Goal: Task Accomplishment & Management: Manage account settings

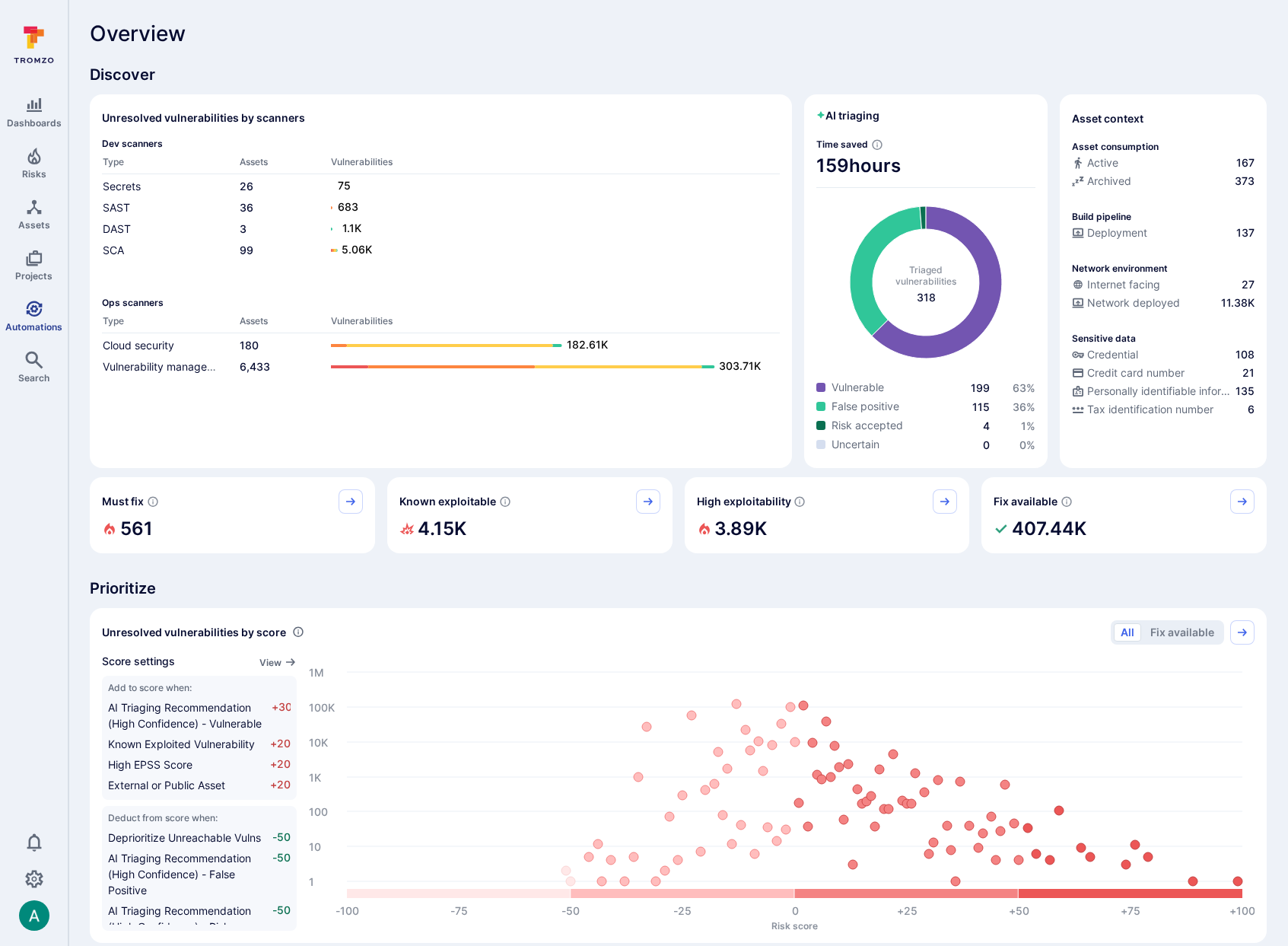
click at [25, 303] on icon "Automations" at bounding box center [34, 309] width 18 height 18
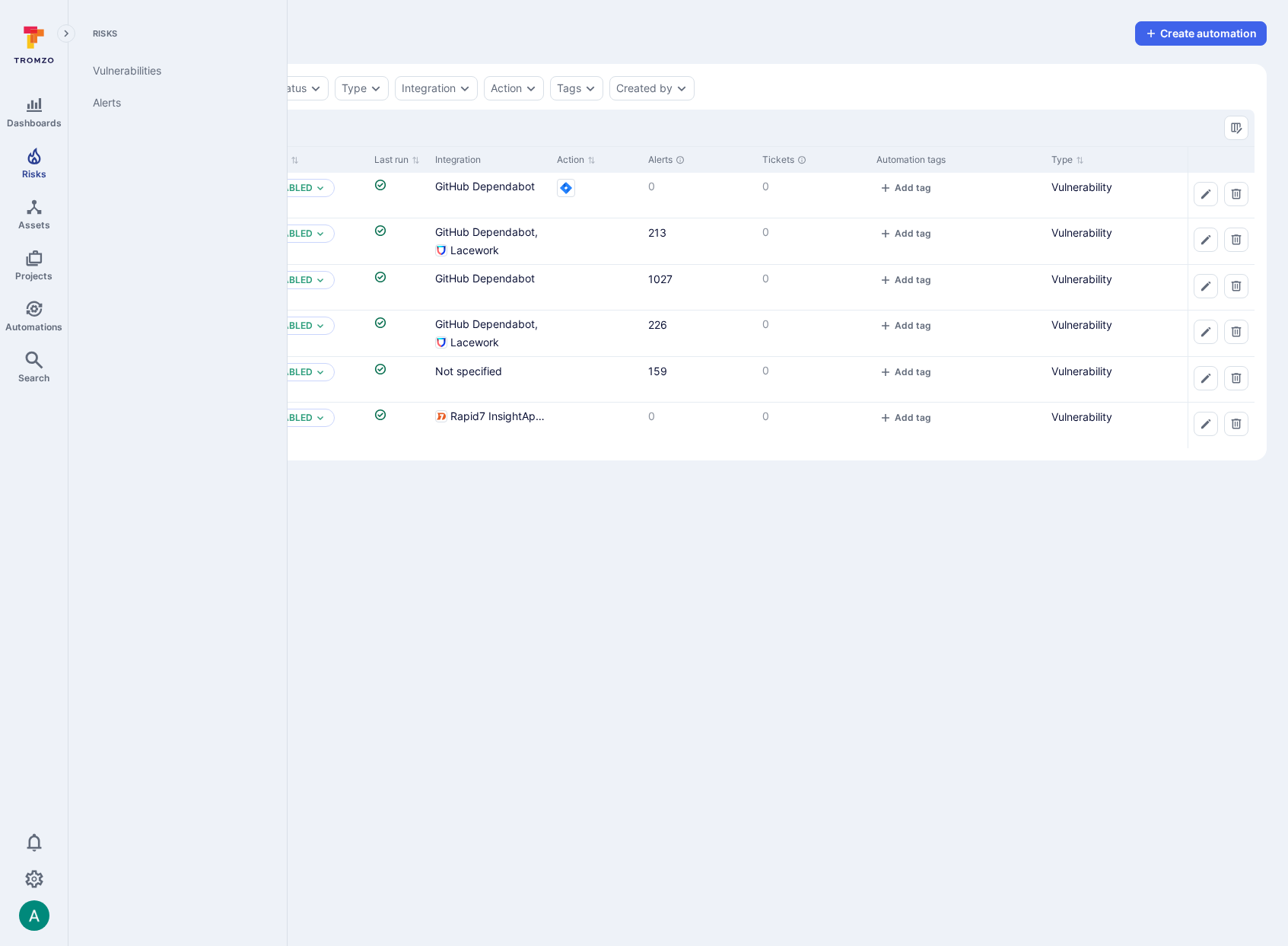
click at [30, 169] on span "Risks" at bounding box center [34, 174] width 24 height 11
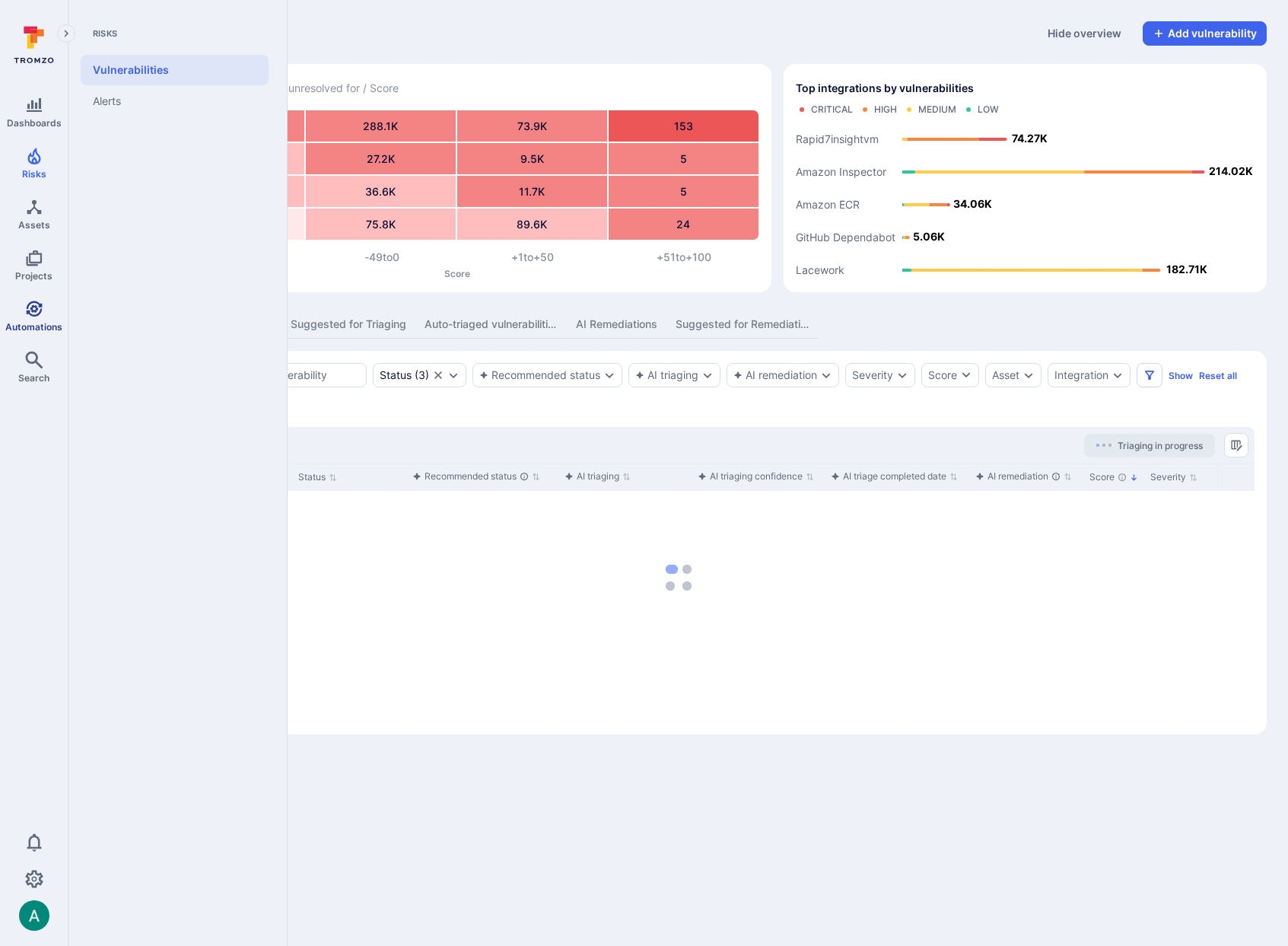
click at [34, 322] on span "Automations" at bounding box center [34, 327] width 57 height 11
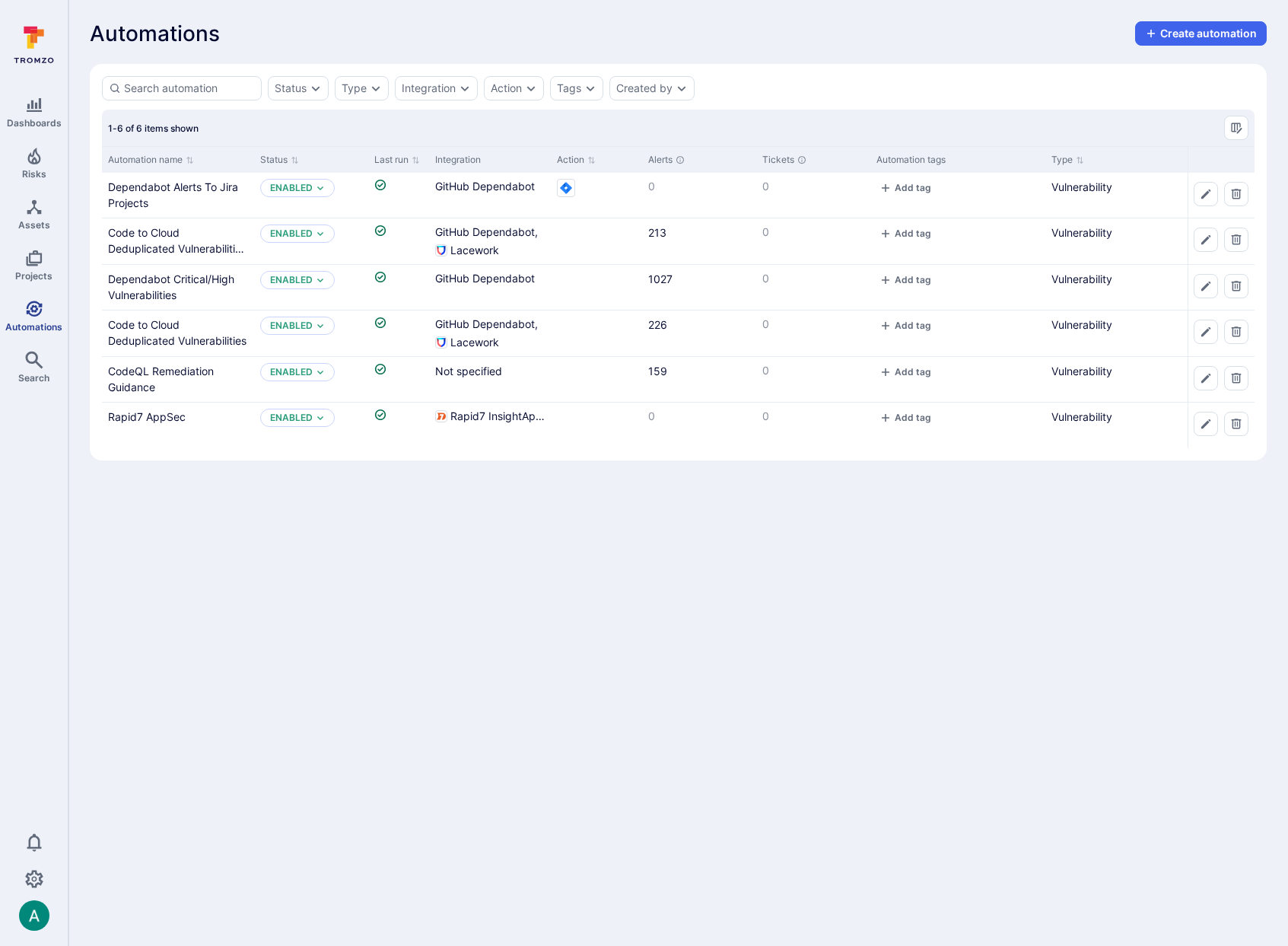
click at [35, 315] on icon "Automations" at bounding box center [34, 309] width 16 height 16
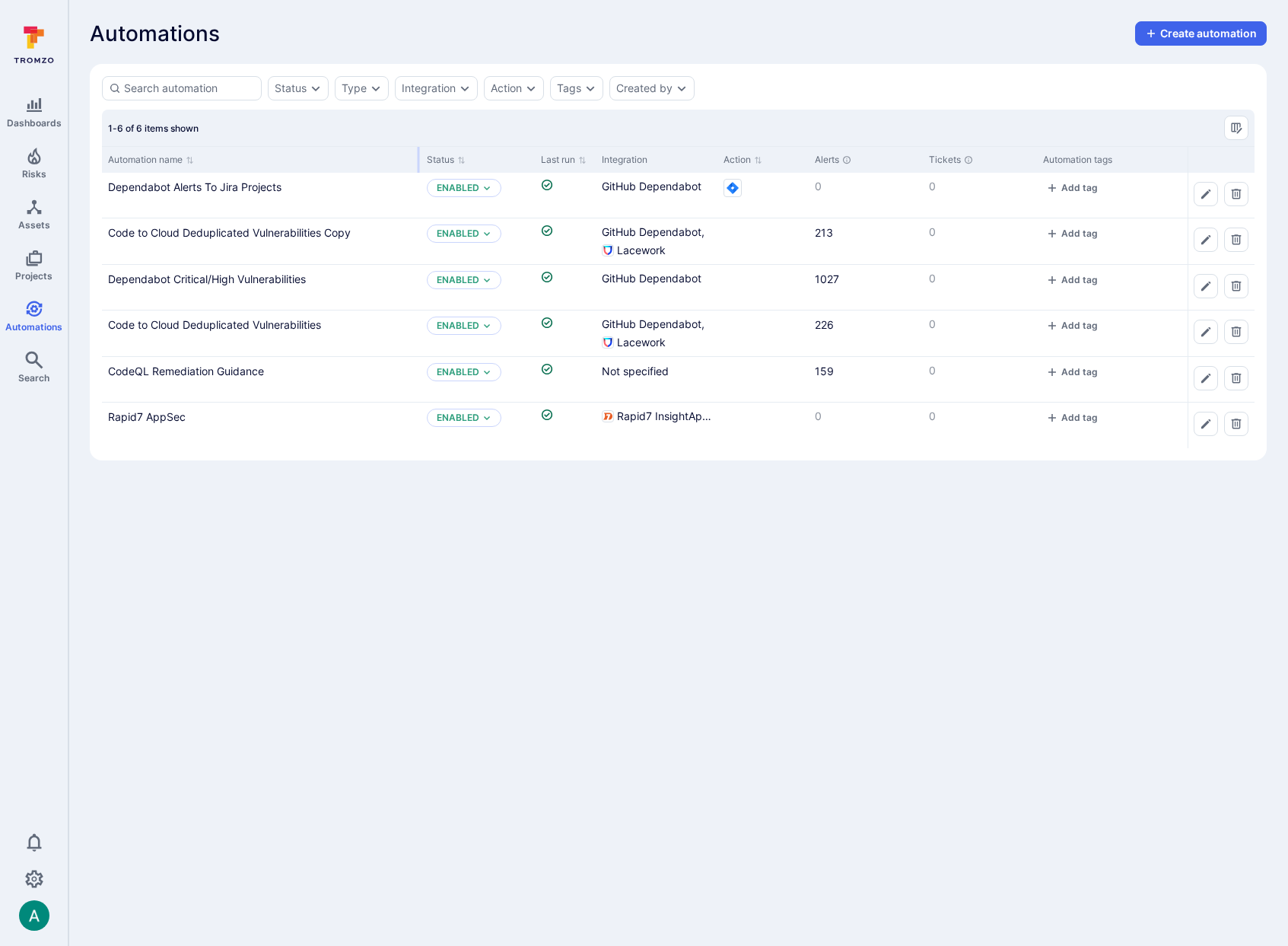
drag, startPoint x: 252, startPoint y: 157, endPoint x: 418, endPoint y: 150, distance: 166.1
click at [419, 150] on div "Automation name" at bounding box center [261, 160] width 319 height 27
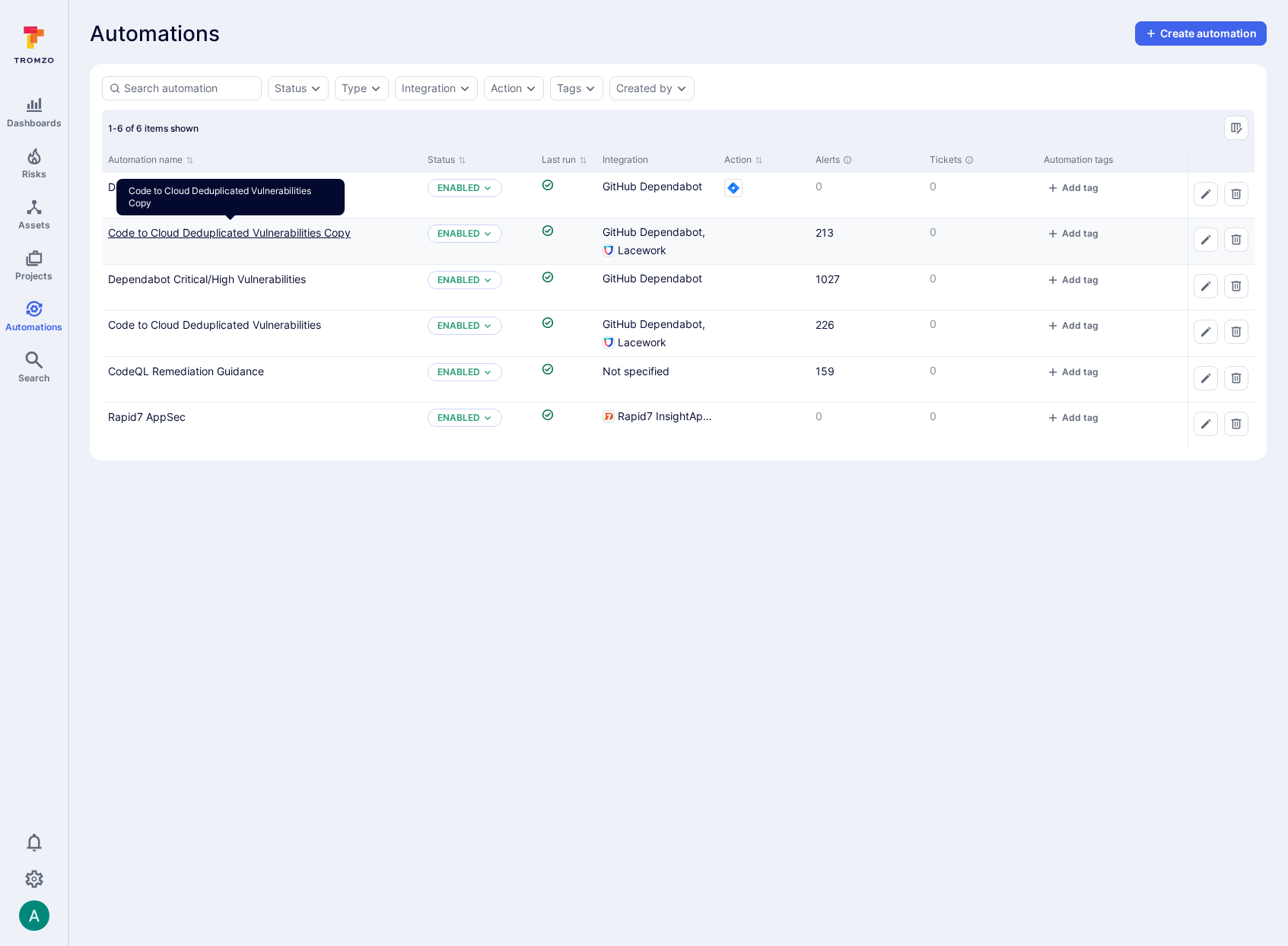
click at [309, 229] on link "Code to Cloud Deduplicated Vulnerabilities Copy" at bounding box center [229, 232] width 242 height 13
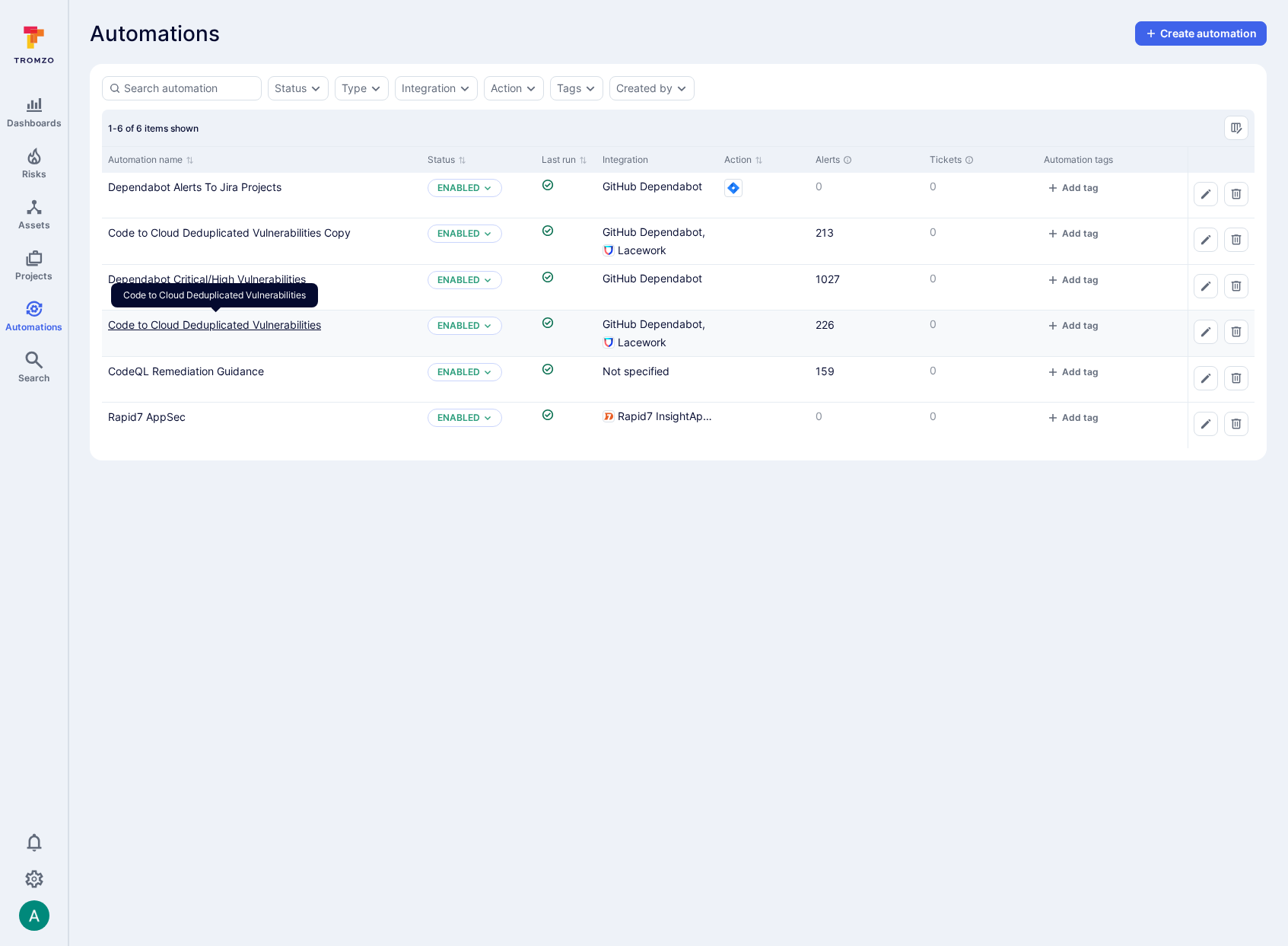
click at [305, 325] on link "Code to Cloud Deduplicated Vulnerabilities" at bounding box center [214, 325] width 213 height 13
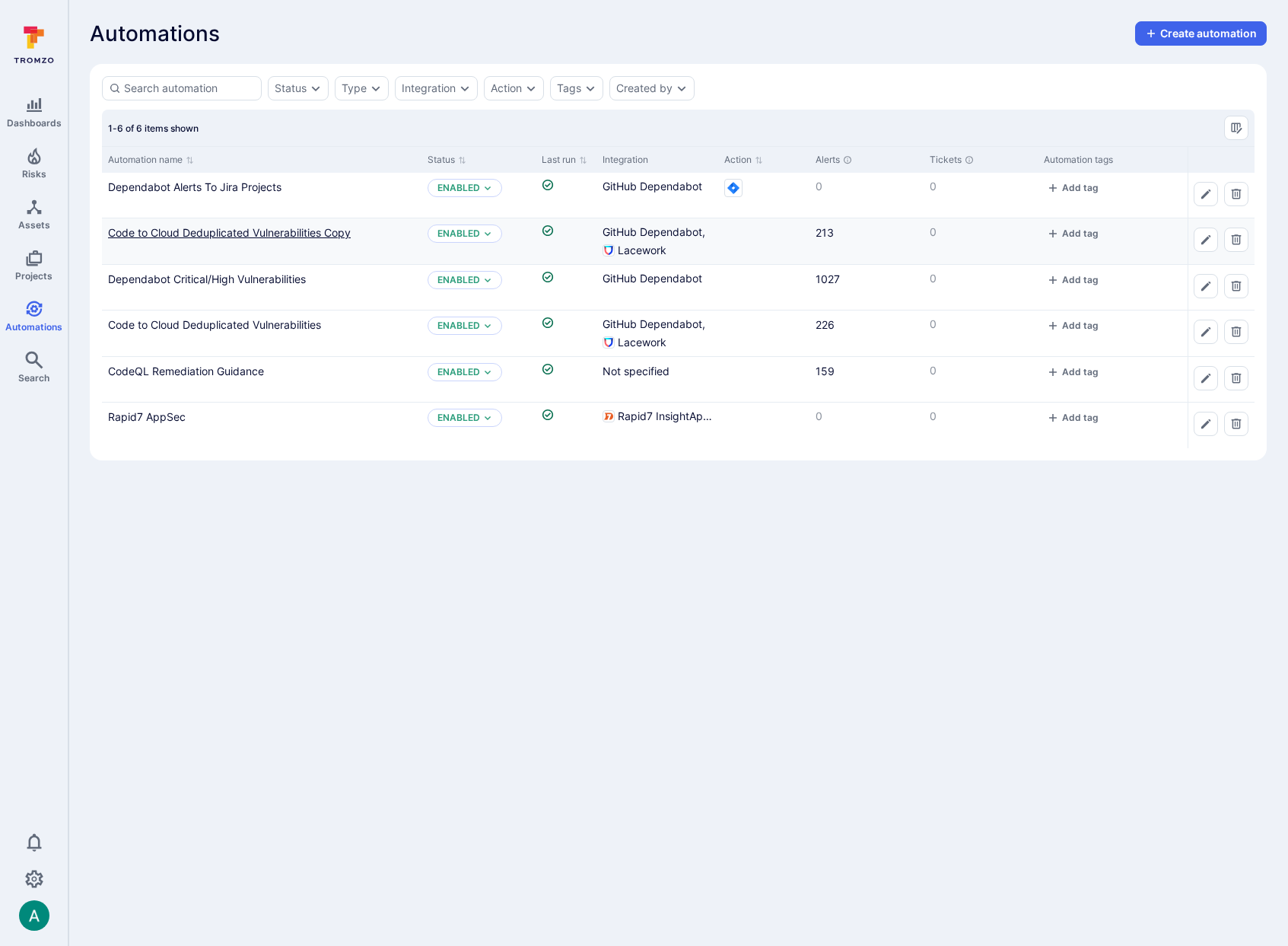
click at [309, 226] on link "Code to Cloud Deduplicated Vulnerabilities Copy" at bounding box center [229, 232] width 242 height 13
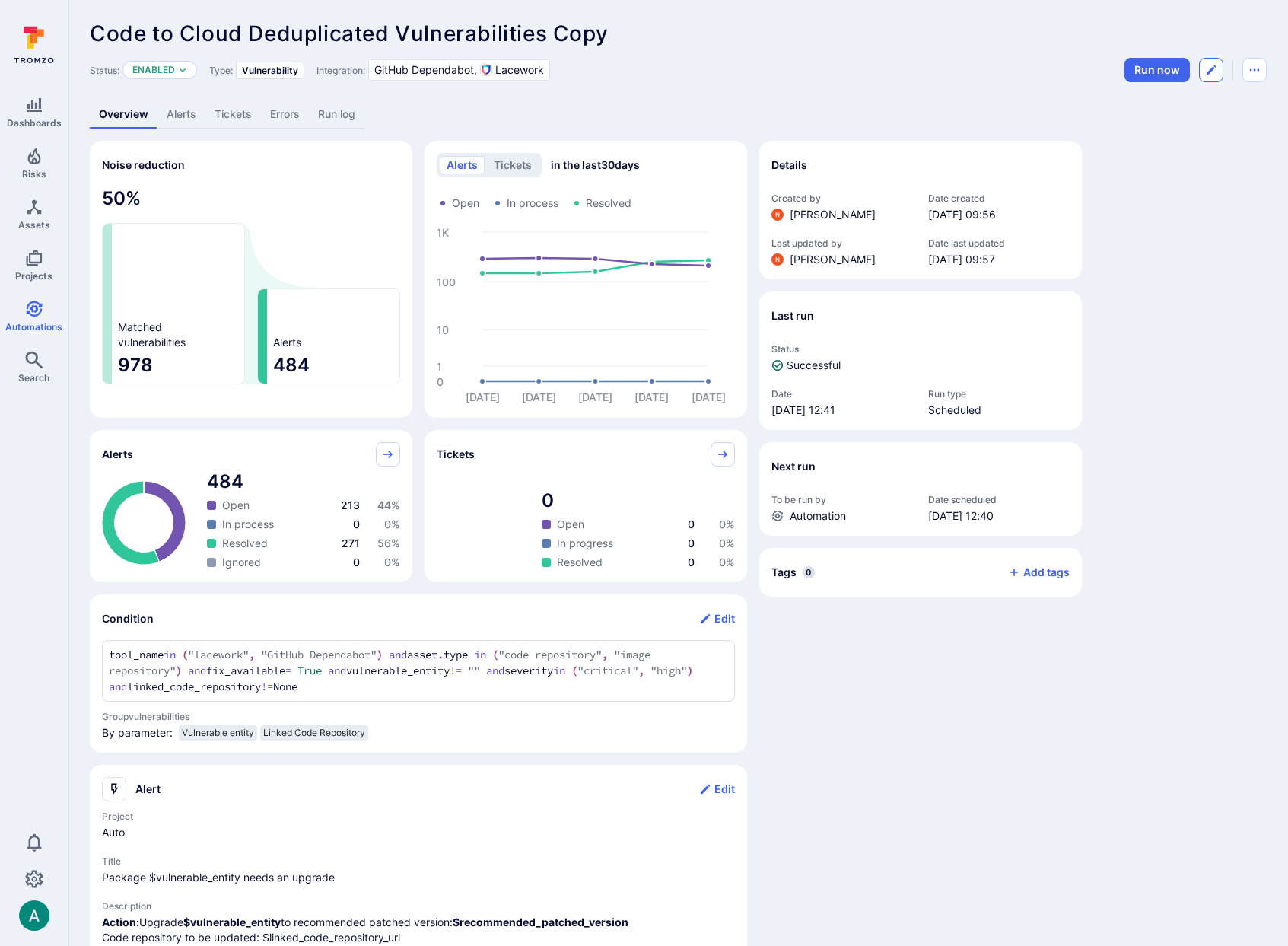
click at [1209, 66] on icon "Edit automation" at bounding box center [1211, 69] width 12 height 12
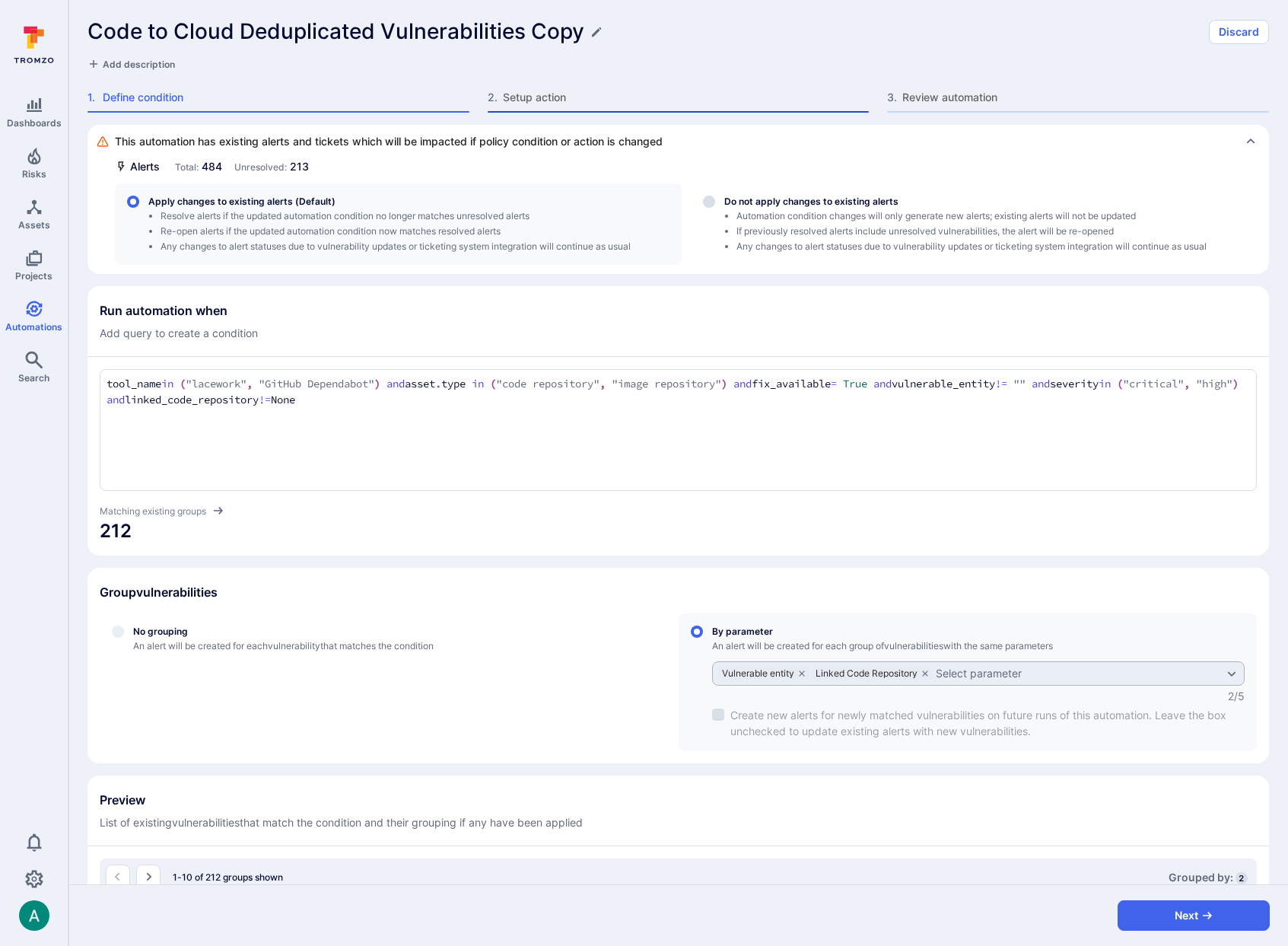
click at [506, 96] on span "Setup action" at bounding box center [687, 97] width 367 height 15
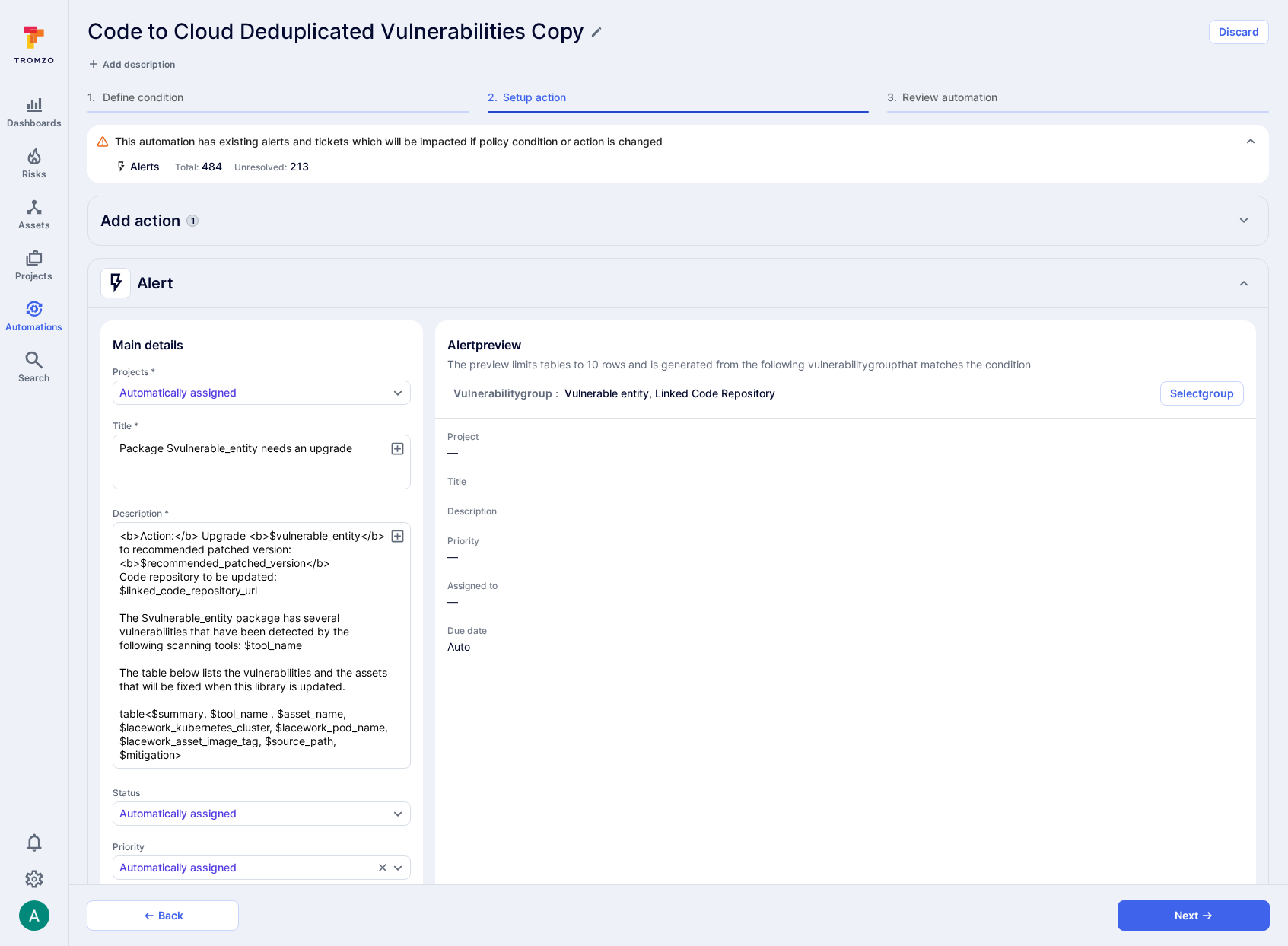
type textarea "x"
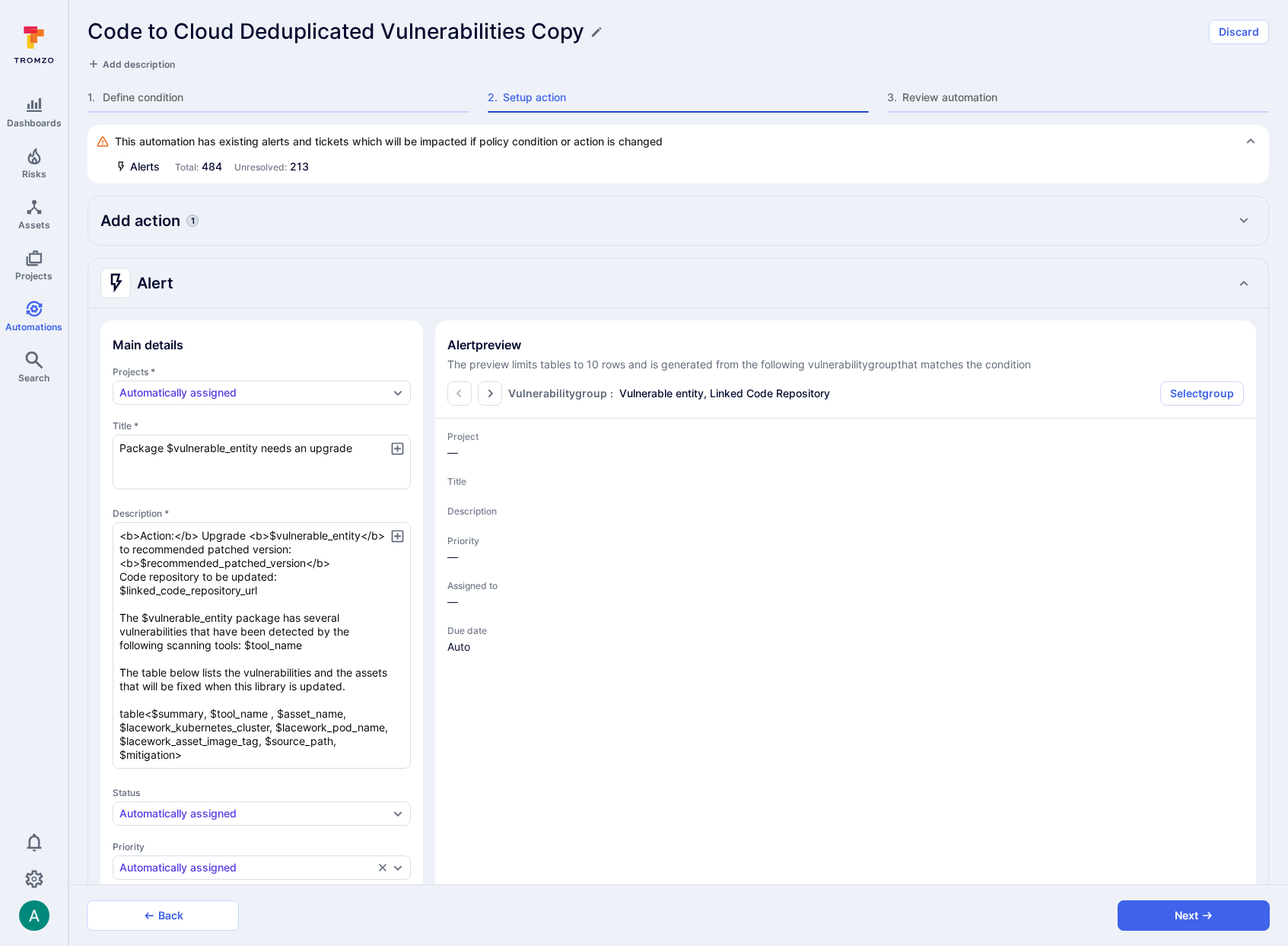
type textarea "x"
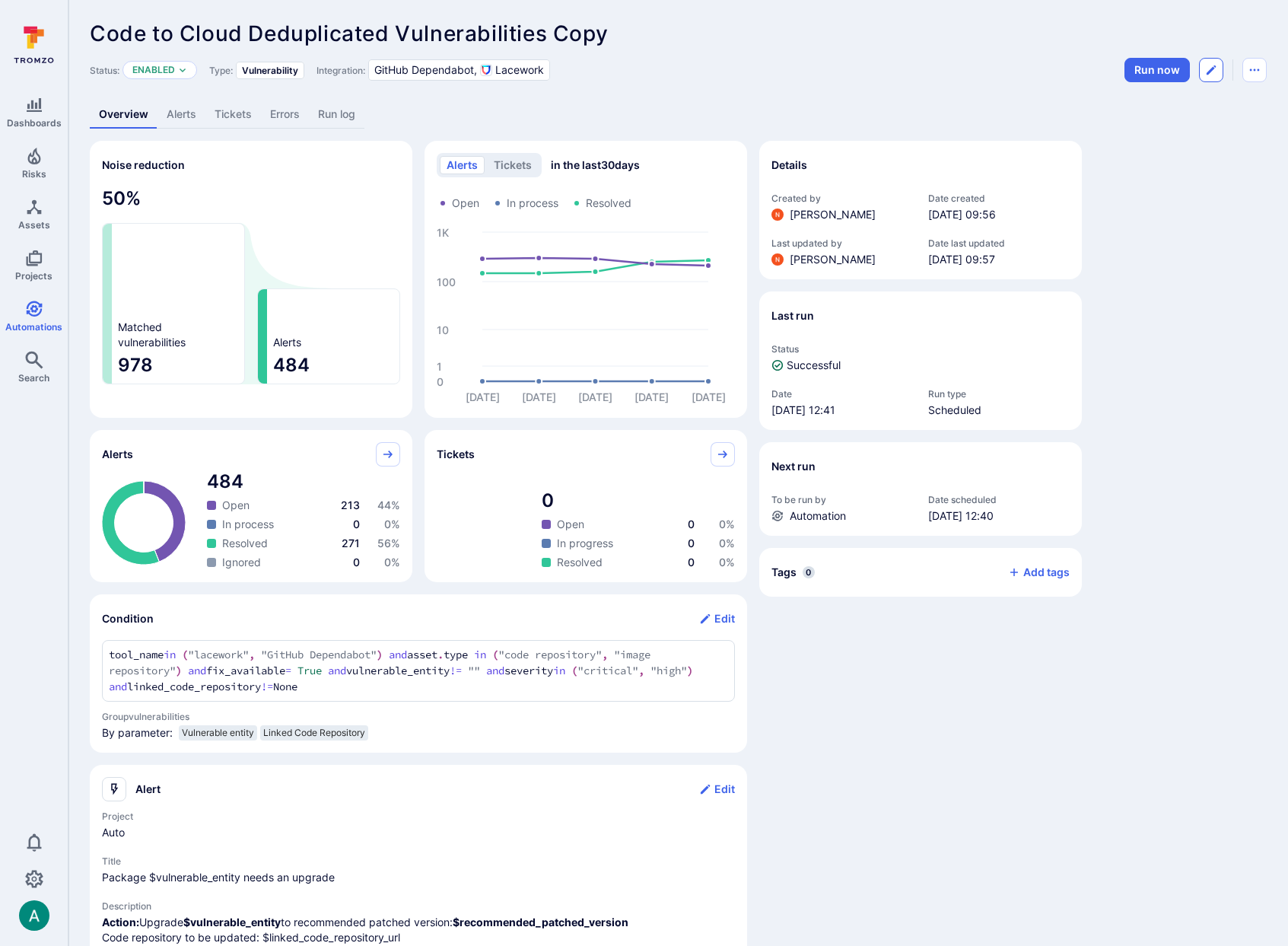
click at [1212, 65] on icon "Edit automation" at bounding box center [1211, 69] width 12 height 12
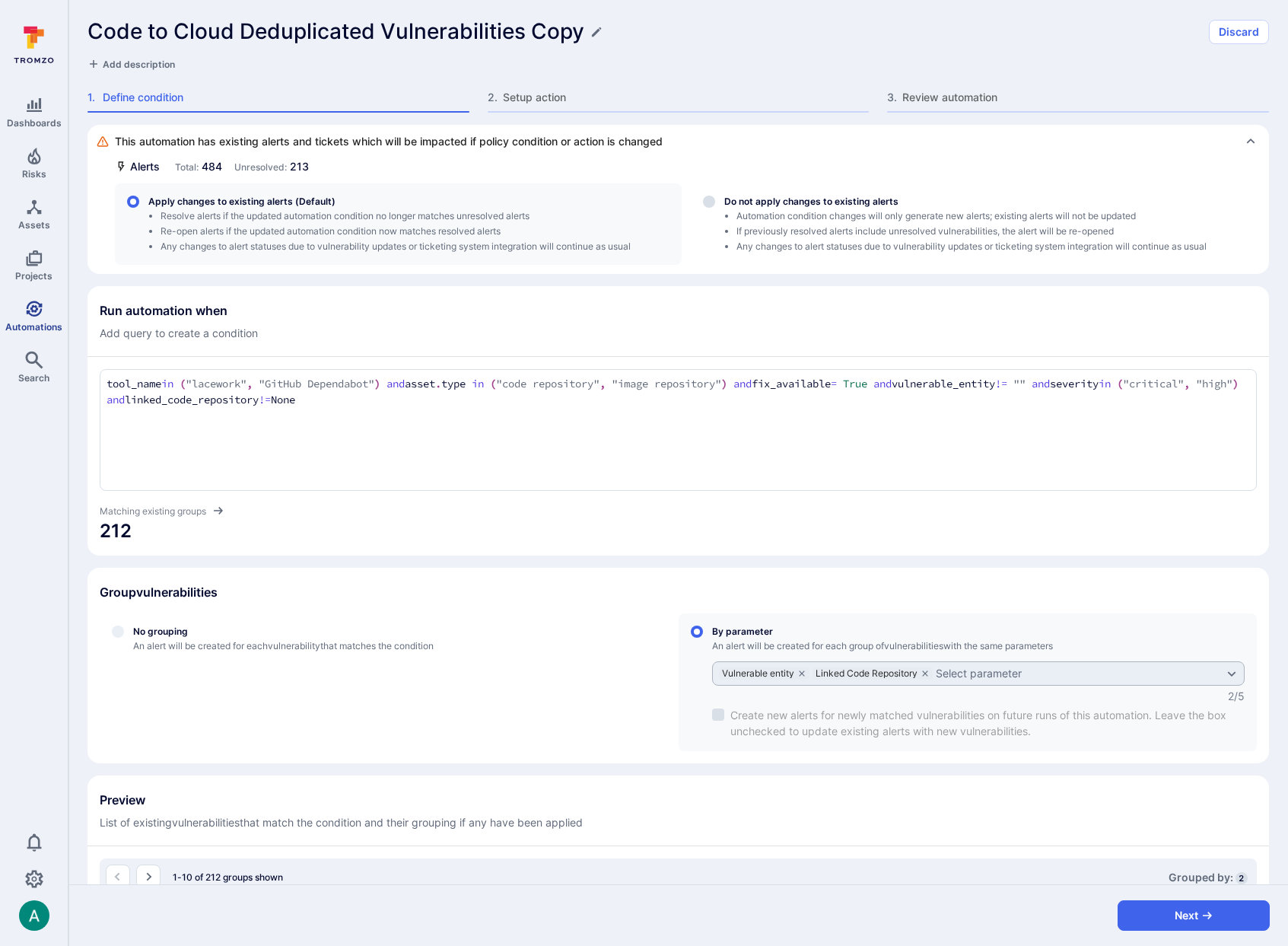
click at [30, 308] on icon "Automations" at bounding box center [34, 309] width 16 height 16
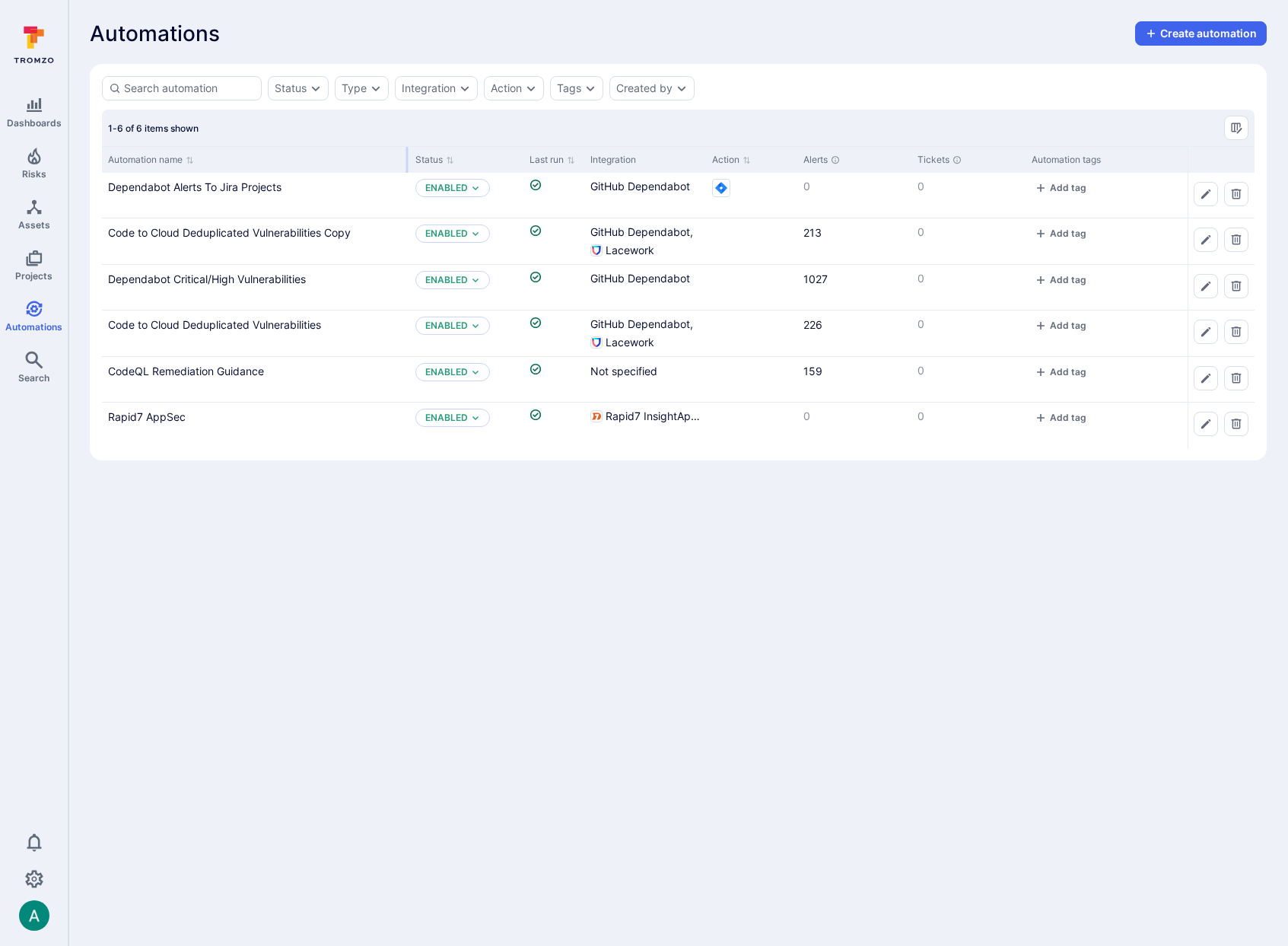
drag, startPoint x: 252, startPoint y: 159, endPoint x: 407, endPoint y: 151, distance: 155.2
click at [407, 151] on div at bounding box center [407, 159] width 2 height 26
click at [1236, 331] on icon "Delete automation" at bounding box center [1235, 332] width 12 height 12
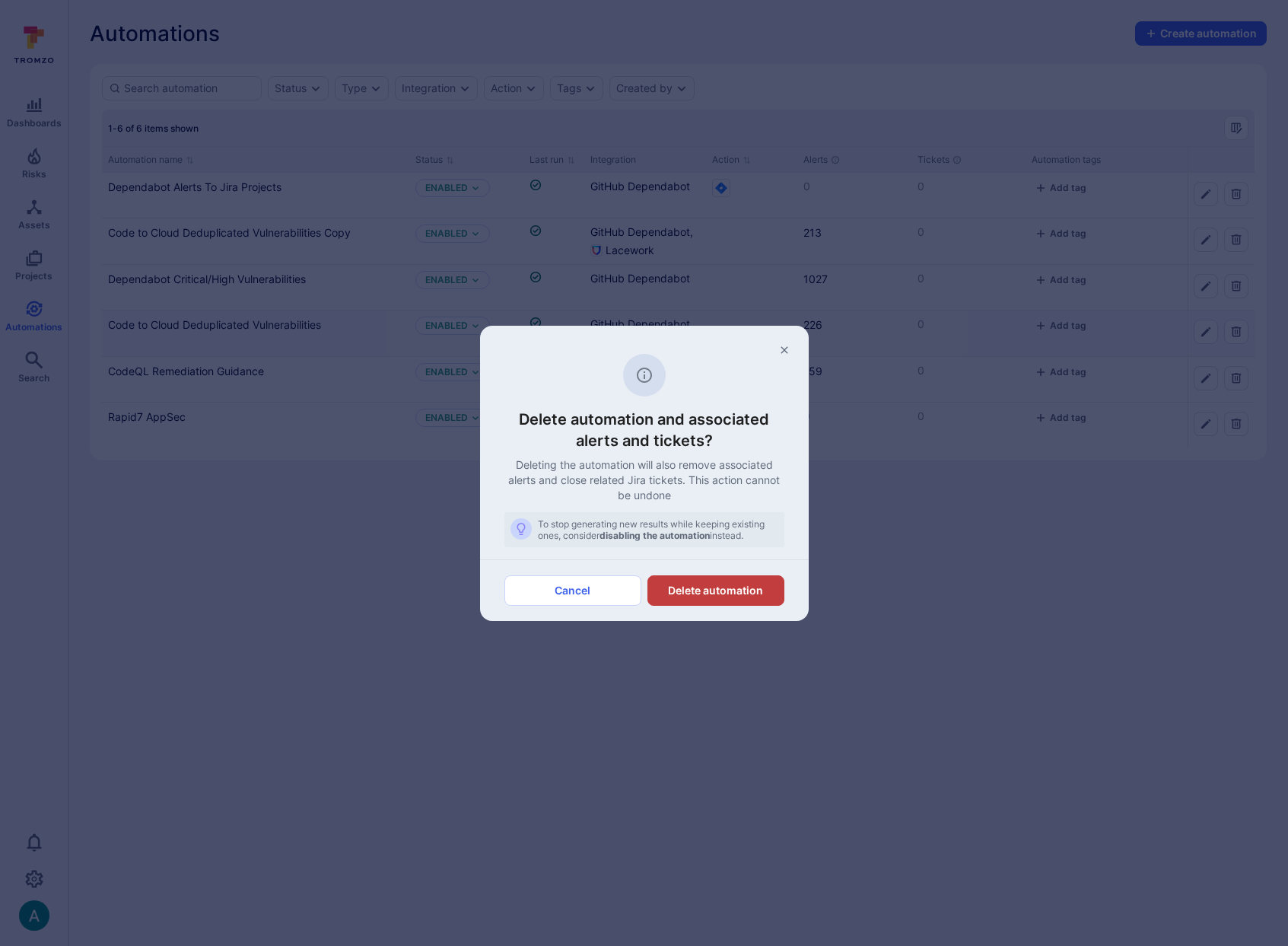
click at [749, 593] on button "Delete automation" at bounding box center [716, 591] width 137 height 31
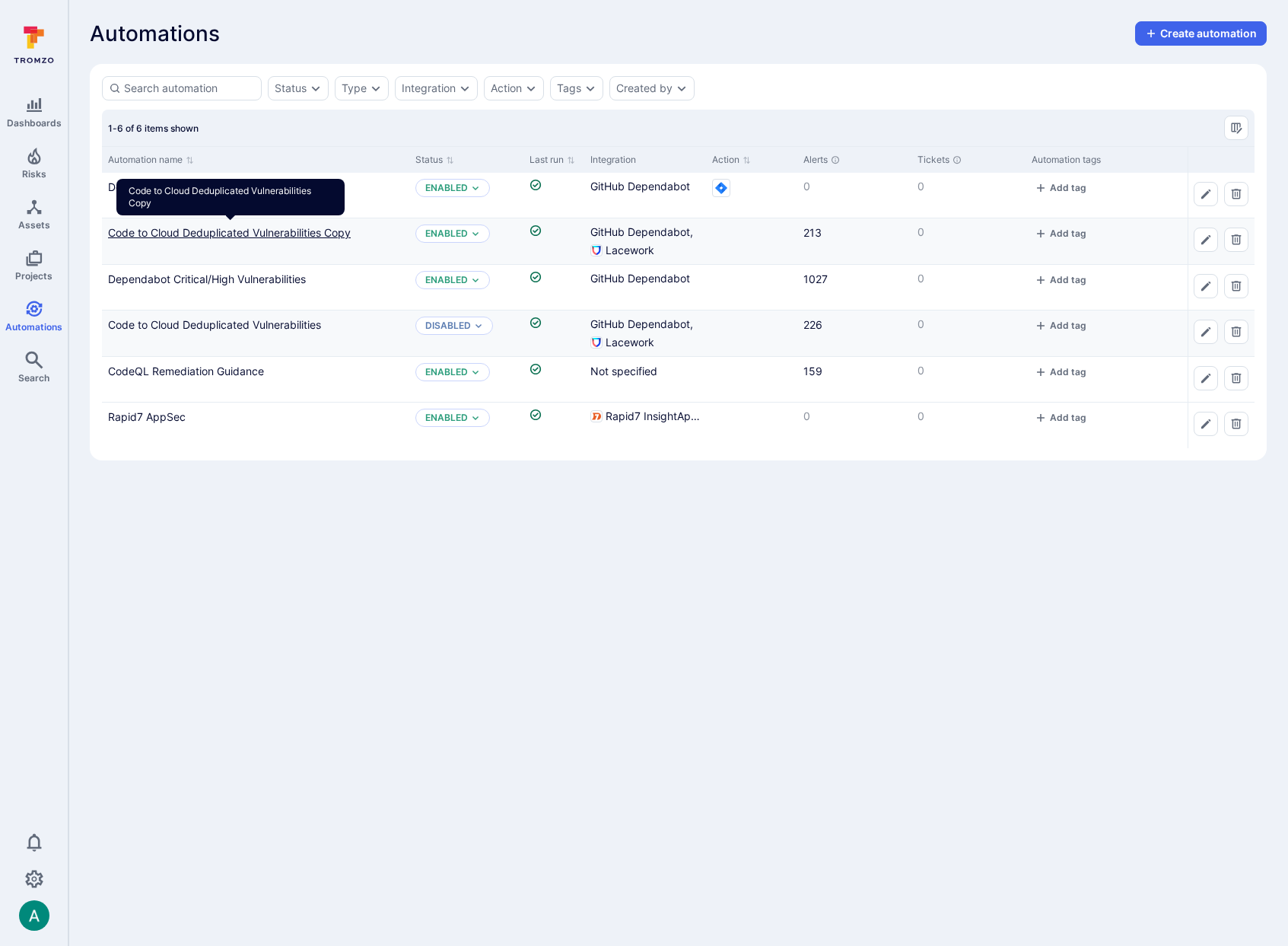
click at [297, 230] on link "Code to Cloud Deduplicated Vulnerabilities Copy" at bounding box center [229, 232] width 242 height 13
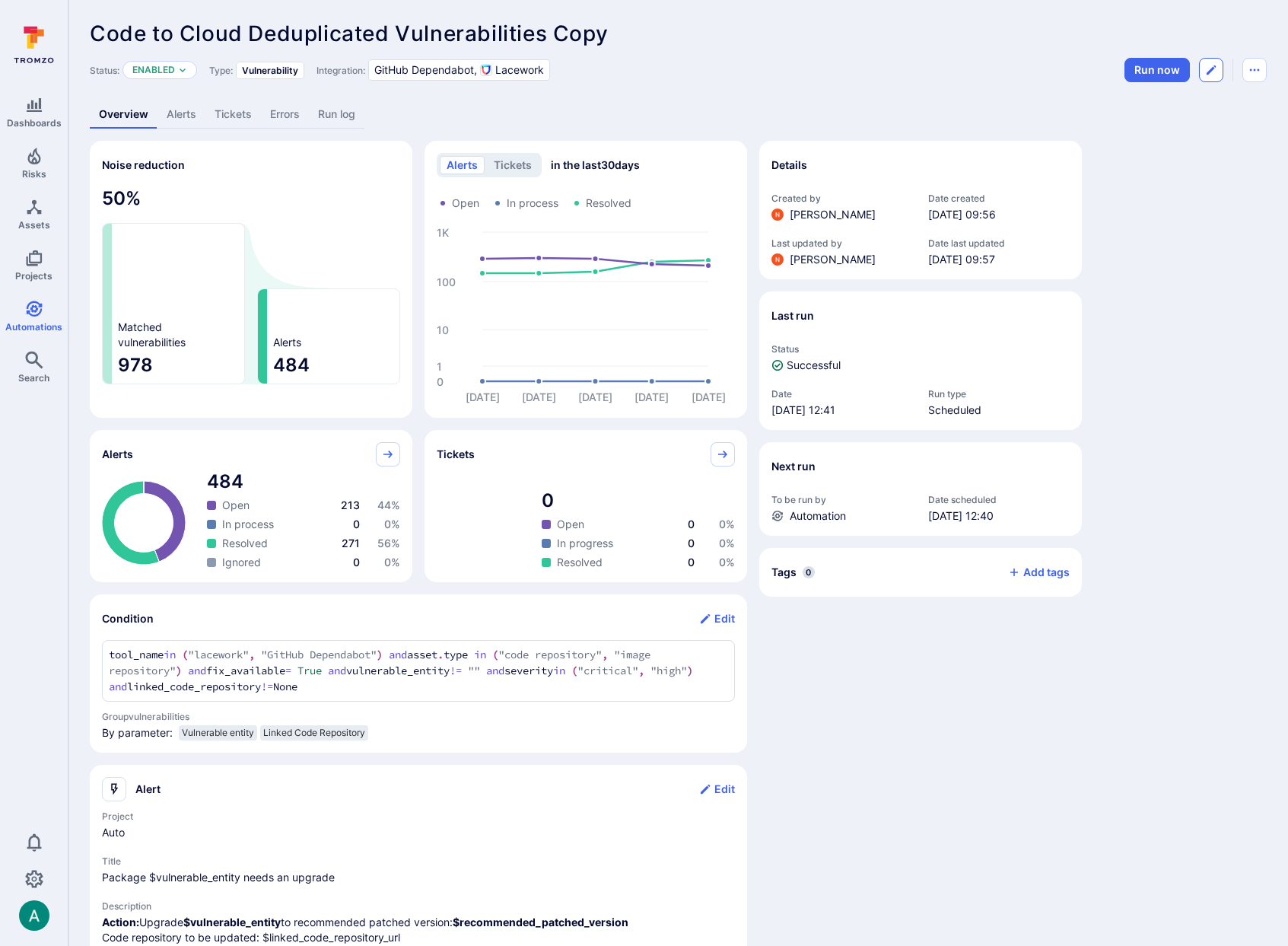
click at [1216, 68] on icon "Edit automation" at bounding box center [1211, 69] width 12 height 12
click at [1253, 69] on icon "Automation menu" at bounding box center [1254, 69] width 12 height 12
click at [1223, 99] on li "Duplicate" at bounding box center [1190, 104] width 139 height 24
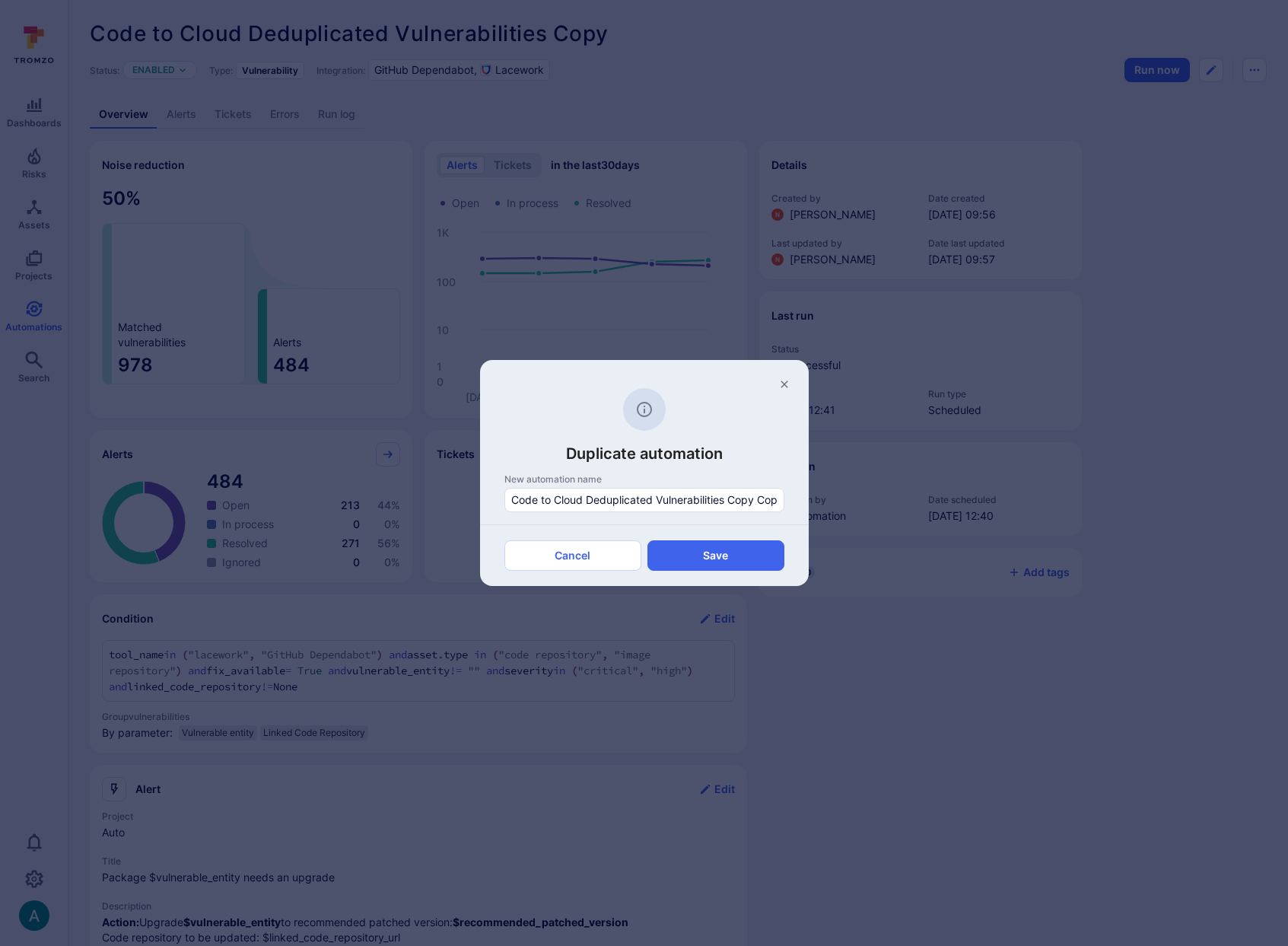
scroll to position [0, 9]
drag, startPoint x: 748, startPoint y: 499, endPoint x: 830, endPoint y: 499, distance: 82.0
click at [830, 499] on div "Duplicate automation New automation name Code to Cloud Deduplicated Vulnerabili…" at bounding box center [644, 473] width 1288 height 946
type input "Code to Cloud Deduplicated Vulnerabilities 2"
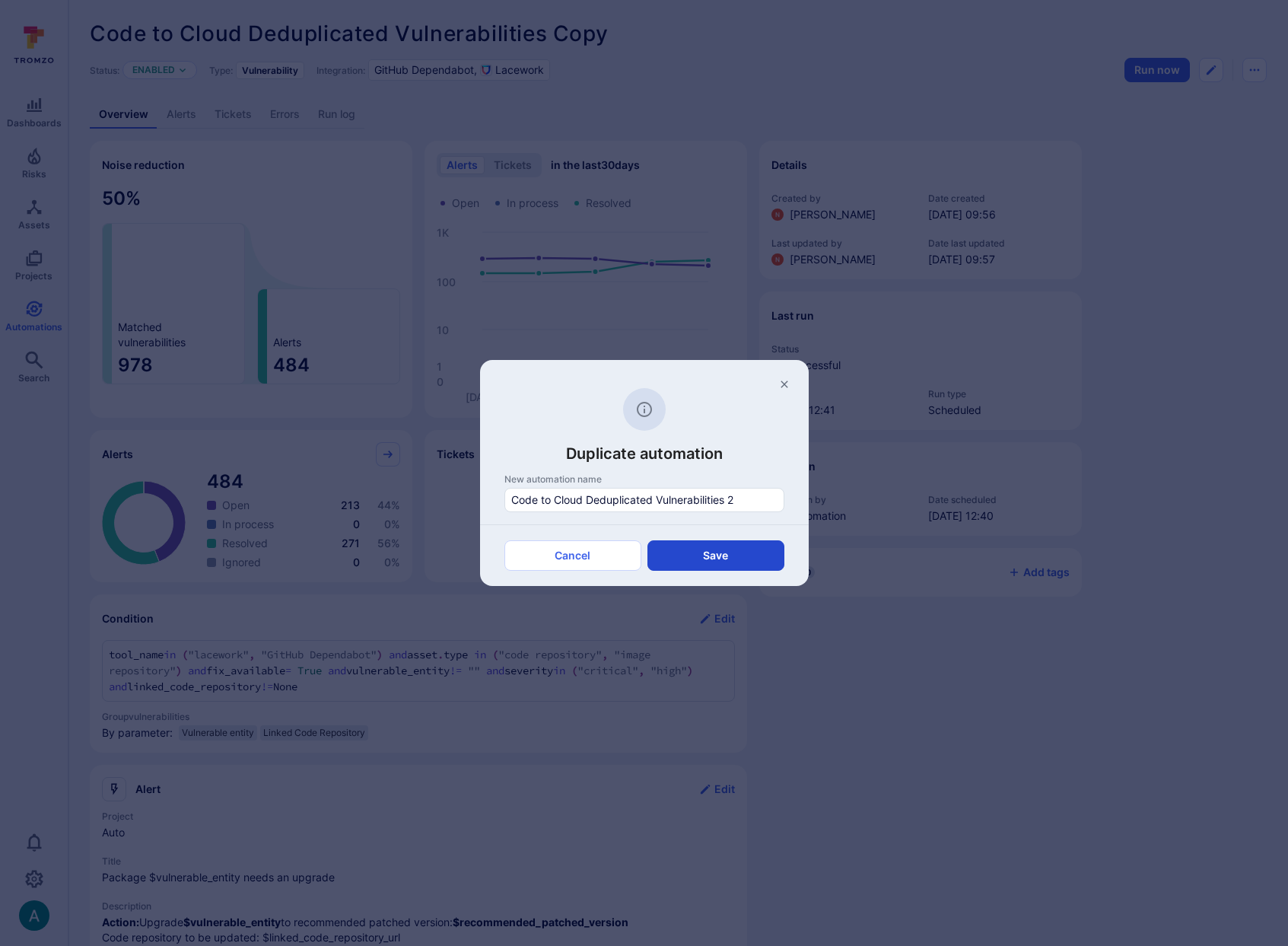
click at [715, 562] on button "Save" at bounding box center [716, 555] width 137 height 31
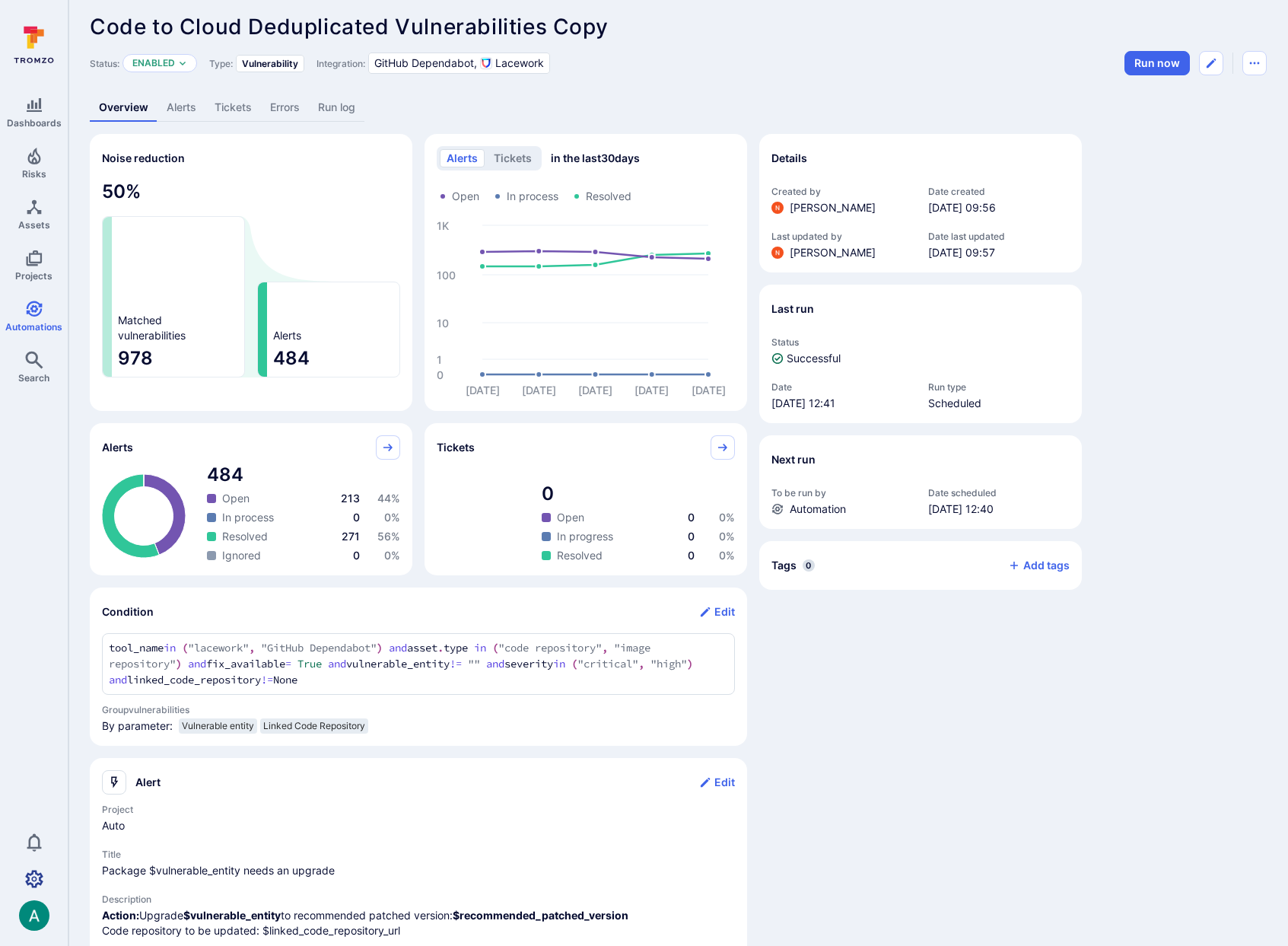
scroll to position [10, 0]
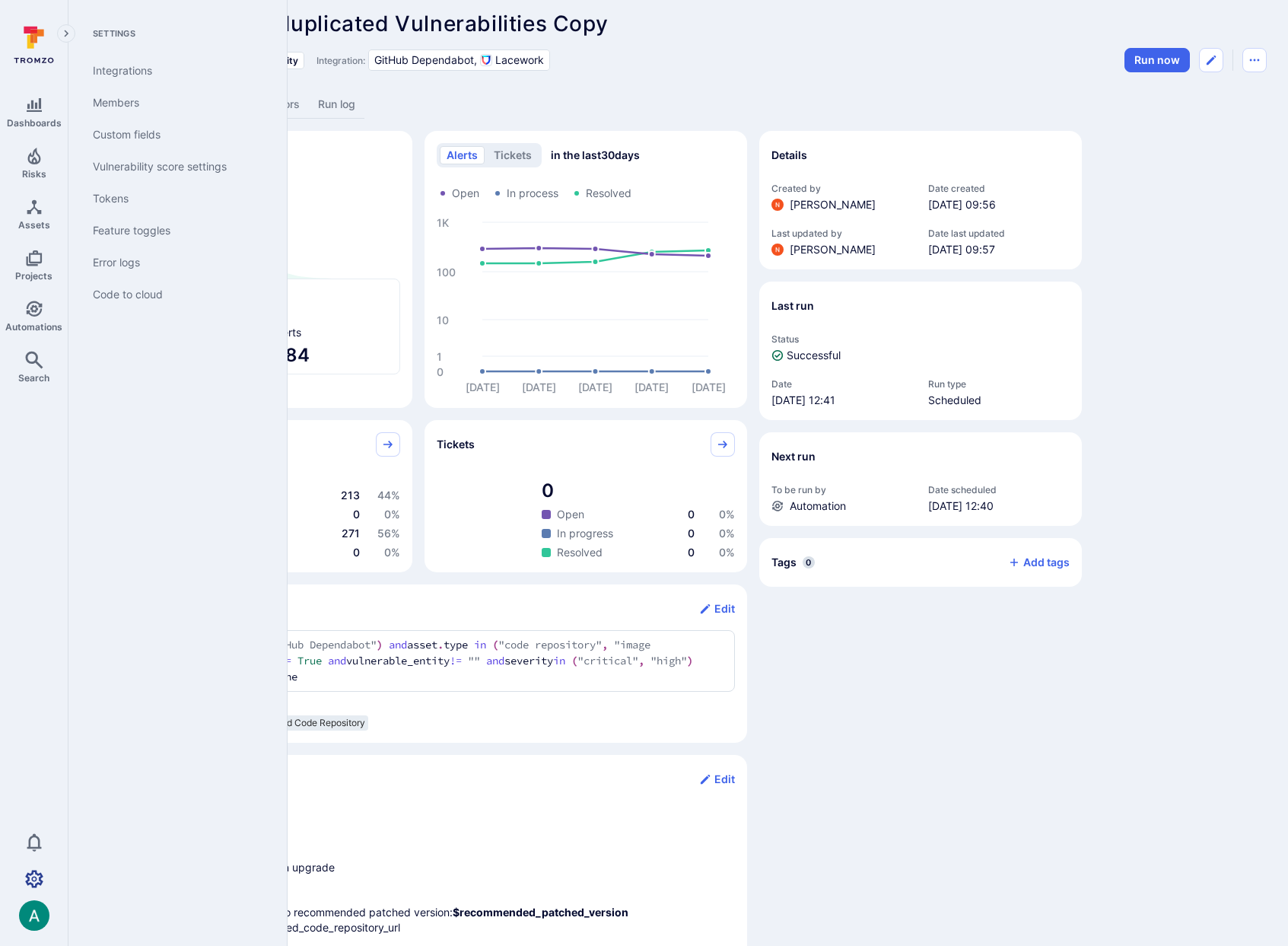
click at [28, 880] on icon "Settings" at bounding box center [34, 878] width 18 height 17
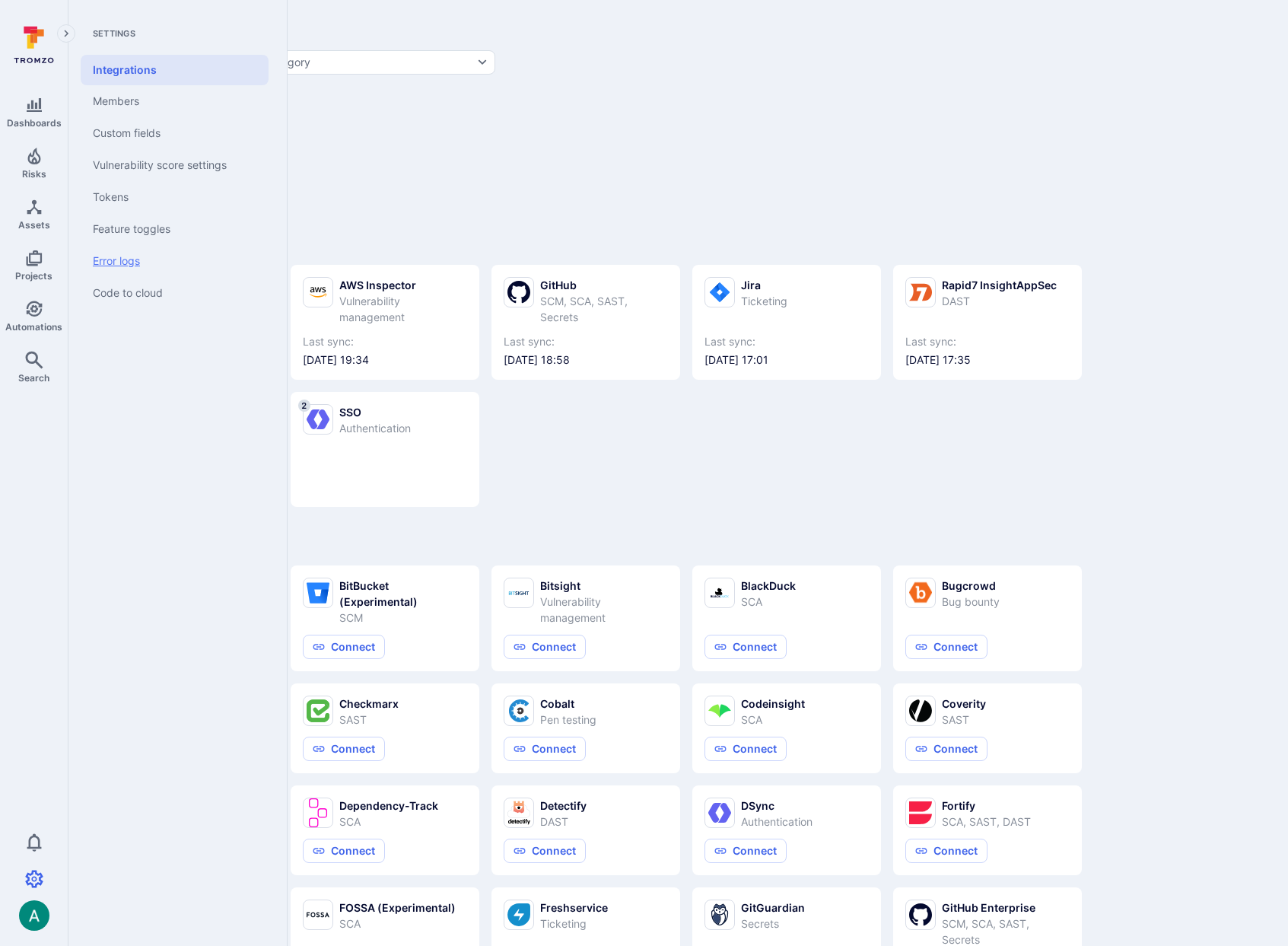
scroll to position [8, 0]
click at [143, 290] on link "Code to cloud" at bounding box center [174, 293] width 188 height 32
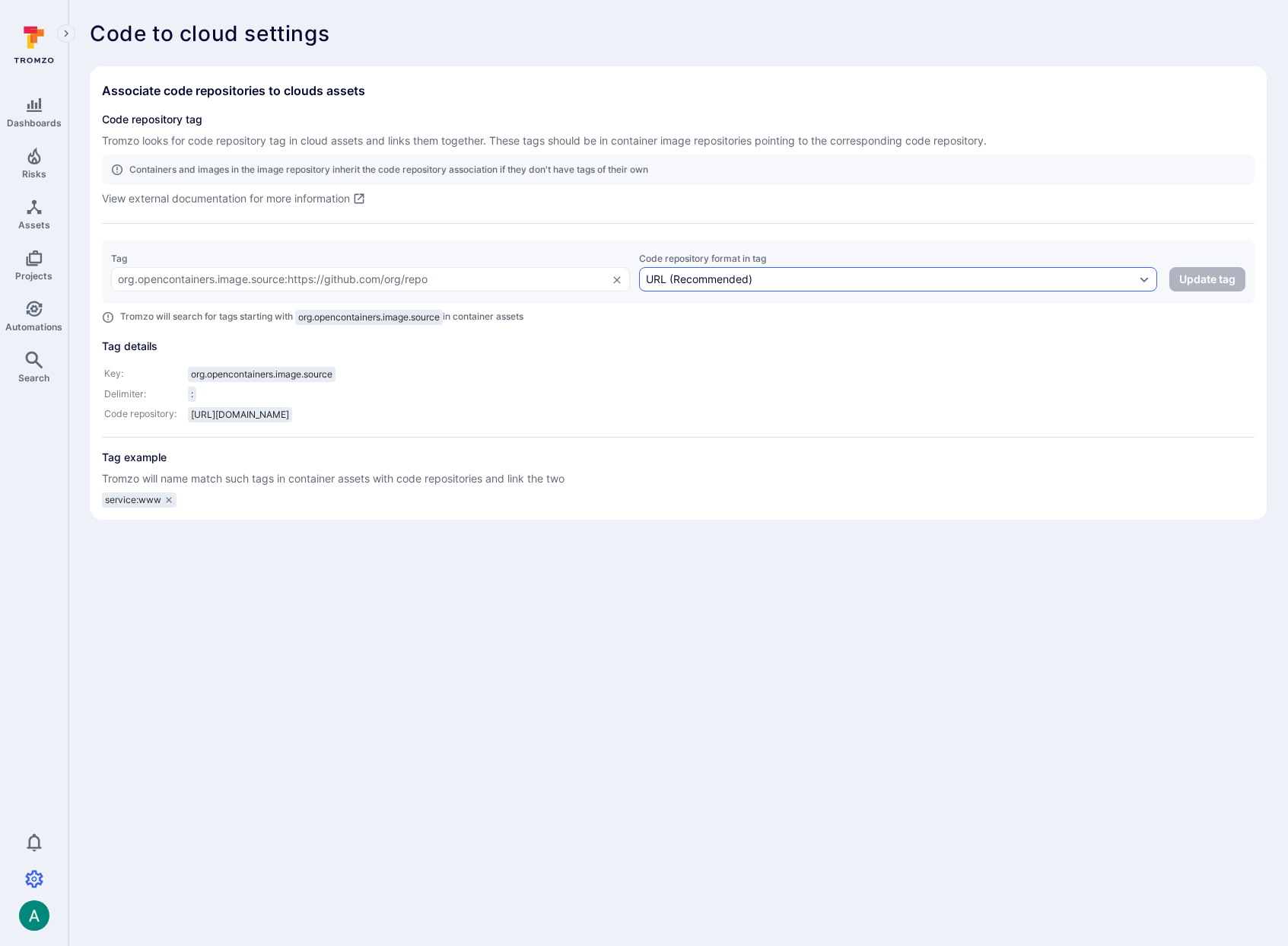
click at [713, 276] on div "URL (Recommended)" at bounding box center [698, 279] width 106 height 12
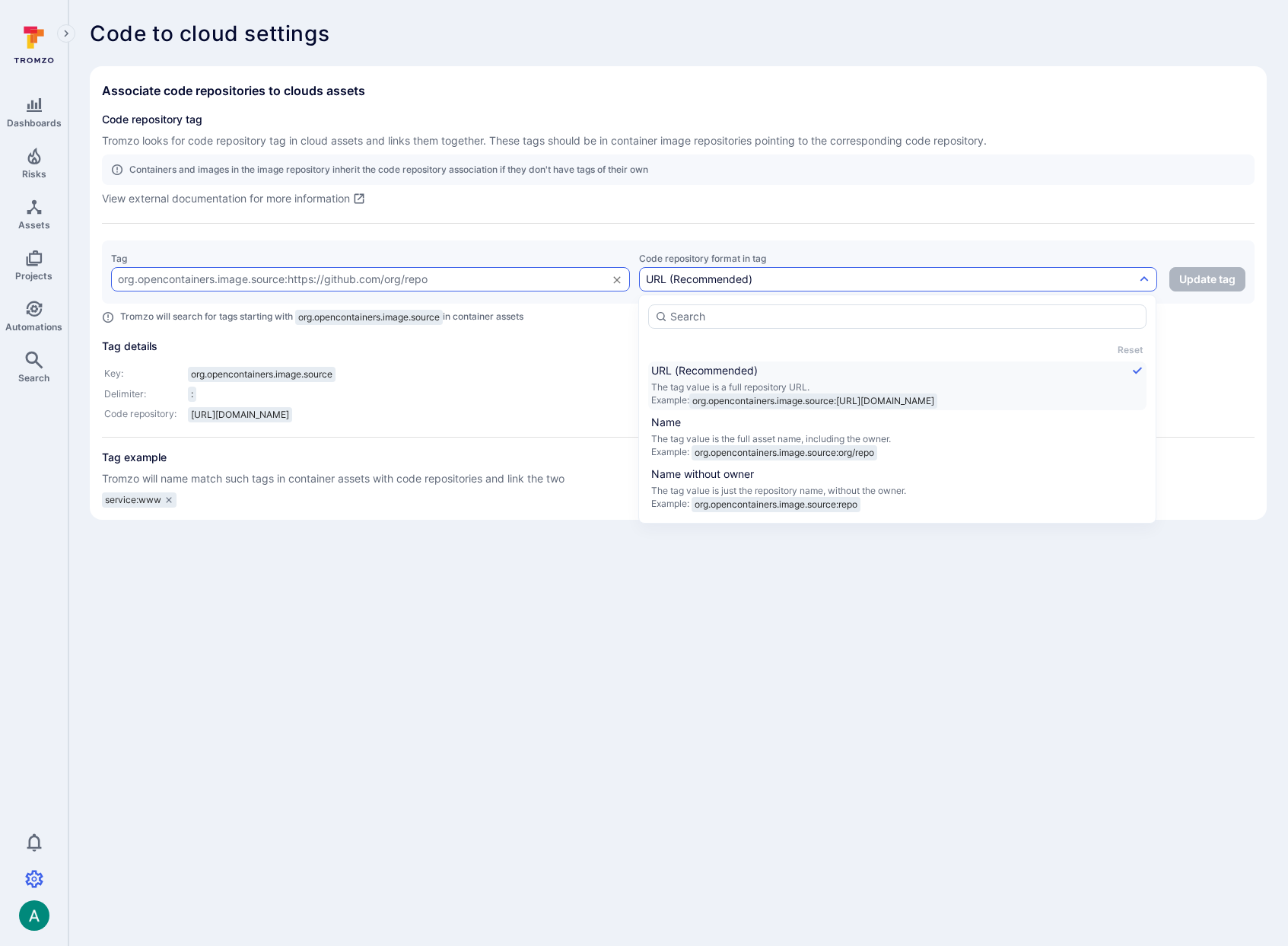
click at [468, 284] on input "text" at bounding box center [359, 279] width 482 height 12
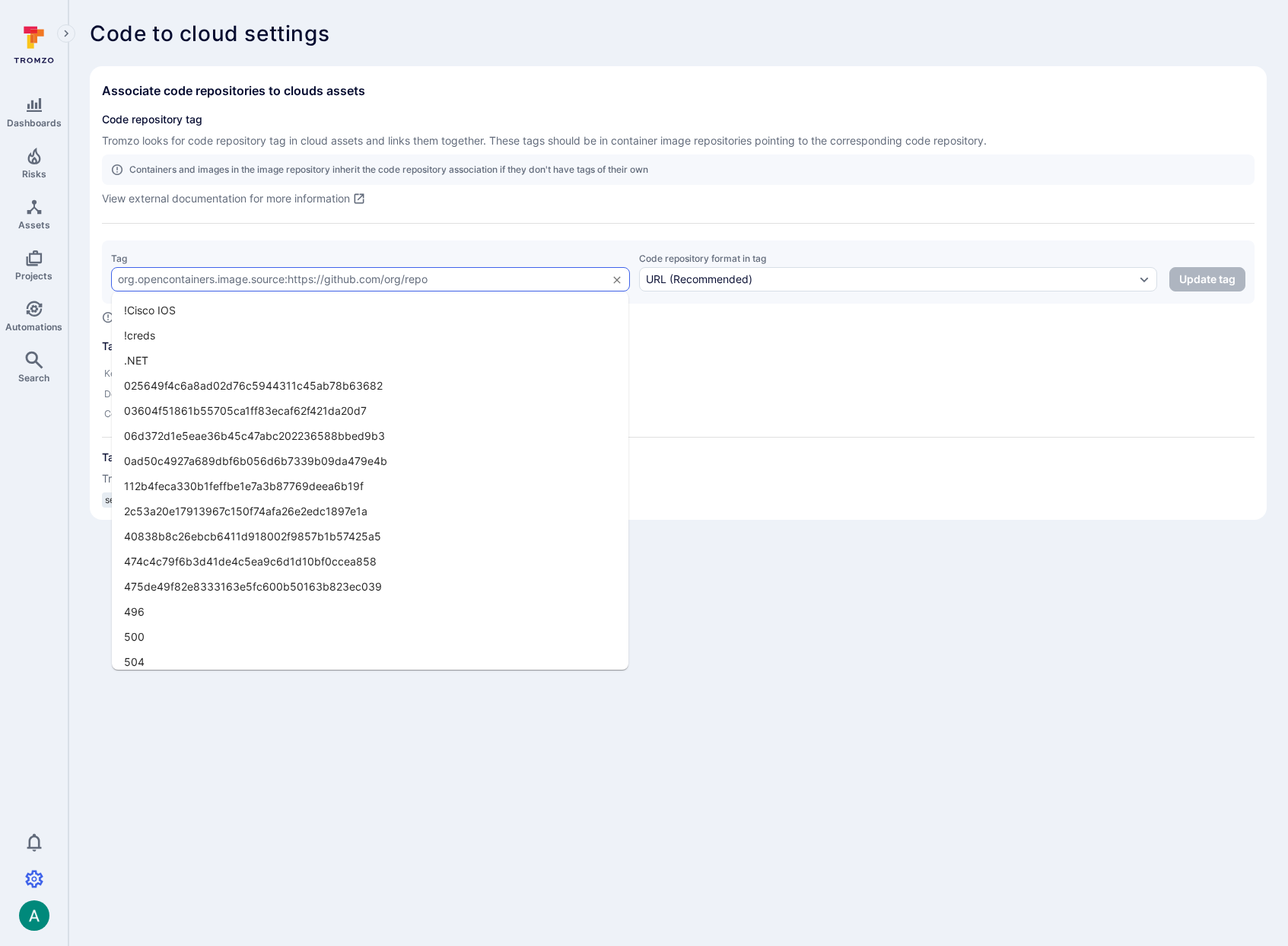
click at [331, 98] on h2 "Associate code repositories to clouds assets" at bounding box center [233, 90] width 263 height 15
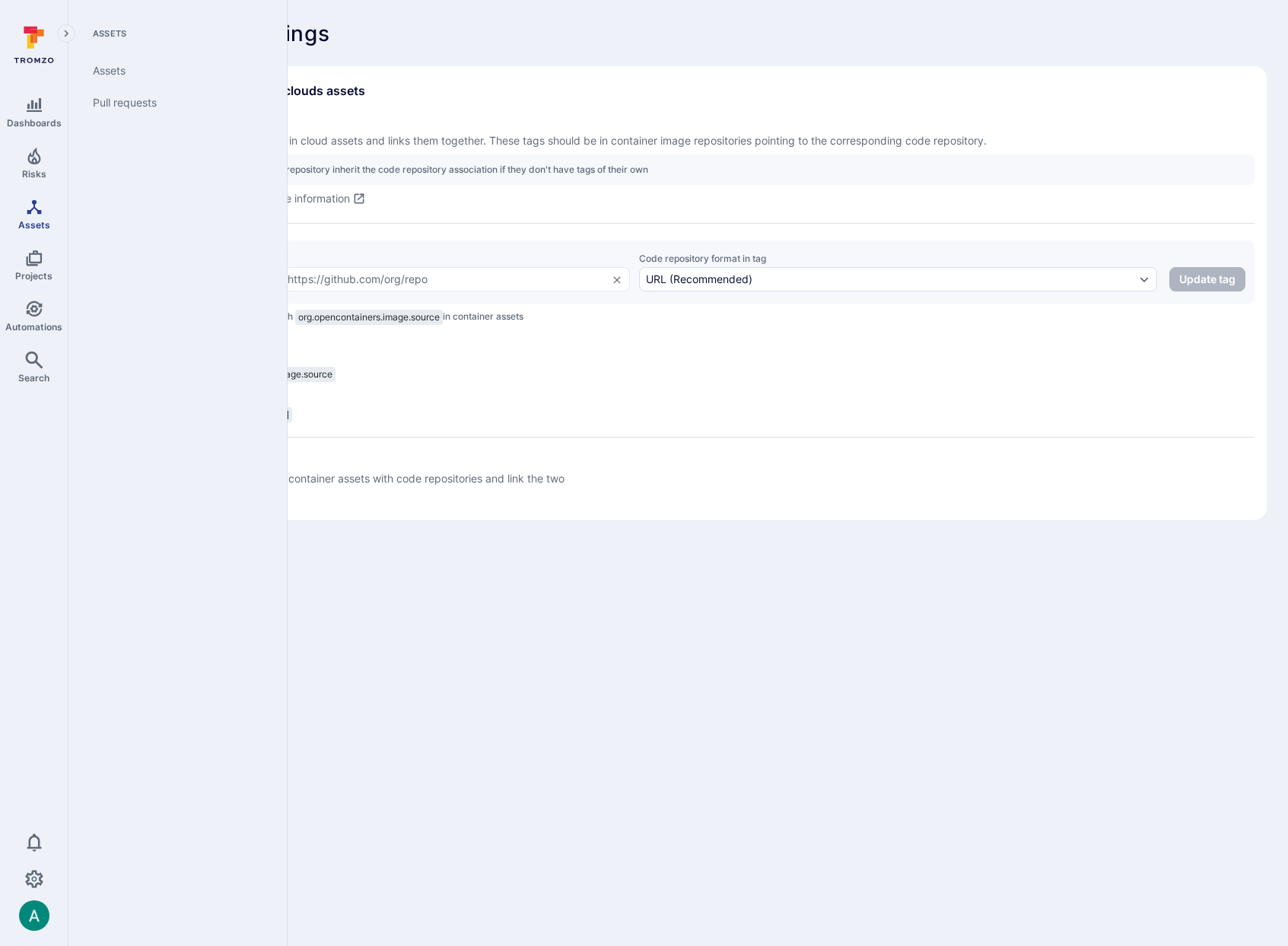
click at [43, 211] on link "Assets" at bounding box center [34, 214] width 68 height 45
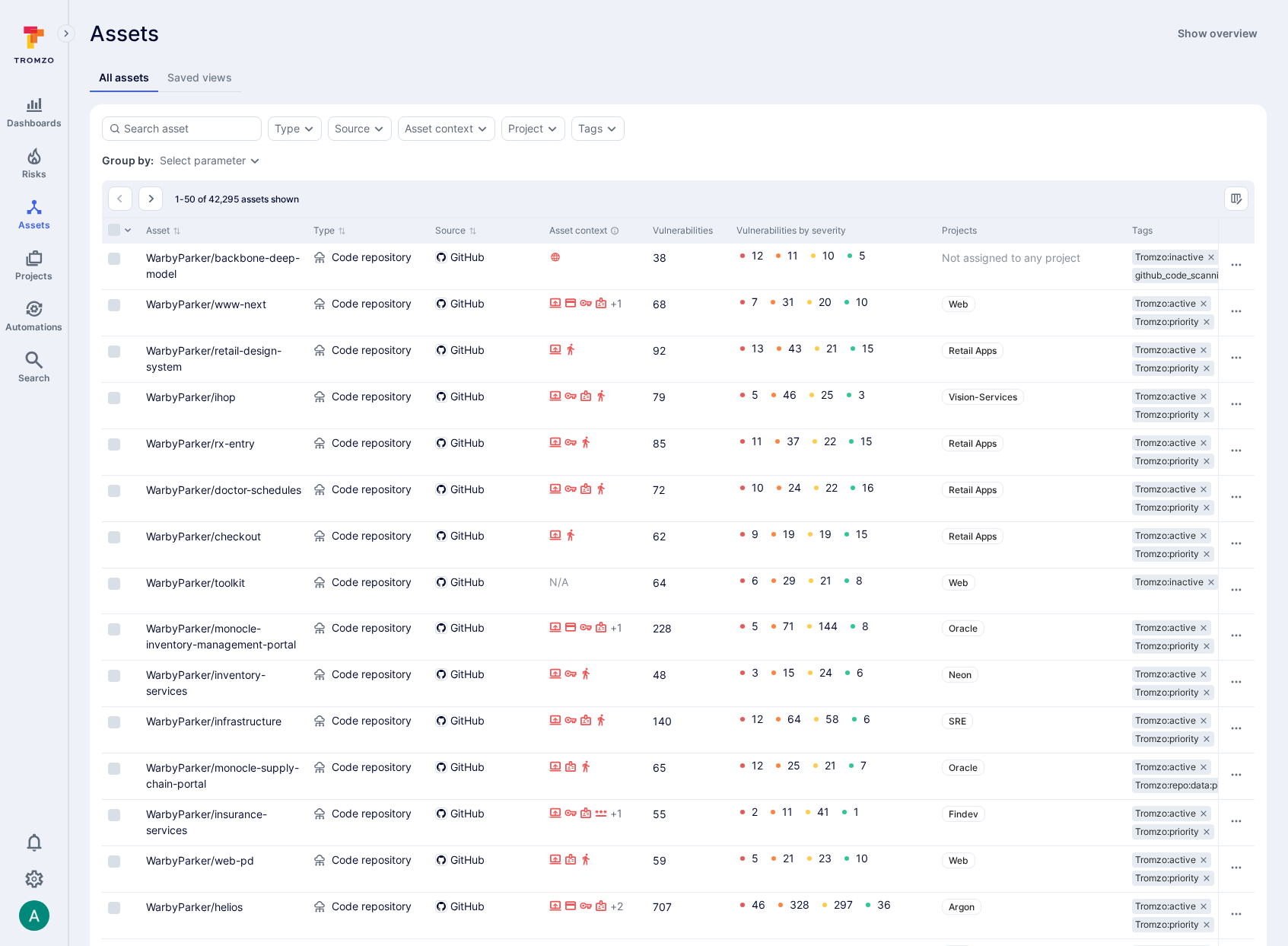
click at [409, 184] on div "1-50 of 42,295 assets shown" at bounding box center [678, 198] width 1153 height 36
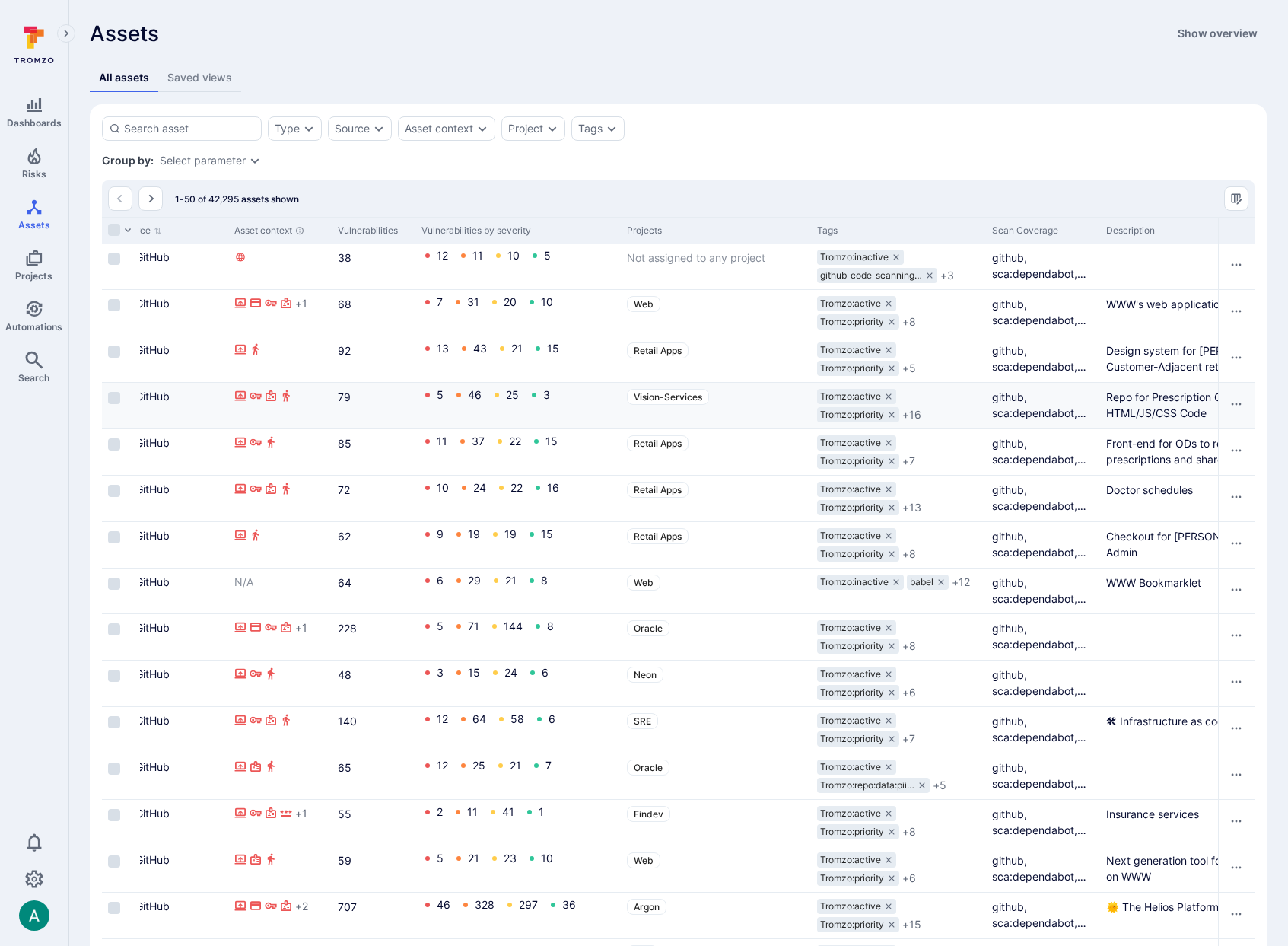
scroll to position [0, 320]
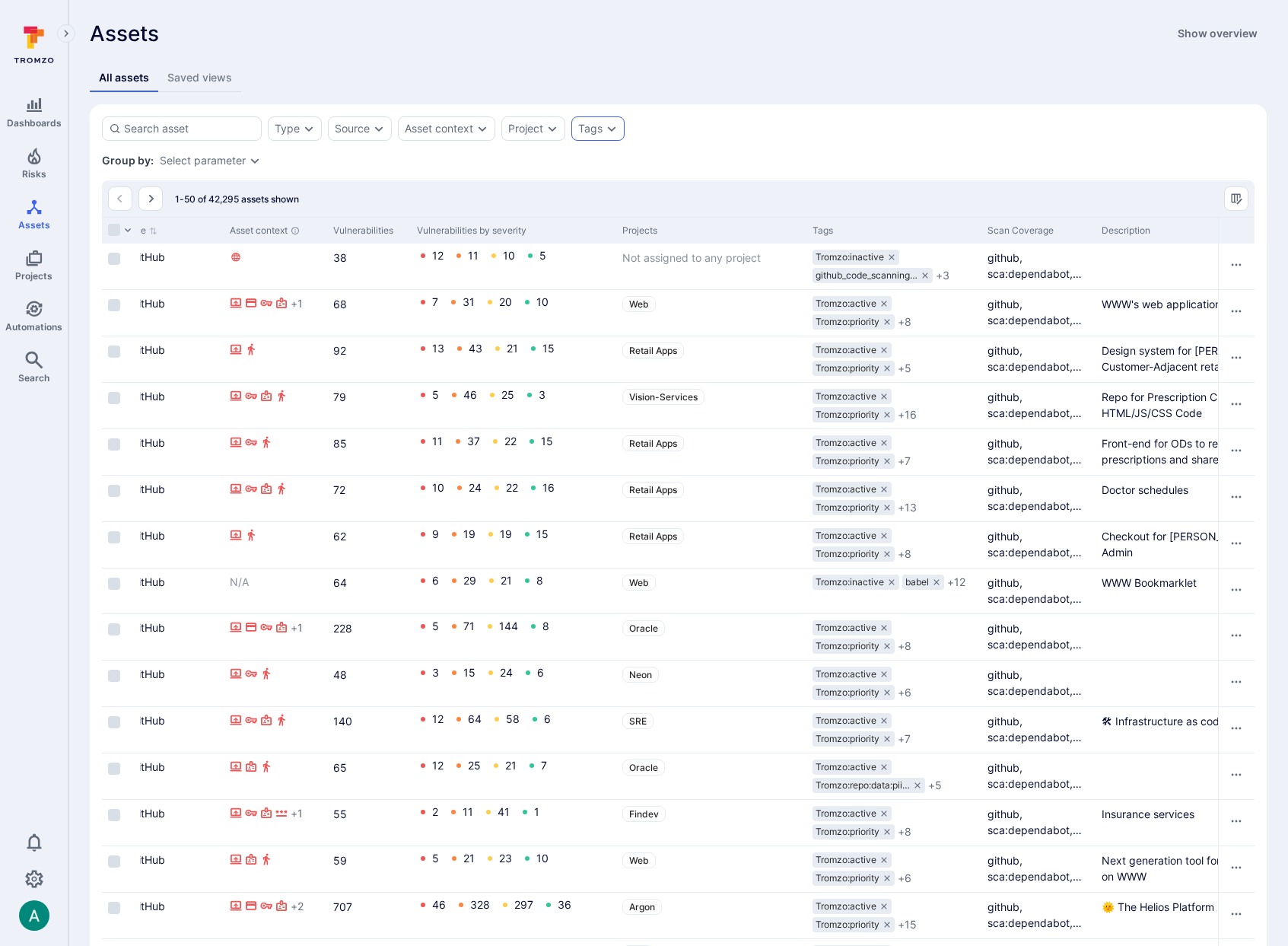
click at [590, 127] on div "Tags" at bounding box center [590, 128] width 24 height 12
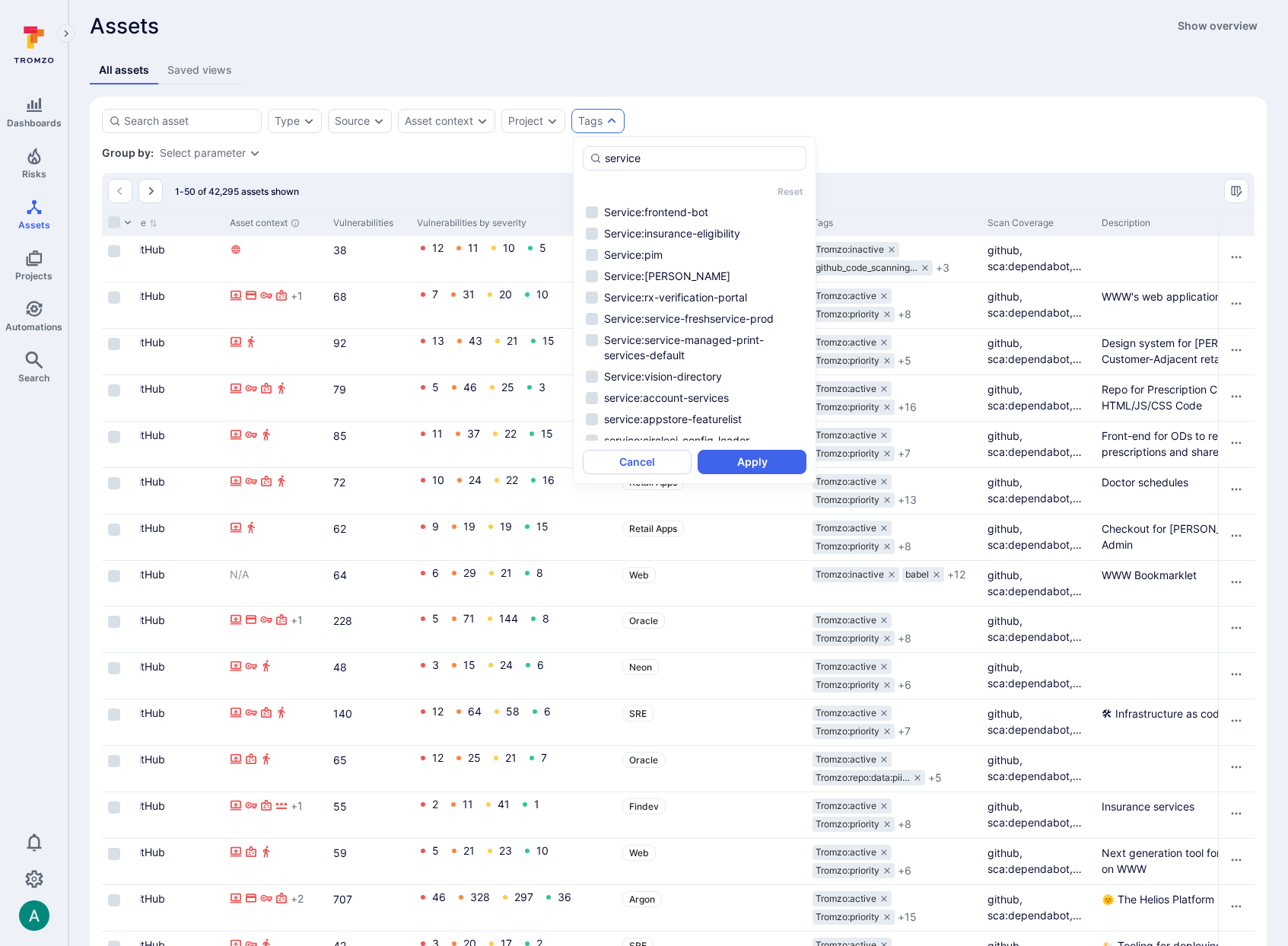
scroll to position [9, 0]
type input "service"
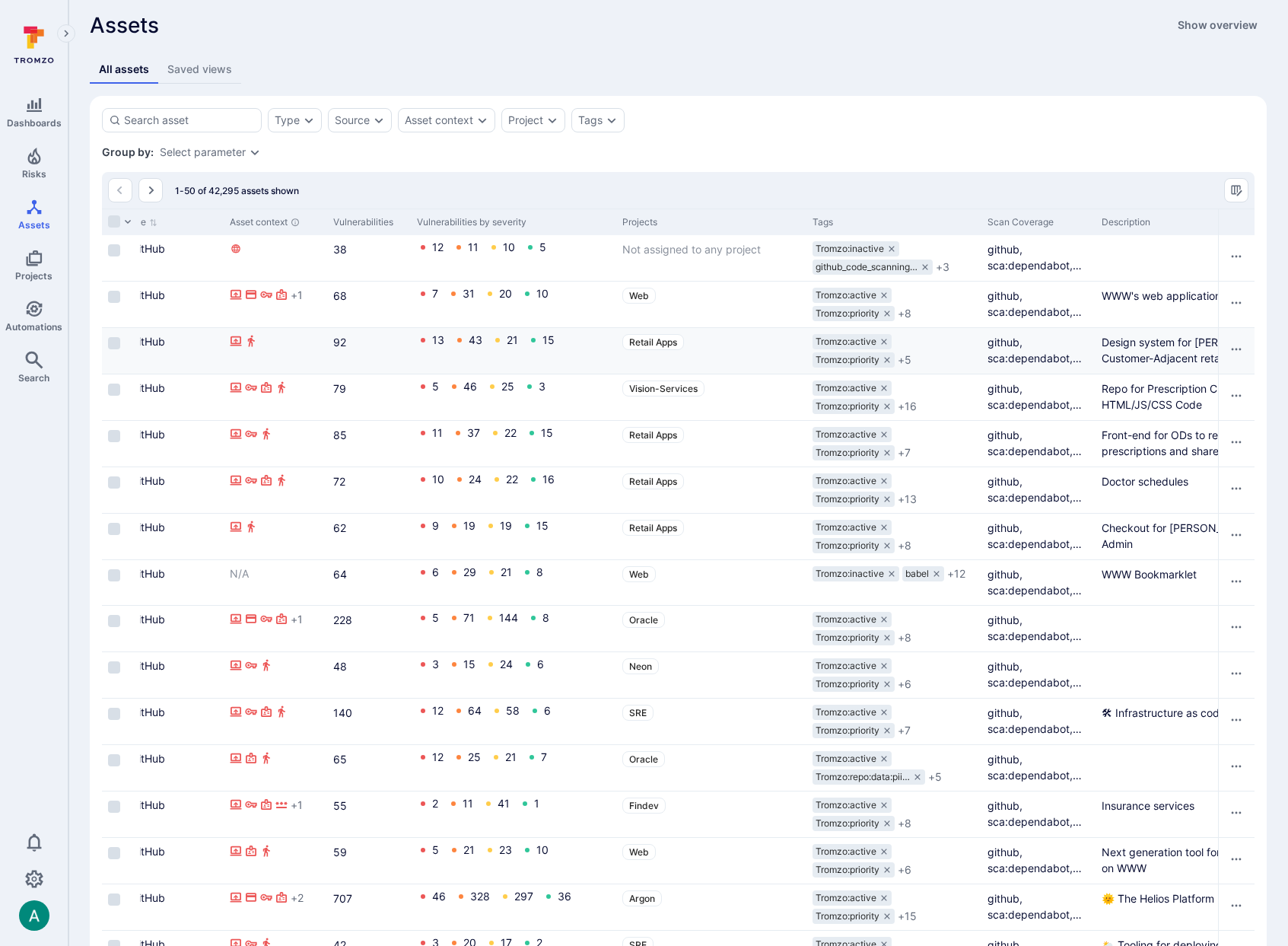
scroll to position [0, 0]
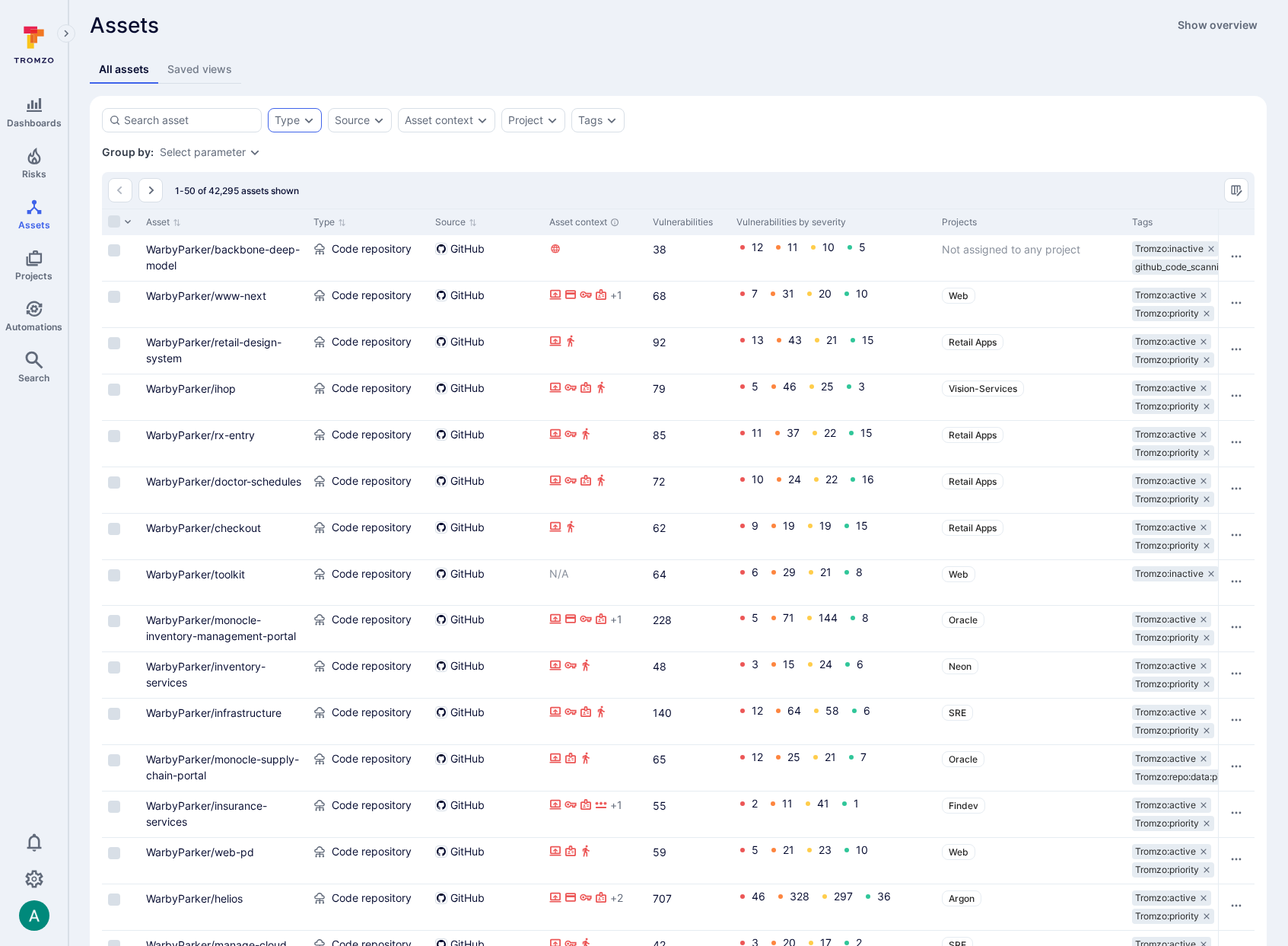
click at [311, 121] on icon "Expand dropdown" at bounding box center [309, 120] width 12 height 12
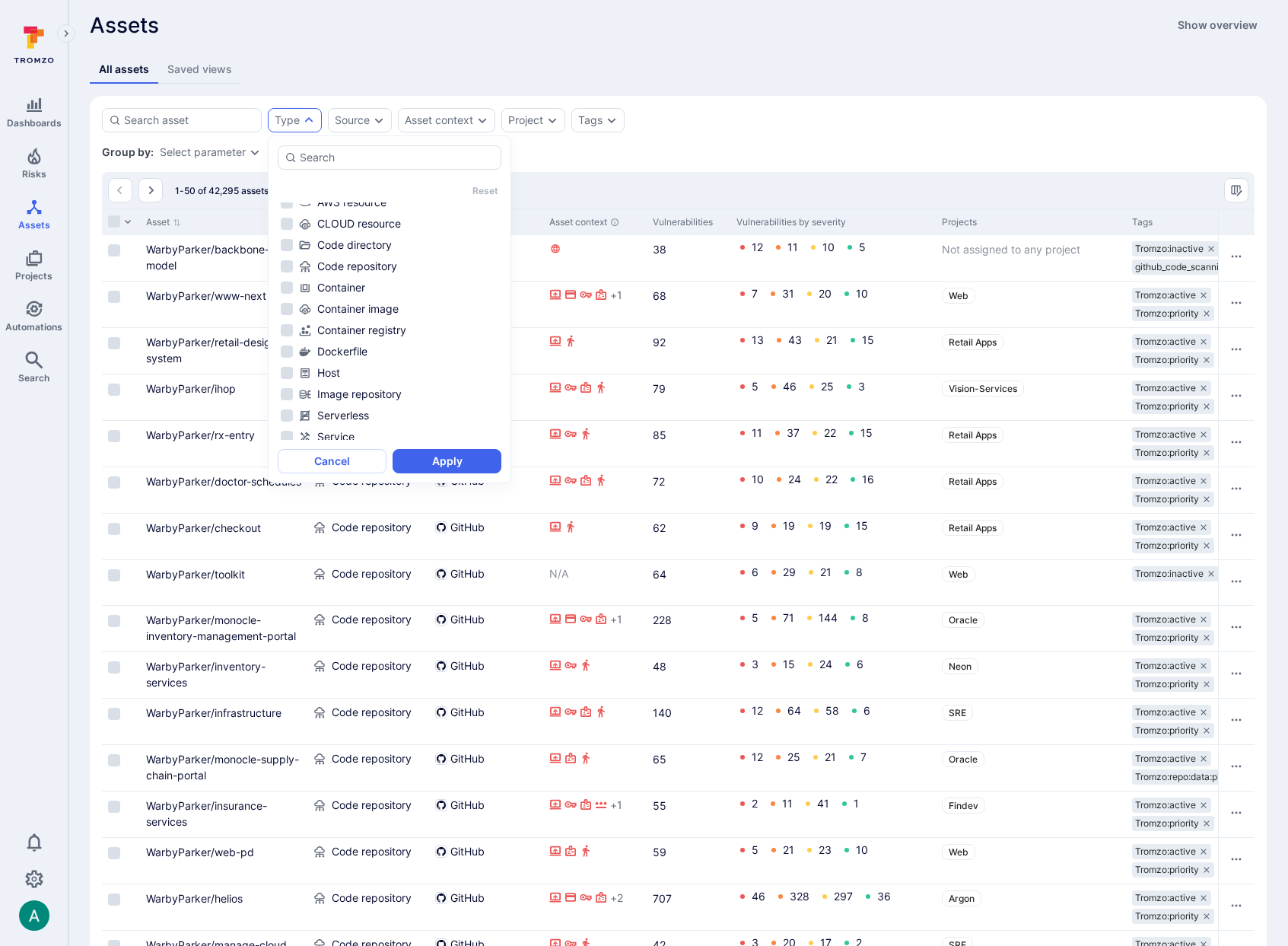
scroll to position [101, 0]
click at [368, 338] on div "Image repository" at bounding box center [398, 345] width 199 height 15
click at [456, 466] on button "Apply" at bounding box center [447, 461] width 109 height 24
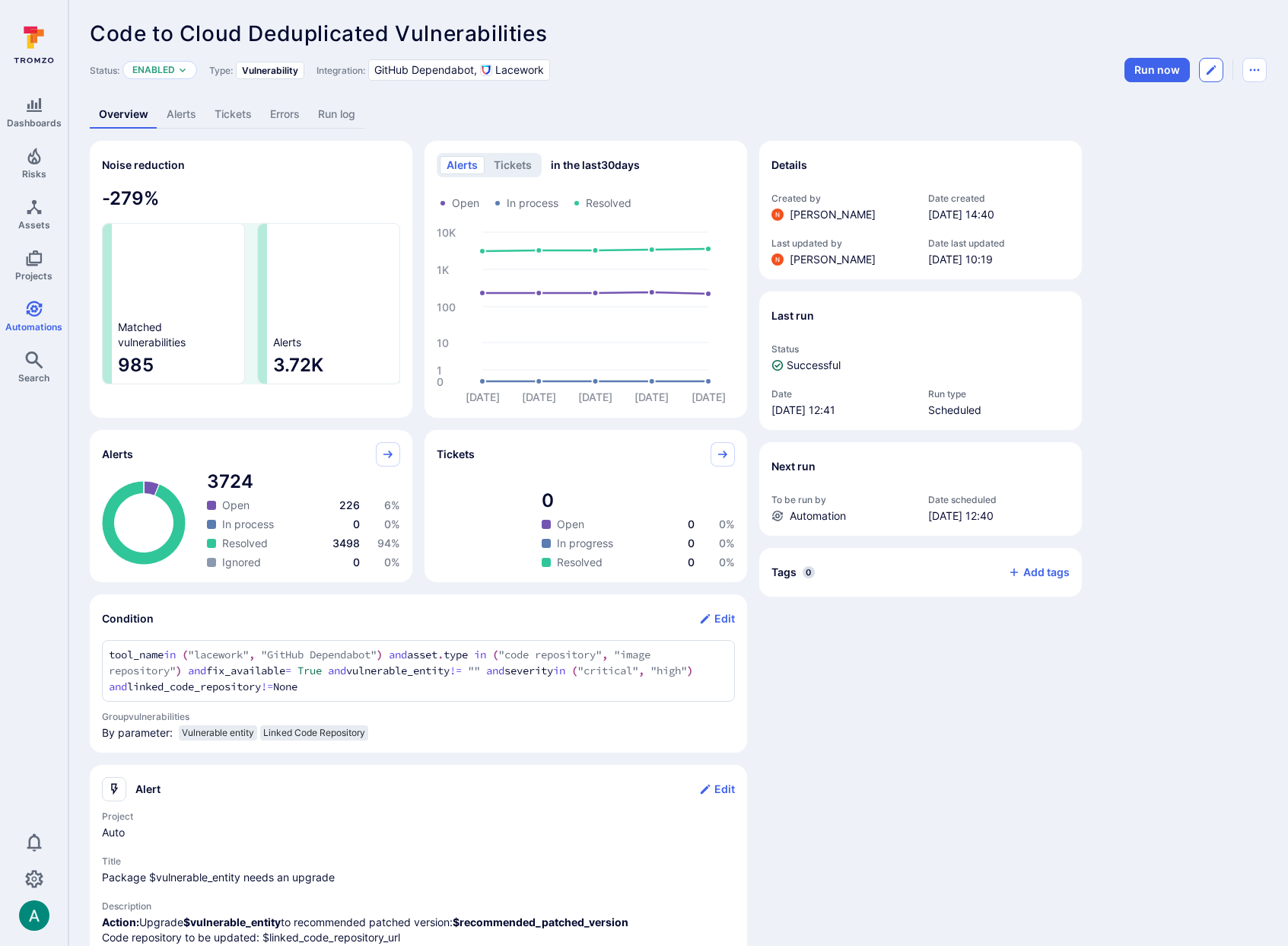
click at [1208, 72] on icon "Edit automation" at bounding box center [1212, 70] width 9 height 9
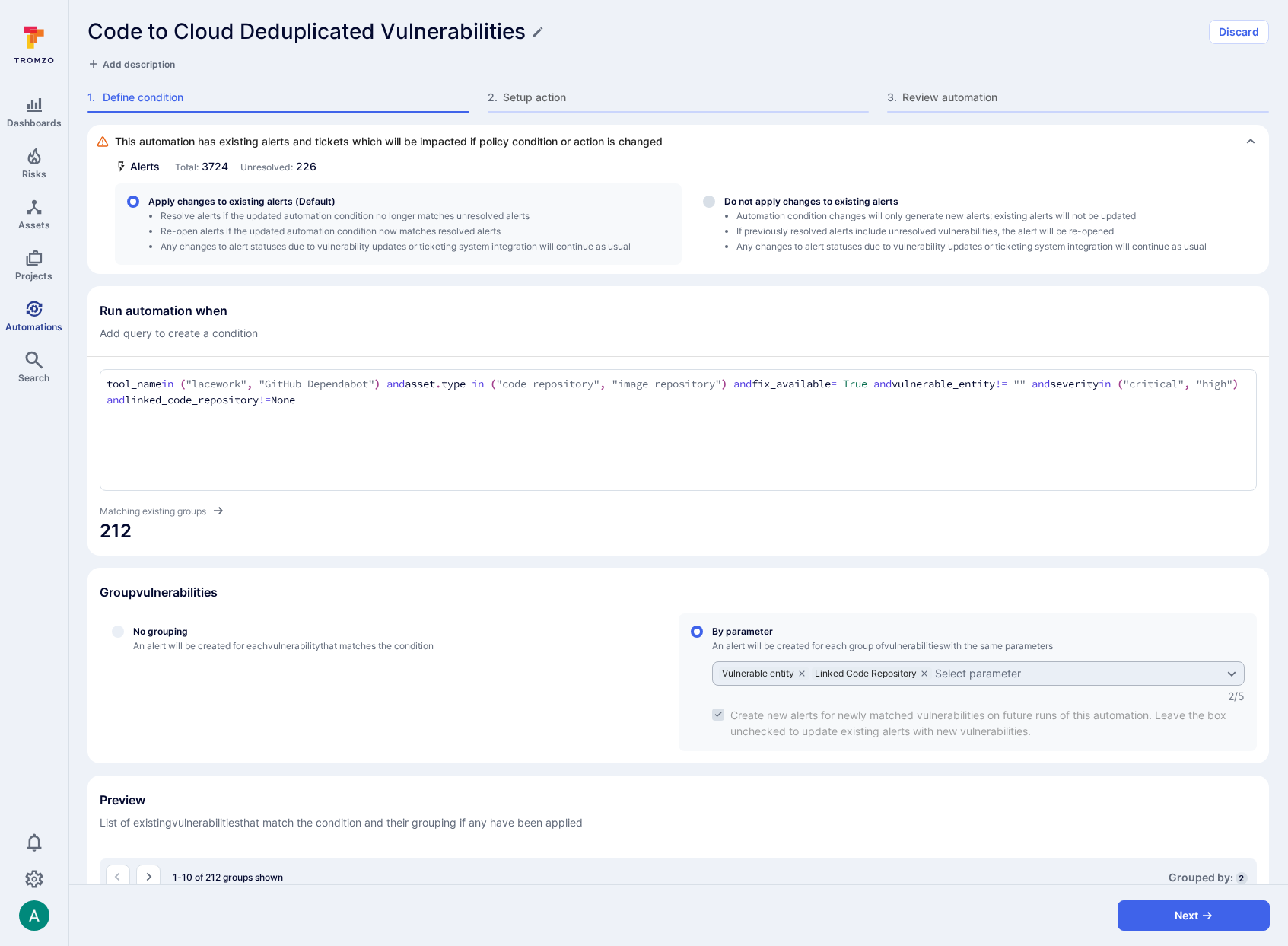
click at [31, 313] on icon "Automations" at bounding box center [34, 309] width 16 height 16
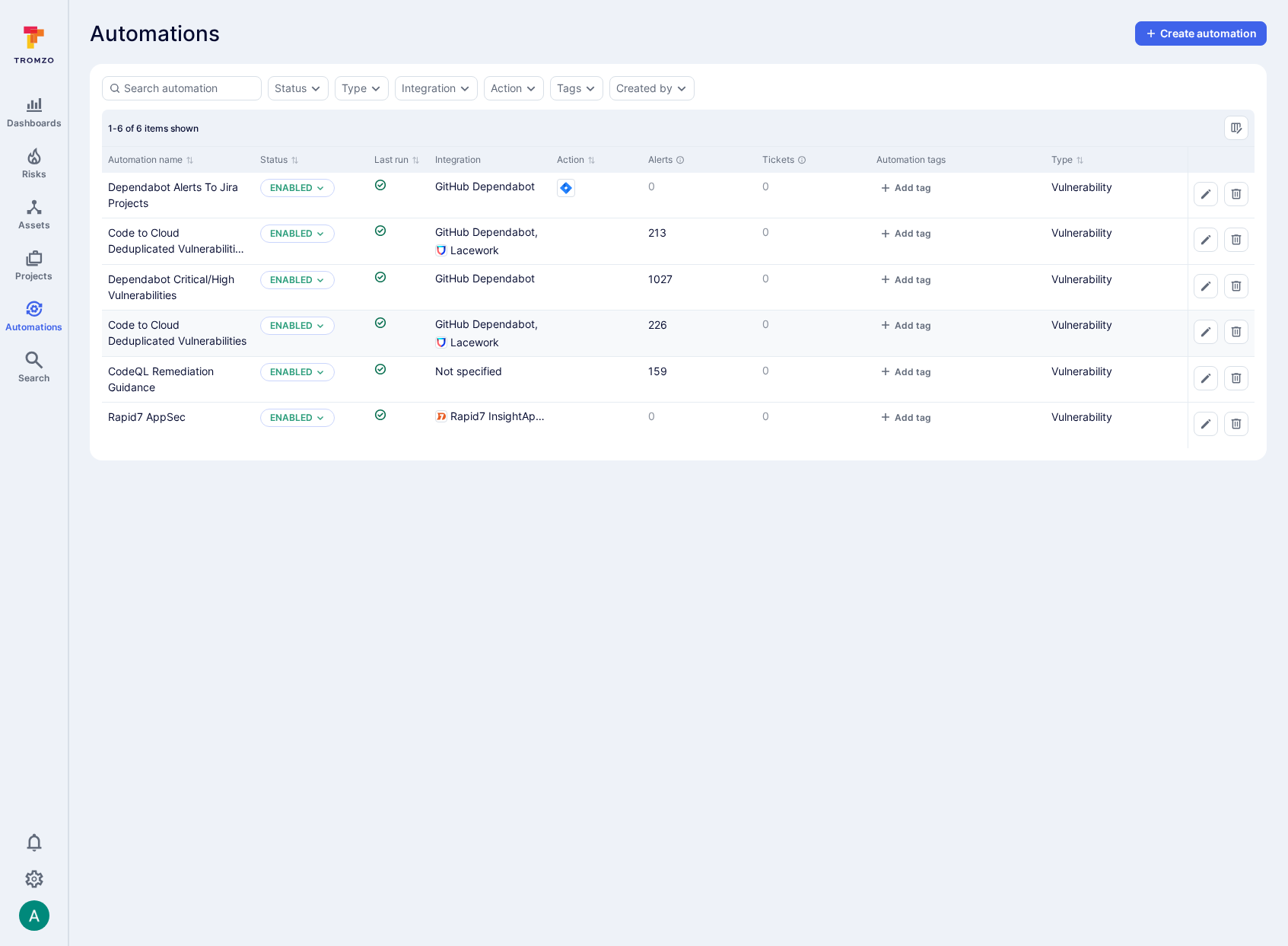
click at [166, 332] on div "Code to Cloud Deduplicated Vulnerabilities" at bounding box center [178, 332] width 140 height 32
click at [152, 337] on link "Code to Cloud Deduplicated Vulnerabilities" at bounding box center [177, 332] width 139 height 29
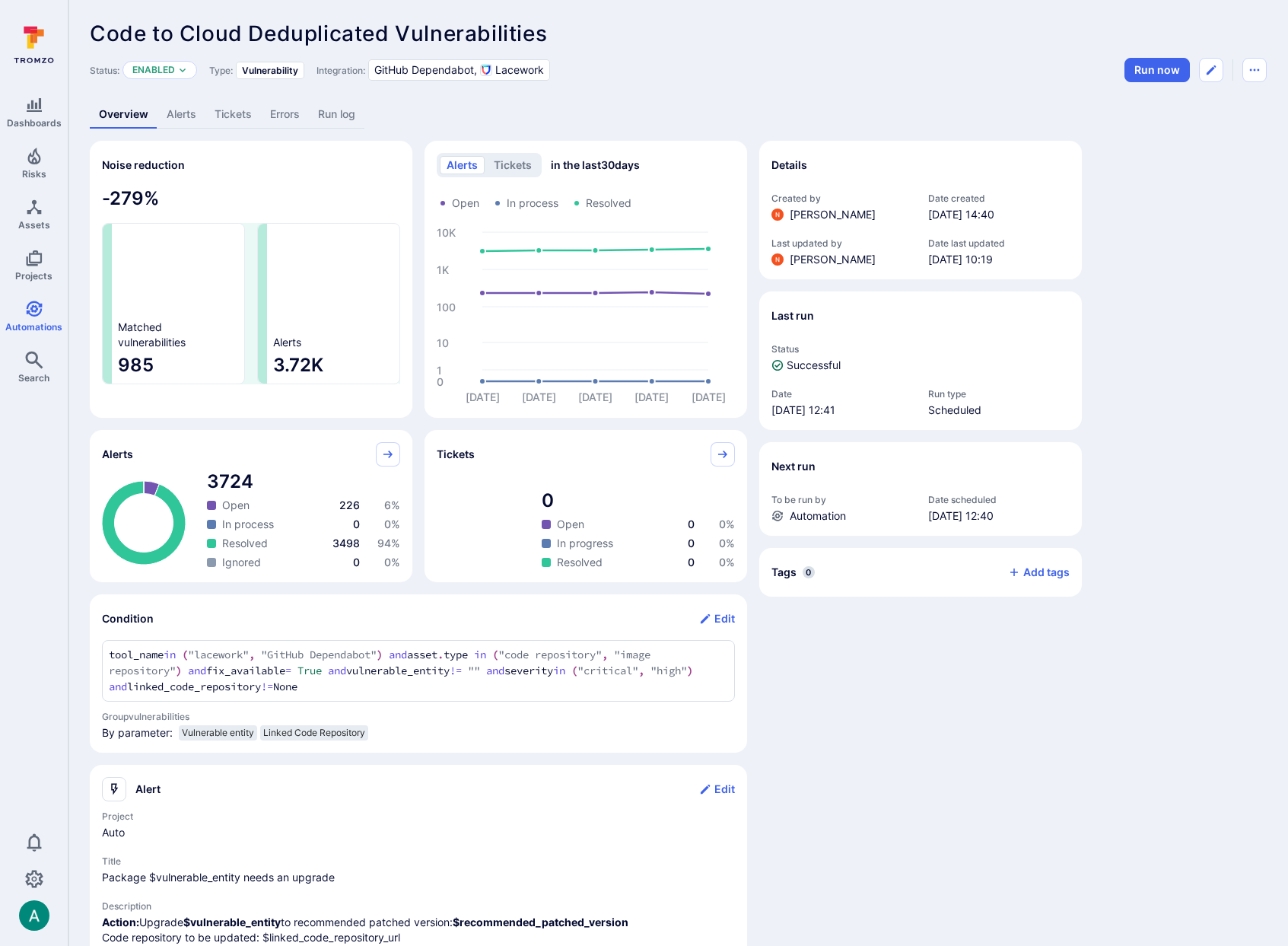
click at [182, 115] on link "Alerts" at bounding box center [181, 115] width 48 height 28
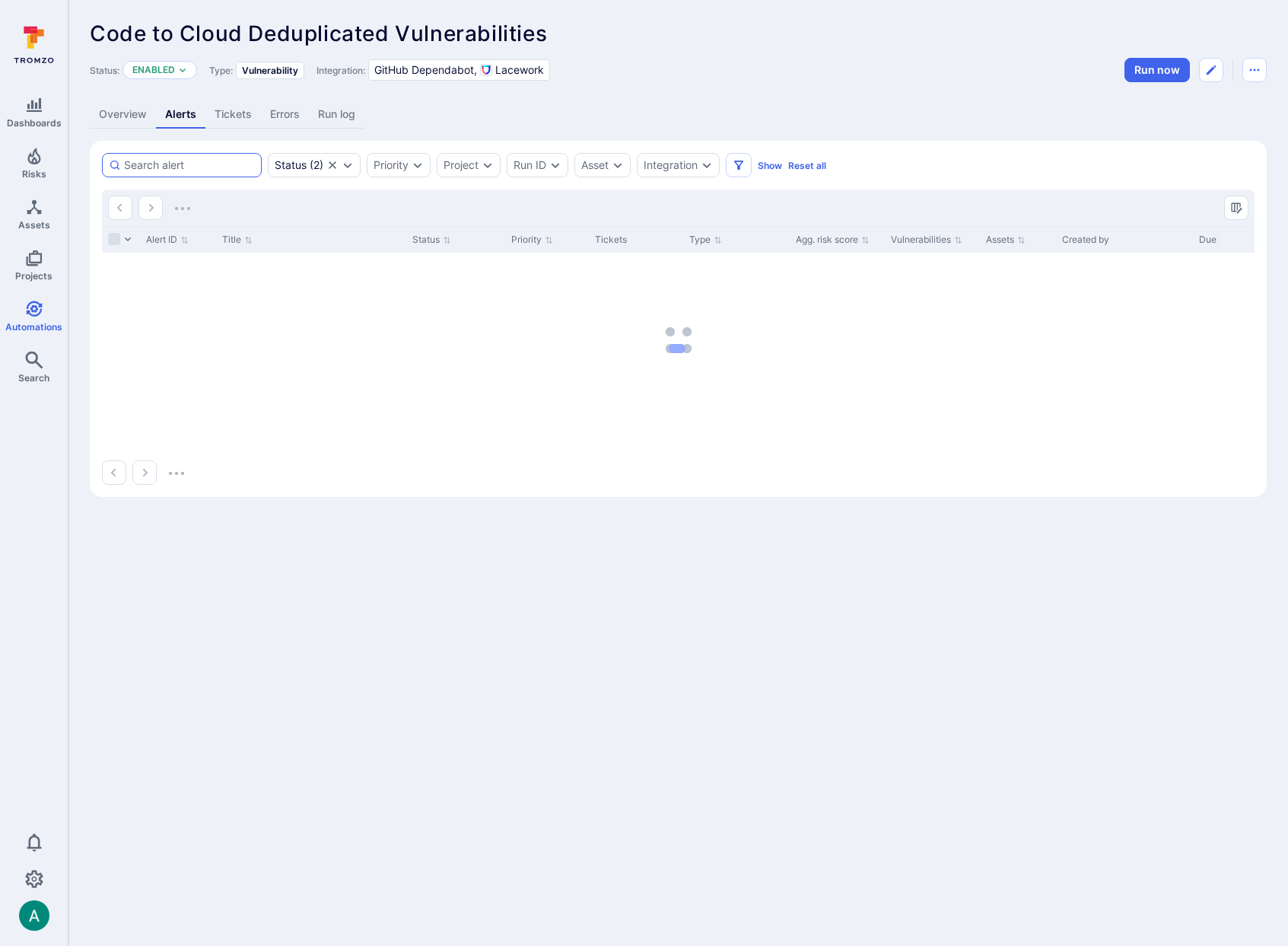
click at [157, 154] on div at bounding box center [181, 165] width 160 height 24
click at [157, 158] on input at bounding box center [190, 165] width 131 height 15
click at [152, 165] on input at bounding box center [190, 165] width 131 height 15
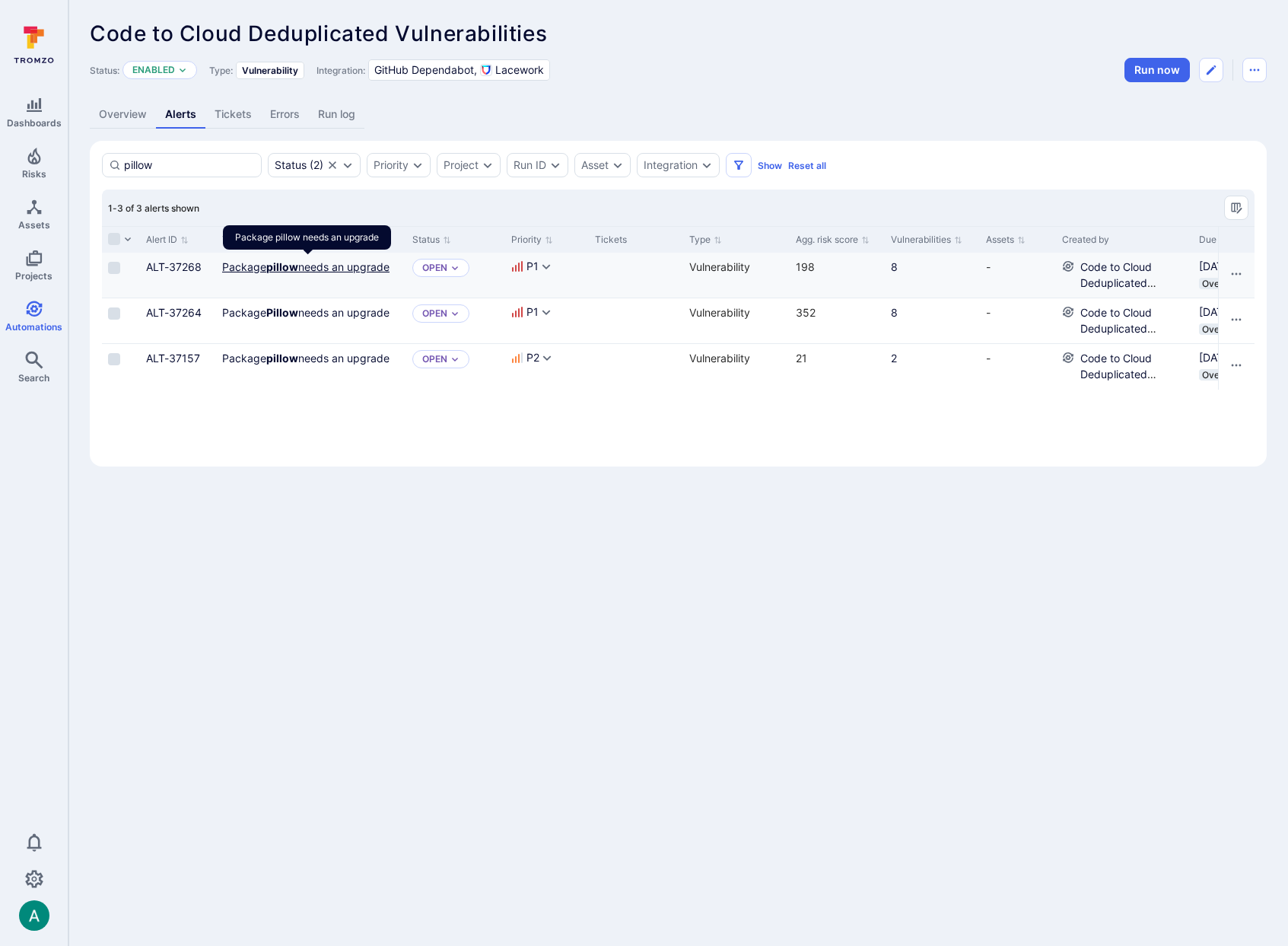
type input "pillow"
click at [310, 266] on link "Package pillow needs an upgrade" at bounding box center [305, 266] width 168 height 13
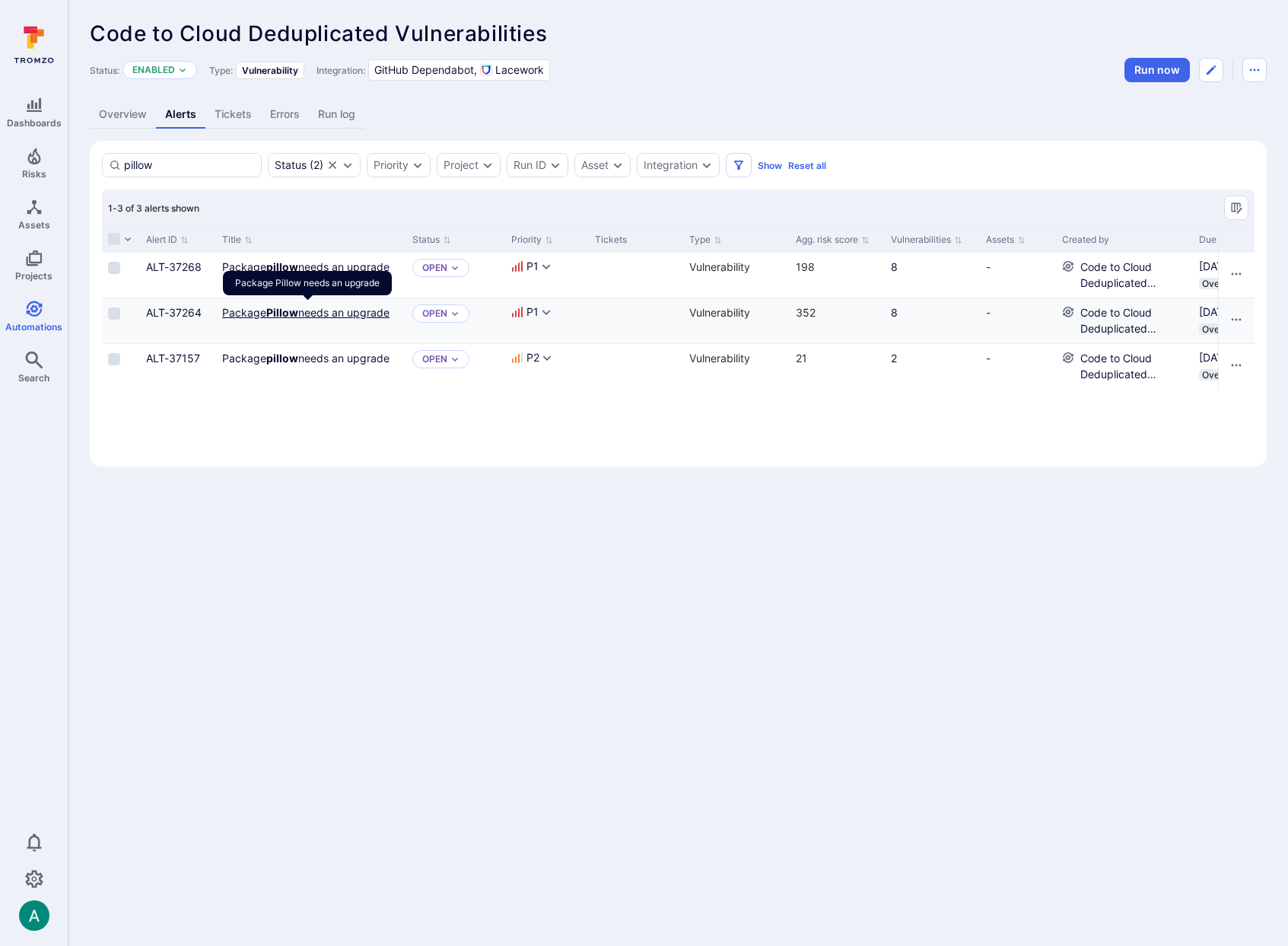
click at [306, 312] on link "Package Pillow needs an upgrade" at bounding box center [305, 312] width 168 height 13
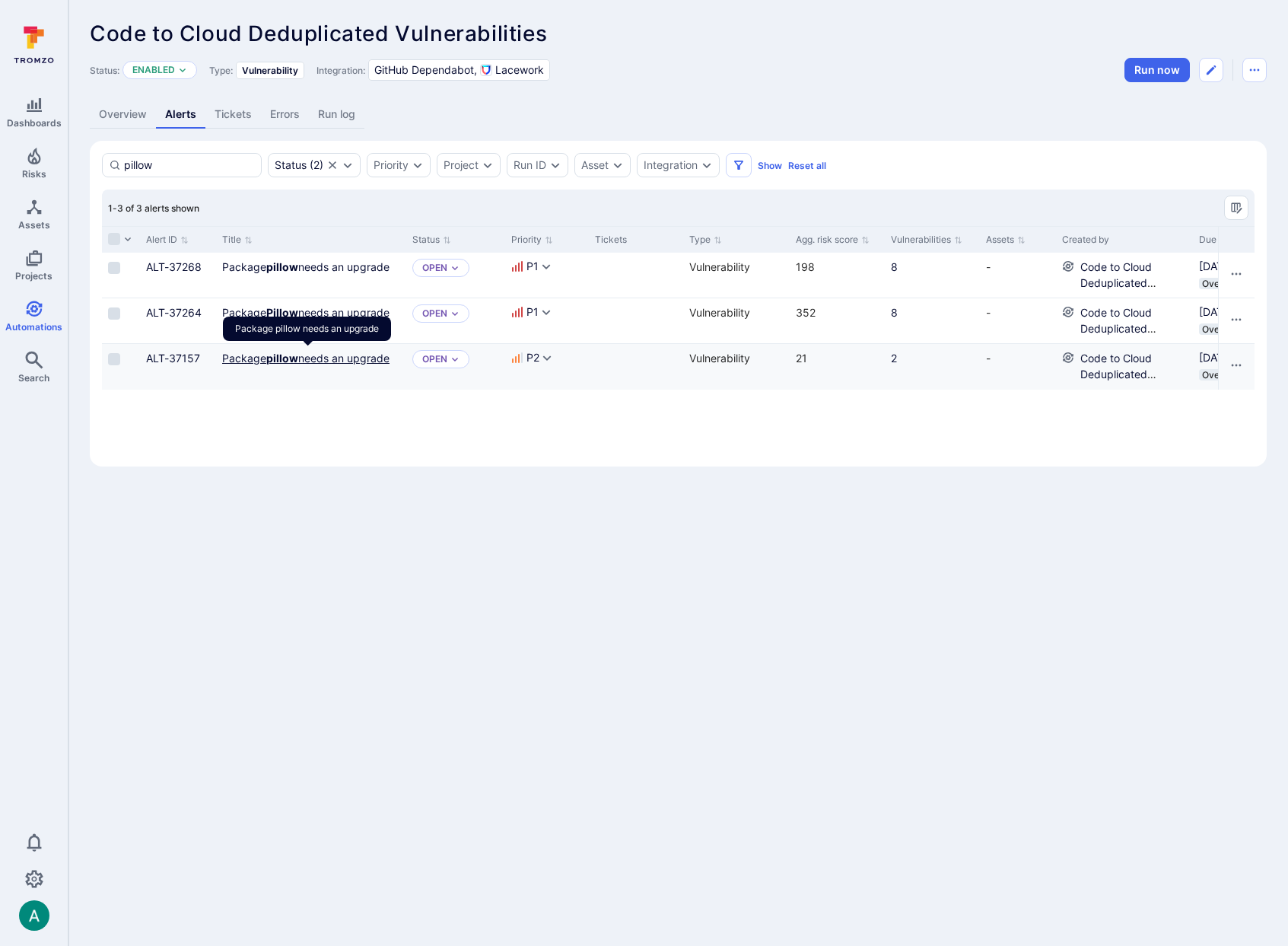
click at [289, 356] on b "pillow" at bounding box center [282, 358] width 32 height 13
drag, startPoint x: 387, startPoint y: 492, endPoint x: 334, endPoint y: 180, distance: 316.5
click at [380, 467] on body "Dashboards Risks Assets Projects Automations Search 0 Automations Code to Cloud…" at bounding box center [644, 473] width 1288 height 946
click at [241, 113] on link "Tickets" at bounding box center [233, 115] width 56 height 28
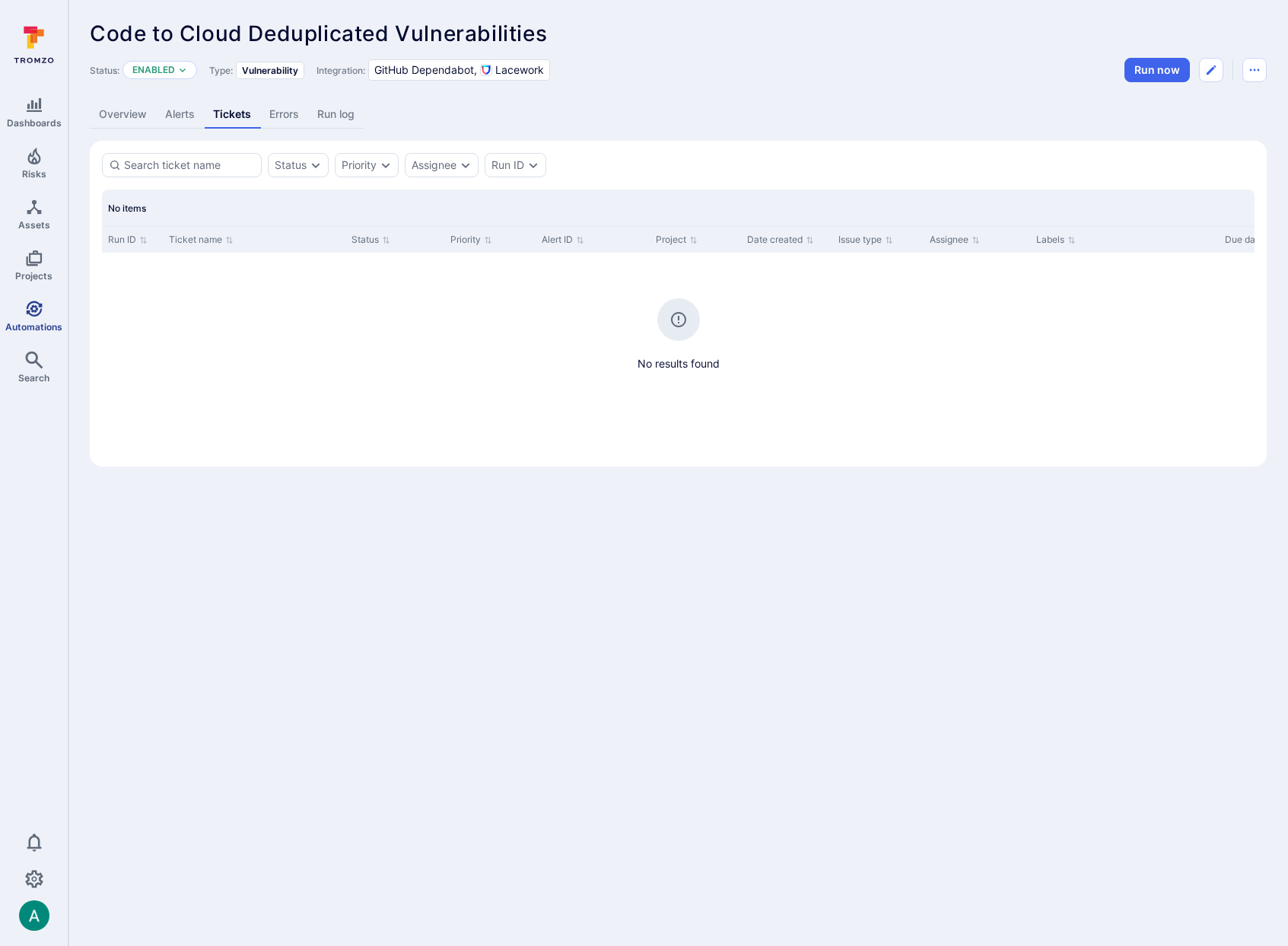
click at [34, 324] on span "Automations" at bounding box center [34, 327] width 57 height 11
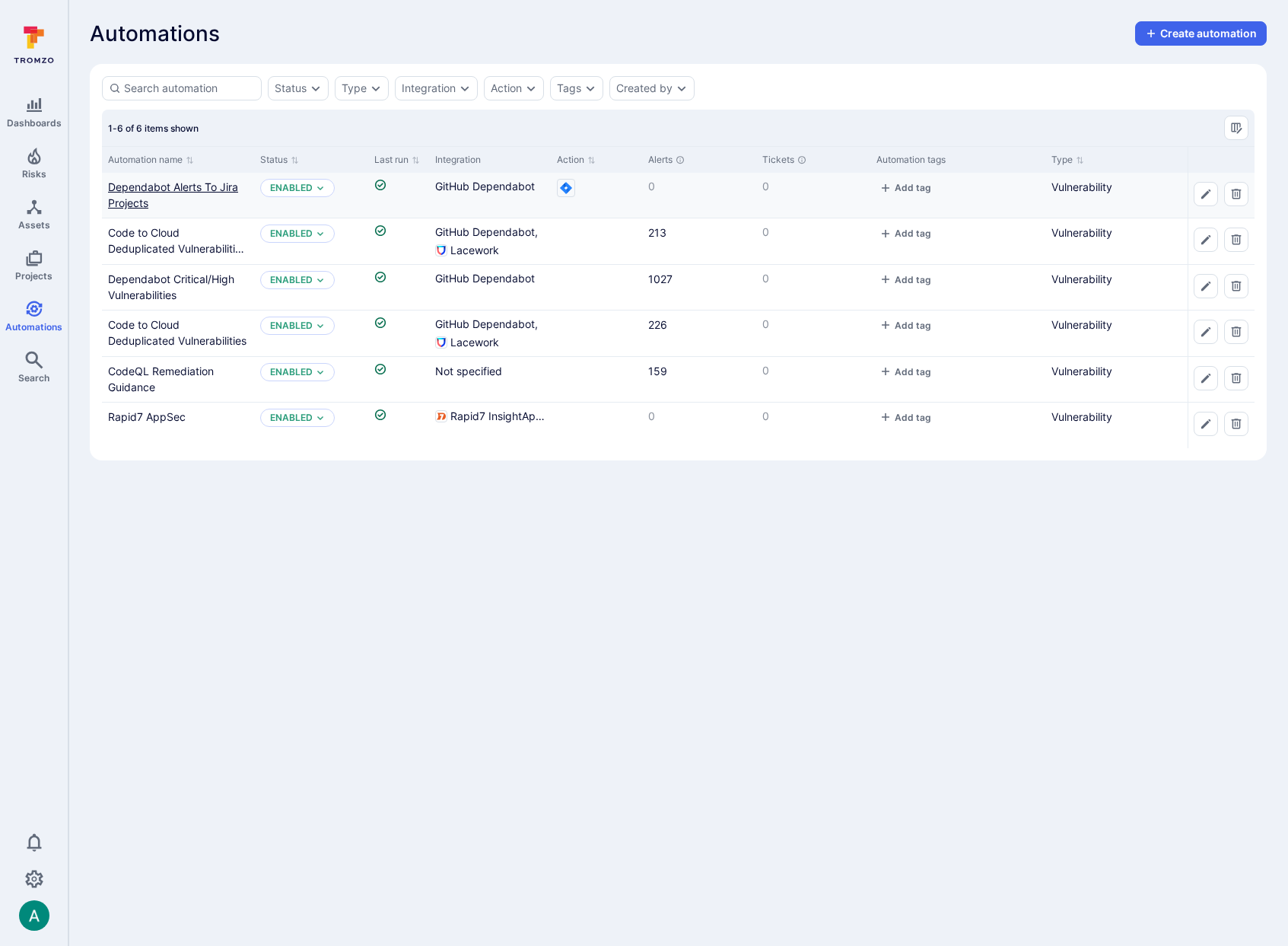
click at [198, 182] on link "Dependabot Alerts To Jira Projects" at bounding box center [172, 195] width 130 height 29
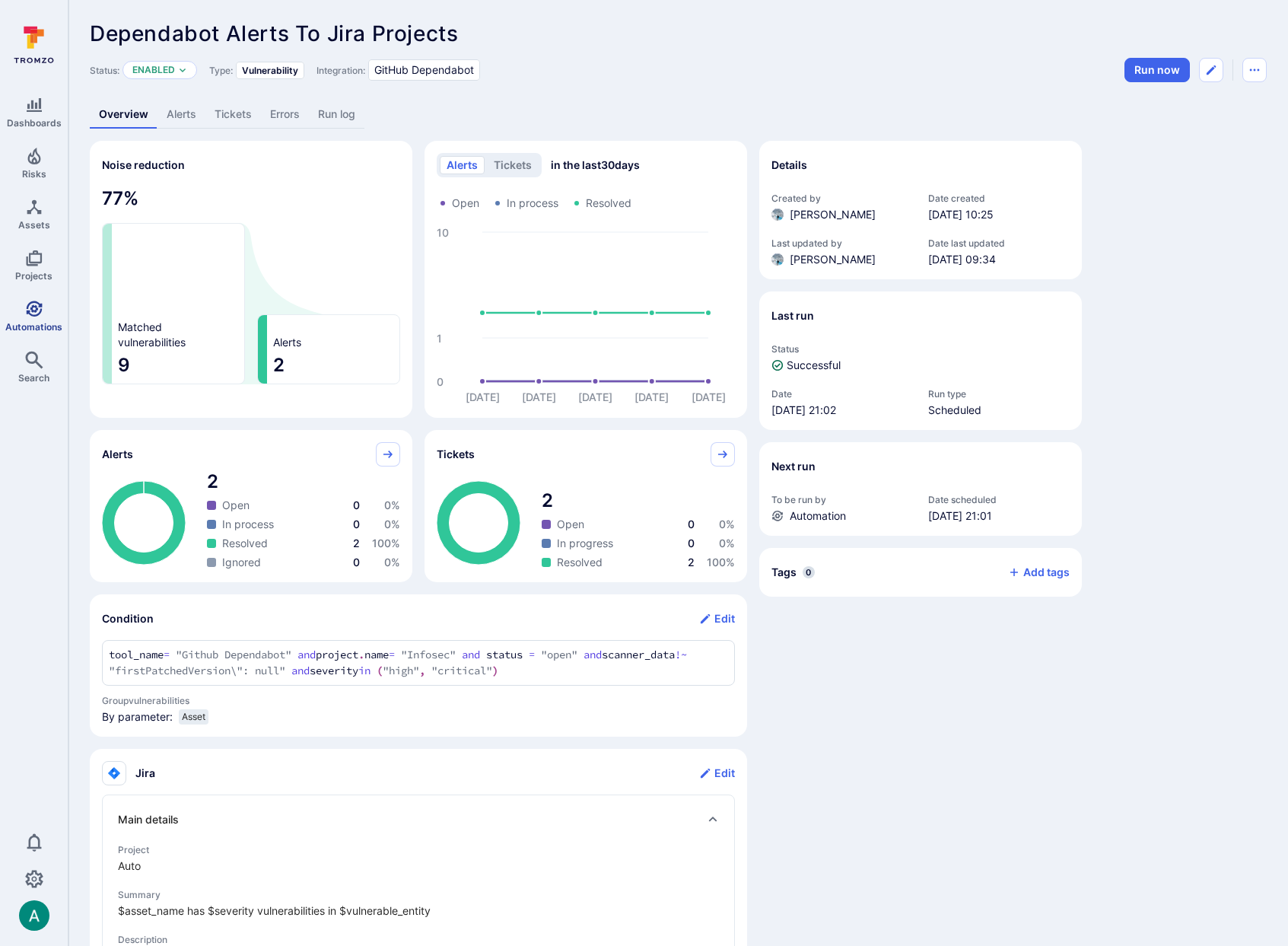
click at [41, 313] on icon "Automations" at bounding box center [34, 309] width 18 height 18
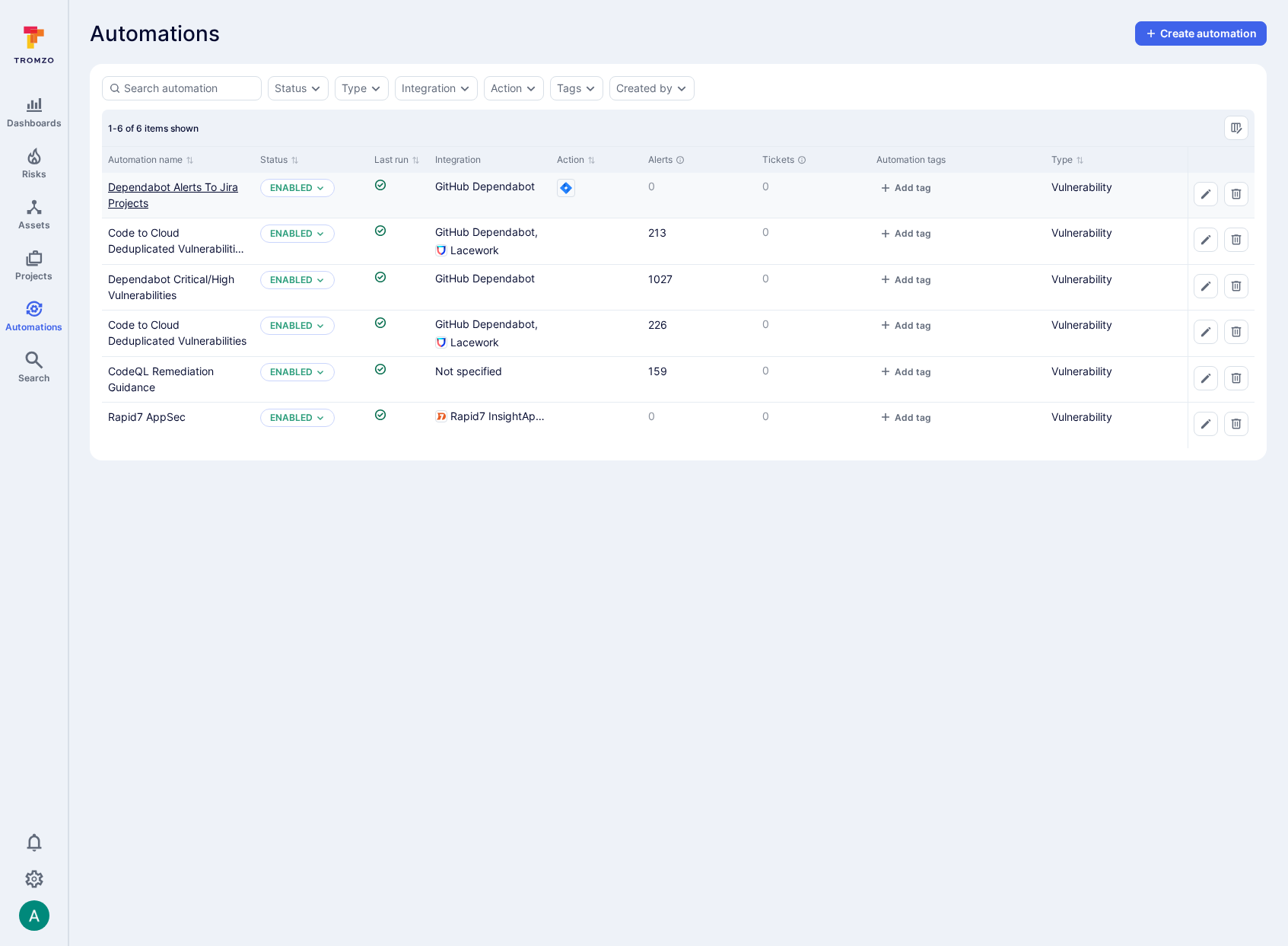
click at [177, 188] on link "Dependabot Alerts To Jira Projects" at bounding box center [172, 195] width 130 height 29
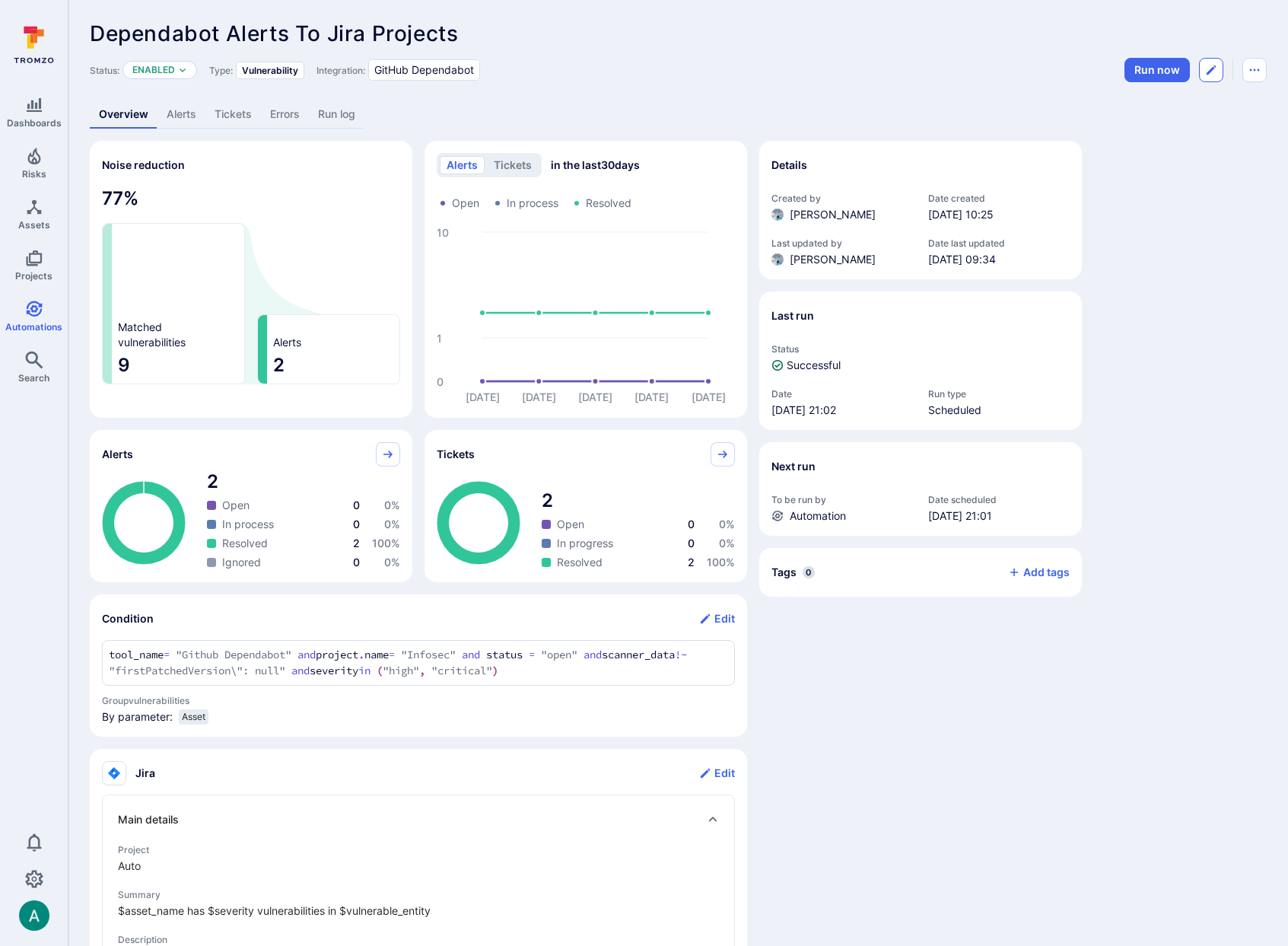
click at [1201, 71] on button "Edit automation" at bounding box center [1211, 69] width 24 height 24
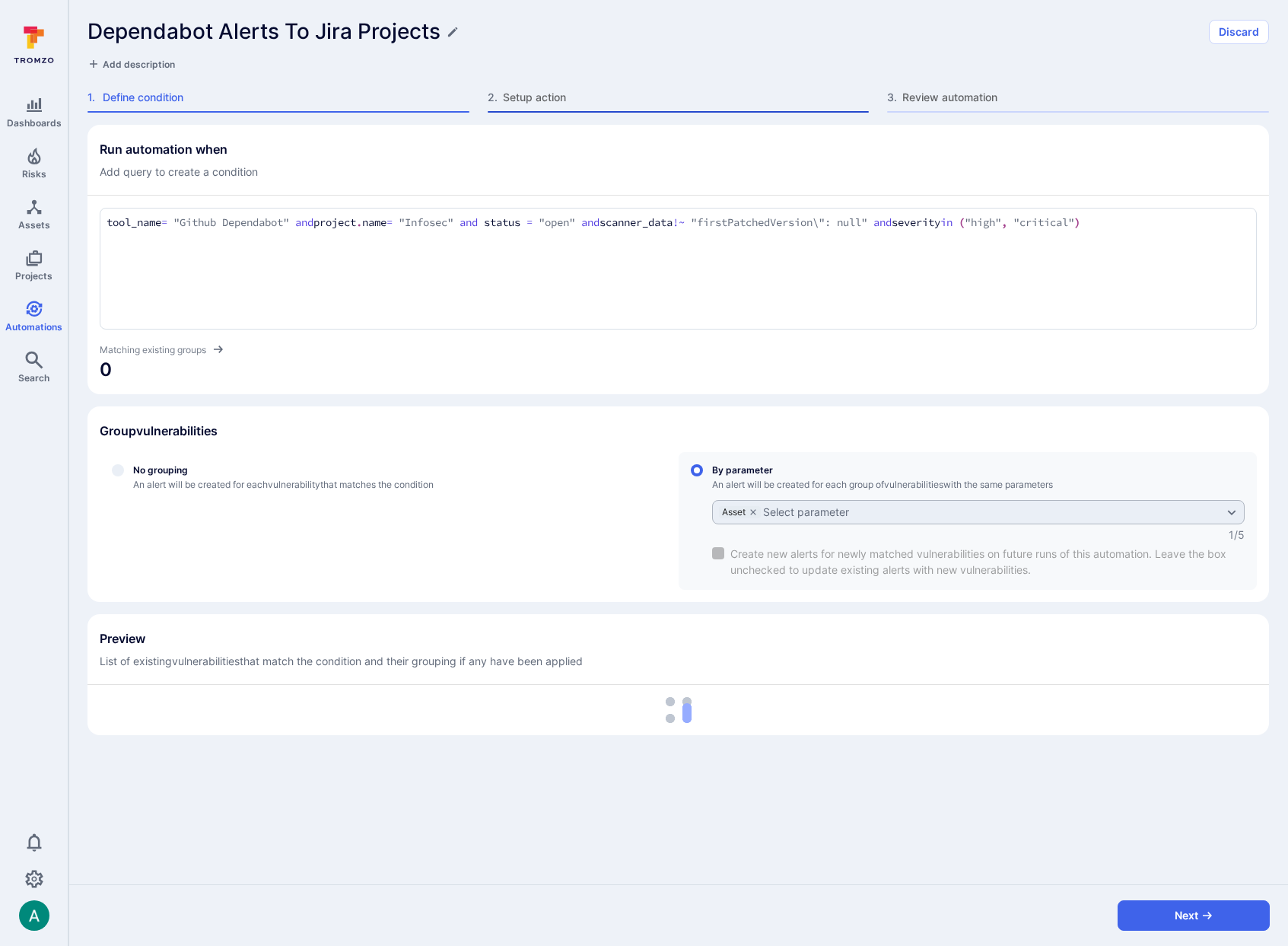
click at [527, 95] on span "Setup action" at bounding box center [687, 97] width 367 height 15
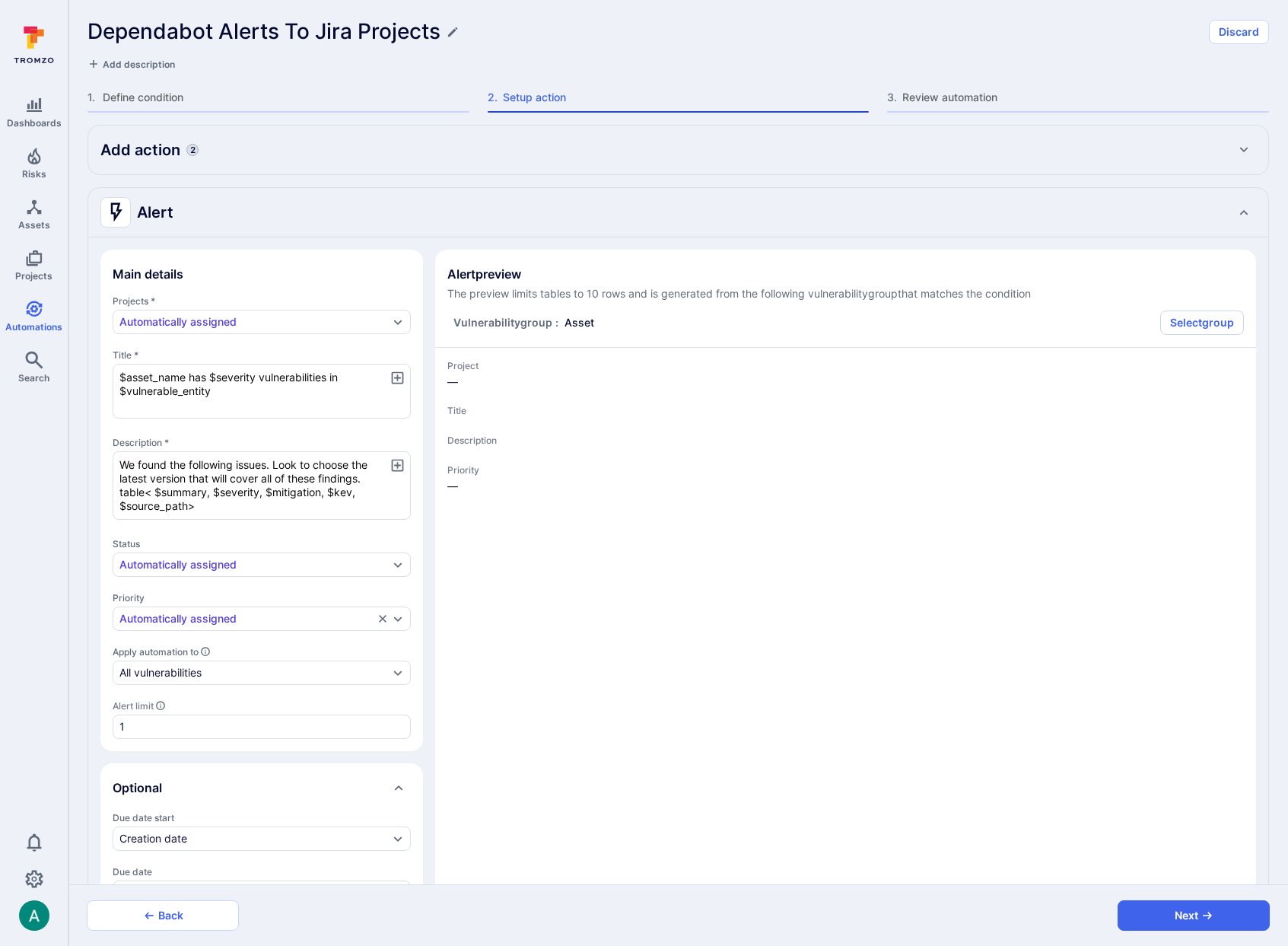
type textarea "x"
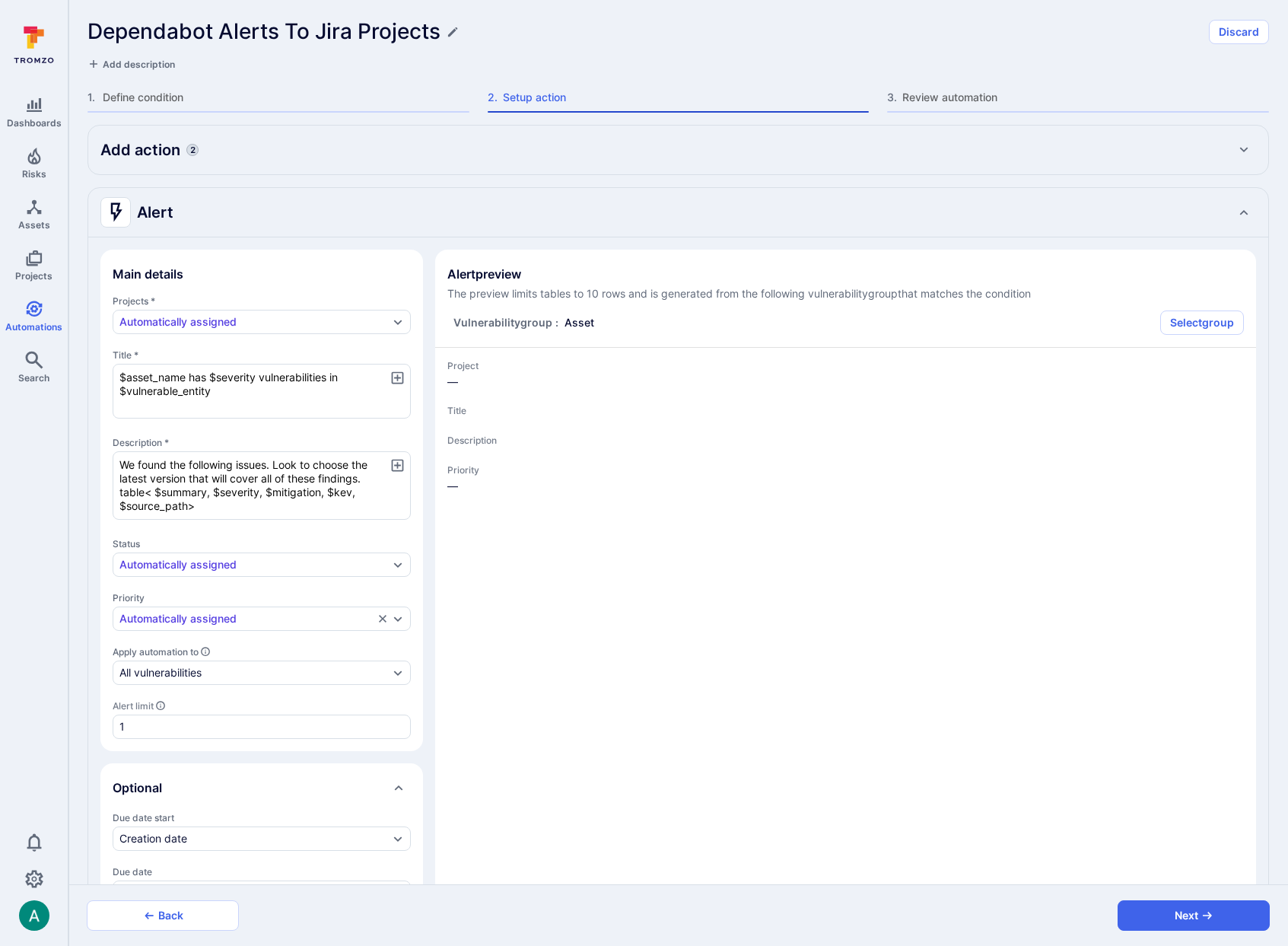
type textarea "x"
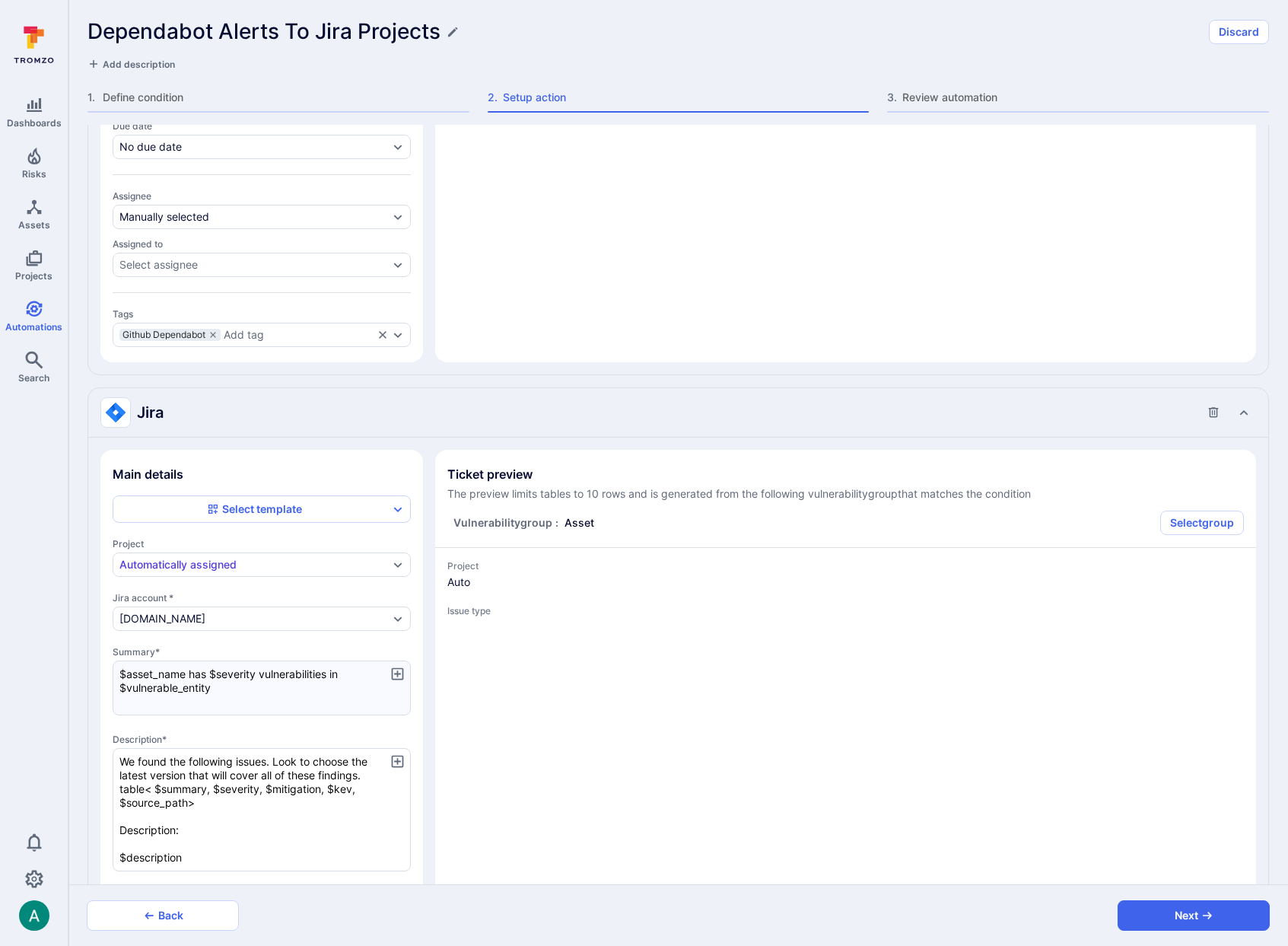
scroll to position [992, 0]
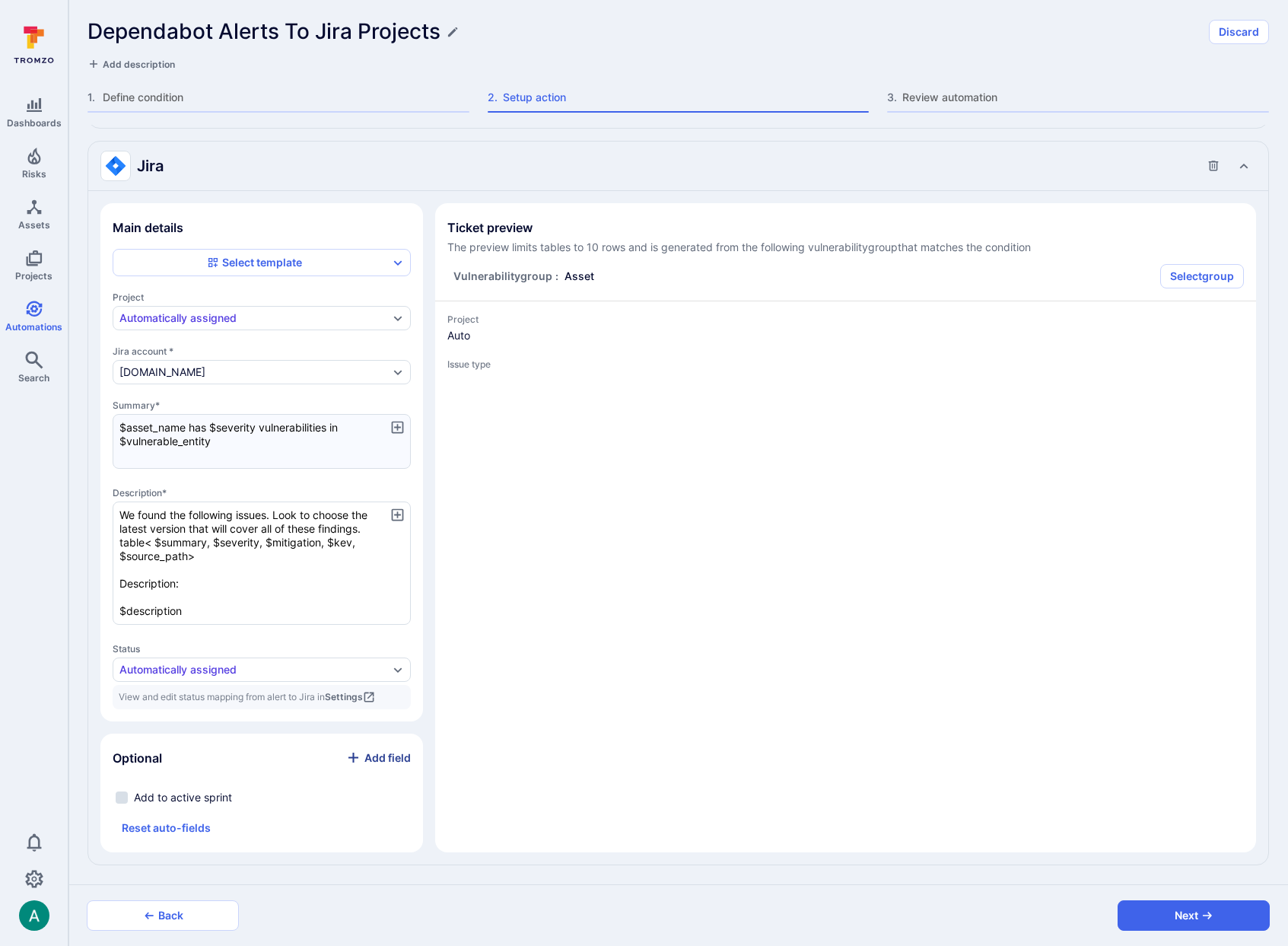
type textarea "x"
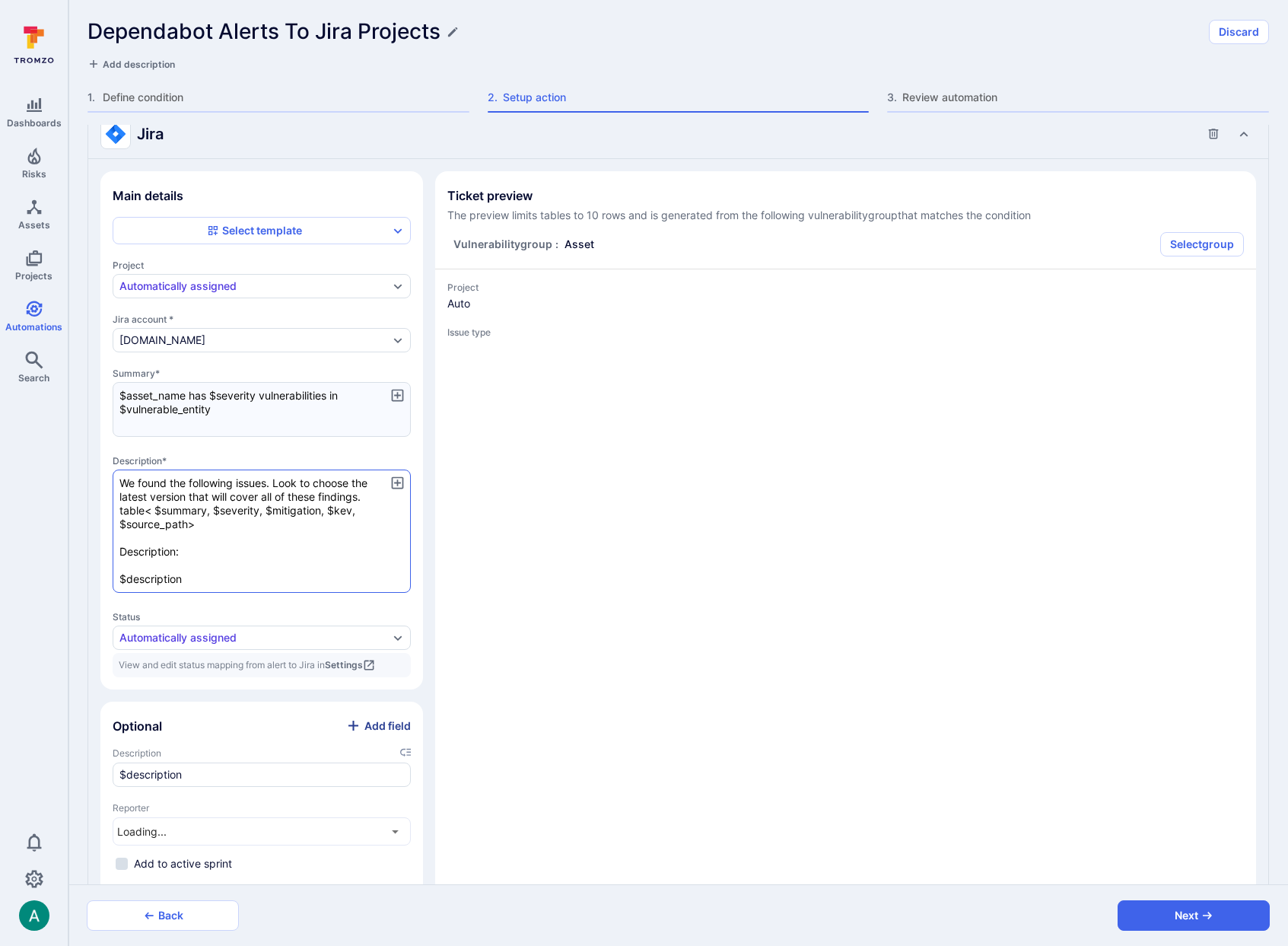
scroll to position [1026, 0]
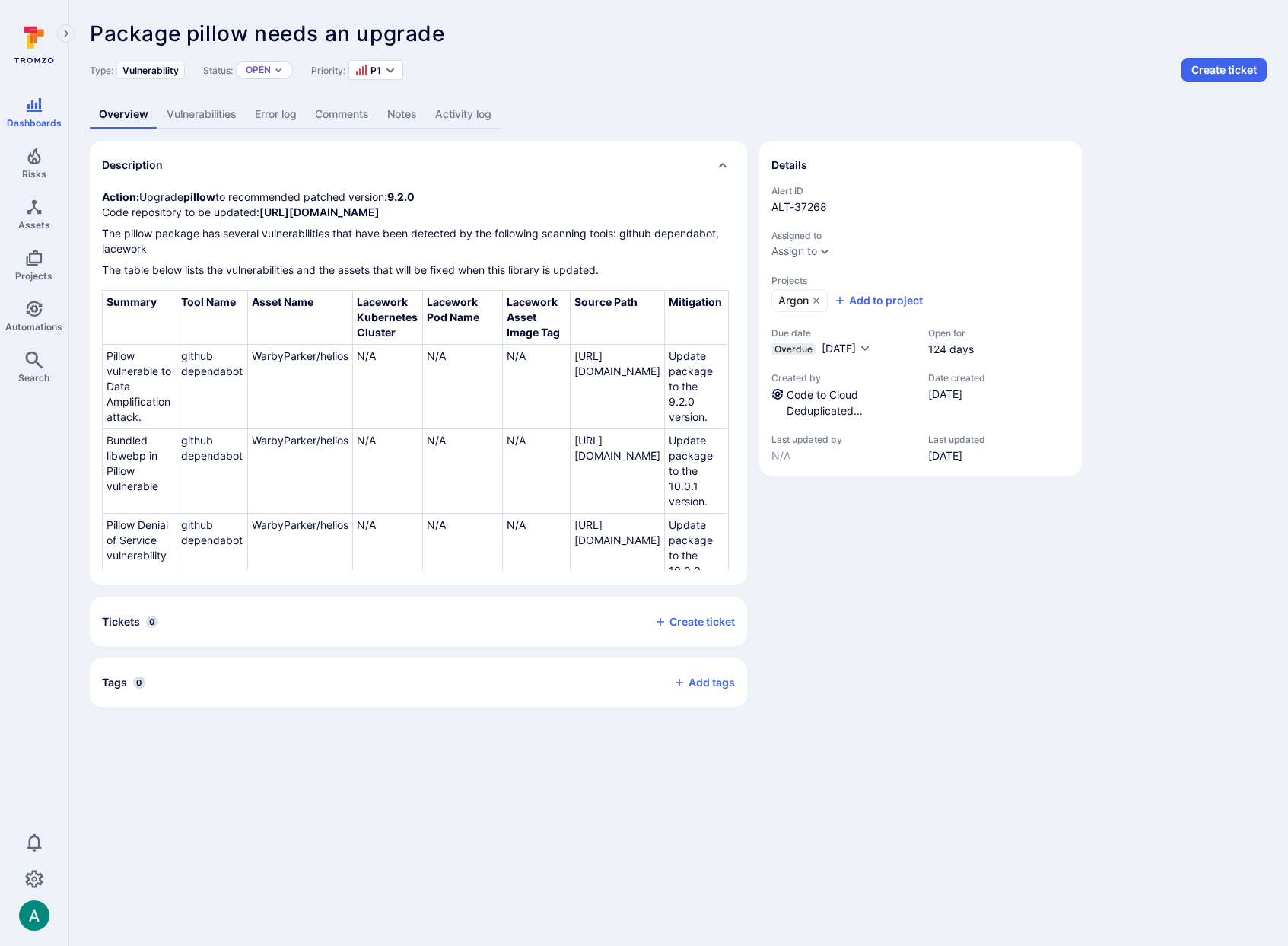
click at [940, 680] on div "Details Alert ID ALT-37268 Assigned to Assign to Projects Argon Add to project …" at bounding box center [920, 424] width 323 height 566
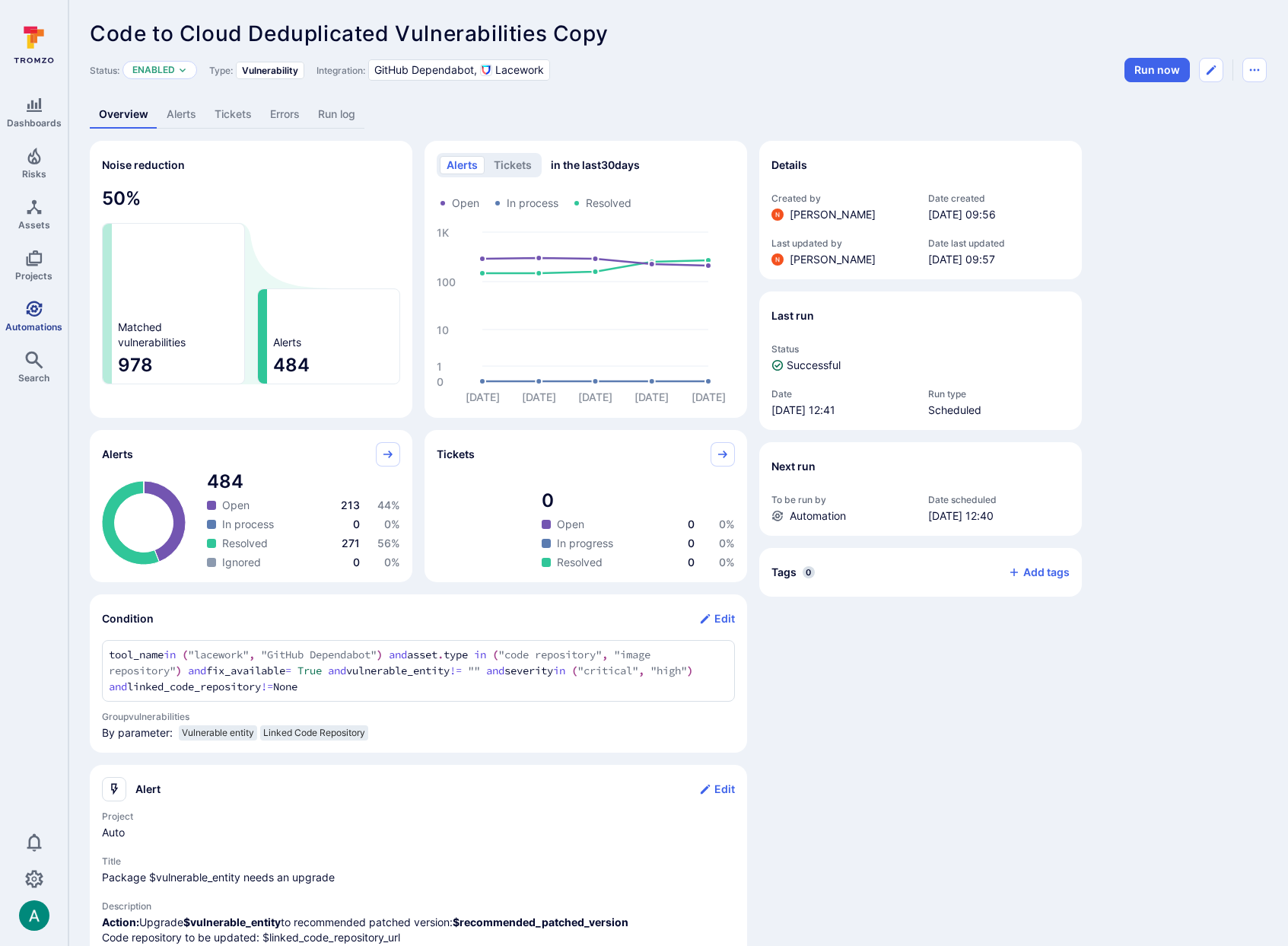
click at [36, 312] on icon "Automations" at bounding box center [34, 309] width 18 height 18
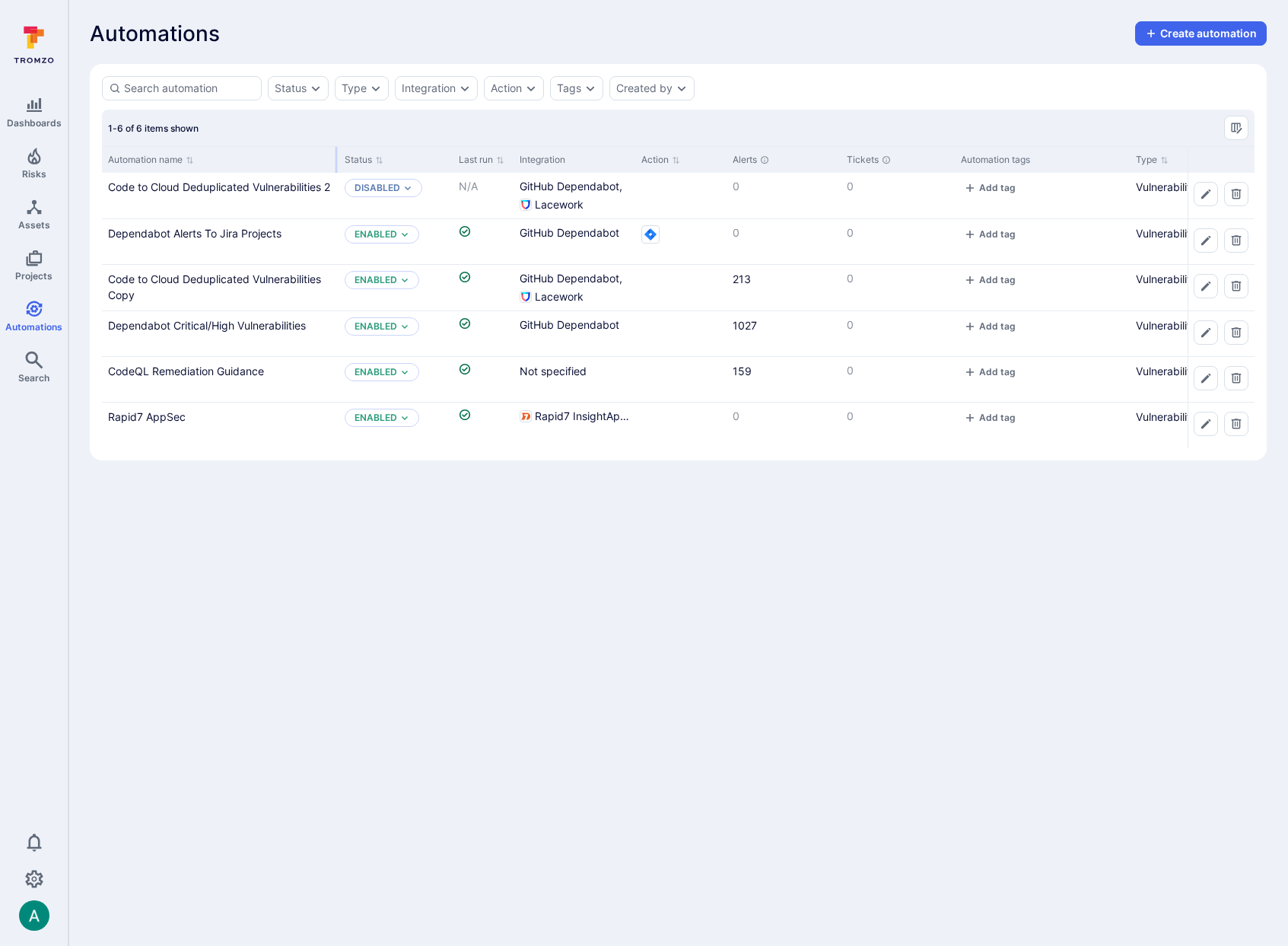
drag, startPoint x: 253, startPoint y: 155, endPoint x: 337, endPoint y: 154, distance: 84.0
click at [337, 154] on div at bounding box center [336, 159] width 2 height 26
click at [1242, 286] on icon "Delete automation" at bounding box center [1235, 286] width 12 height 12
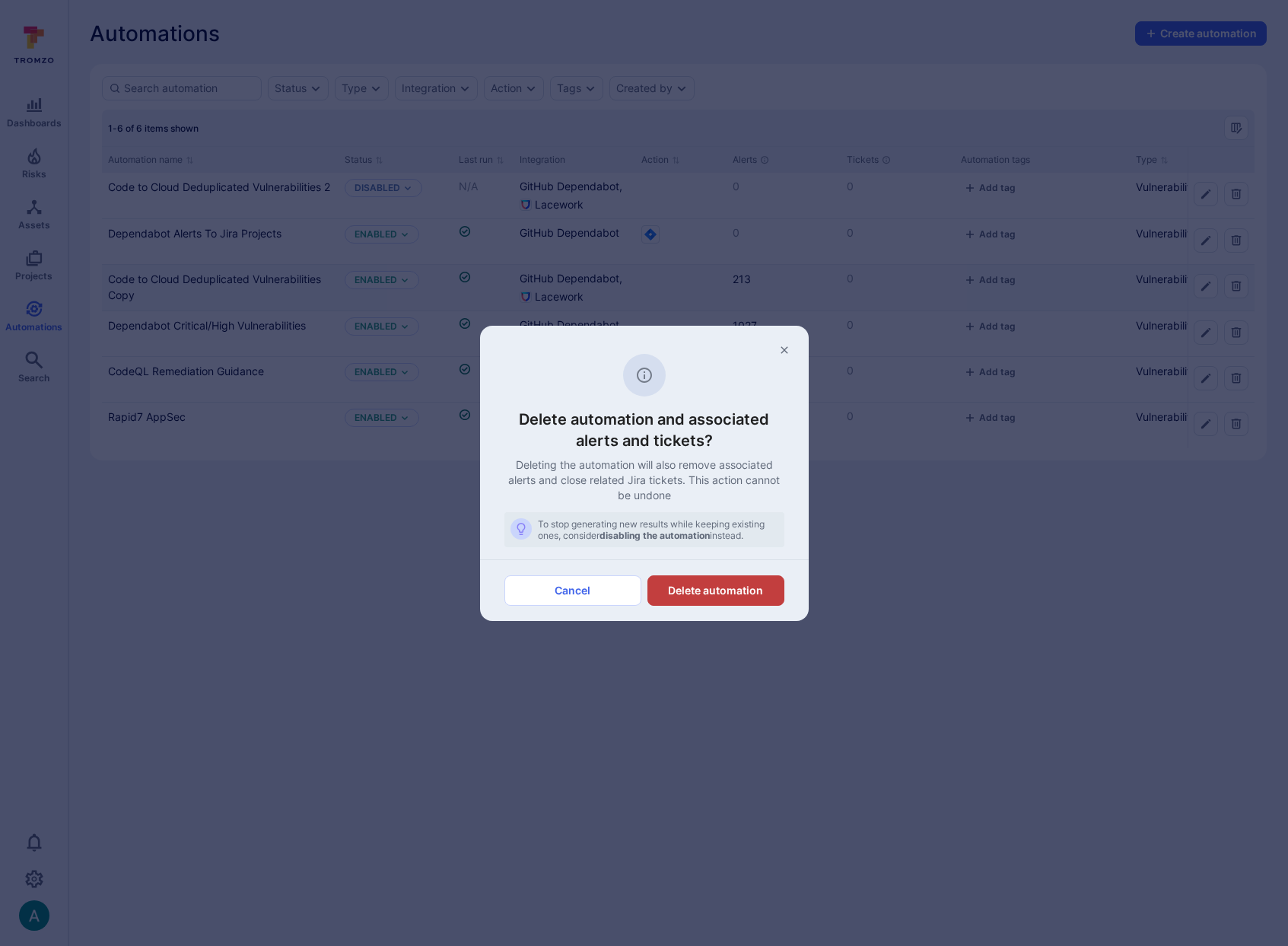
click at [736, 592] on button "Delete automation" at bounding box center [716, 591] width 137 height 31
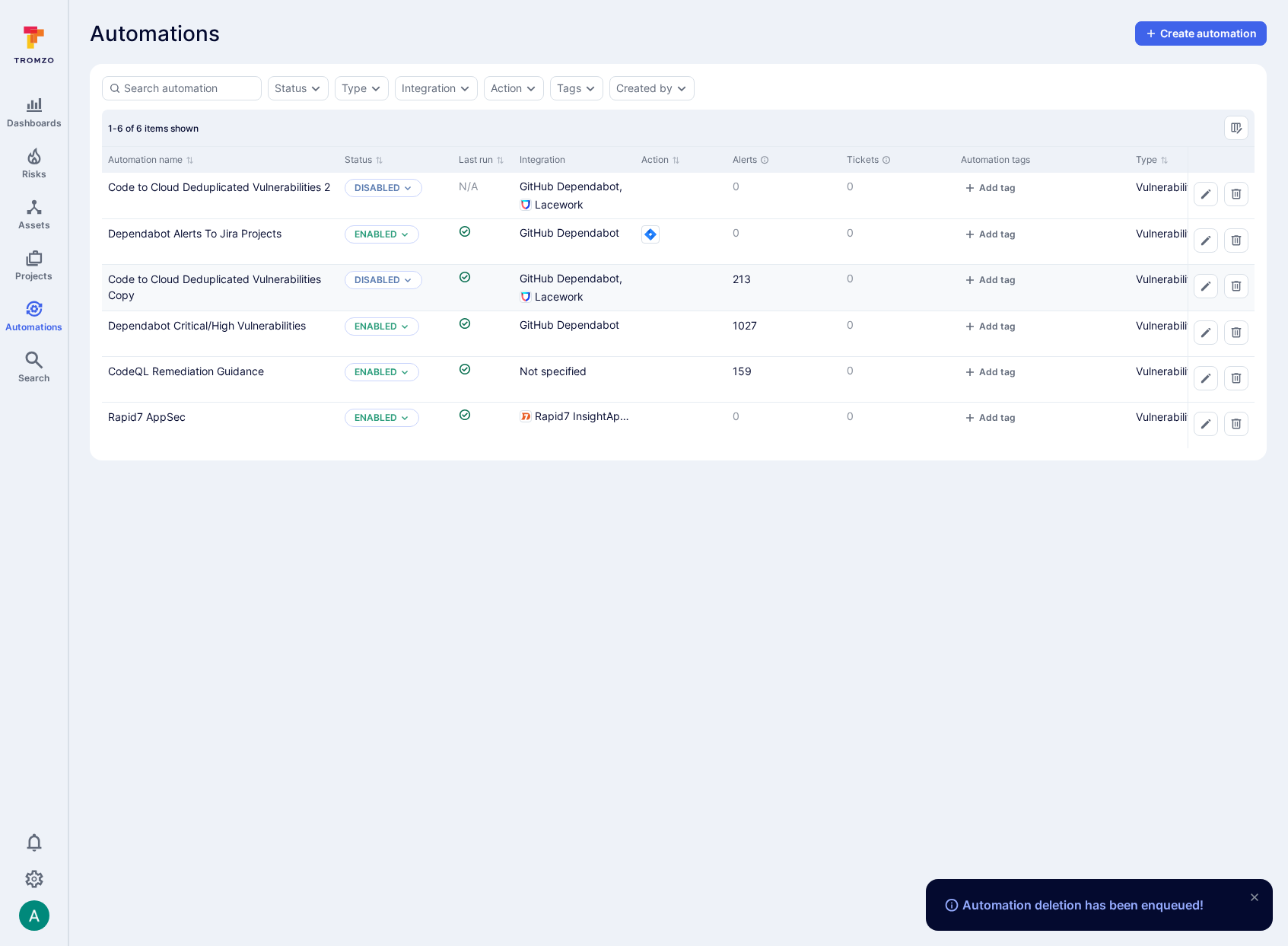
scroll to position [0, 1]
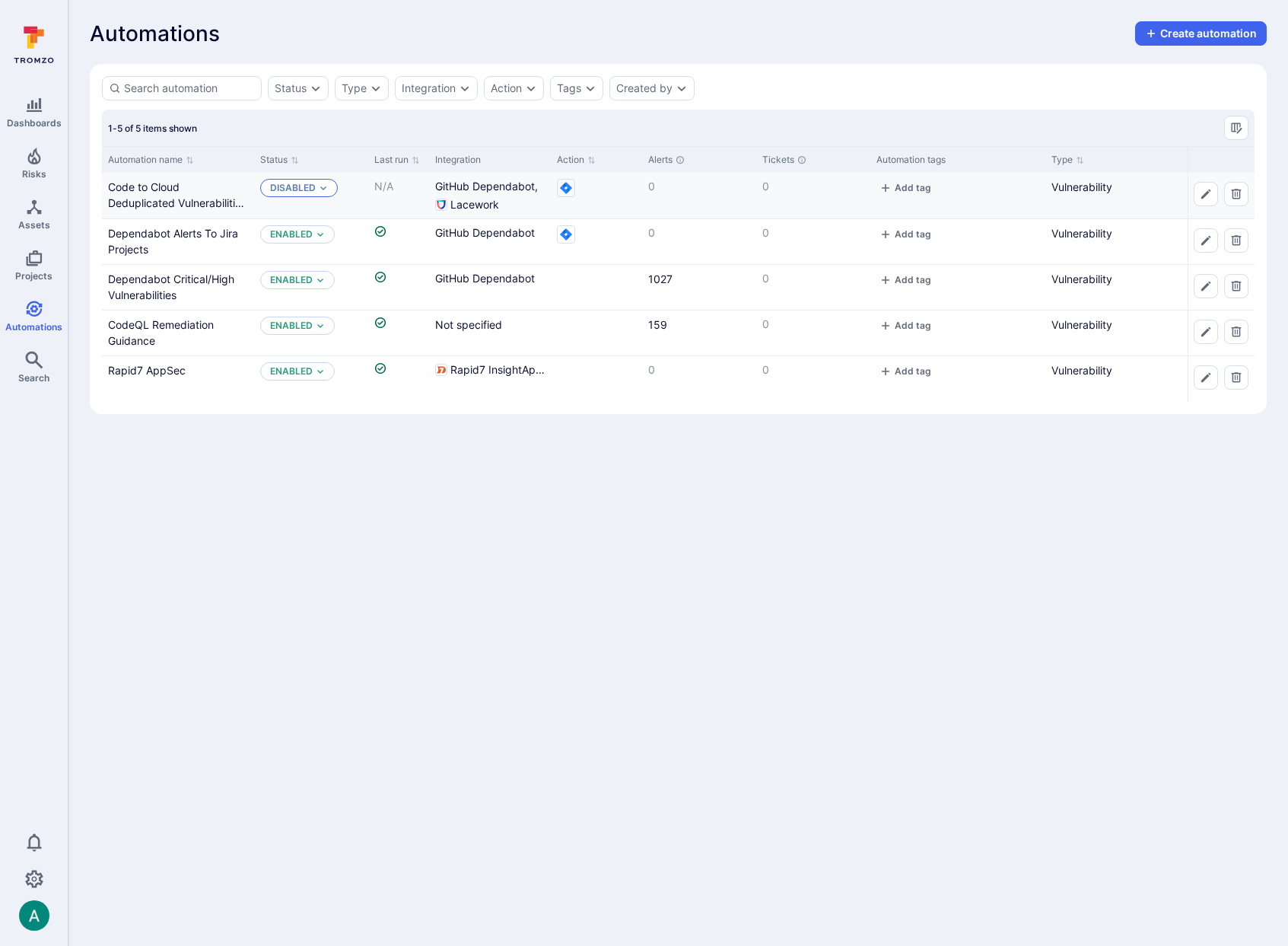
click at [319, 187] on icon "Expand dropdown" at bounding box center [324, 188] width 9 height 9
click at [325, 229] on div "Enabled" at bounding box center [335, 225] width 125 height 17
click at [146, 189] on link "Code to Cloud Deduplicated Vulnerabilities 2" at bounding box center [177, 202] width 139 height 45
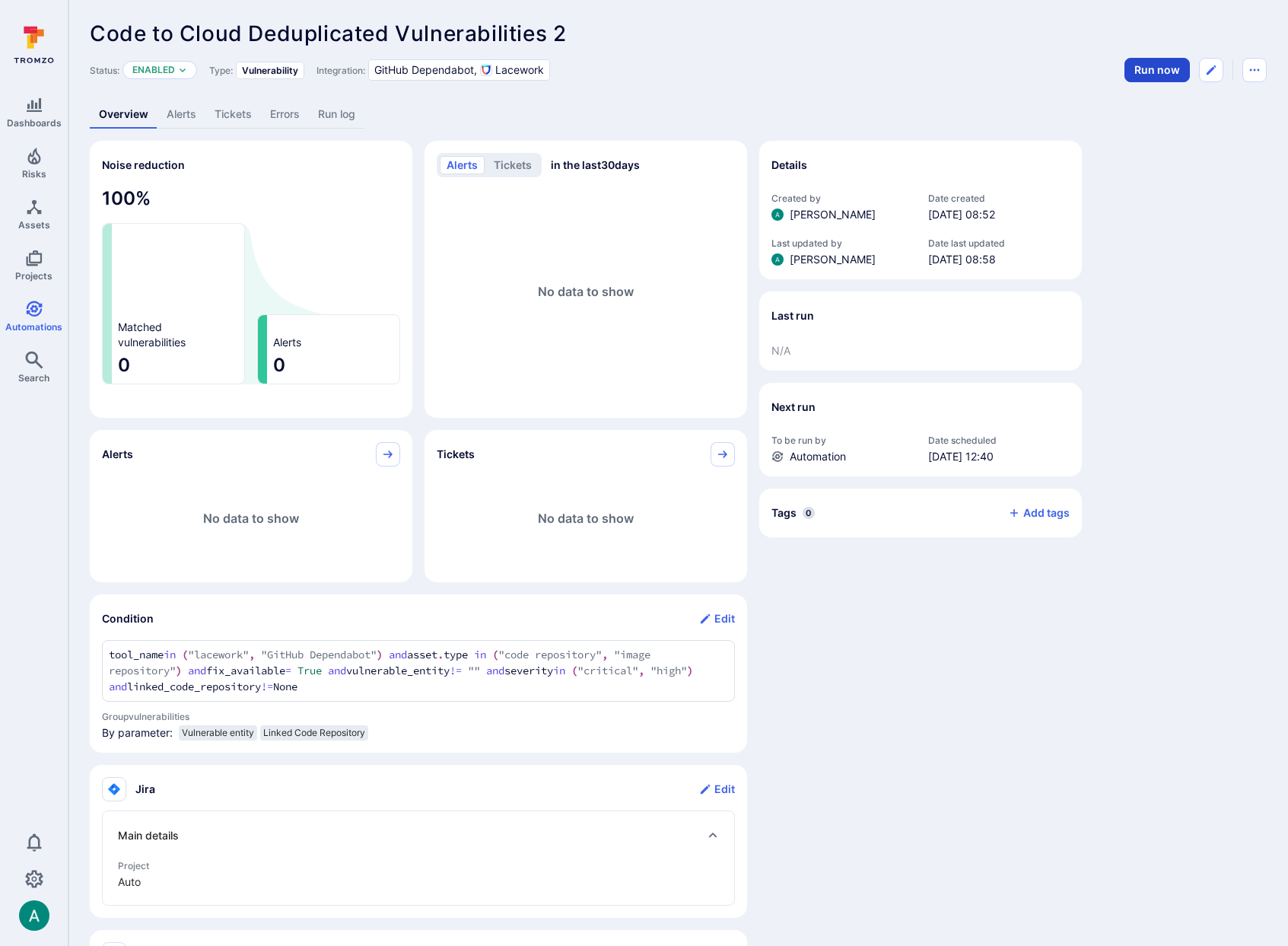
drag, startPoint x: 942, startPoint y: 49, endPoint x: 1146, endPoint y: 61, distance: 204.4
click at [954, 49] on header "Code to Cloud Deduplicated Vulnerabilities 2 ... Show more Status: Enabled Type…" at bounding box center [678, 51] width 1177 height 61
click at [1162, 68] on button "Run now" at bounding box center [1157, 69] width 65 height 24
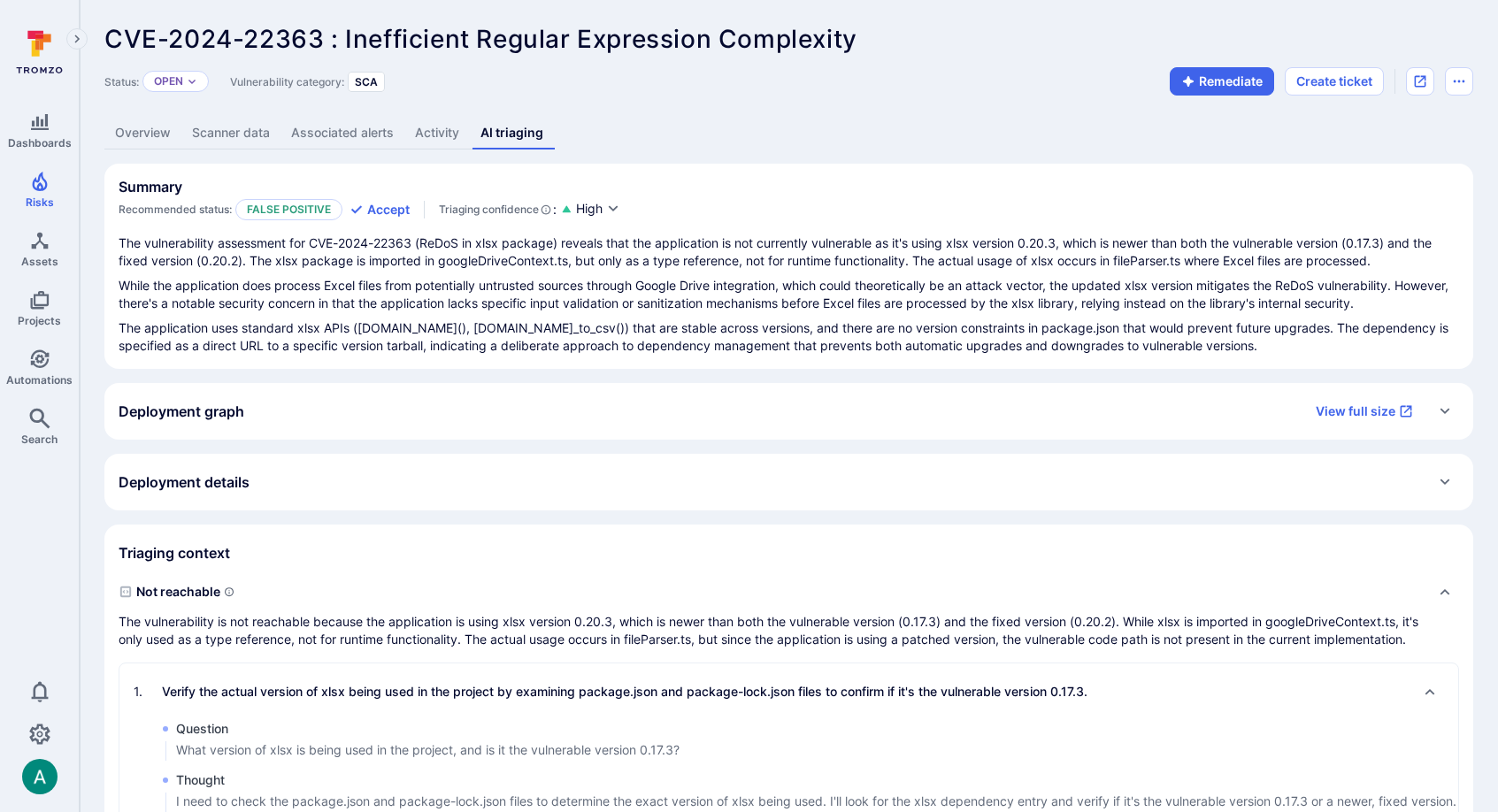
scroll to position [422, 0]
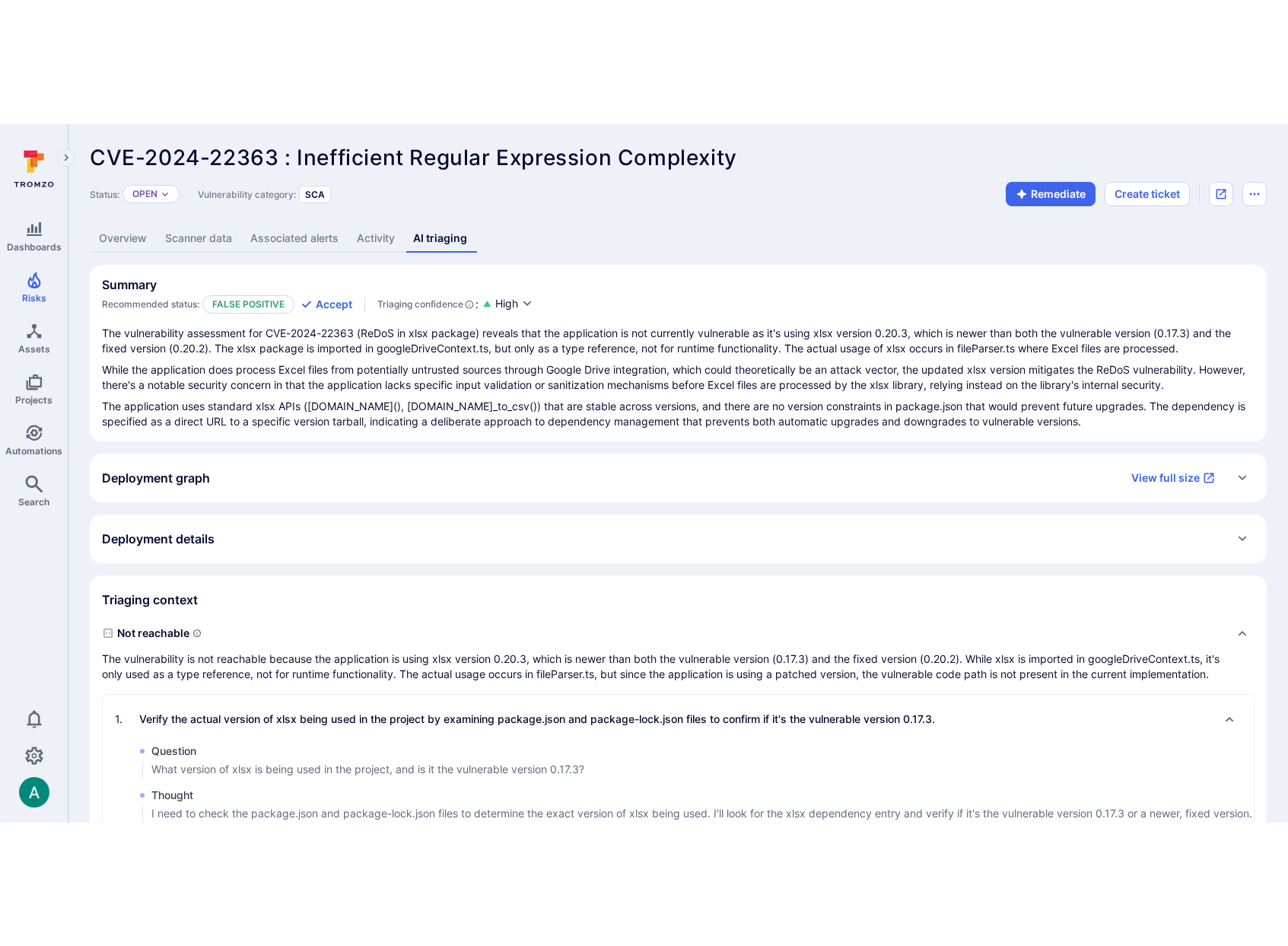
scroll to position [363, 0]
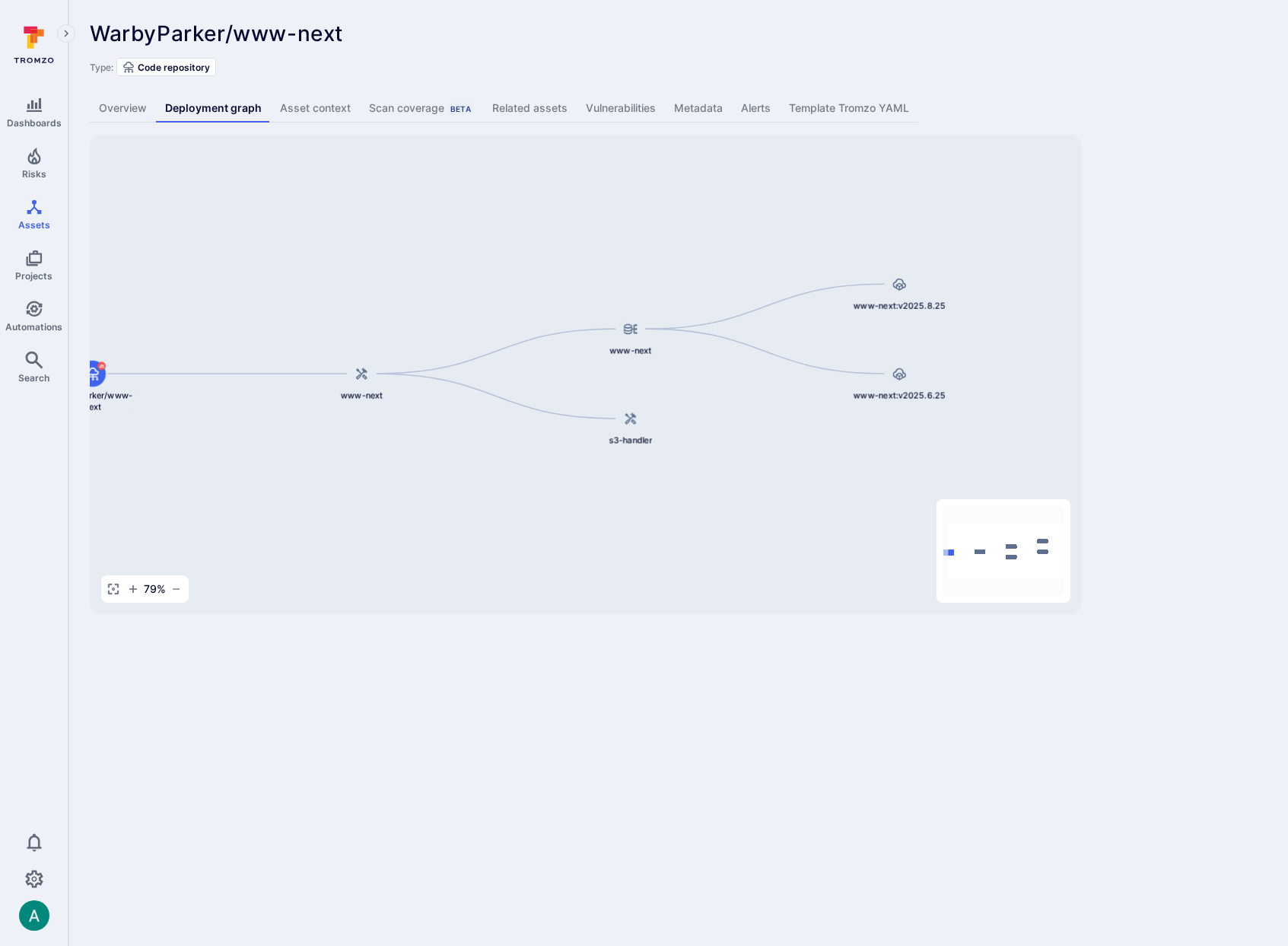
drag, startPoint x: 1016, startPoint y: 359, endPoint x: 927, endPoint y: 343, distance: 90.4
click at [927, 343] on div "www-next:v2025.8.25 www-next www-next:v2025.6.25 www-next WarbyParker/www-next …" at bounding box center [586, 374] width 992 height 480
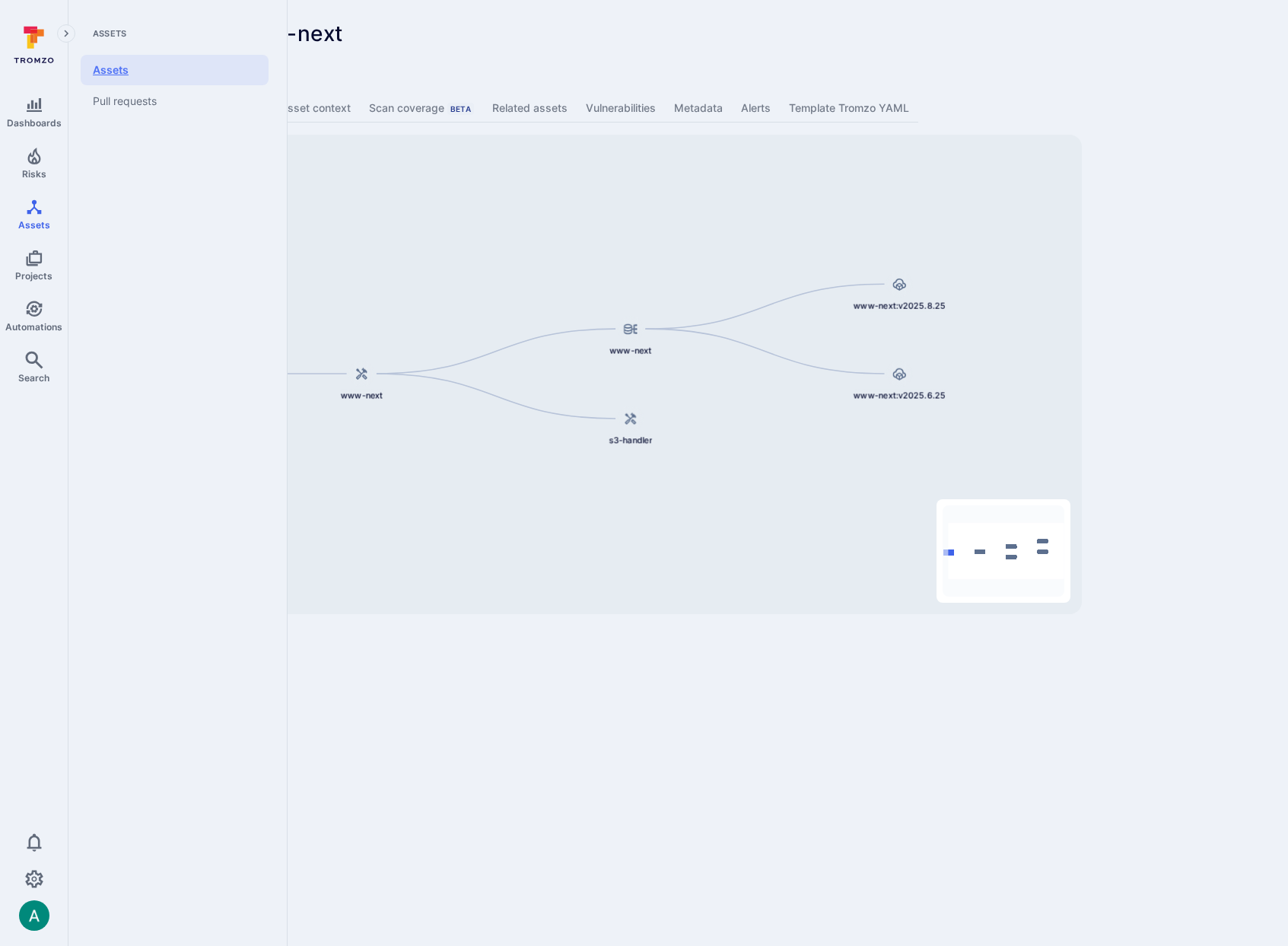
click at [183, 69] on link "Assets" at bounding box center [174, 70] width 188 height 31
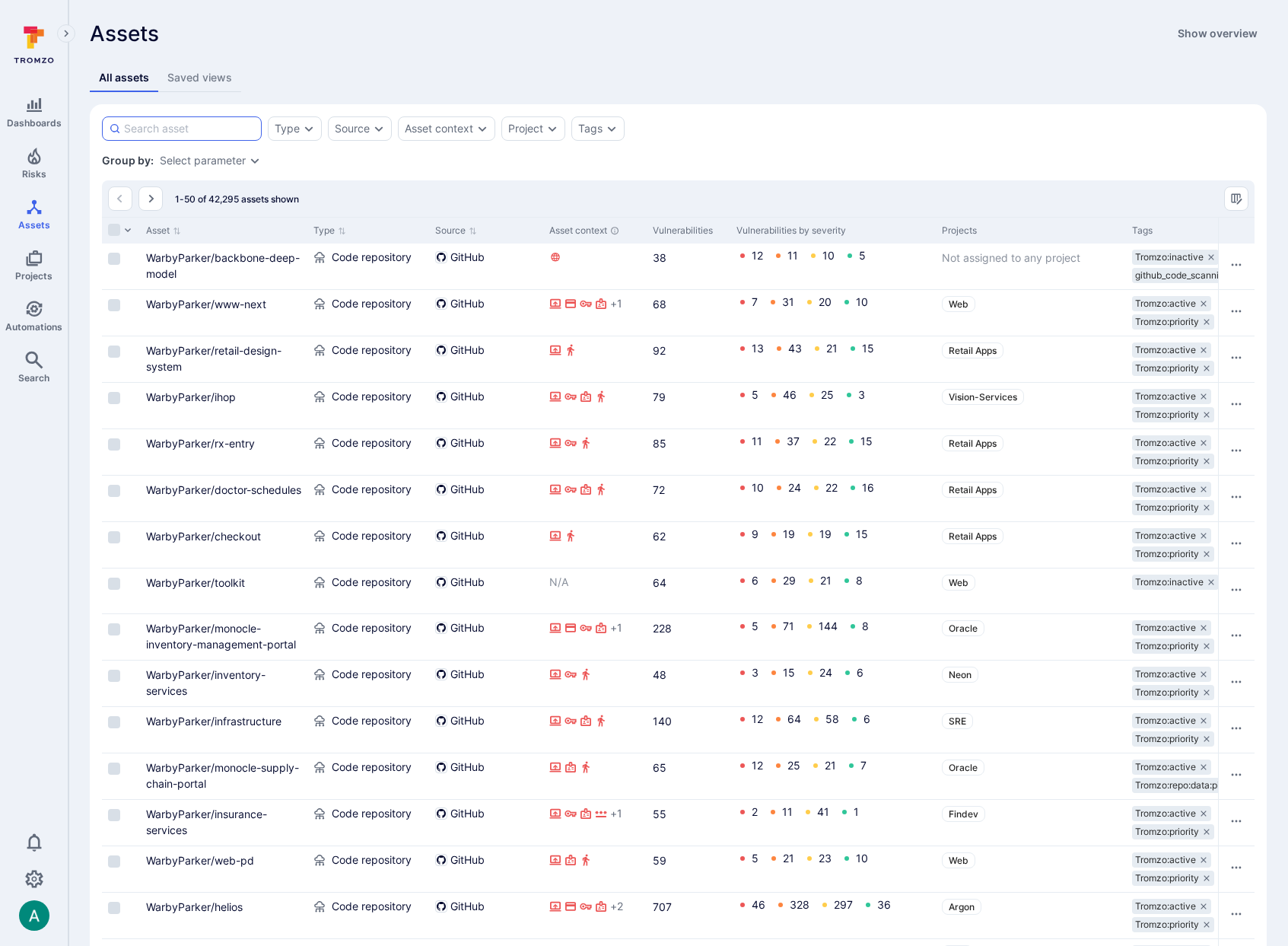
click at [212, 133] on input at bounding box center [190, 128] width 131 height 15
type input "helios"
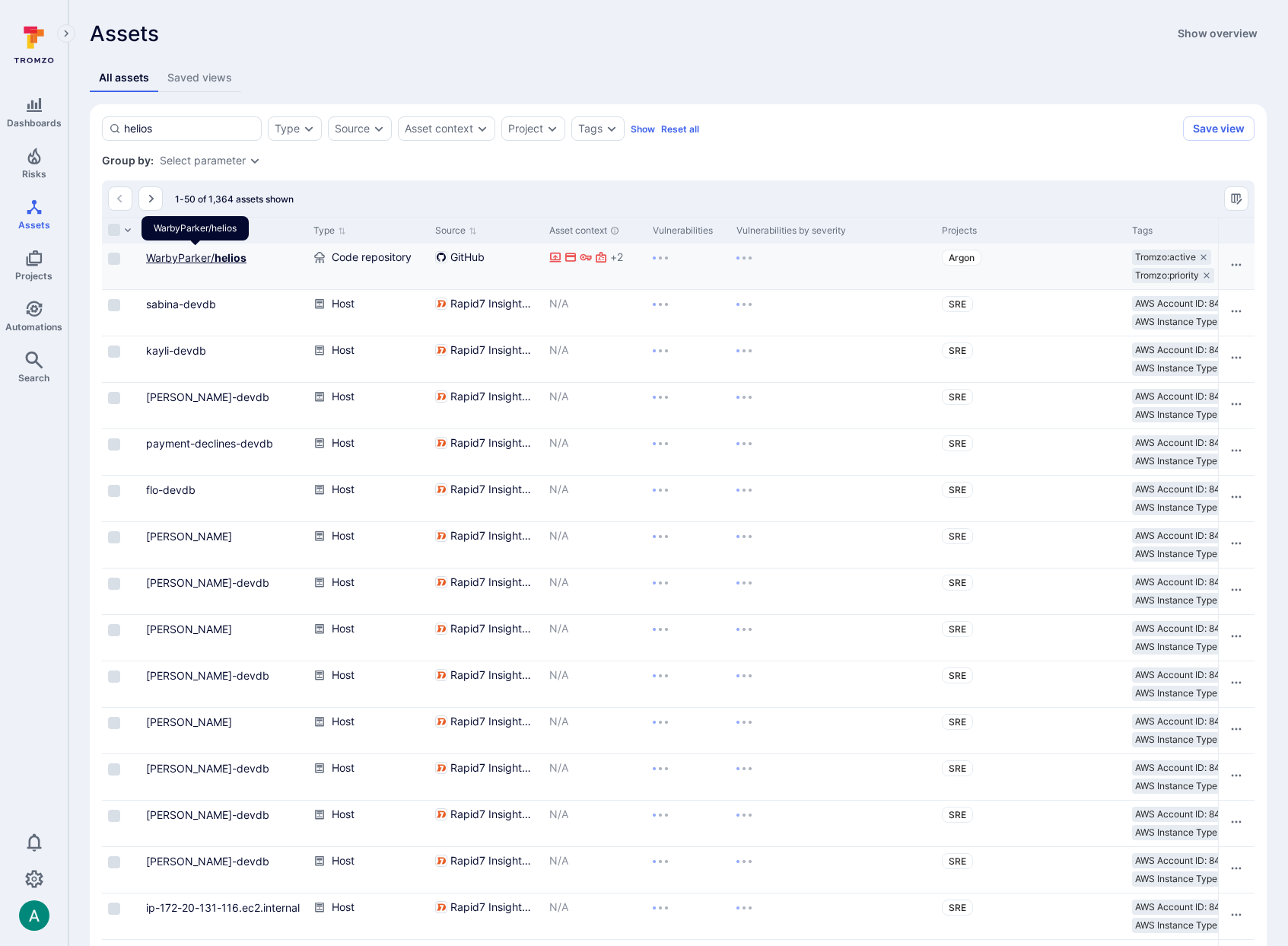
click at [200, 262] on link "WarbyParker/ helios" at bounding box center [197, 258] width 101 height 13
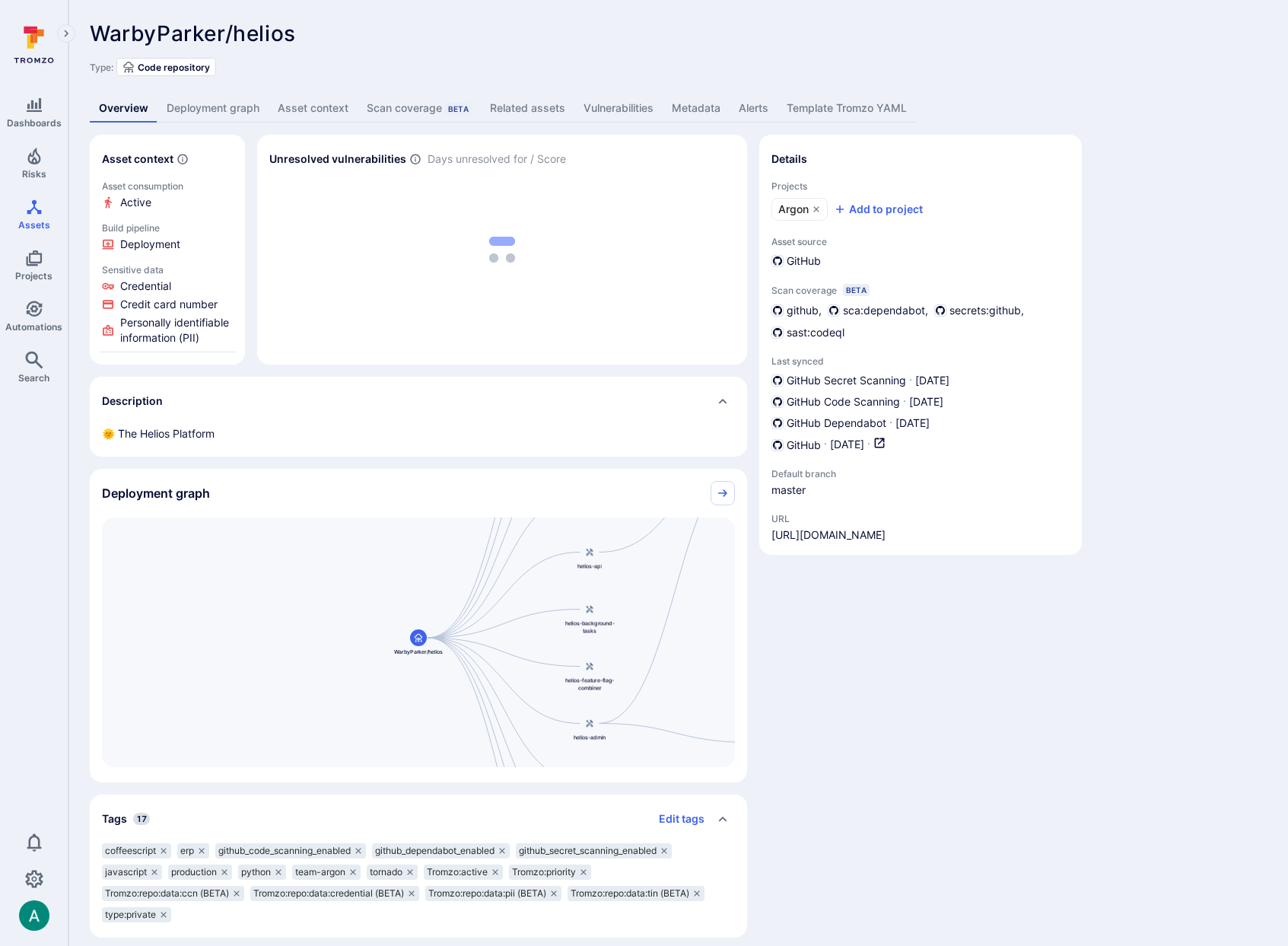
click at [204, 98] on link "Deployment graph" at bounding box center [213, 109] width 111 height 28
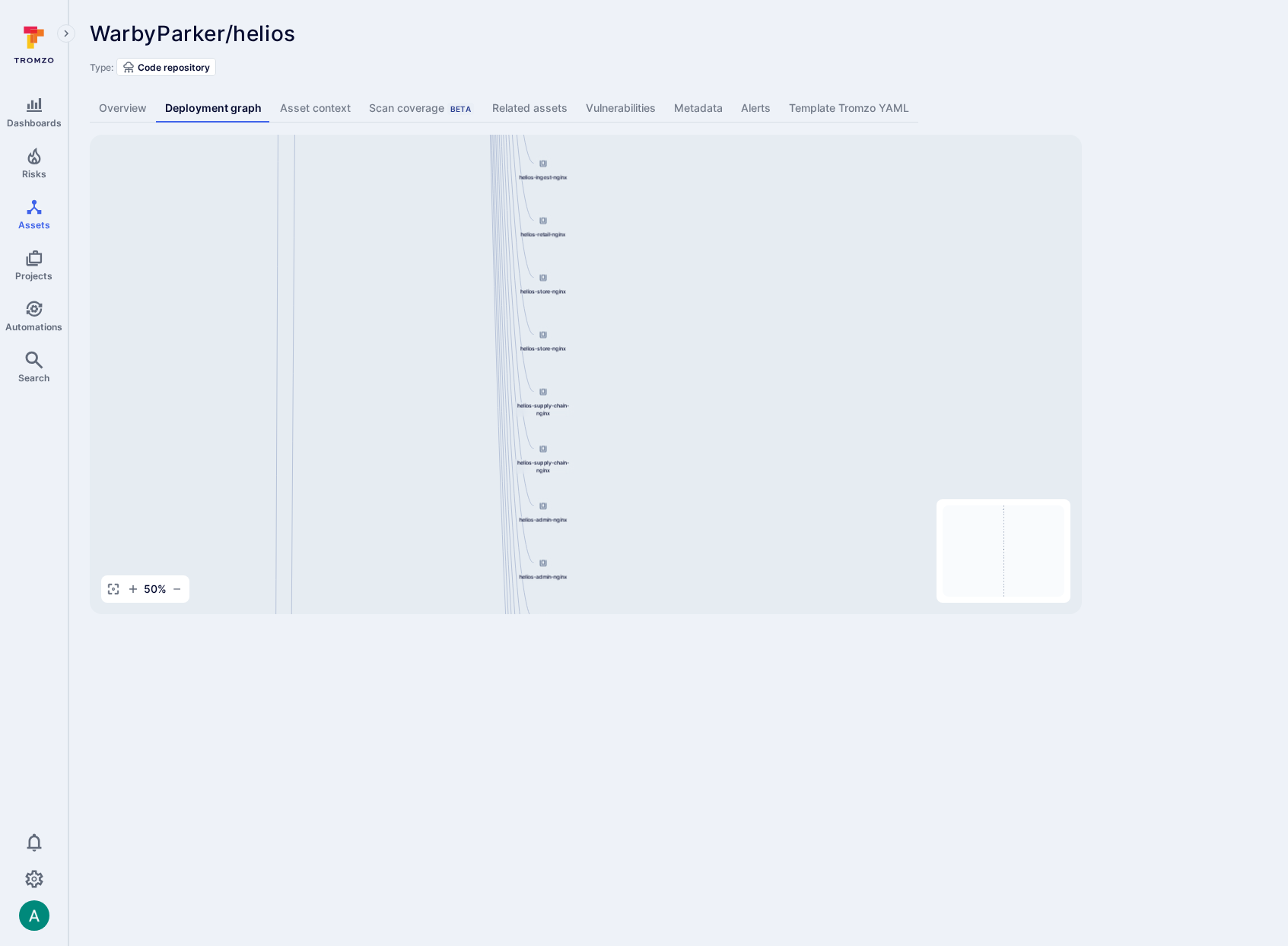
drag, startPoint x: 750, startPoint y: 288, endPoint x: 365, endPoint y: 510, distance: 444.4
click at [365, 510] on div "helios-admin-nginx 844647875270.dkr.ecr.us-east-1.amazonaws.com/helios-nginx:v0…" at bounding box center [586, 374] width 992 height 480
drag, startPoint x: 418, startPoint y: 333, endPoint x: 421, endPoint y: 558, distance: 225.0
click at [421, 558] on div "helios-admin-nginx 844647875270.dkr.ecr.us-east-1.amazonaws.com/helios-nginx:v0…" at bounding box center [586, 374] width 992 height 480
drag, startPoint x: 409, startPoint y: 257, endPoint x: 413, endPoint y: 477, distance: 220.0
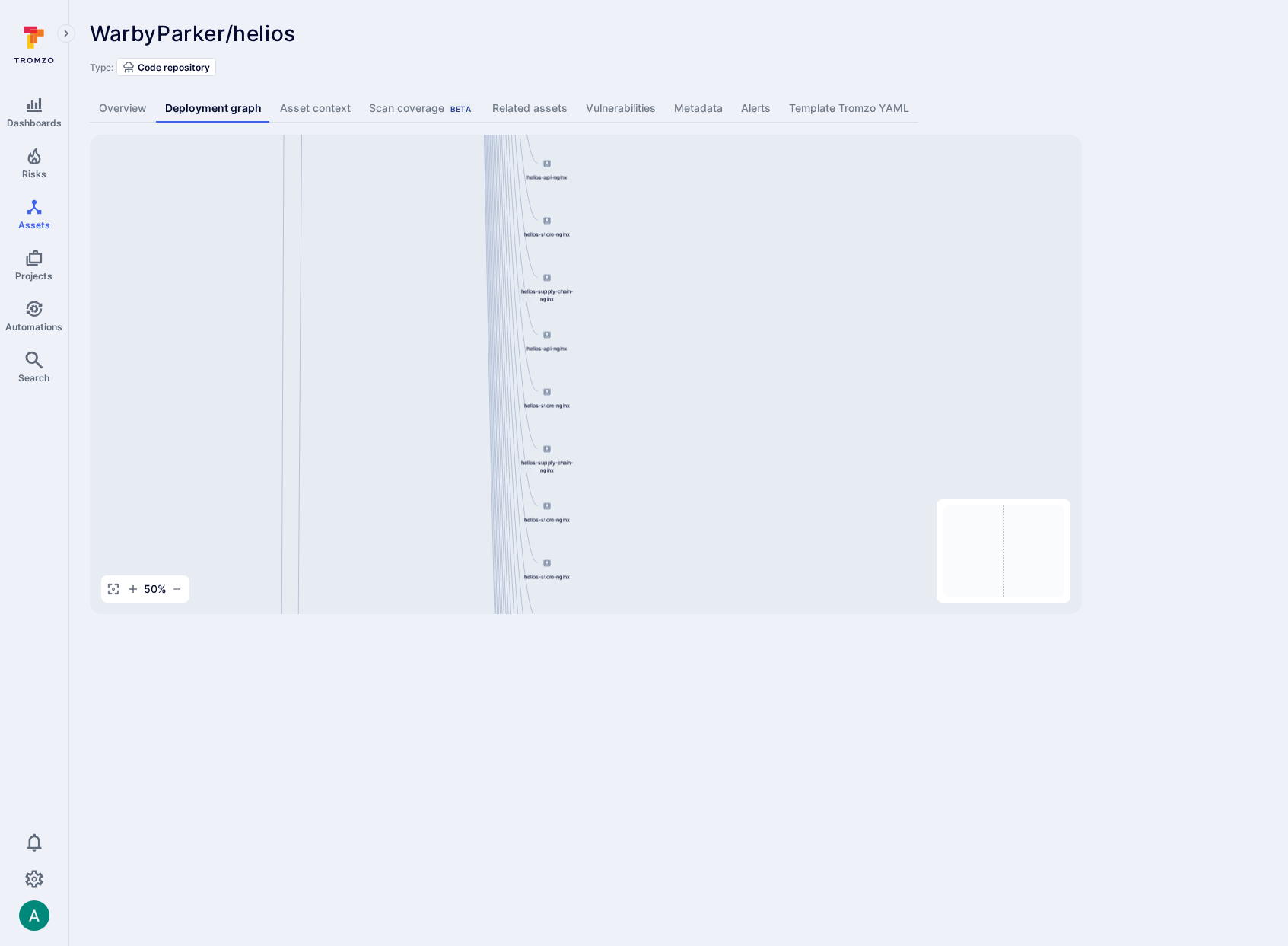
click at [413, 477] on div "helios-admin-nginx 844647875270.dkr.ecr.us-east-1.amazonaws.com/helios-nginx:v0…" at bounding box center [586, 374] width 992 height 480
drag, startPoint x: 417, startPoint y: 281, endPoint x: 410, endPoint y: 341, distance: 60.4
click at [433, 514] on div "helios-admin-nginx 844647875270.dkr.ecr.us-east-1.amazonaws.com/helios-nginx:v0…" at bounding box center [586, 374] width 992 height 480
drag, startPoint x: 416, startPoint y: 264, endPoint x: 394, endPoint y: 464, distance: 201.2
click at [394, 464] on div "helios-admin-nginx 844647875270.dkr.ecr.us-east-1.amazonaws.com/helios-nginx:v0…" at bounding box center [586, 374] width 992 height 480
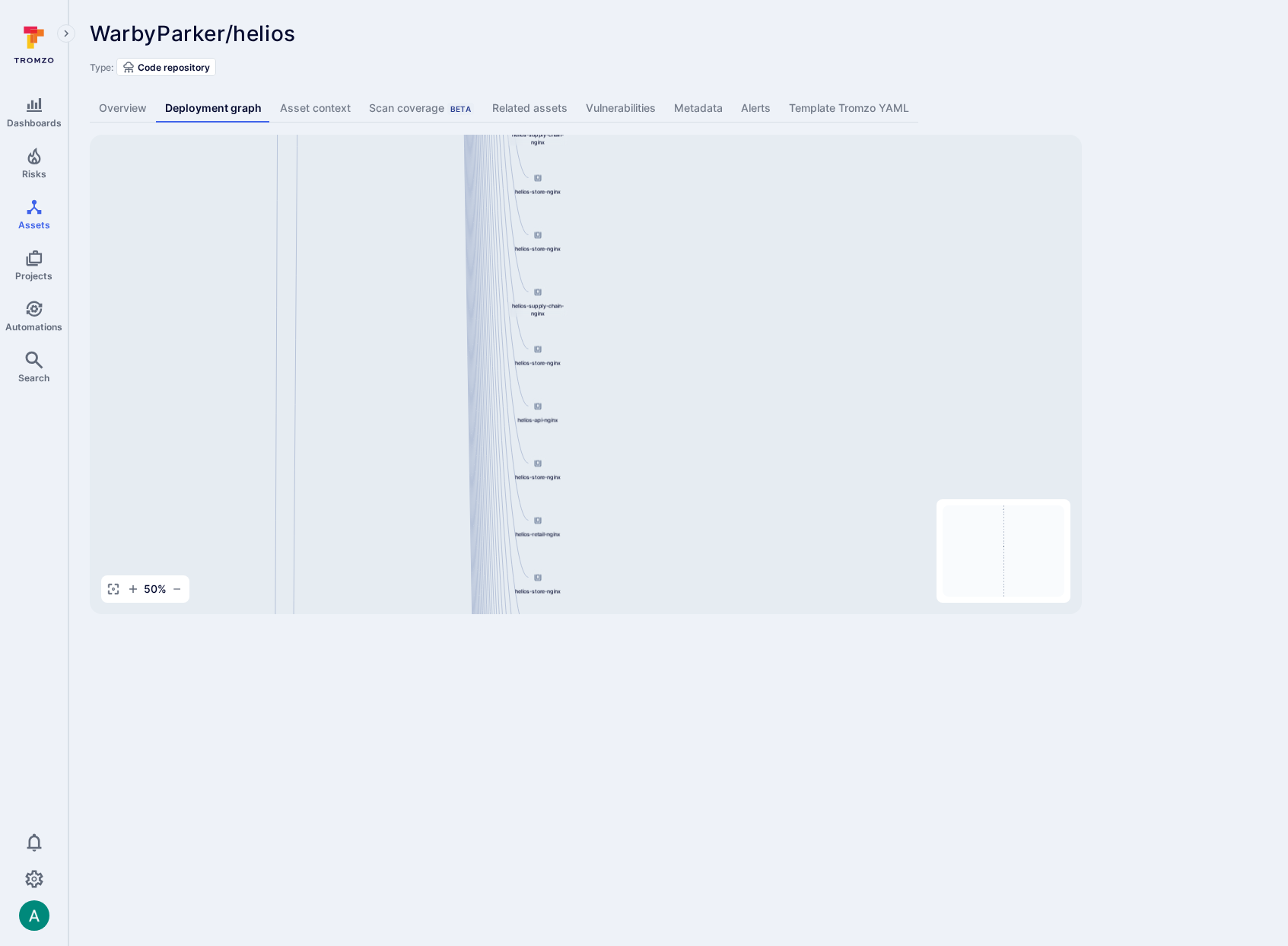
drag, startPoint x: 395, startPoint y: 242, endPoint x: 398, endPoint y: 470, distance: 228.0
click at [395, 484] on div "helios-admin-nginx 844647875270.dkr.ecr.us-east-1.amazonaws.com/helios-nginx:v0…" at bounding box center [586, 374] width 992 height 480
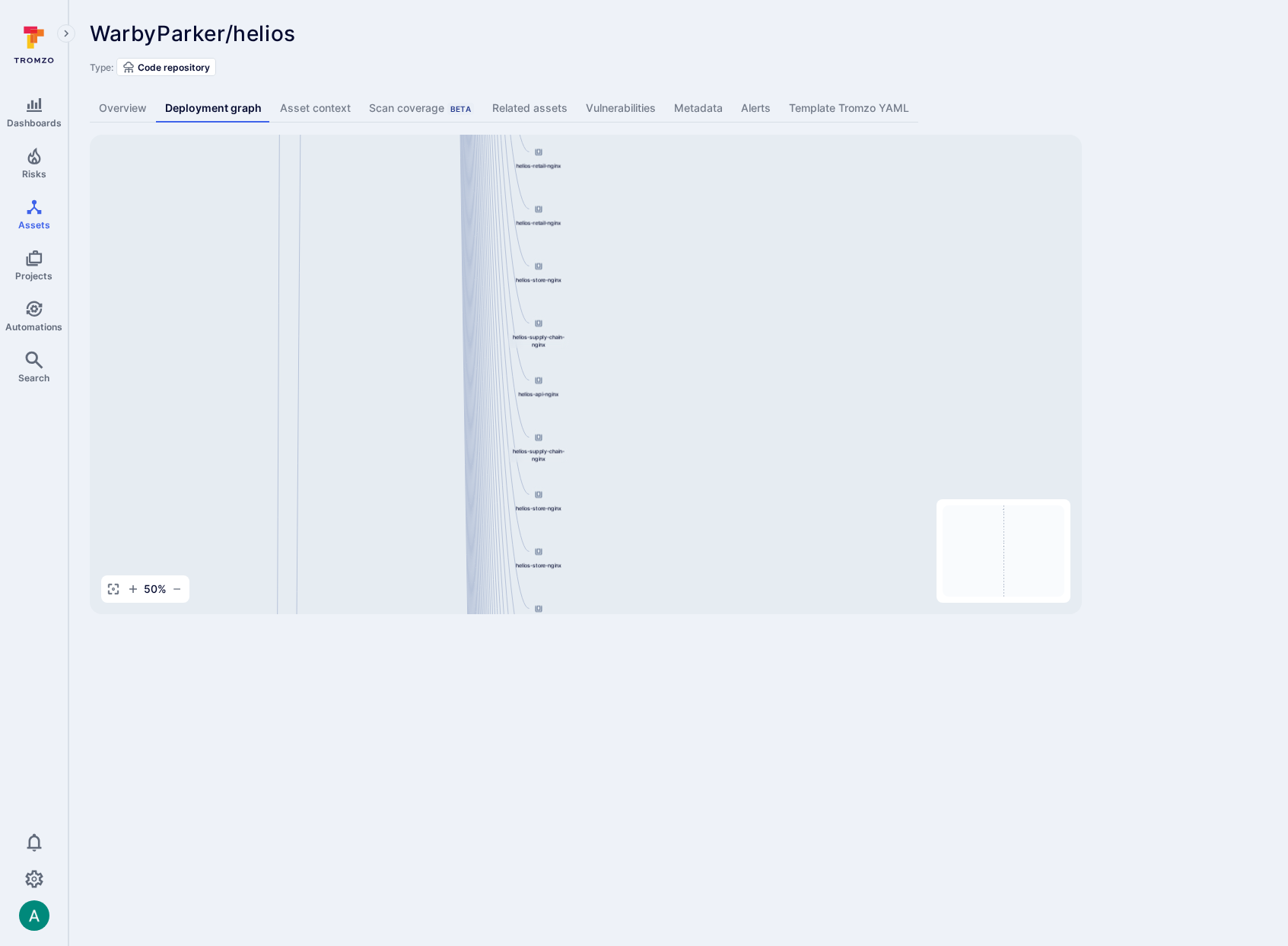
drag, startPoint x: 392, startPoint y: 232, endPoint x: 390, endPoint y: 514, distance: 282.0
click at [390, 514] on div "helios-admin-nginx 844647875270.dkr.ecr.us-east-1.amazonaws.com/helios-nginx:v0…" at bounding box center [586, 374] width 992 height 480
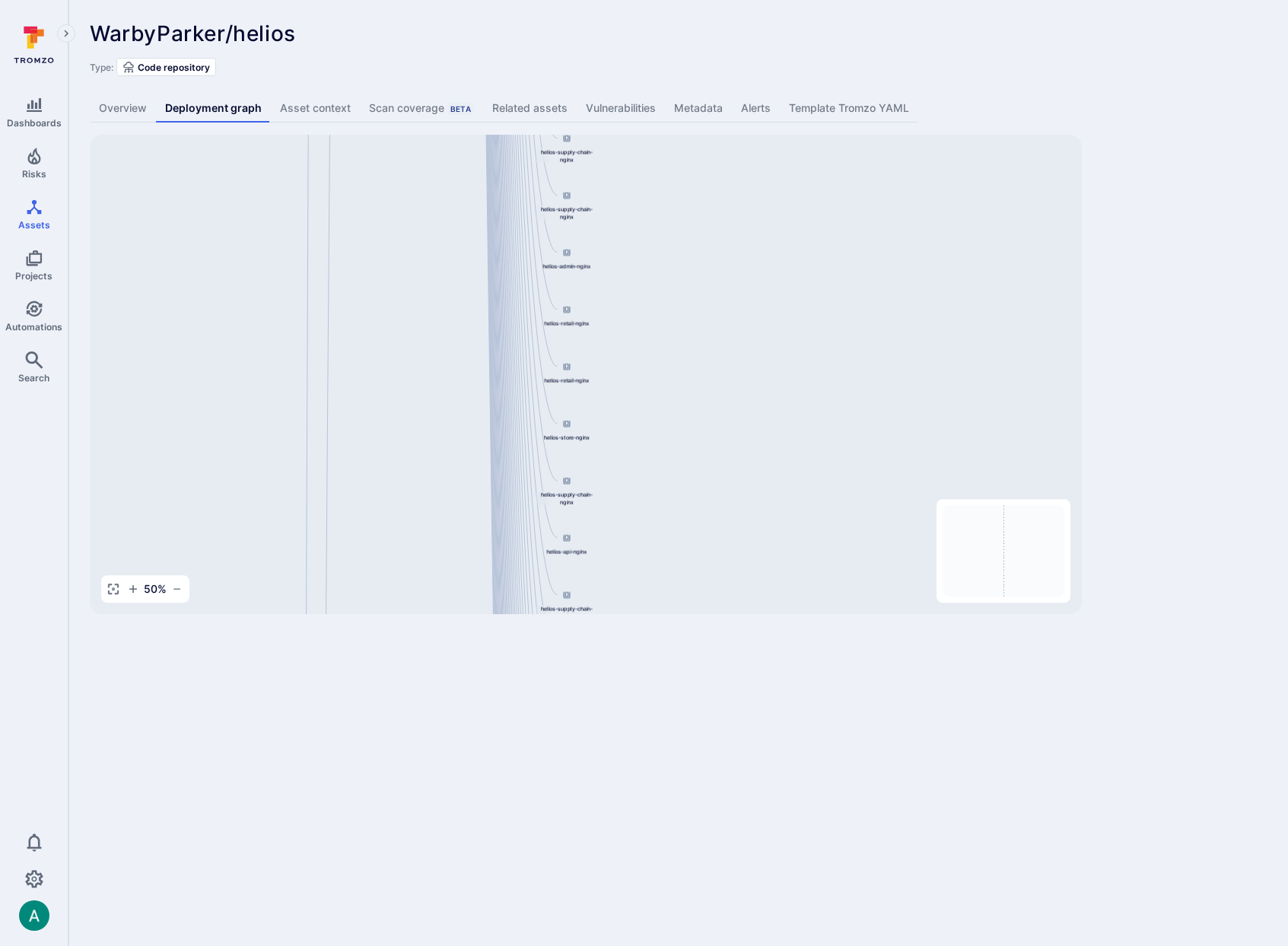
drag, startPoint x: 372, startPoint y: 274, endPoint x: 421, endPoint y: 406, distance: 140.8
click at [435, 569] on div "helios-admin-nginx 844647875270.dkr.ecr.us-east-1.amazonaws.com/helios-nginx:v0…" at bounding box center [586, 374] width 992 height 480
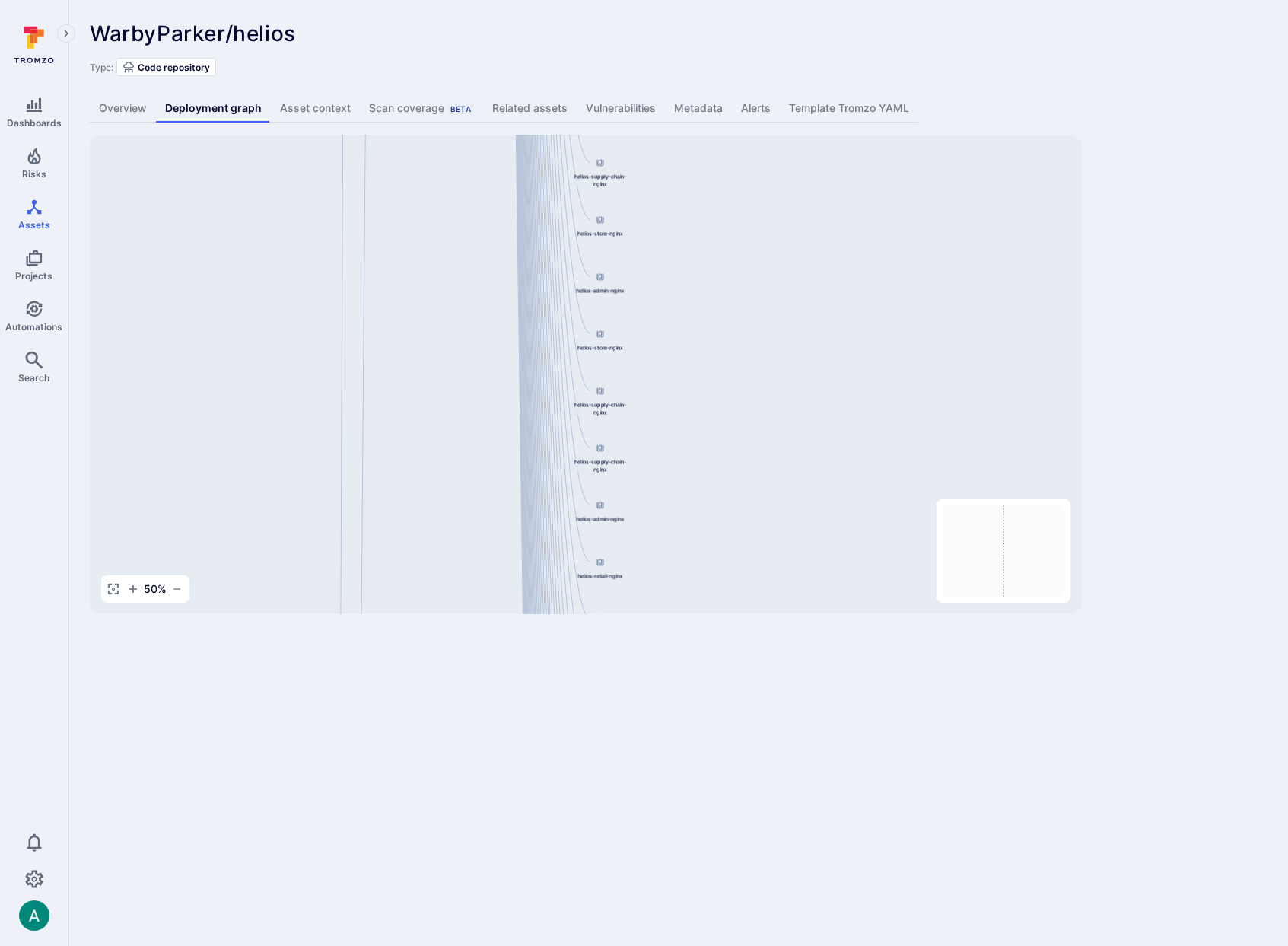
drag, startPoint x: 430, startPoint y: 284, endPoint x: 433, endPoint y: 515, distance: 231.0
click at [434, 528] on div "helios-admin-nginx 844647875270.dkr.ecr.us-east-1.amazonaws.com/helios-nginx:v0…" at bounding box center [586, 374] width 992 height 480
drag, startPoint x: 418, startPoint y: 303, endPoint x: 424, endPoint y: 592, distance: 289.1
click at [424, 592] on div "helios-admin-nginx 844647875270.dkr.ecr.us-east-1.amazonaws.com/helios-nginx:v0…" at bounding box center [586, 374] width 992 height 480
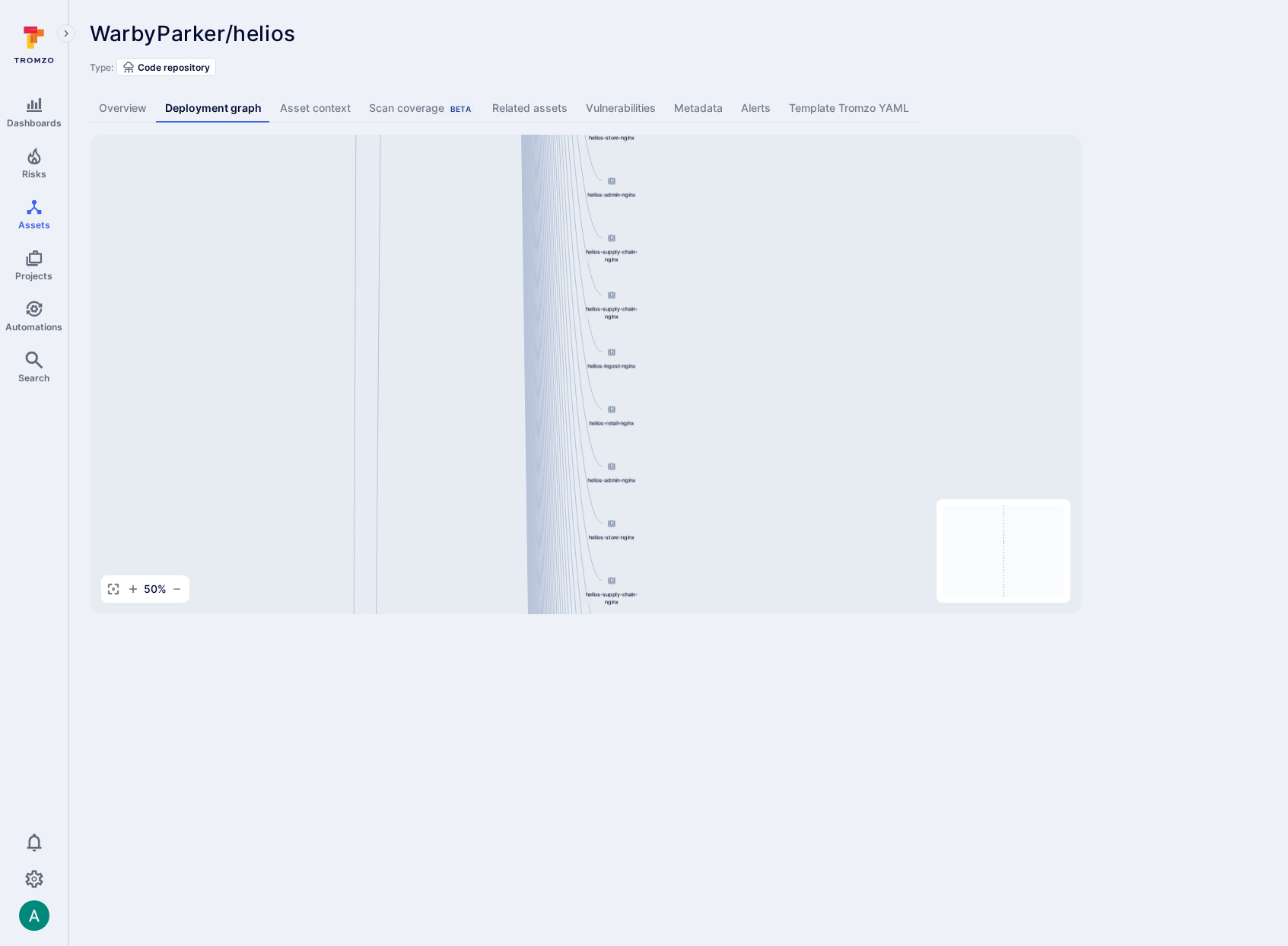
drag, startPoint x: 379, startPoint y: 314, endPoint x: 370, endPoint y: 376, distance: 62.6
click at [370, 376] on div "helios-admin-nginx 844647875270.dkr.ecr.us-east-1.amazonaws.com/helios-nginx:v0…" at bounding box center [586, 374] width 992 height 480
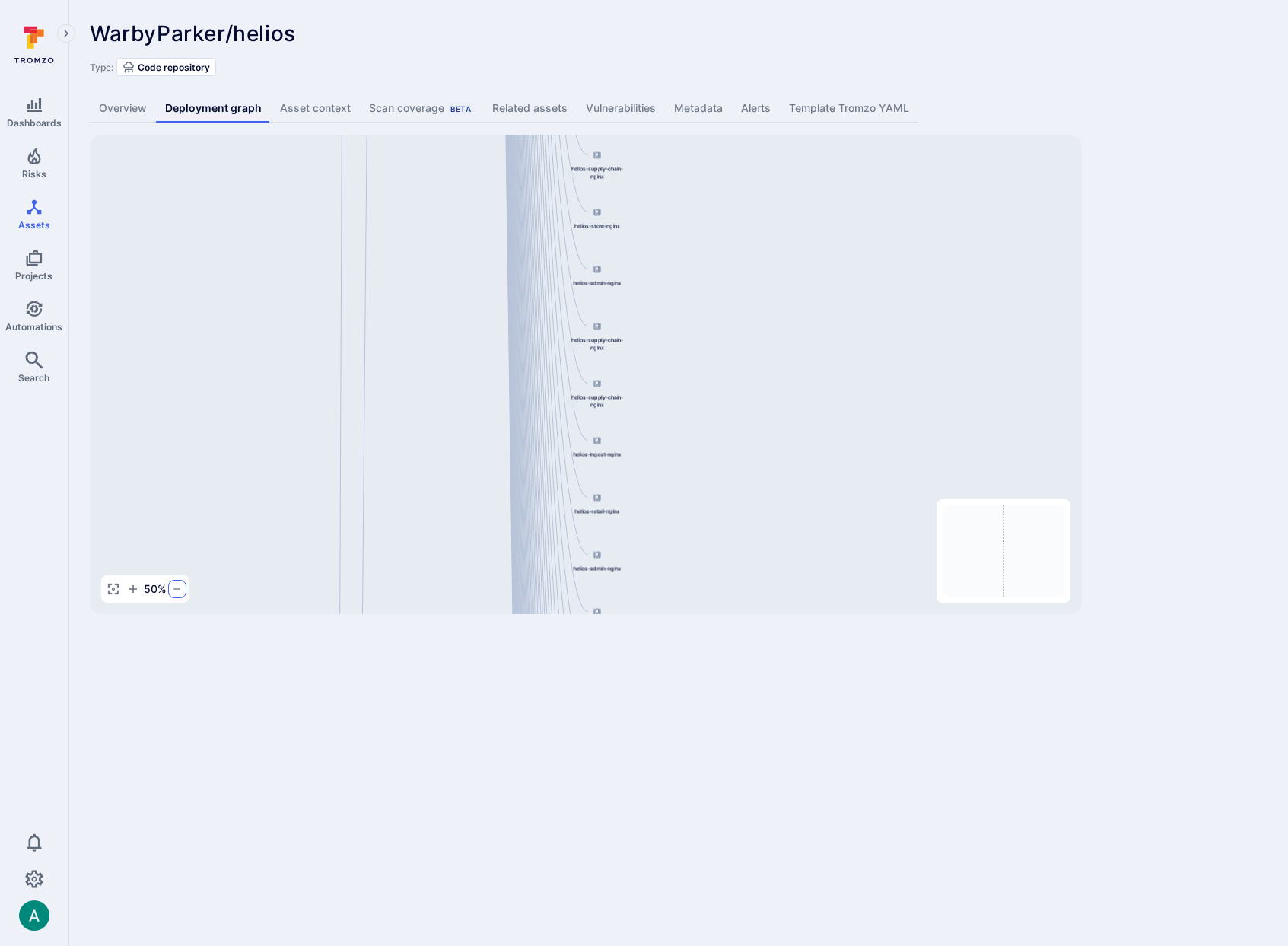
click at [171, 591] on icon "button" at bounding box center [176, 588] width 12 height 12
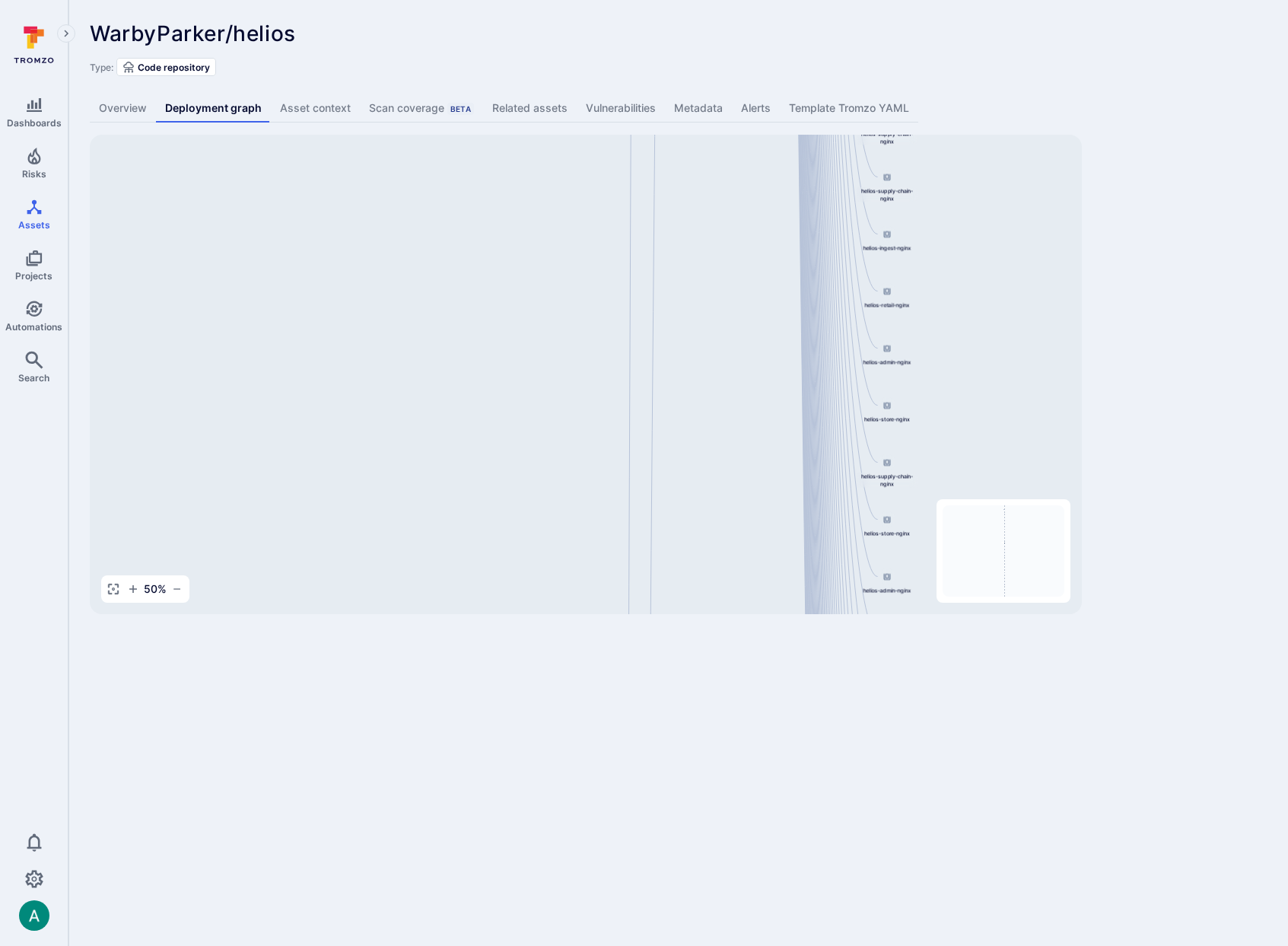
drag, startPoint x: 383, startPoint y: 458, endPoint x: 672, endPoint y: 260, distance: 350.3
click at [689, 232] on div "helios-admin-nginx 844647875270.dkr.ecr.us-east-1.amazonaws.com/helios-nginx:v0…" at bounding box center [586, 374] width 992 height 480
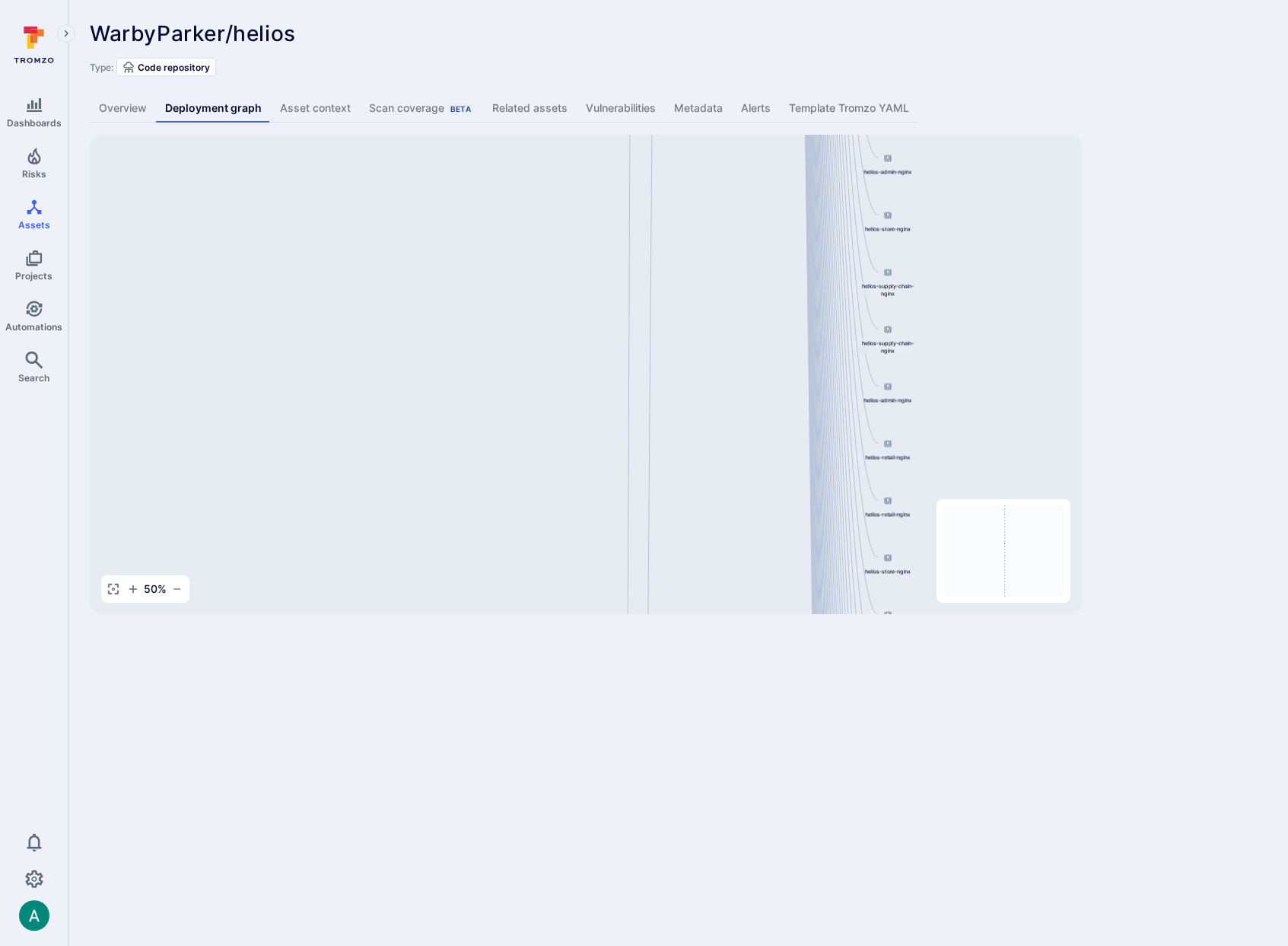
drag, startPoint x: 611, startPoint y: 562, endPoint x: 596, endPoint y: 164, distance: 398.3
click at [596, 163] on div "helios-admin-nginx 844647875270.dkr.ecr.us-east-1.amazonaws.com/helios-nginx:v0…" at bounding box center [586, 374] width 992 height 480
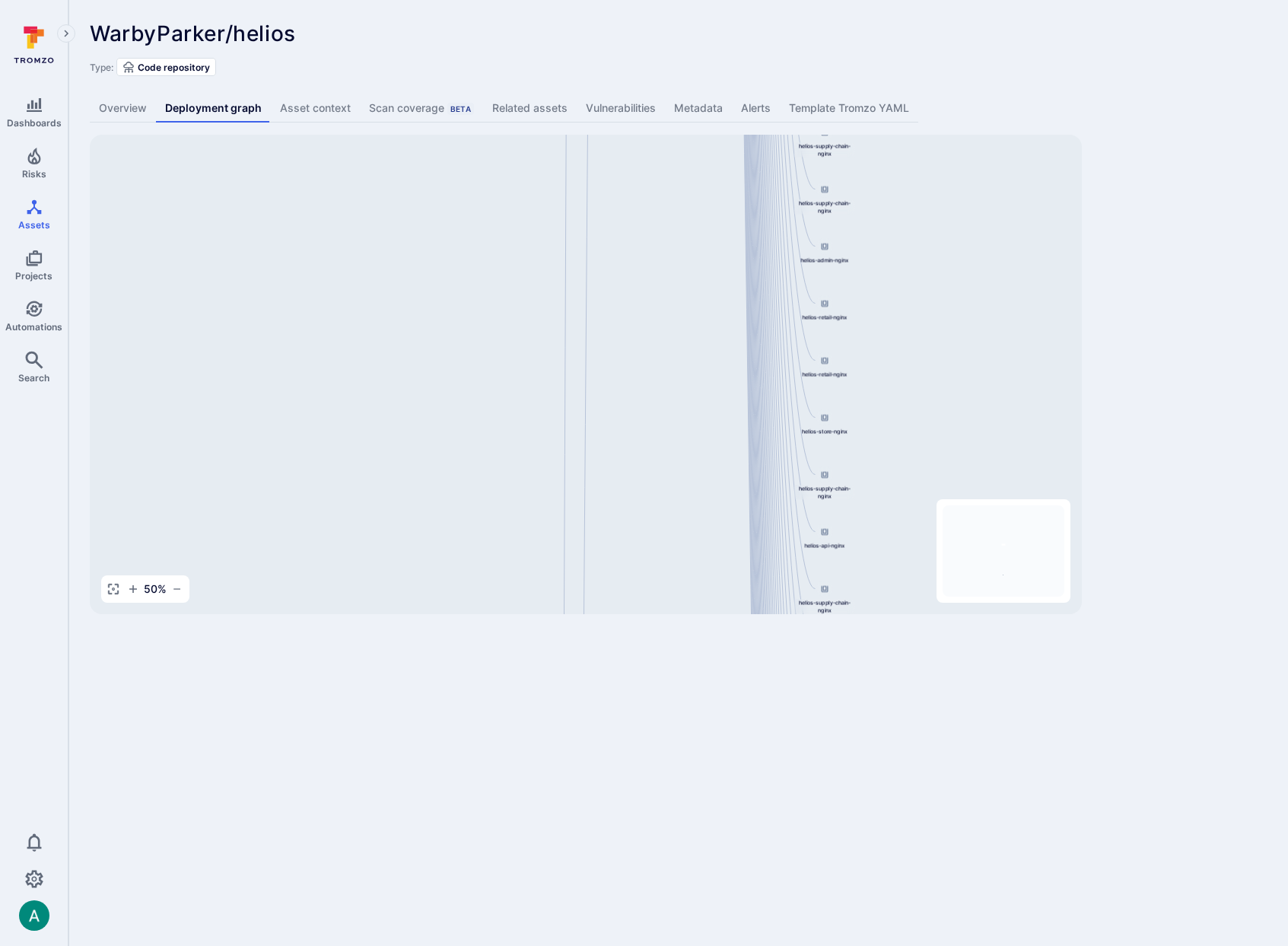
drag, startPoint x: 664, startPoint y: 328, endPoint x: 608, endPoint y: 177, distance: 161.0
click at [608, 177] on div "helios-admin-nginx 844647875270.dkr.ecr.us-east-1.amazonaws.com/helios-nginx:v0…" at bounding box center [586, 374] width 992 height 480
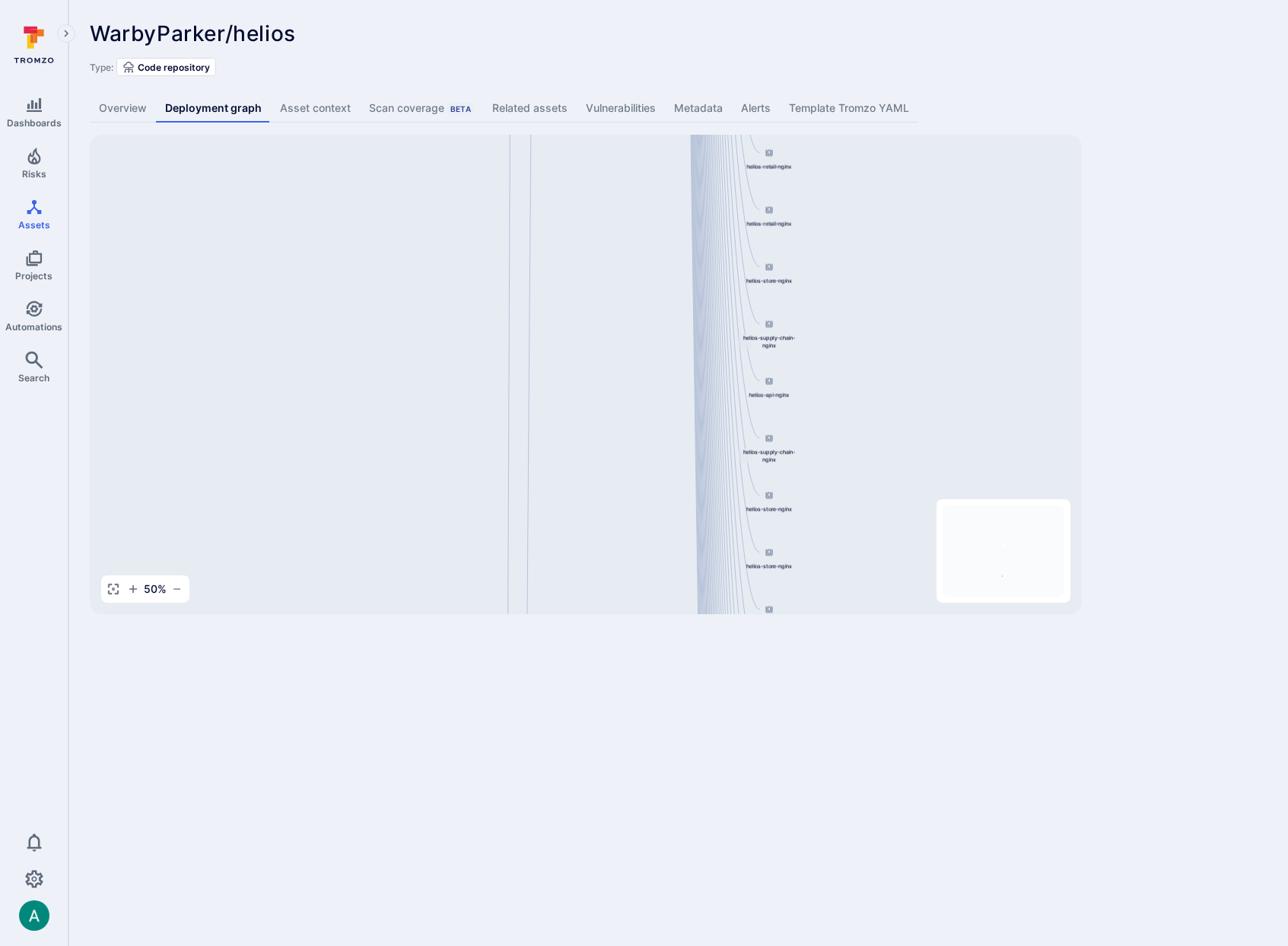
drag, startPoint x: 599, startPoint y: 441, endPoint x: 572, endPoint y: 191, distance: 251.5
click at [572, 191] on div "helios-admin-nginx 844647875270.dkr.ecr.us-east-1.amazonaws.com/helios-nginx:v0…" at bounding box center [586, 374] width 992 height 480
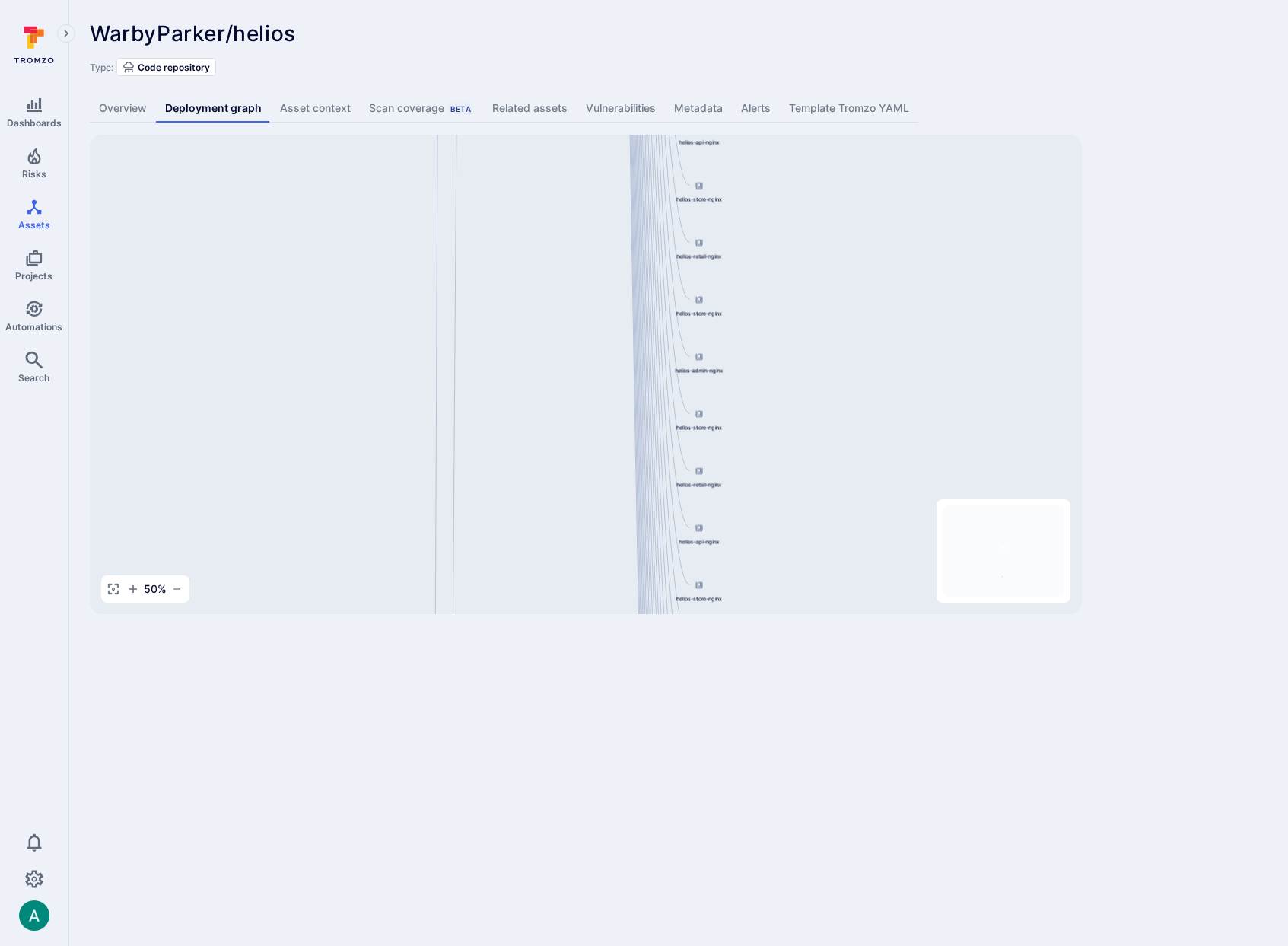
drag, startPoint x: 535, startPoint y: 176, endPoint x: 528, endPoint y: 124, distance: 52.5
click at [528, 124] on div "WarbyParker/helios ... Show more Type: Code repository Overview Deployment grap…" at bounding box center [678, 317] width 1220 height 636
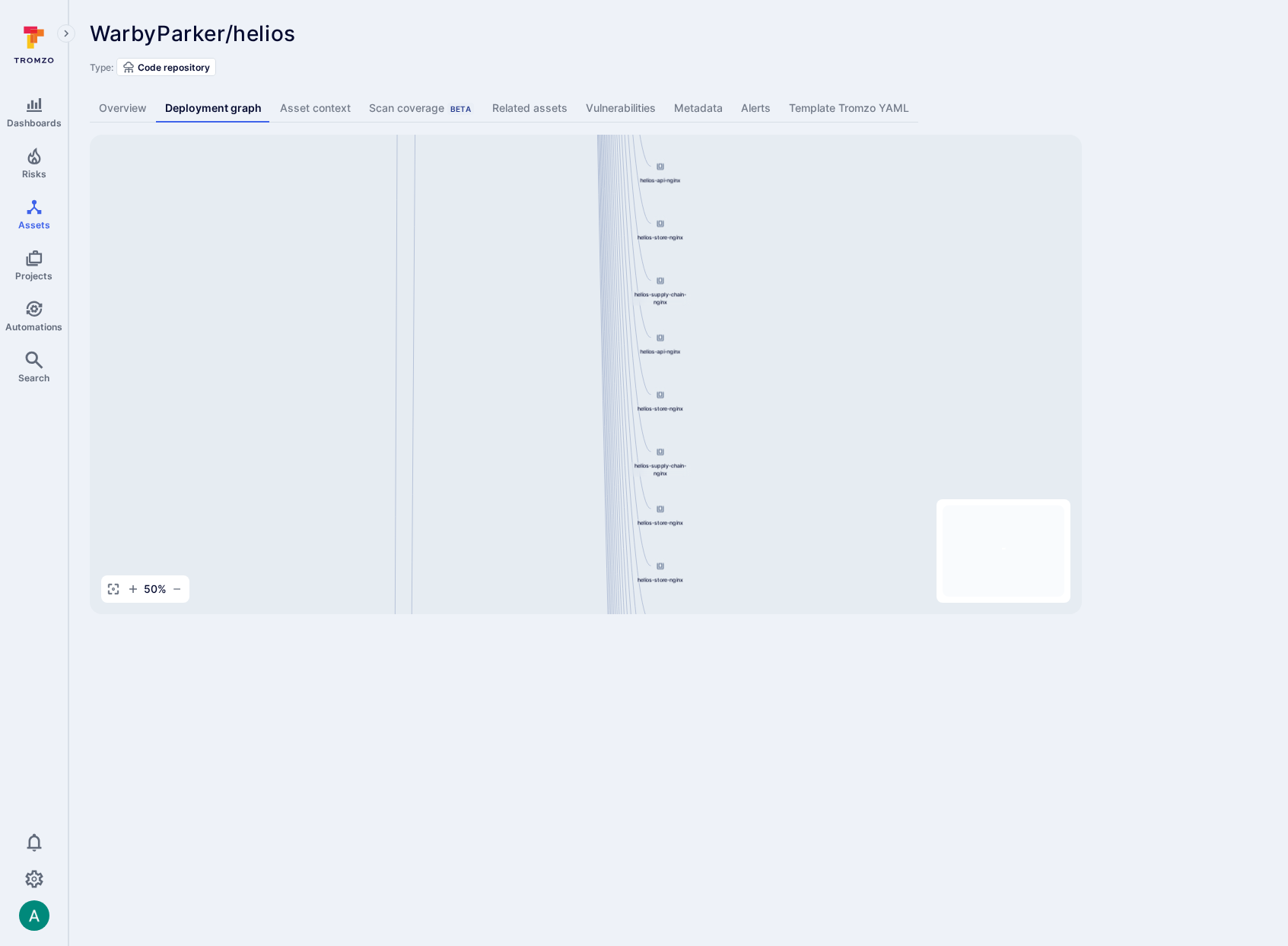
drag, startPoint x: 510, startPoint y: 280, endPoint x: 493, endPoint y: 135, distance: 146.0
click at [493, 135] on div "helios-admin-nginx 844647875270.dkr.ecr.us-east-1.amazonaws.com/helios-nginx:v0…" at bounding box center [586, 374] width 992 height 480
drag, startPoint x: 455, startPoint y: 428, endPoint x: 442, endPoint y: 91, distance: 337.3
click at [442, 91] on div "WarbyParker/helios ... Show more Type: Code repository Overview Deployment grap…" at bounding box center [678, 317] width 1220 height 636
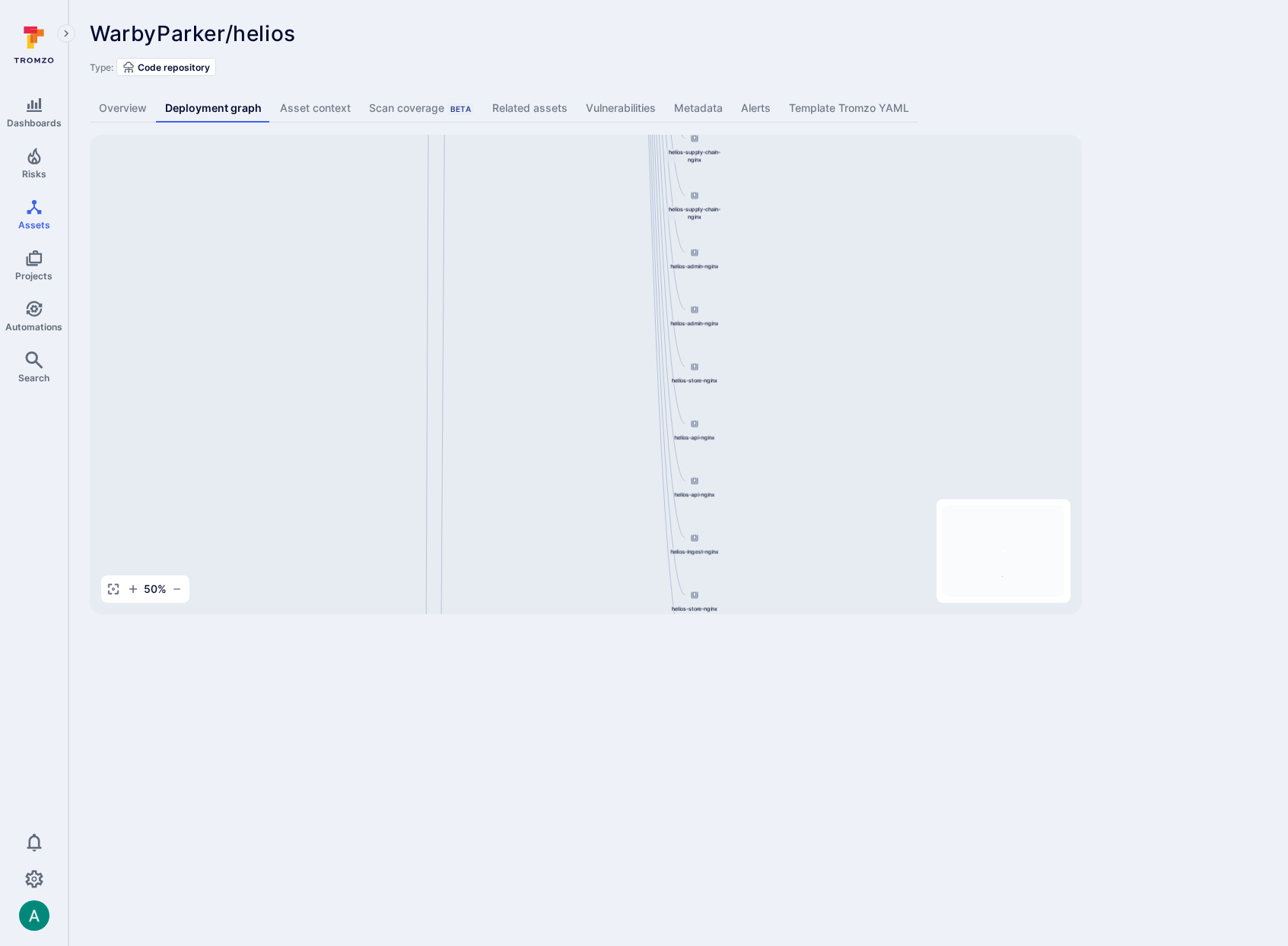
drag, startPoint x: 431, startPoint y: 531, endPoint x: 449, endPoint y: 311, distance: 220.7
click at [482, 178] on div "helios-admin-nginx 844647875270.dkr.ecr.us-east-1.amazonaws.com/helios-nginx:v0…" at bounding box center [586, 374] width 992 height 480
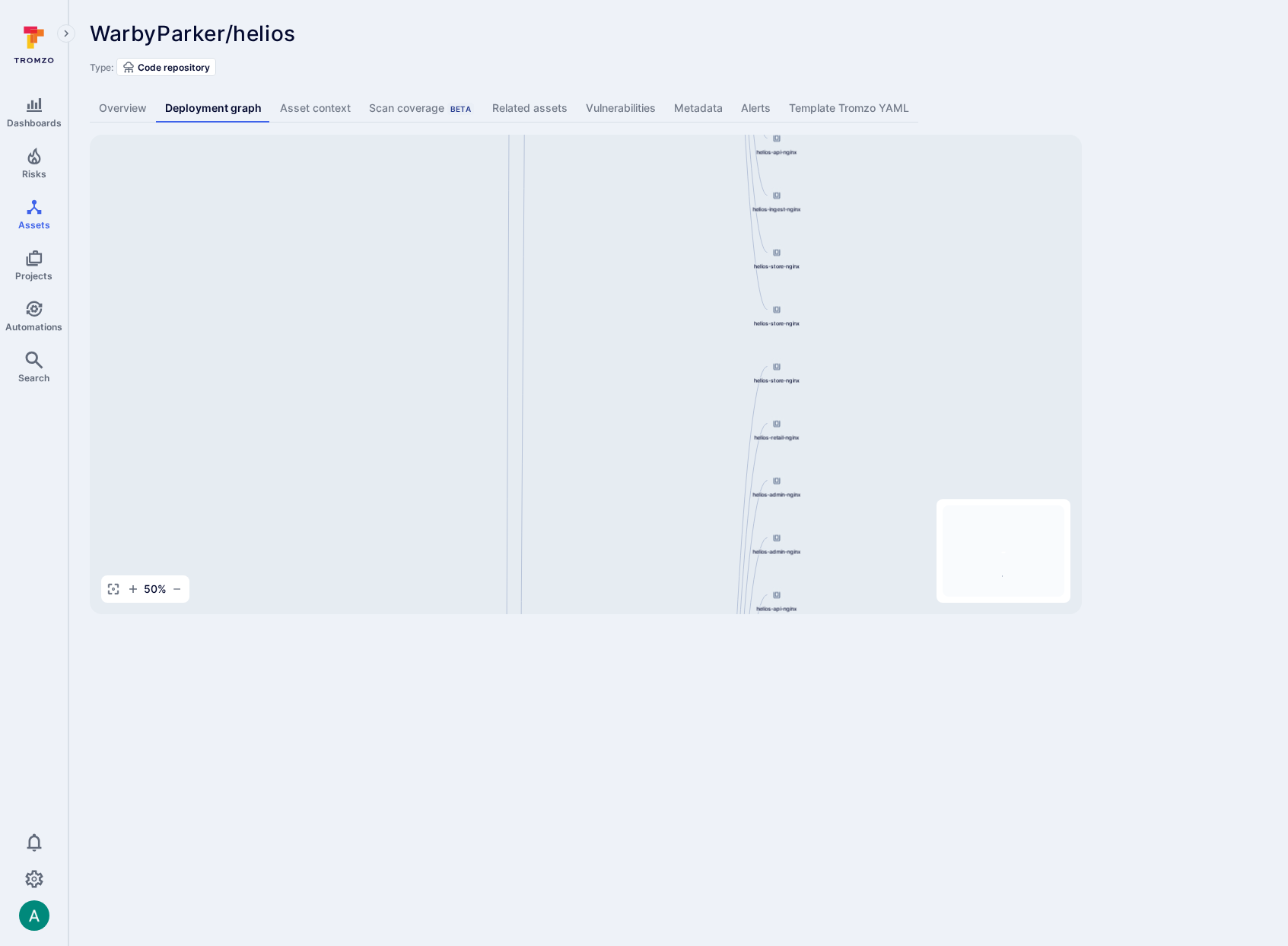
drag, startPoint x: 464, startPoint y: 152, endPoint x: 440, endPoint y: 237, distance: 88.3
click at [479, 115] on div "WarbyParker/helios ... Show more Type: Code repository Overview Deployment grap…" at bounding box center [678, 317] width 1220 height 636
drag, startPoint x: 381, startPoint y: 370, endPoint x: 424, endPoint y: 165, distance: 209.5
click at [445, 143] on div "helios-admin-nginx 844647875270.dkr.ecr.us-east-1.amazonaws.com/helios-nginx:v0…" at bounding box center [586, 374] width 992 height 480
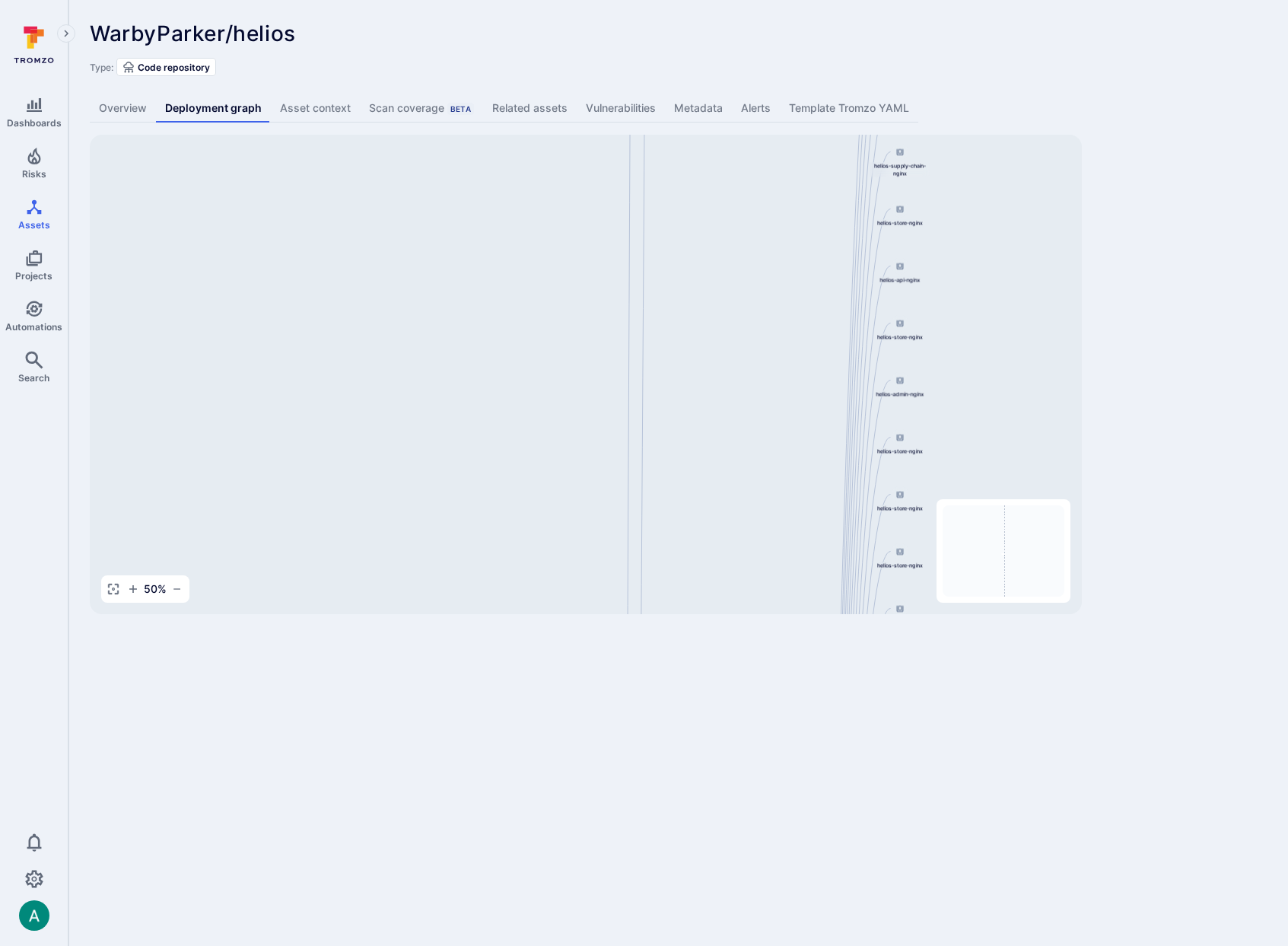
drag, startPoint x: 423, startPoint y: 462, endPoint x: 478, endPoint y: 206, distance: 261.8
click at [449, 150] on div "helios-admin-nginx 844647875270.dkr.ecr.us-east-1.amazonaws.com/helios-nginx:v0…" at bounding box center [586, 374] width 992 height 480
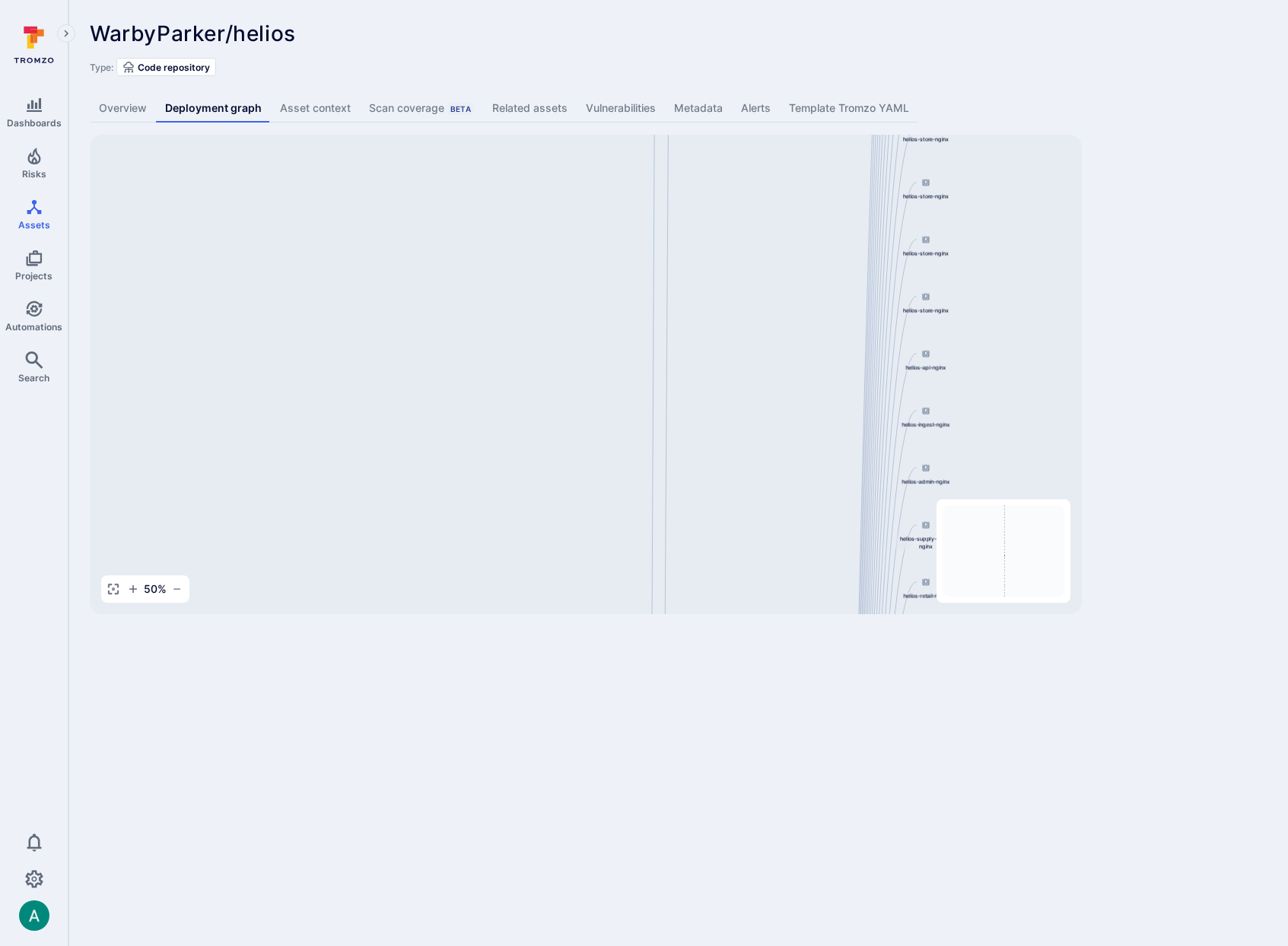
drag, startPoint x: 652, startPoint y: 421, endPoint x: 543, endPoint y: 136, distance: 305.1
click at [543, 137] on div "helios-admin-nginx 844647875270.dkr.ecr.us-east-1.amazonaws.com/helios-nginx:v0…" at bounding box center [586, 374] width 992 height 480
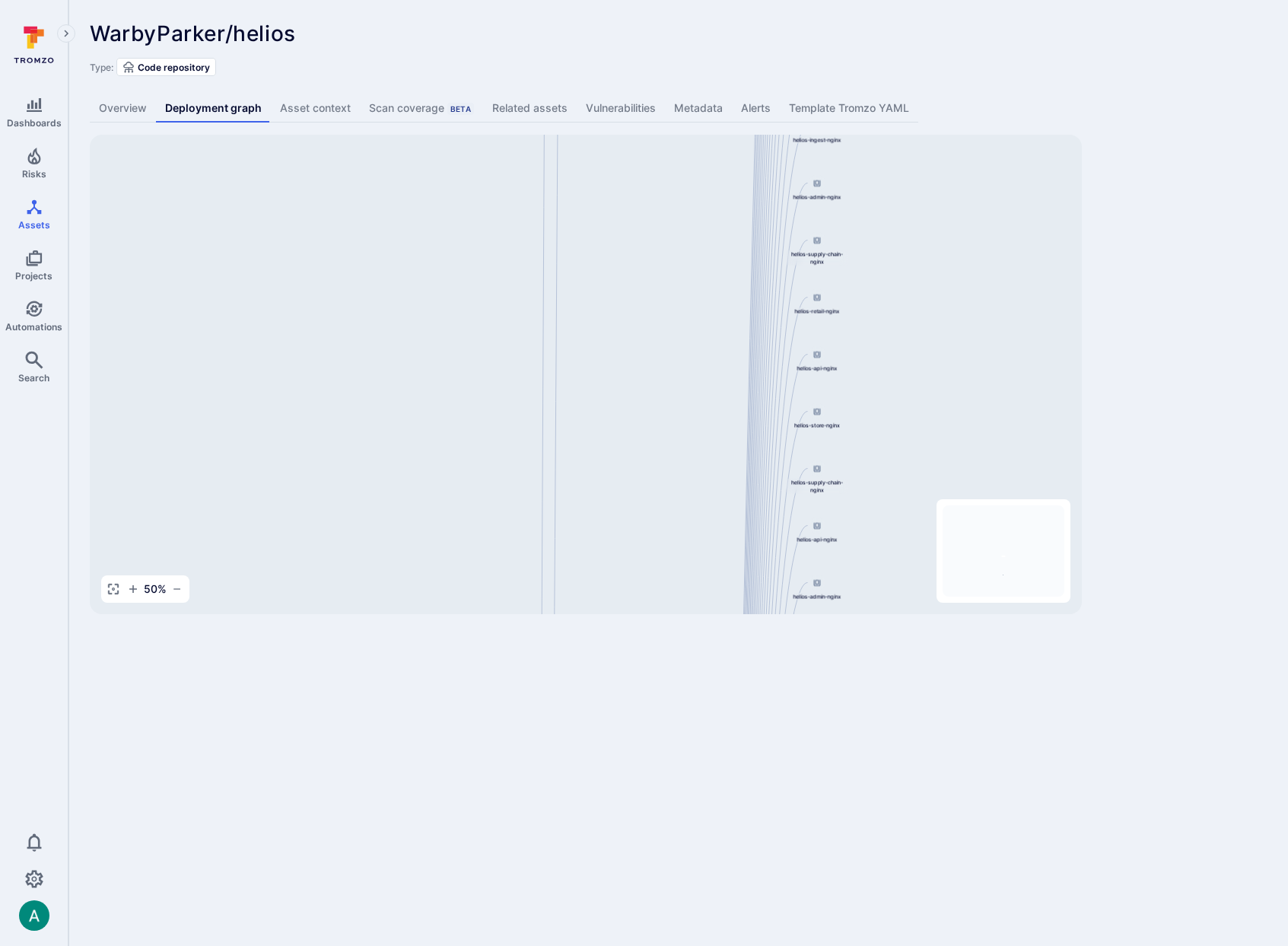
drag, startPoint x: 598, startPoint y: 425, endPoint x: 549, endPoint y: 169, distance: 260.6
click at [549, 169] on div "helios-admin-nginx 844647875270.dkr.ecr.us-east-1.amazonaws.com/helios-nginx:v0…" at bounding box center [586, 374] width 992 height 480
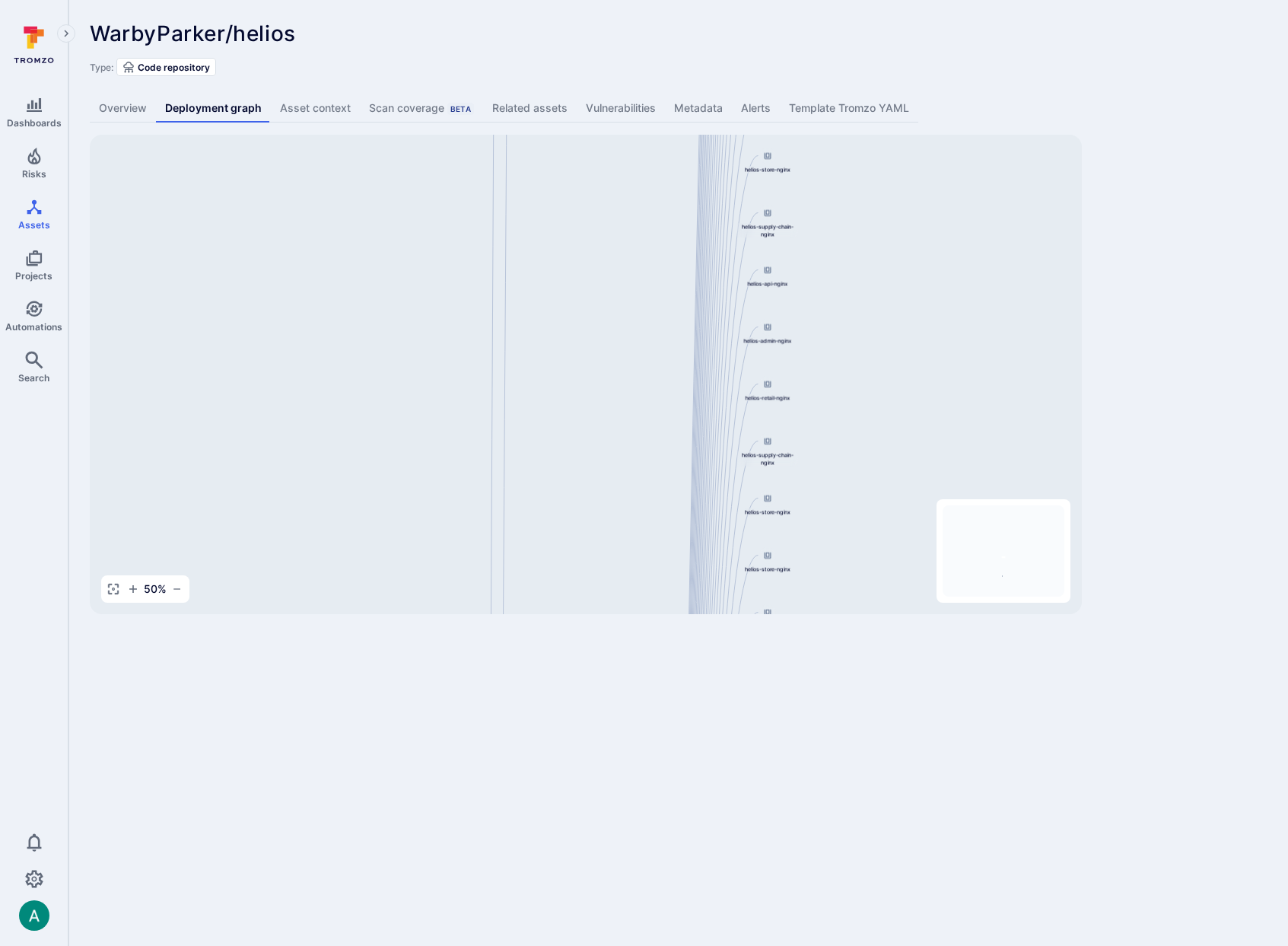
drag, startPoint x: 509, startPoint y: 273, endPoint x: 507, endPoint y: 214, distance: 59.0
click at [507, 214] on div "helios-admin-nginx 844647875270.dkr.ecr.us-east-1.amazonaws.com/helios-nginx:v0…" at bounding box center [586, 374] width 992 height 480
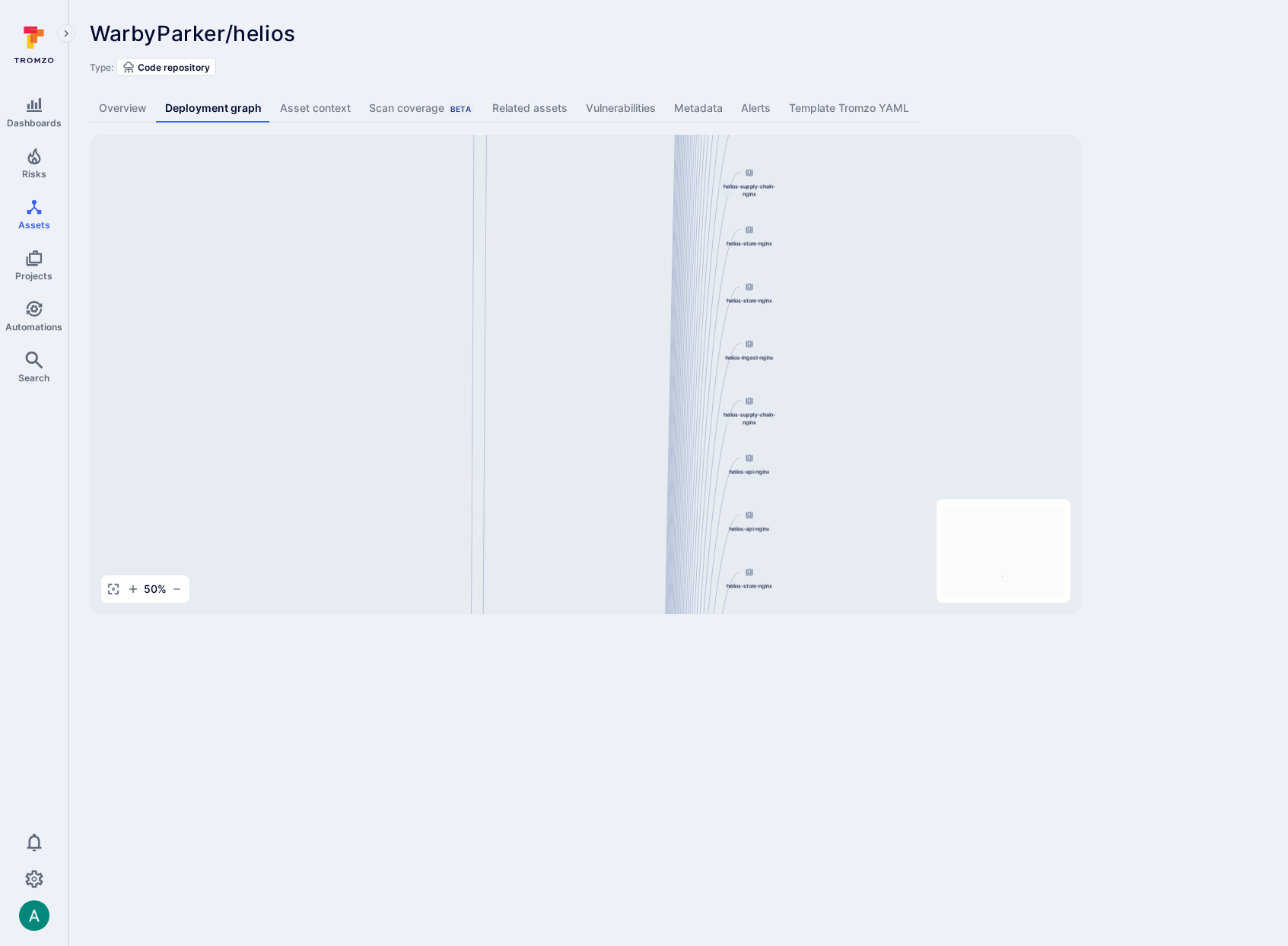
click at [1002, 575] on icon "Mini Map" at bounding box center [1003, 551] width 122 height 91
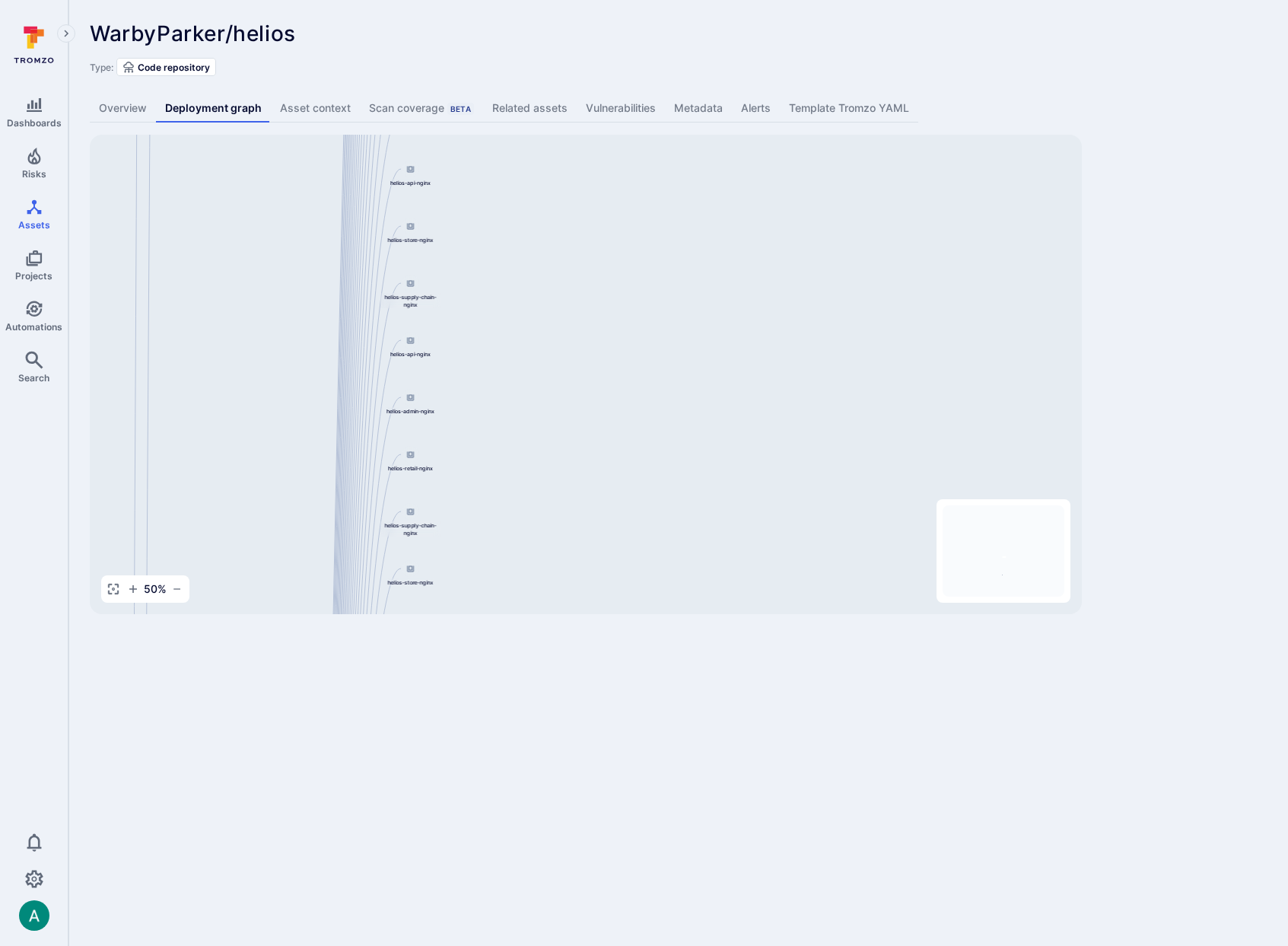
click at [1009, 551] on icon "Mini Map" at bounding box center [1003, 551] width 122 height 91
click at [970, 514] on icon "Mini Map" at bounding box center [1003, 551] width 122 height 91
click at [1006, 508] on icon "Mini Map" at bounding box center [1003, 551] width 122 height 91
click at [1005, 576] on icon "Mini Map" at bounding box center [1003, 551] width 122 height 91
click at [1004, 597] on div "Mini Map" at bounding box center [1004, 551] width 134 height 103
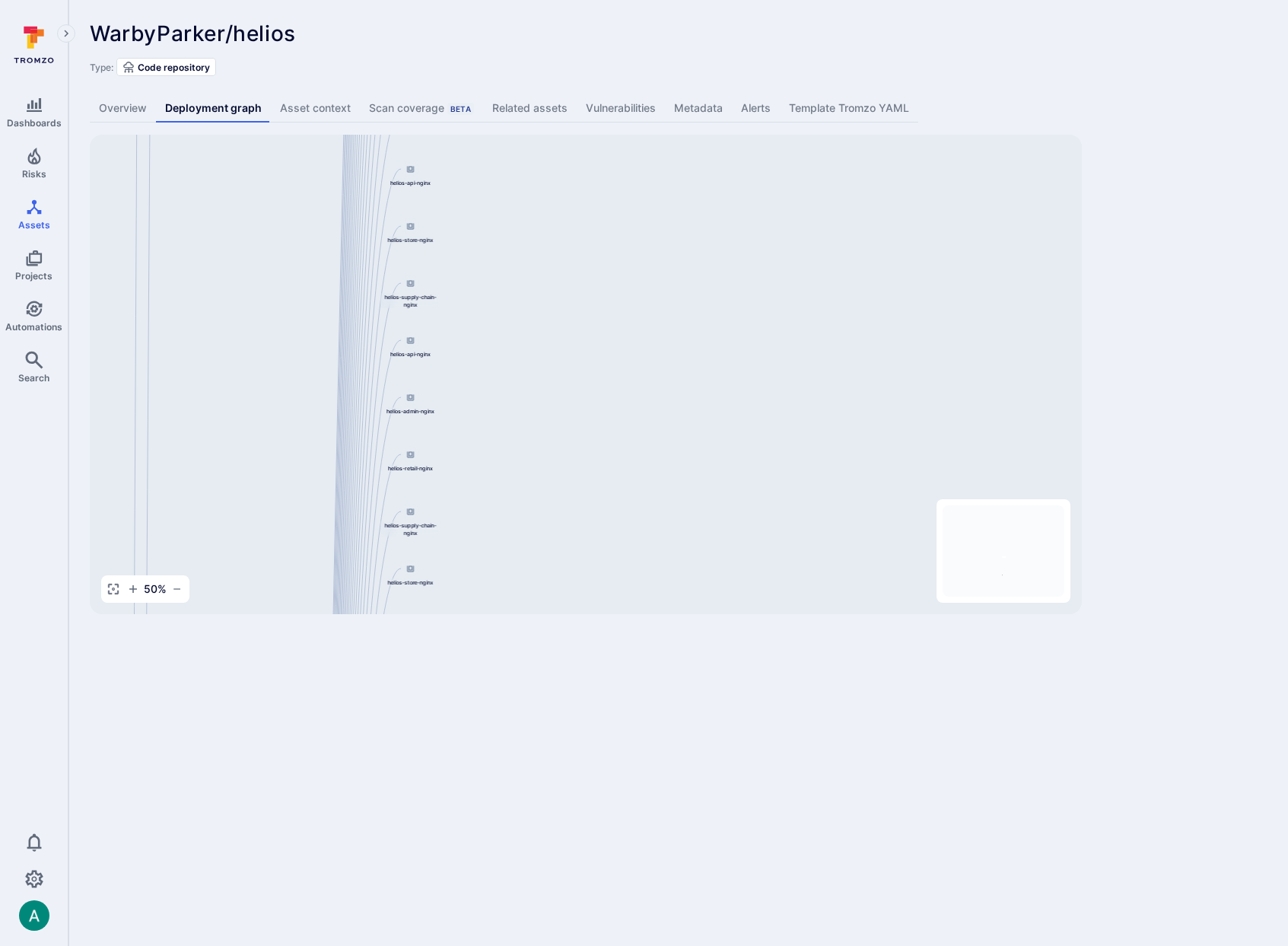
click at [990, 591] on icon "Mini Map" at bounding box center [1003, 551] width 122 height 91
drag, startPoint x: 959, startPoint y: 571, endPoint x: 993, endPoint y: 543, distance: 44.0
click at [967, 560] on icon "Mini Map" at bounding box center [1003, 551] width 122 height 91
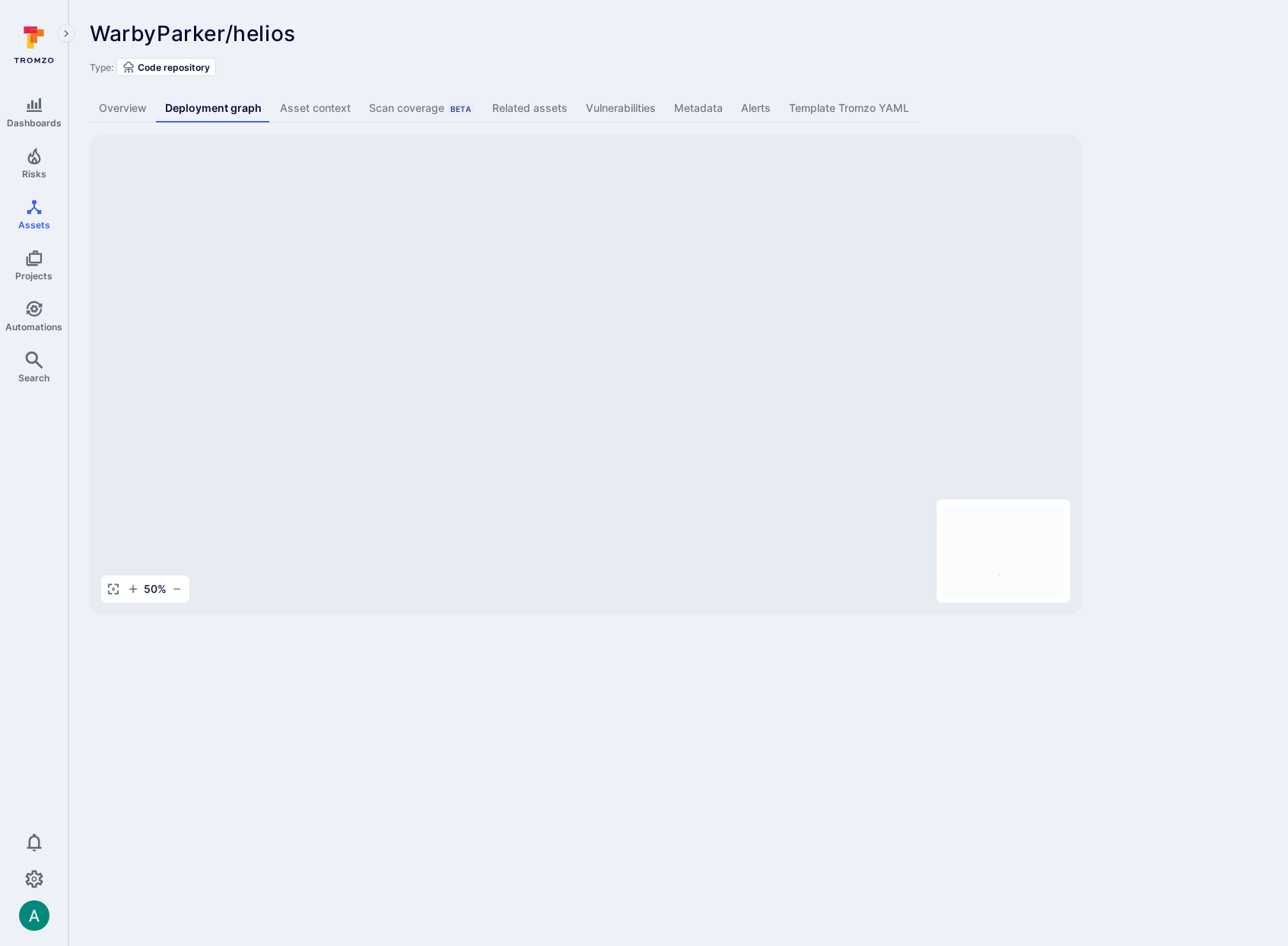
click at [995, 541] on icon "Mini Map" at bounding box center [1003, 551] width 122 height 91
click at [997, 540] on icon "Mini Map" at bounding box center [1003, 551] width 122 height 91
drag, startPoint x: 484, startPoint y: 329, endPoint x: 903, endPoint y: 310, distance: 419.4
click at [903, 310] on div "helios-admin-nginx 844647875270.dkr.ecr.us-east-1.amazonaws.com/helios-nginx:v0…" at bounding box center [586, 374] width 992 height 480
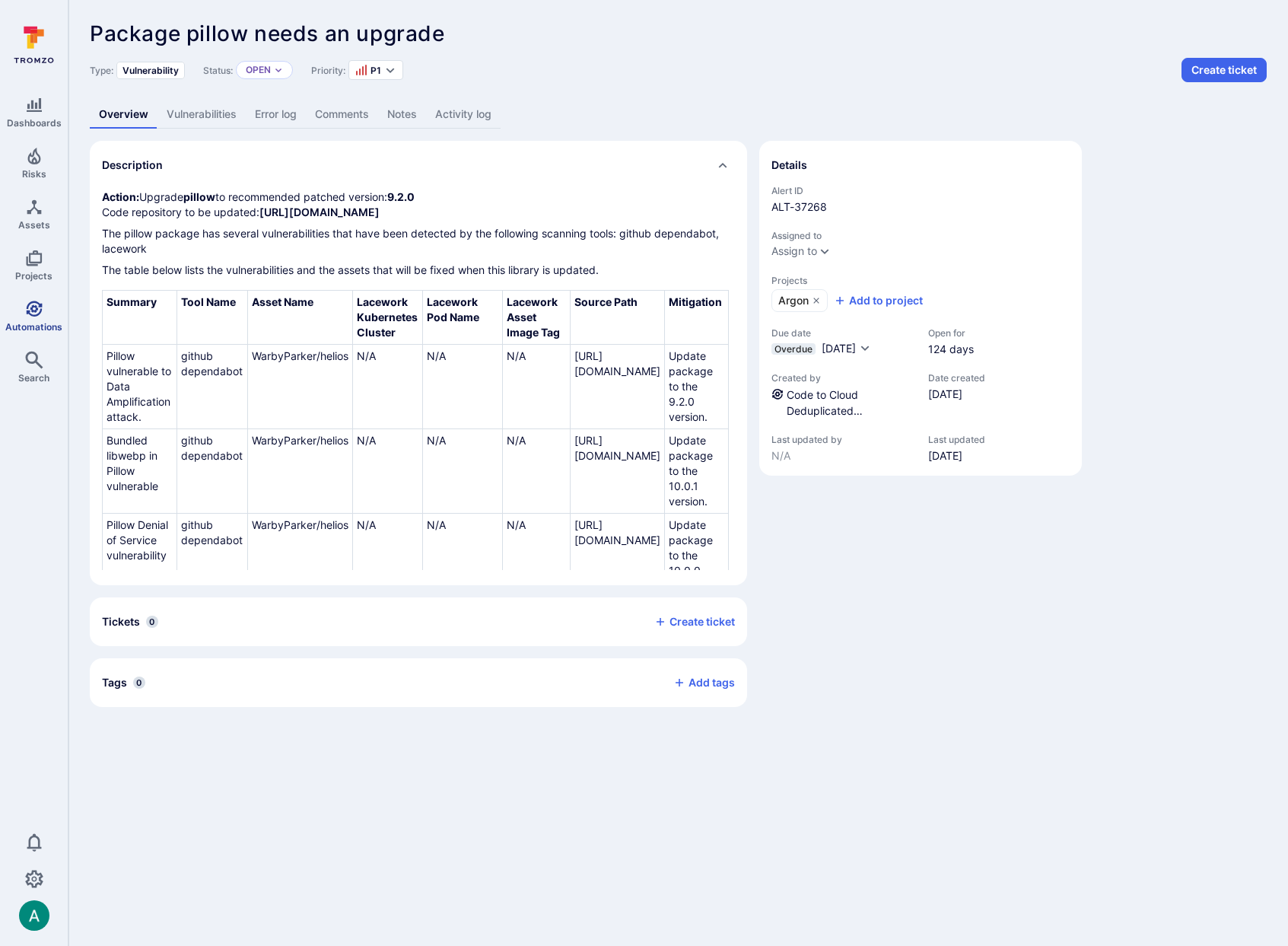
click at [43, 321] on span "Automations" at bounding box center [34, 327] width 57 height 11
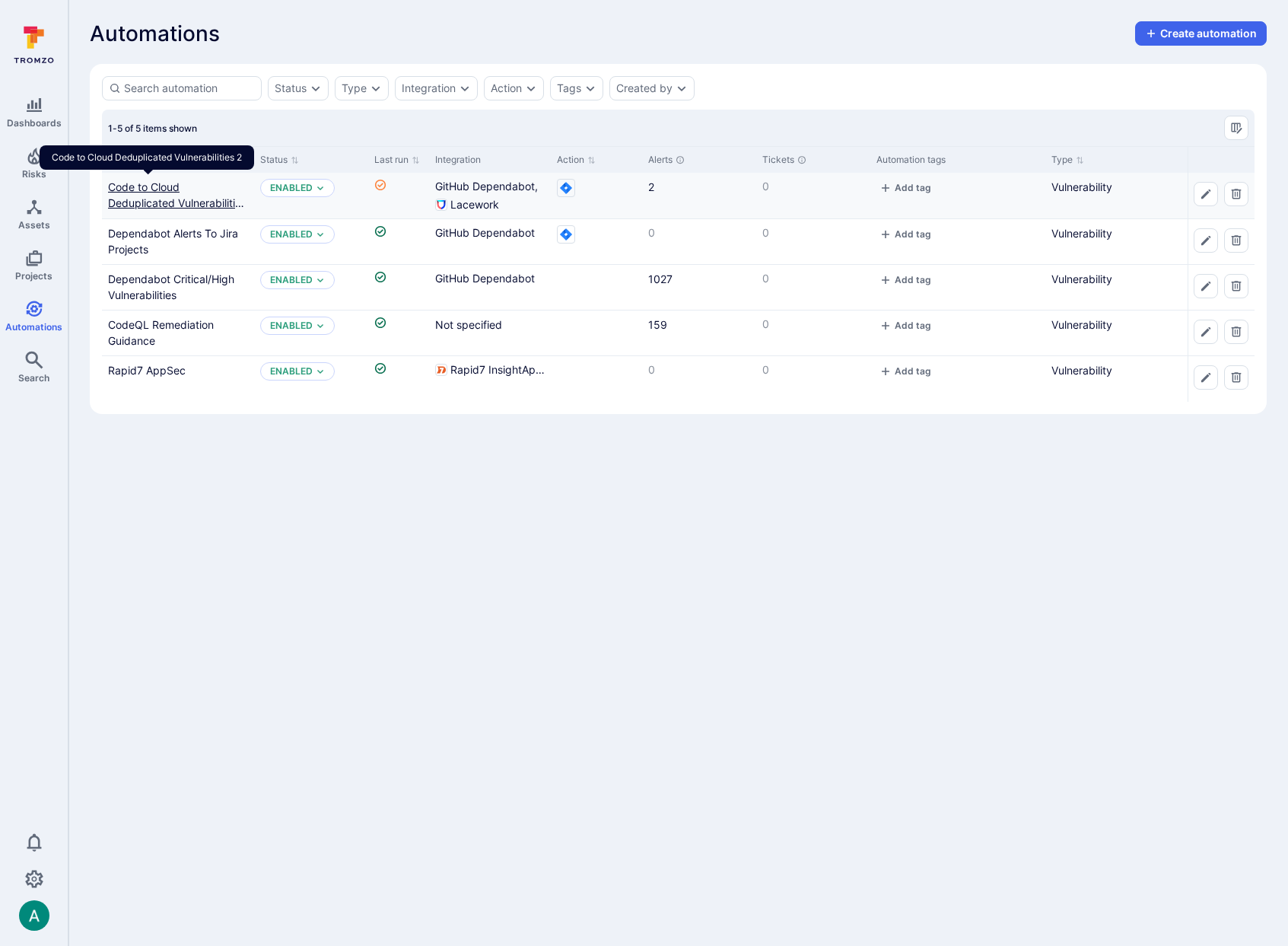
click at [172, 187] on link "Code to Cloud Deduplicated Vulnerabilities 2" at bounding box center [177, 202] width 139 height 45
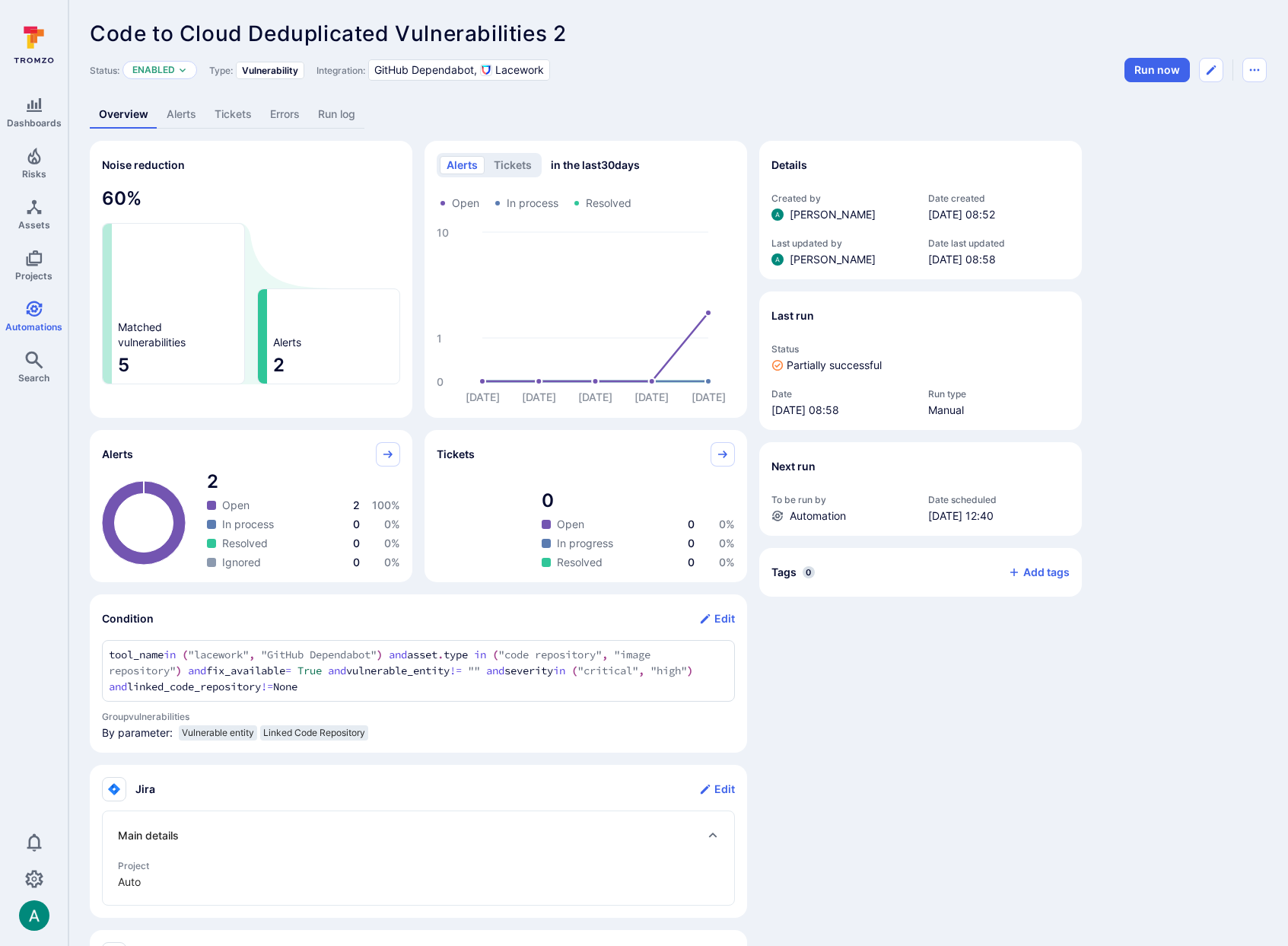
click at [322, 115] on link "Run log" at bounding box center [336, 115] width 56 height 28
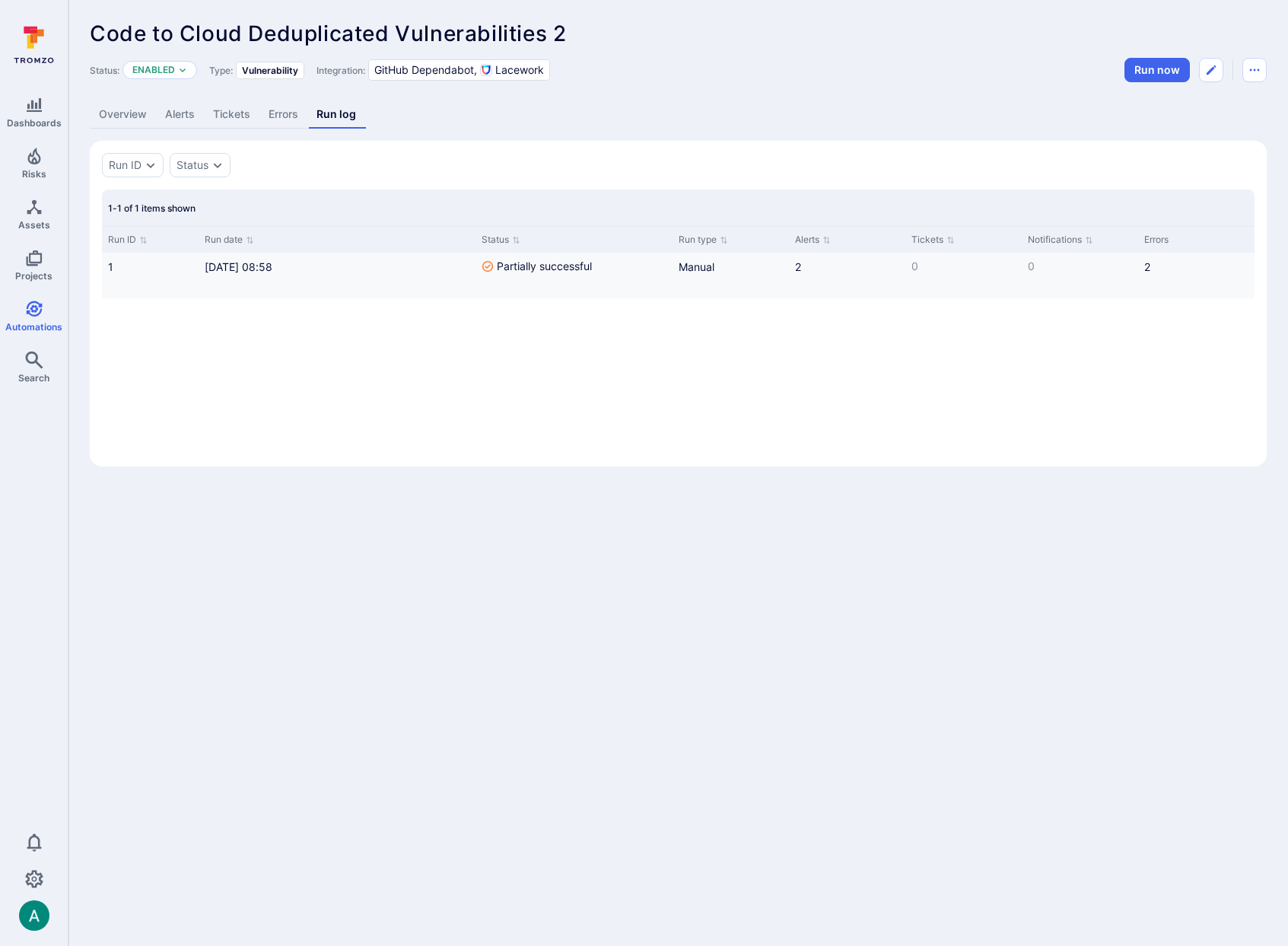
click at [502, 270] on span "Partially successful" at bounding box center [544, 266] width 95 height 15
click at [272, 115] on link "Errors" at bounding box center [283, 115] width 48 height 28
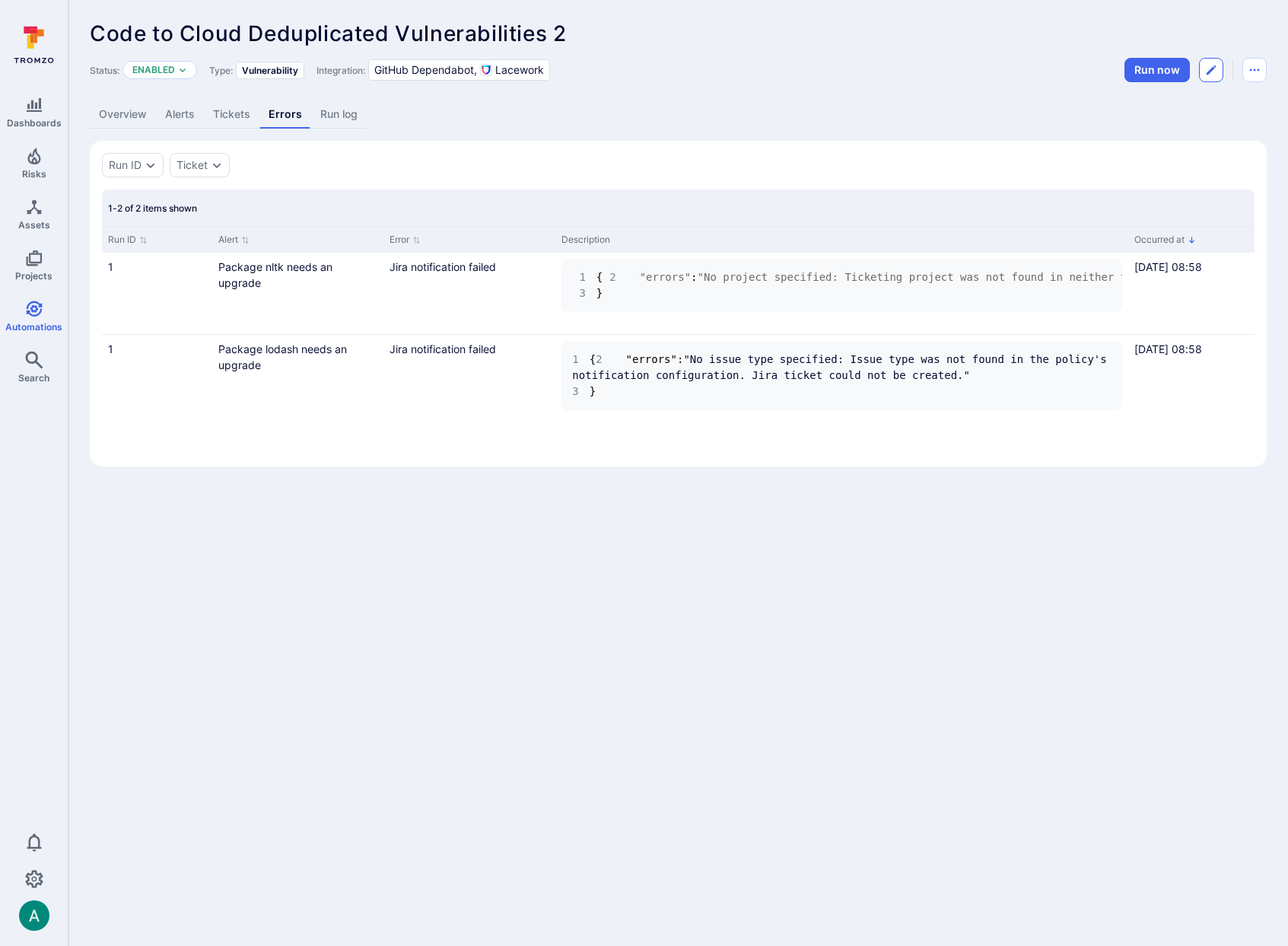
click at [1213, 72] on icon "Edit automation" at bounding box center [1211, 69] width 12 height 12
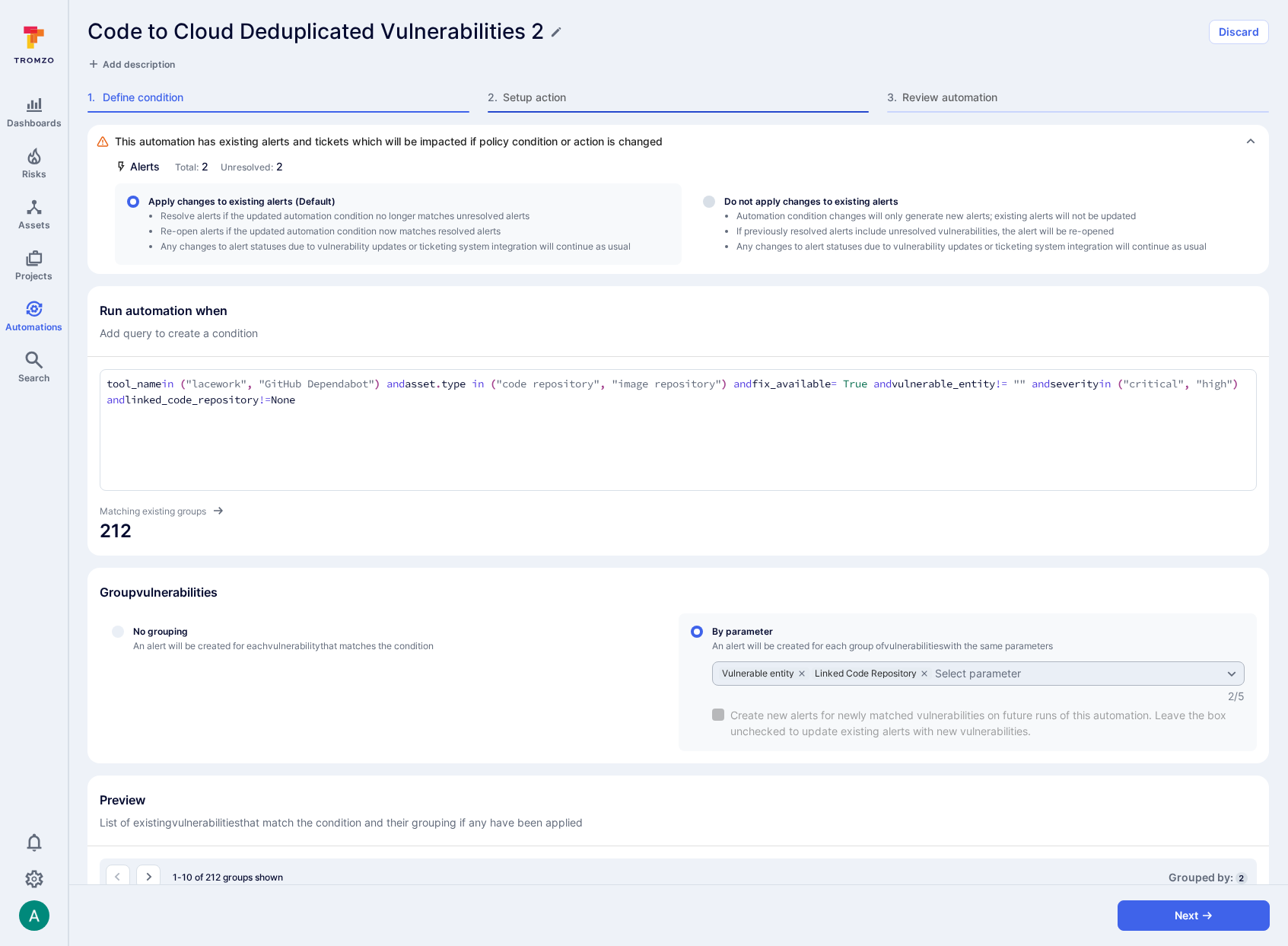
click at [554, 100] on span "Setup action" at bounding box center [687, 97] width 367 height 15
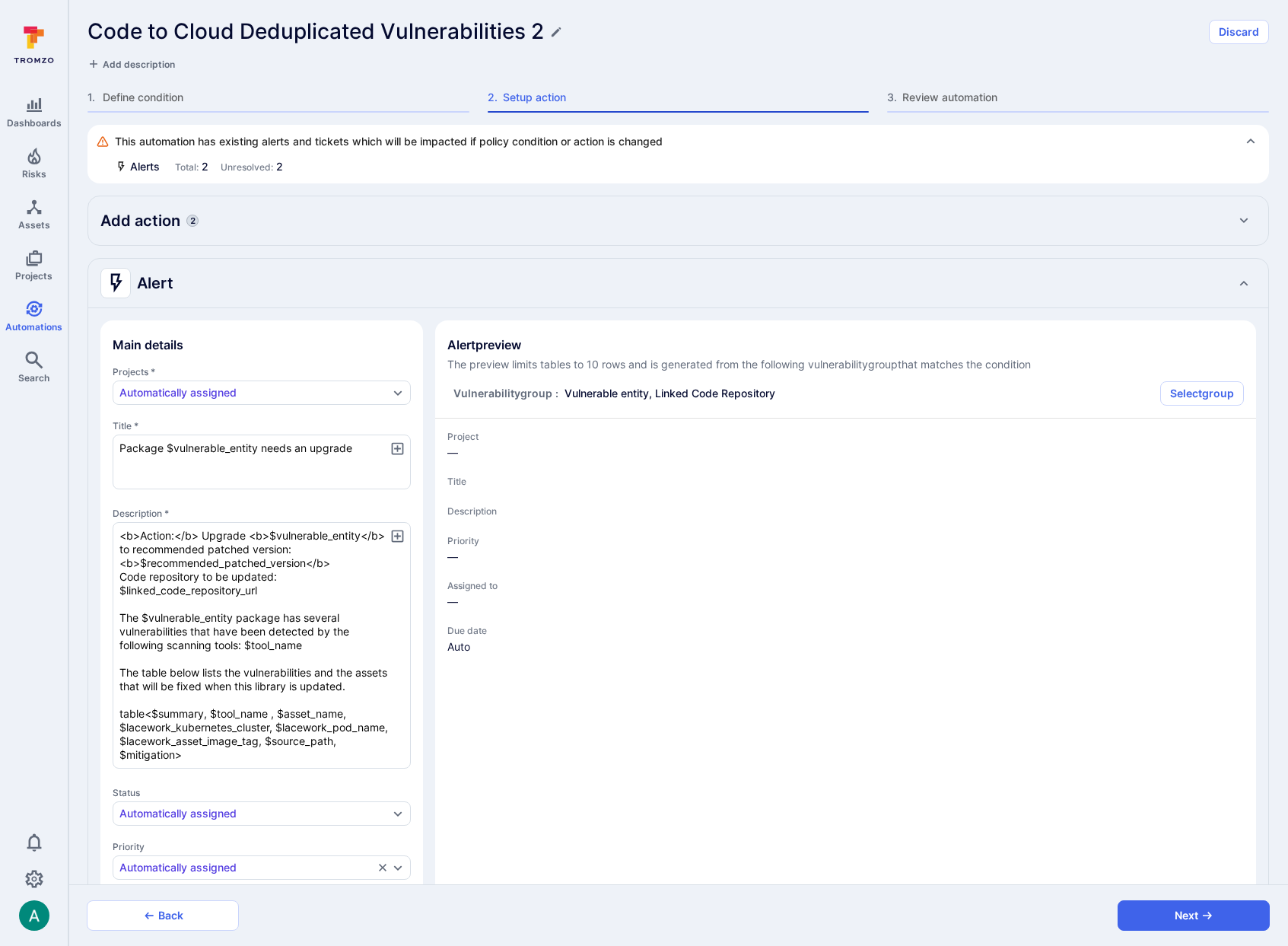
type textarea "x"
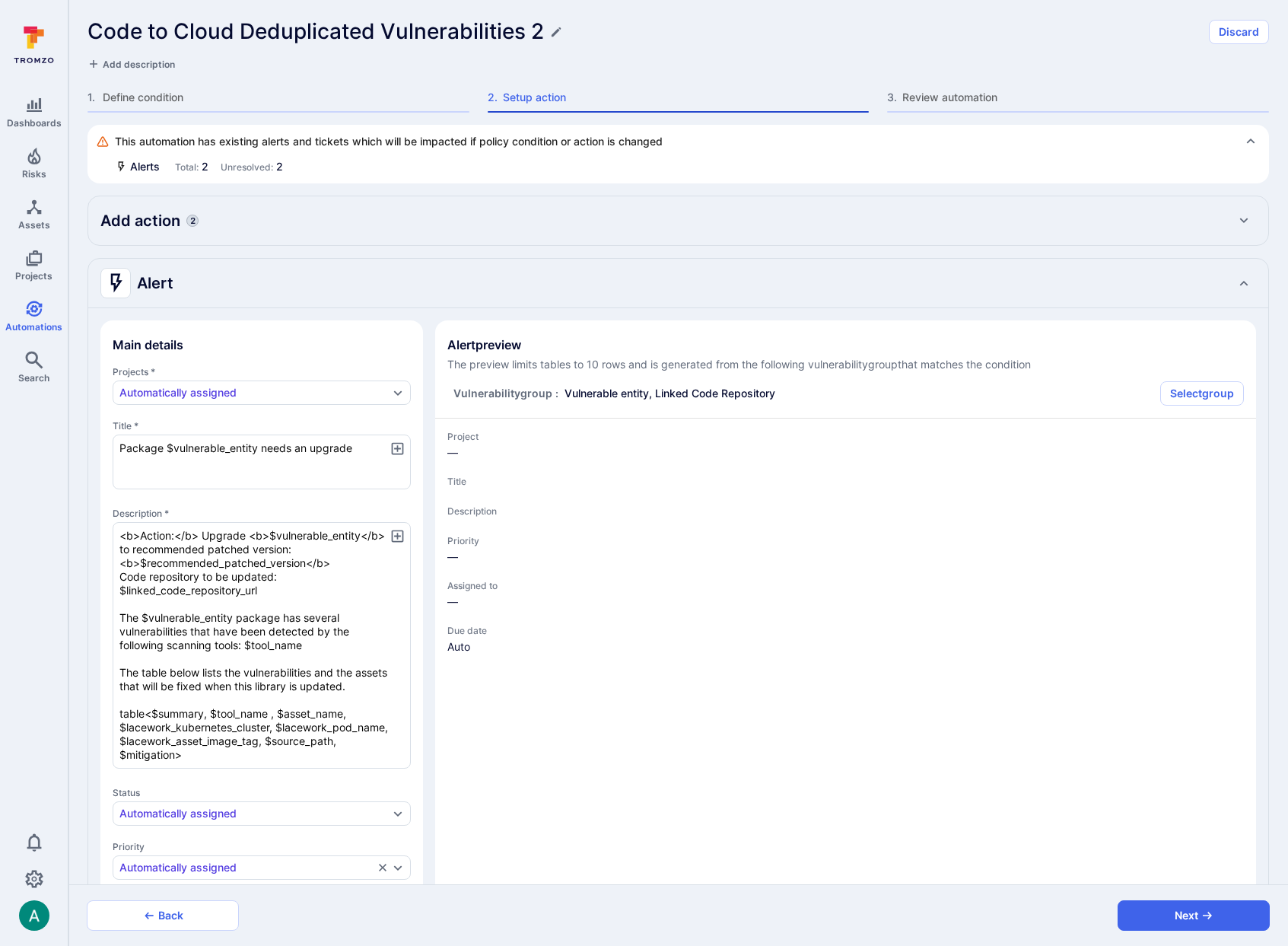
type textarea "x"
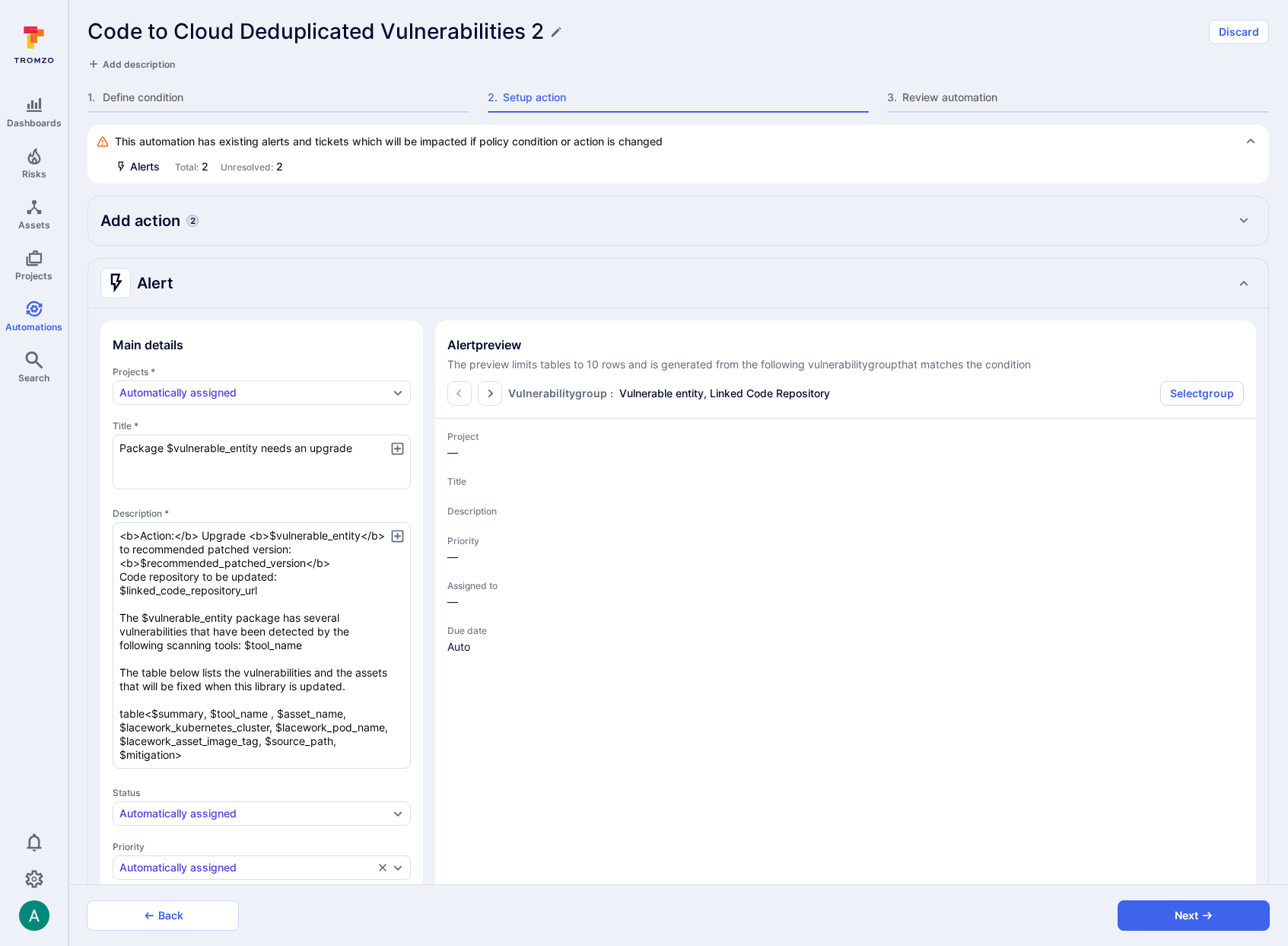
type textarea "x"
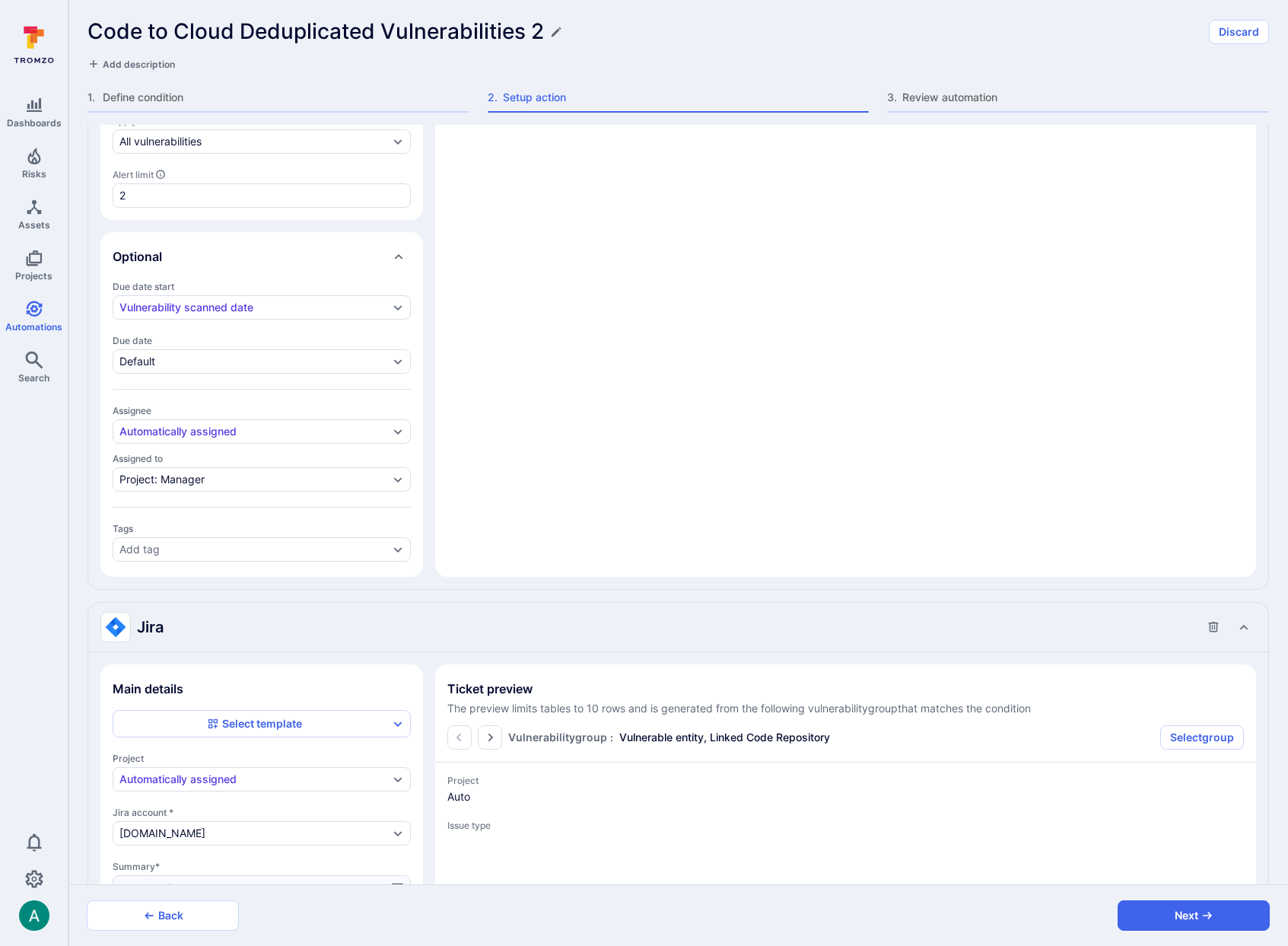
scroll to position [1365, 0]
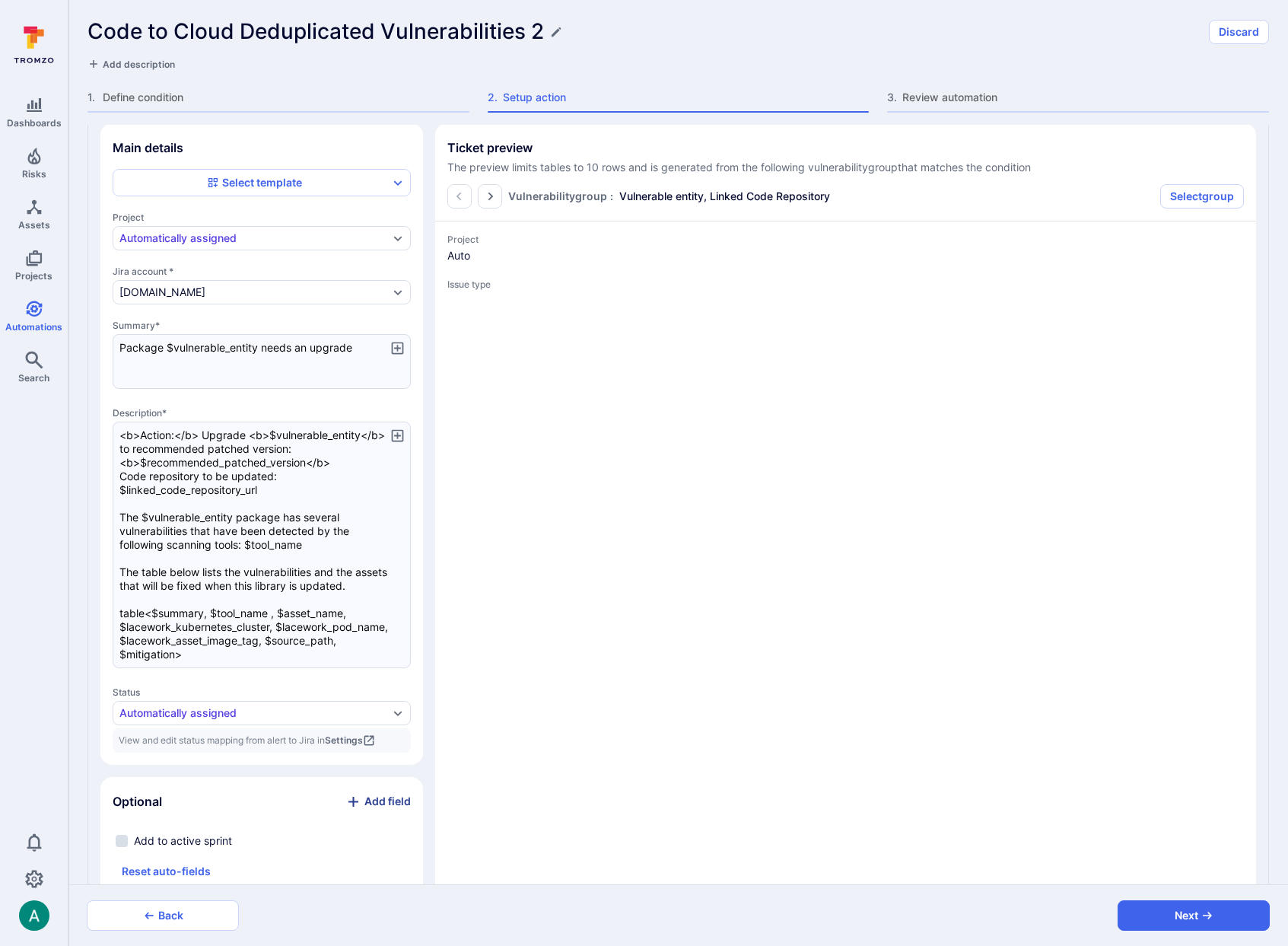
type textarea "x"
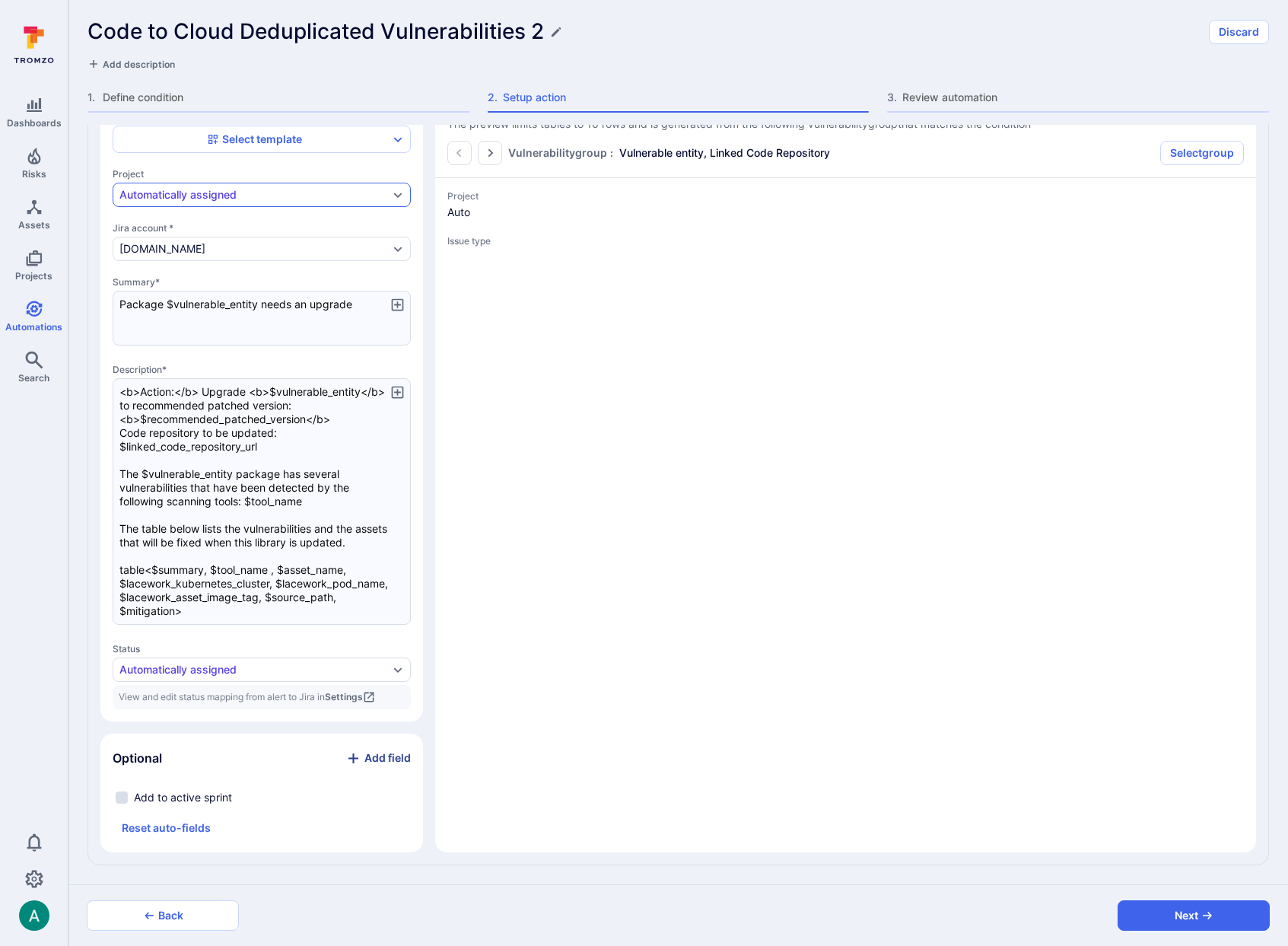
click at [242, 198] on div "Automatically assigned" at bounding box center [254, 195] width 269 height 12
click at [247, 288] on span "Manually assigned" at bounding box center [261, 282] width 272 height 15
type textarea "x"
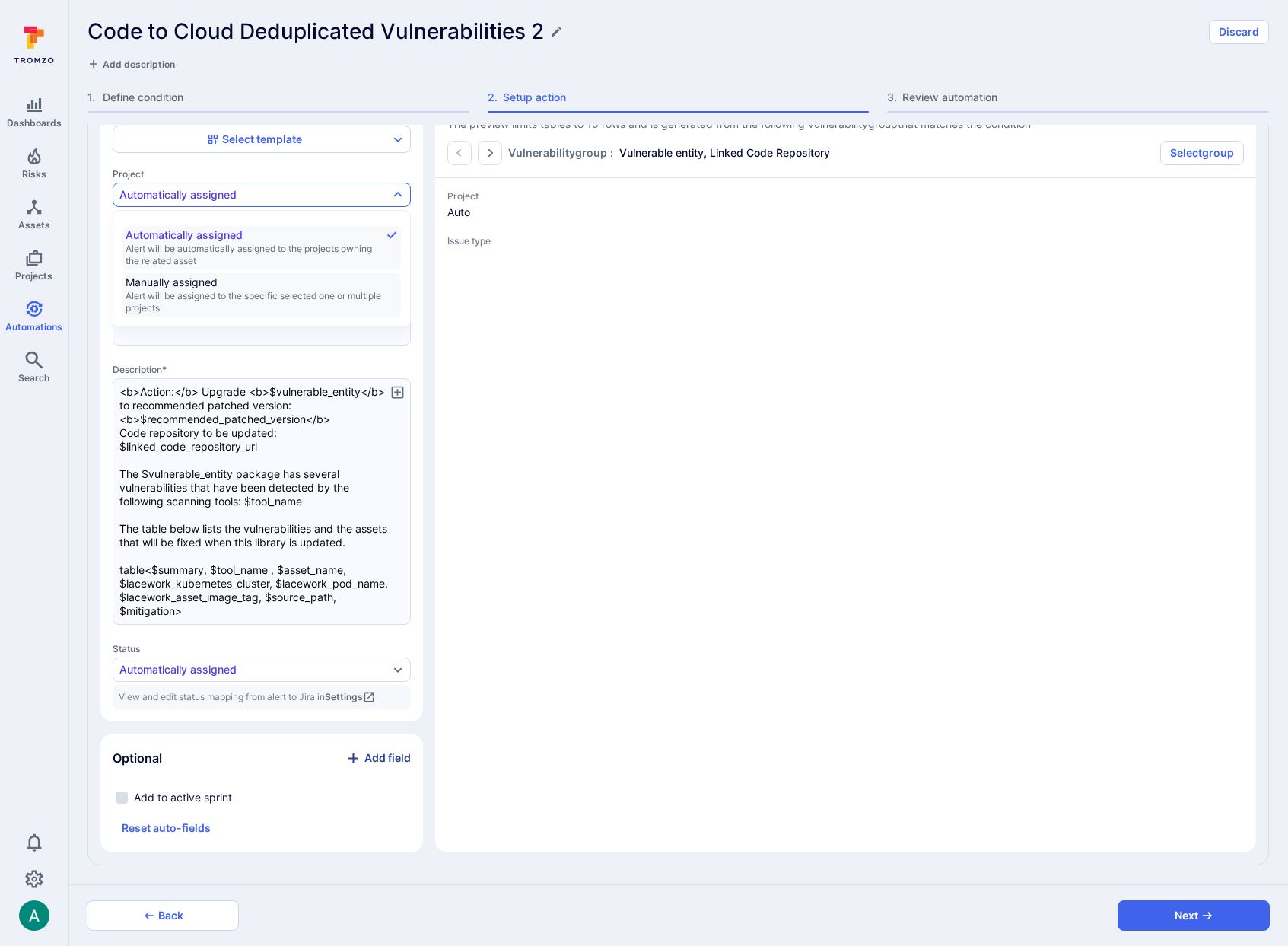
type textarea "x"
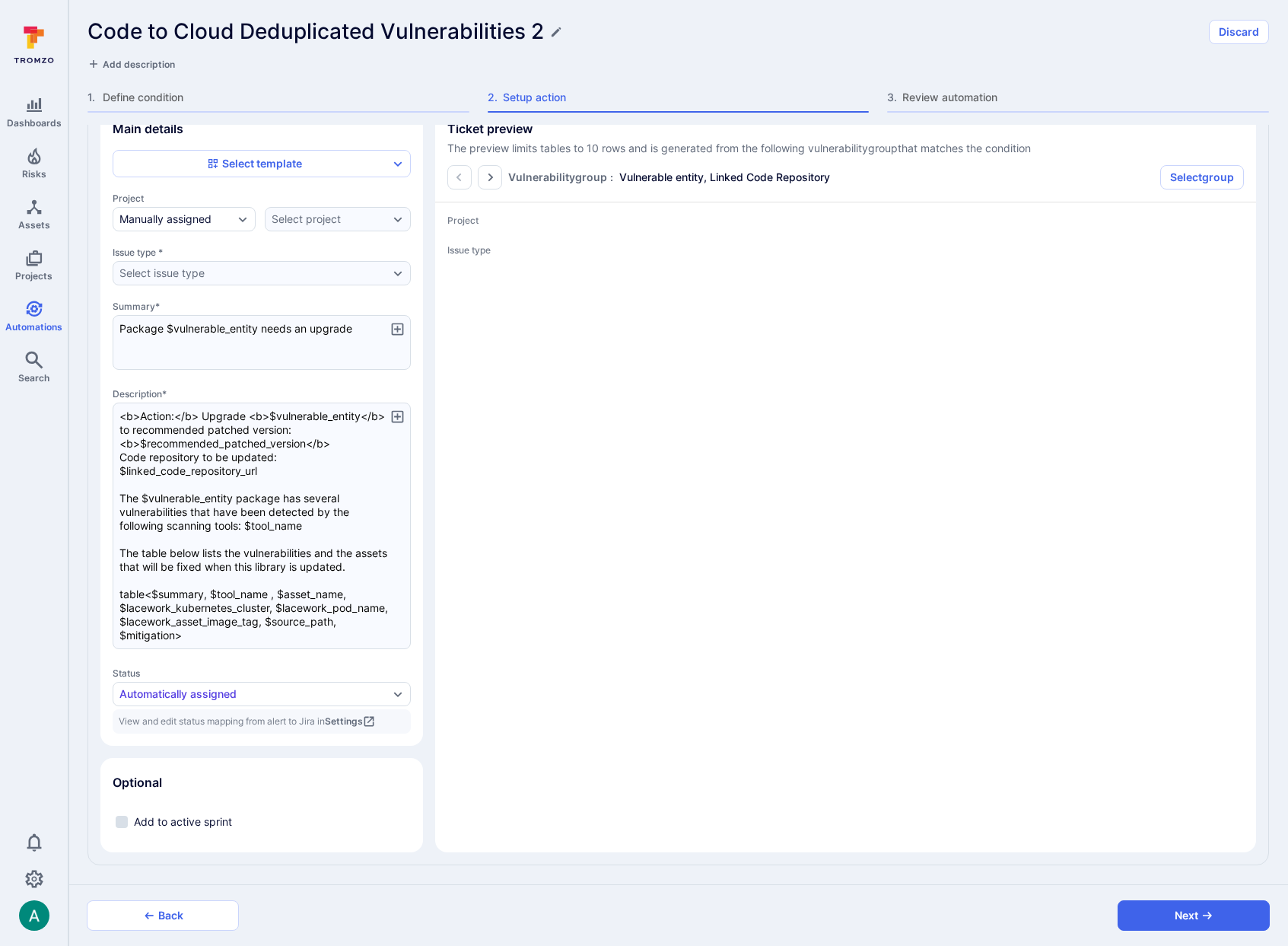
scroll to position [1341, 0]
click at [328, 219] on div "Select project" at bounding box center [306, 219] width 69 height 12
type textarea "x"
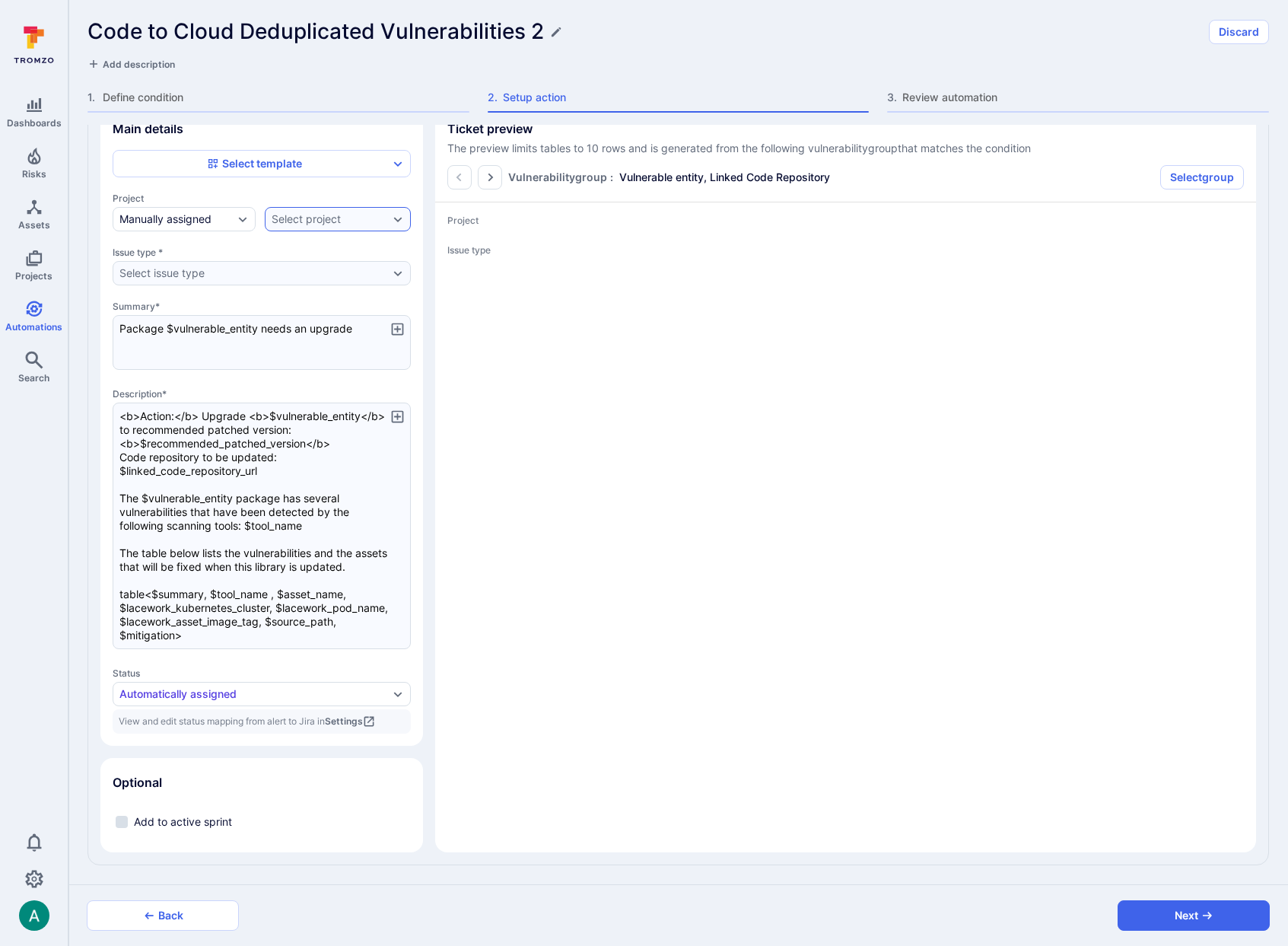
type textarea "x"
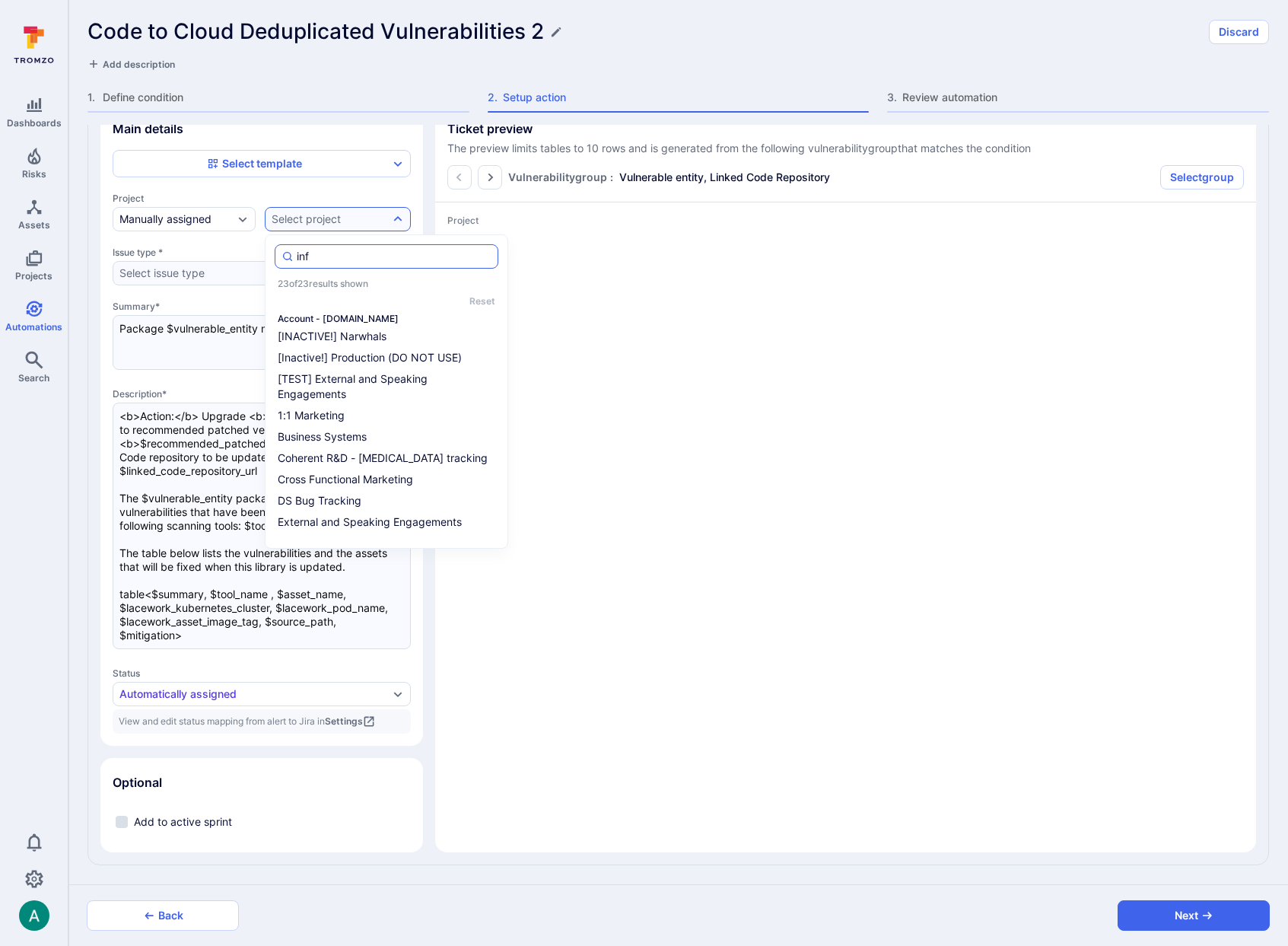
type input "info"
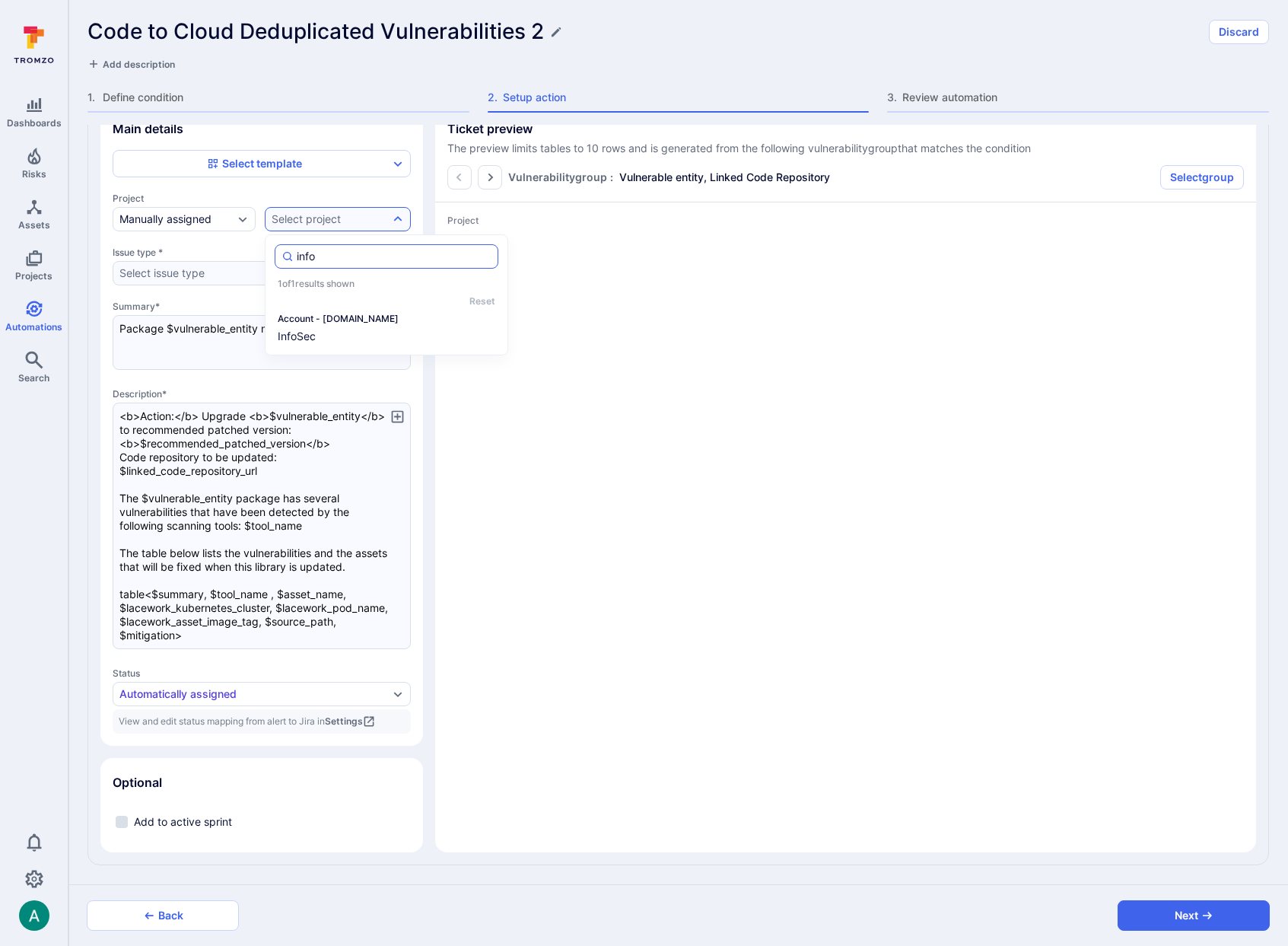
type textarea "x"
click at [309, 329] on li "InfoSec" at bounding box center [387, 336] width 224 height 18
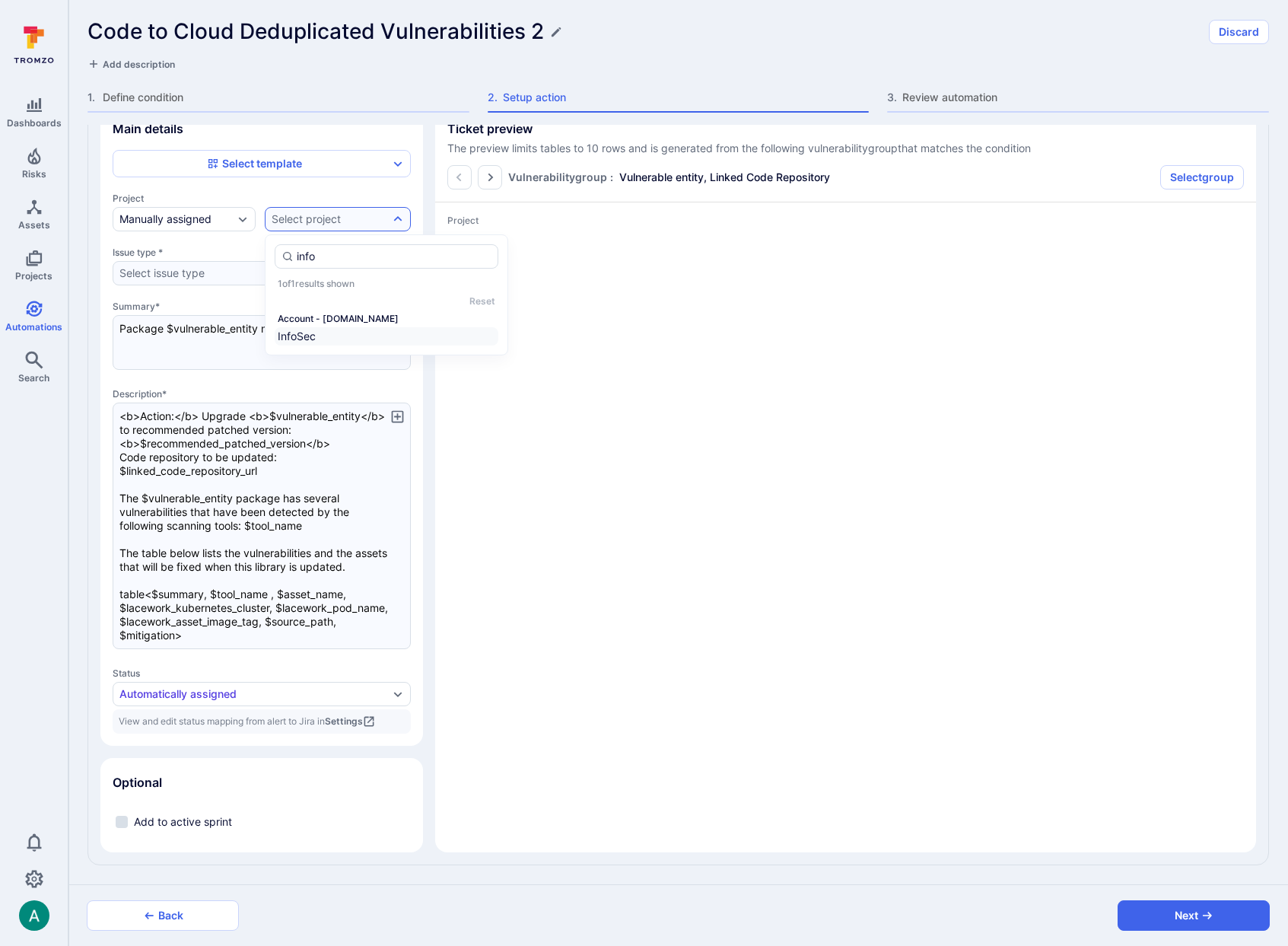
type textarea "x"
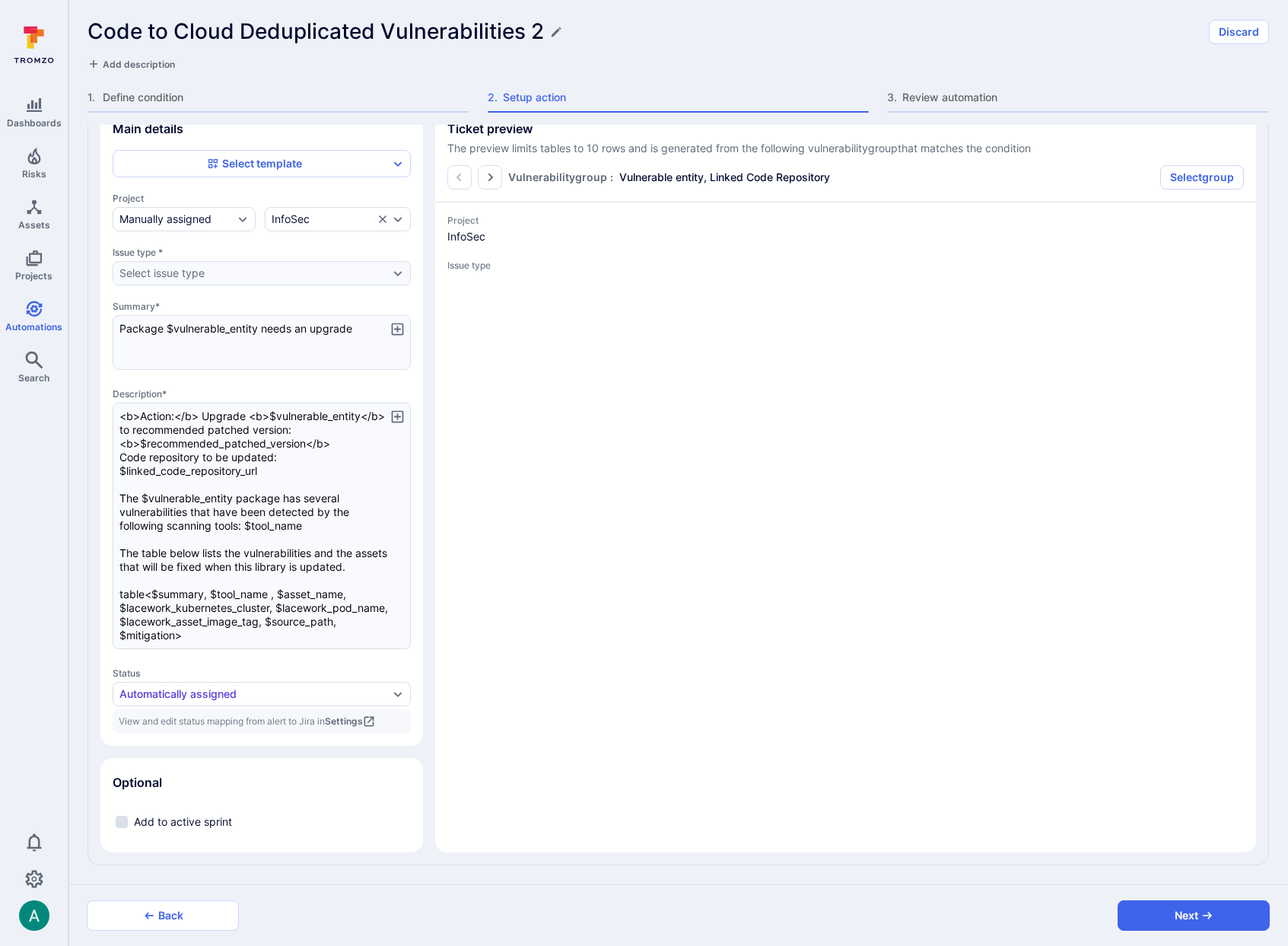
type textarea "x"
click at [1201, 919] on icon "button" at bounding box center [1207, 915] width 12 height 12
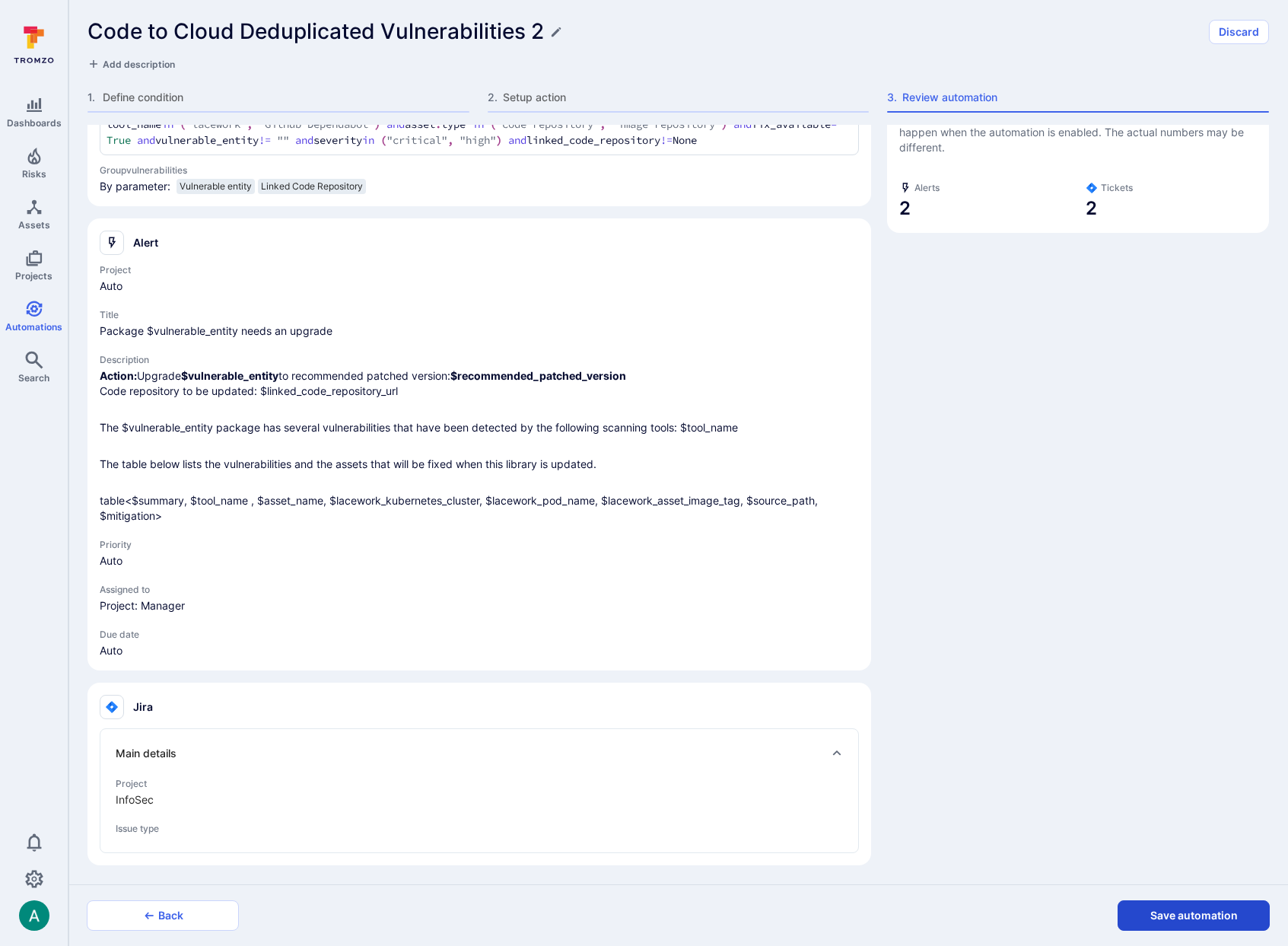
scroll to position [163, 0]
click at [1201, 918] on button "Save automation" at bounding box center [1193, 915] width 152 height 31
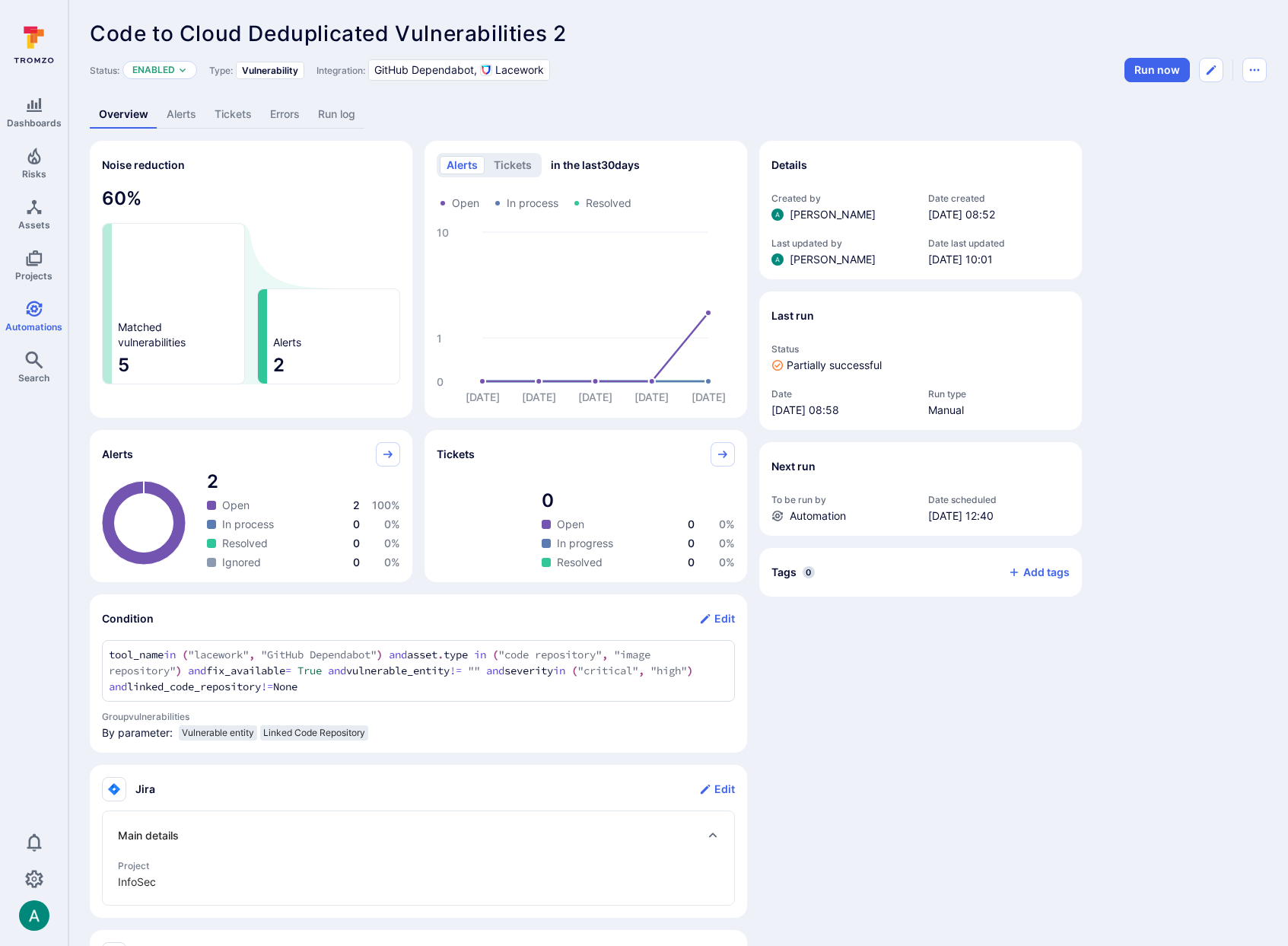
click at [241, 111] on link "Tickets" at bounding box center [233, 115] width 56 height 28
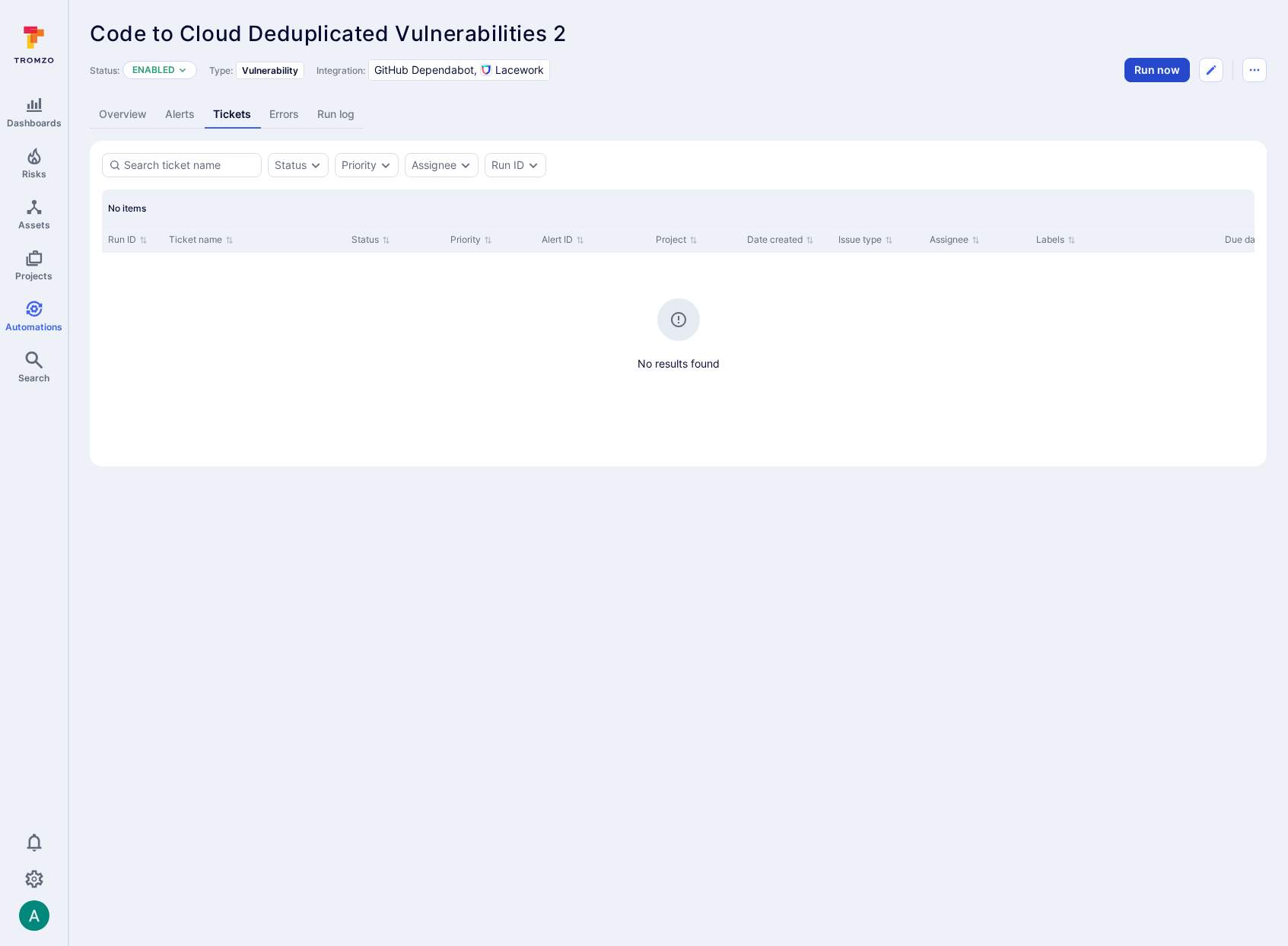
click at [1160, 68] on button "Run now" at bounding box center [1157, 69] width 65 height 24
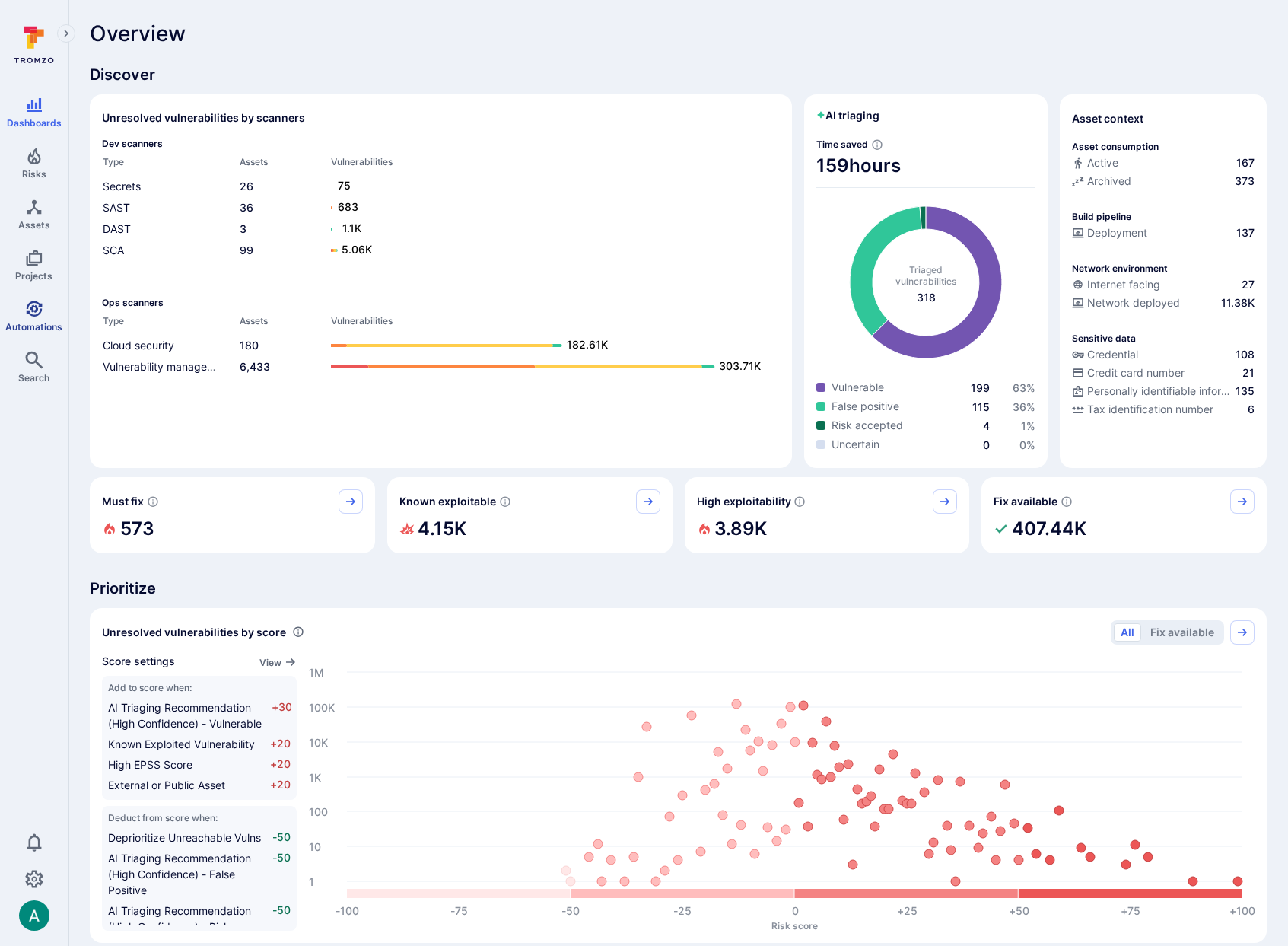
click at [30, 313] on icon "Automations" at bounding box center [34, 309] width 18 height 18
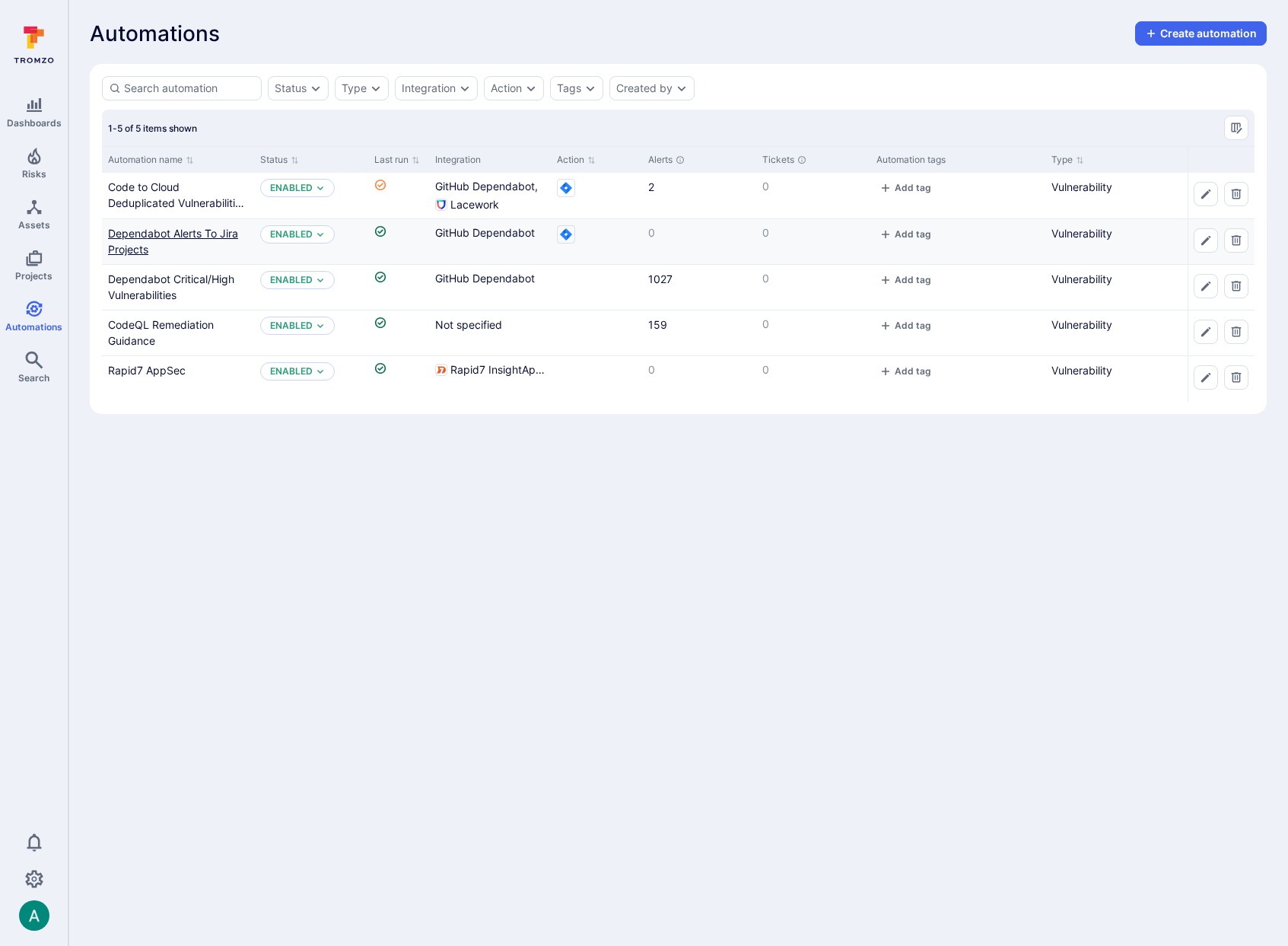
click at [151, 234] on link "Dependabot Alerts To Jira Projects" at bounding box center [172, 241] width 130 height 29
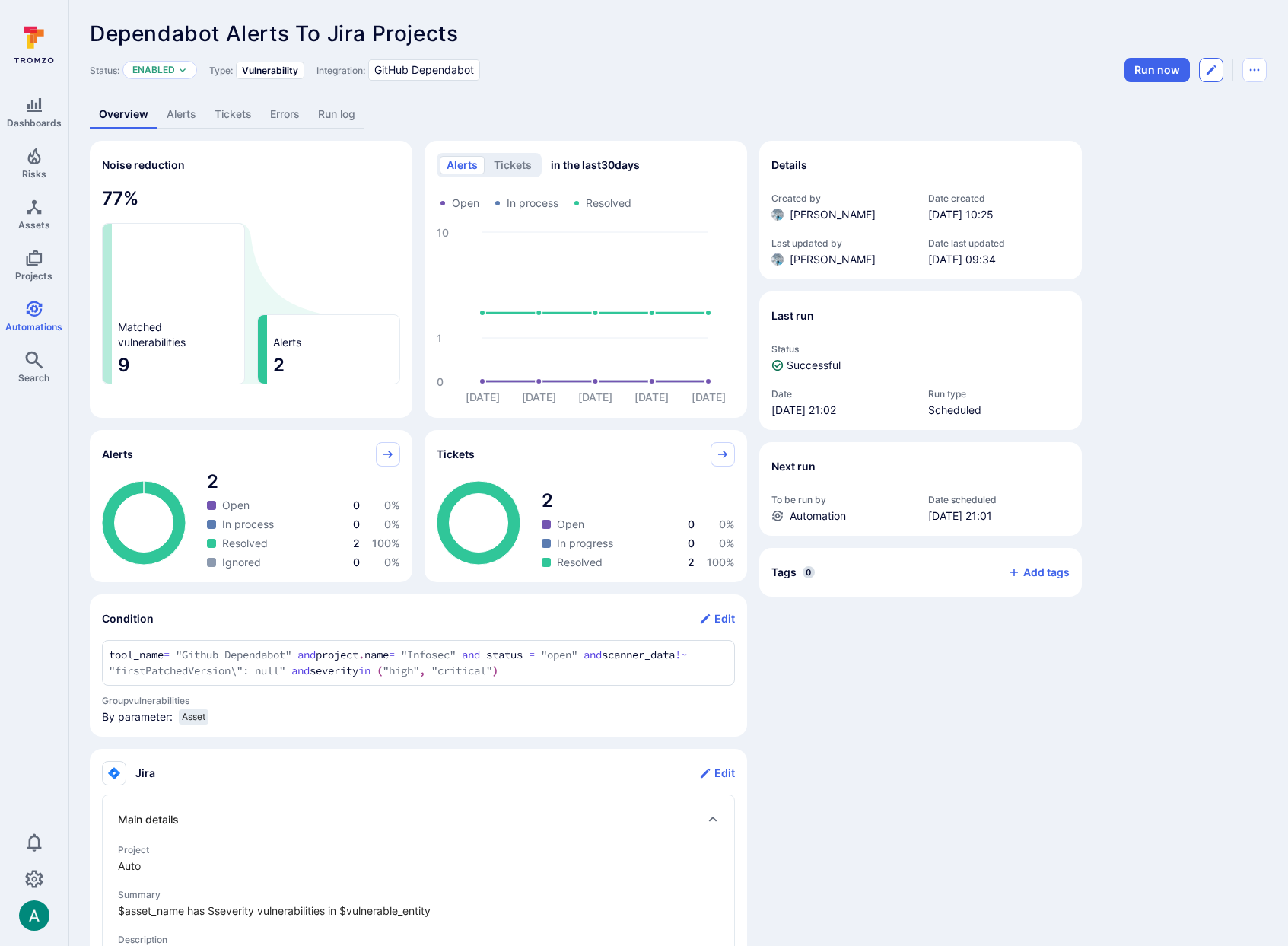
click at [1212, 68] on icon "Edit automation" at bounding box center [1212, 70] width 9 height 9
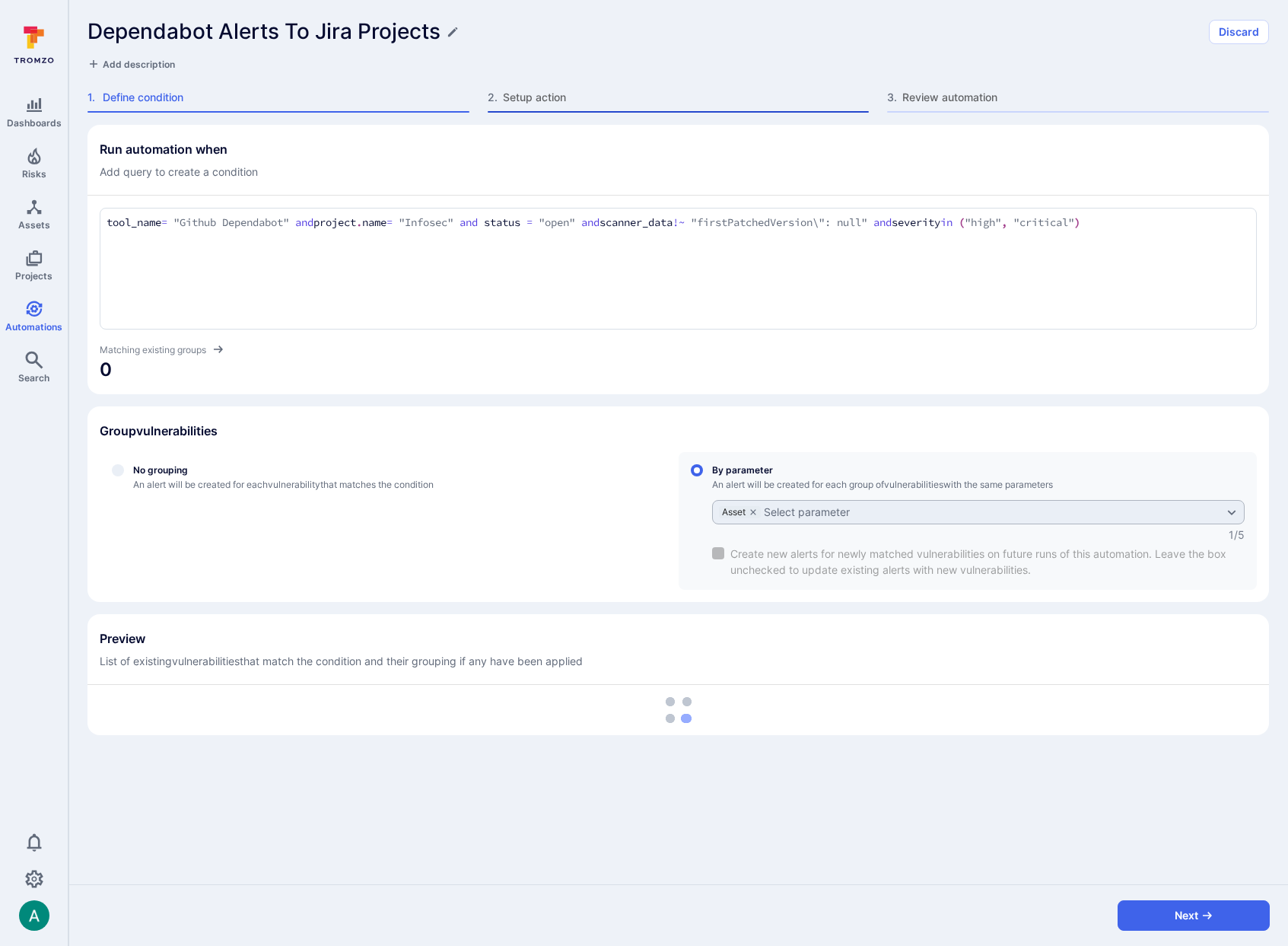
click at [569, 97] on span "Setup action" at bounding box center [687, 97] width 367 height 15
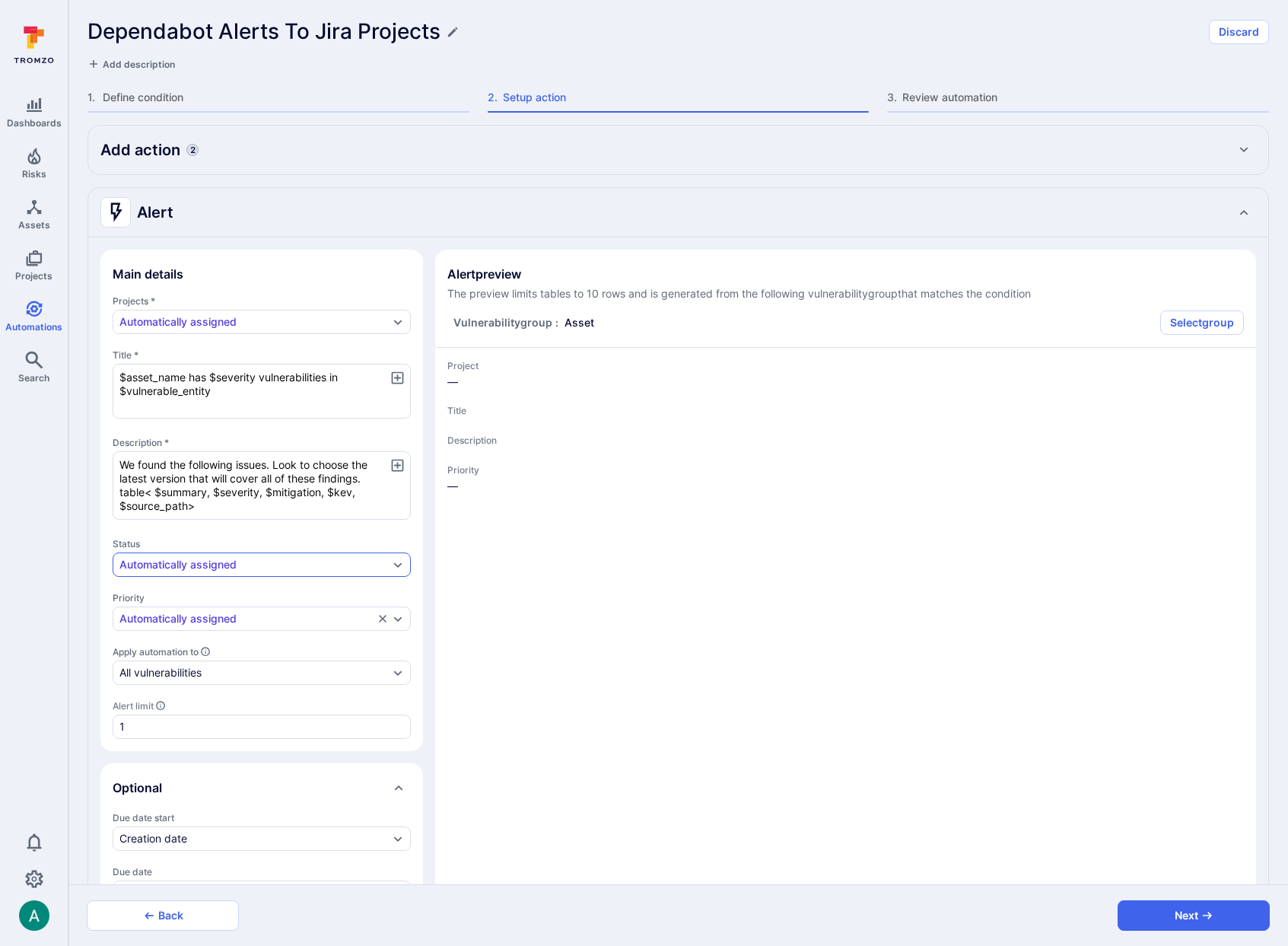
type textarea "x"
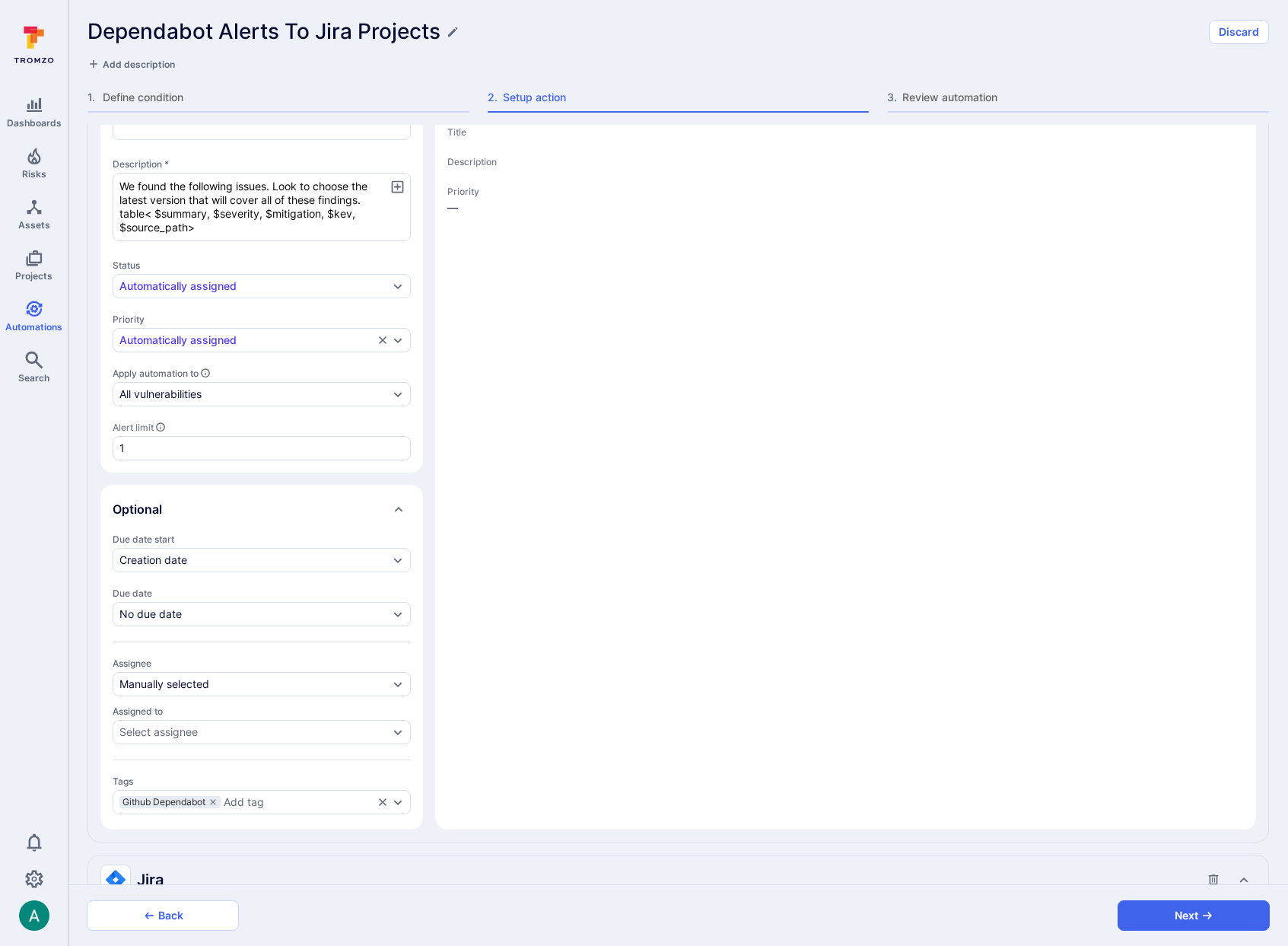
type textarea "x"
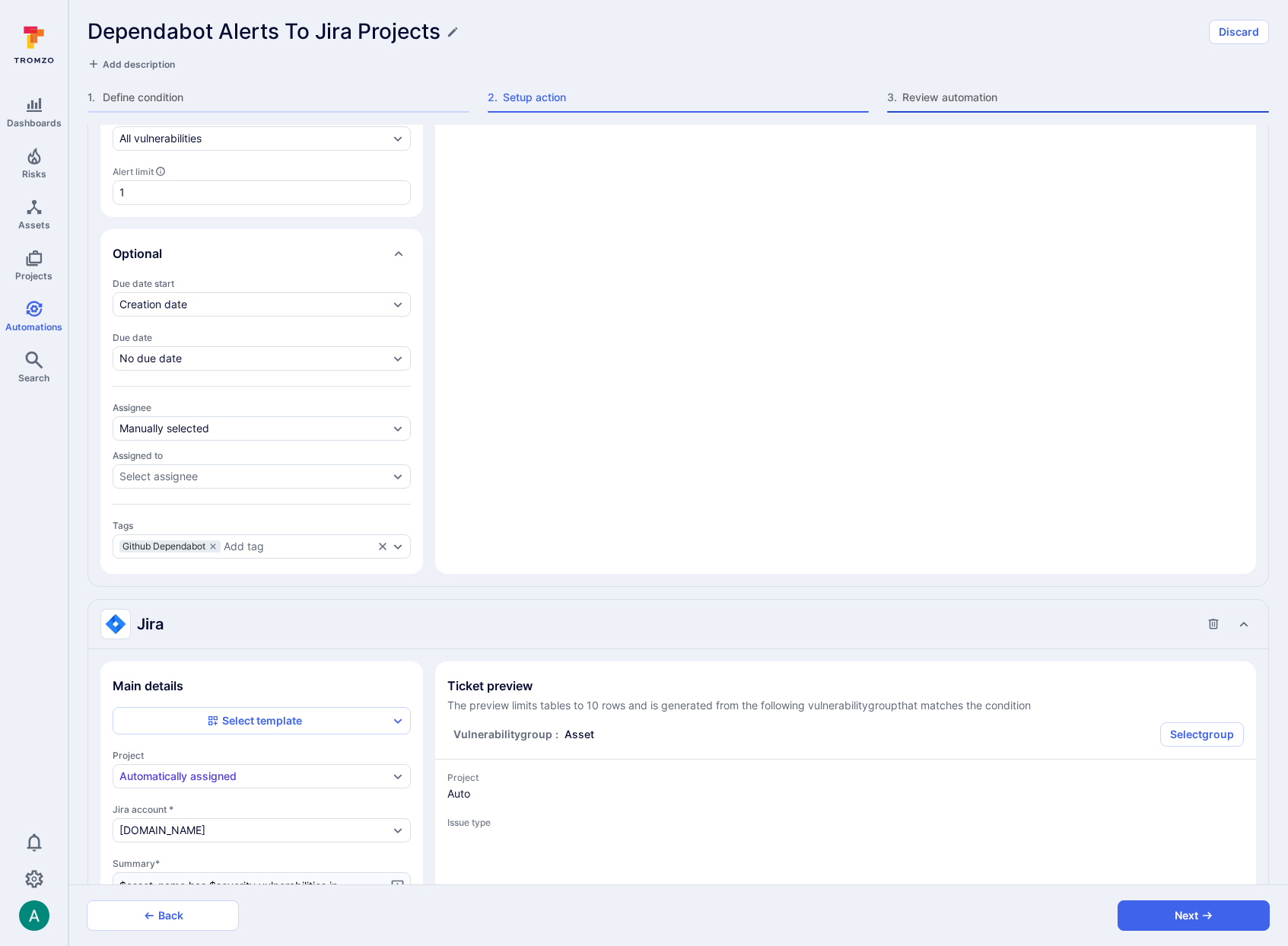
scroll to position [410, 0]
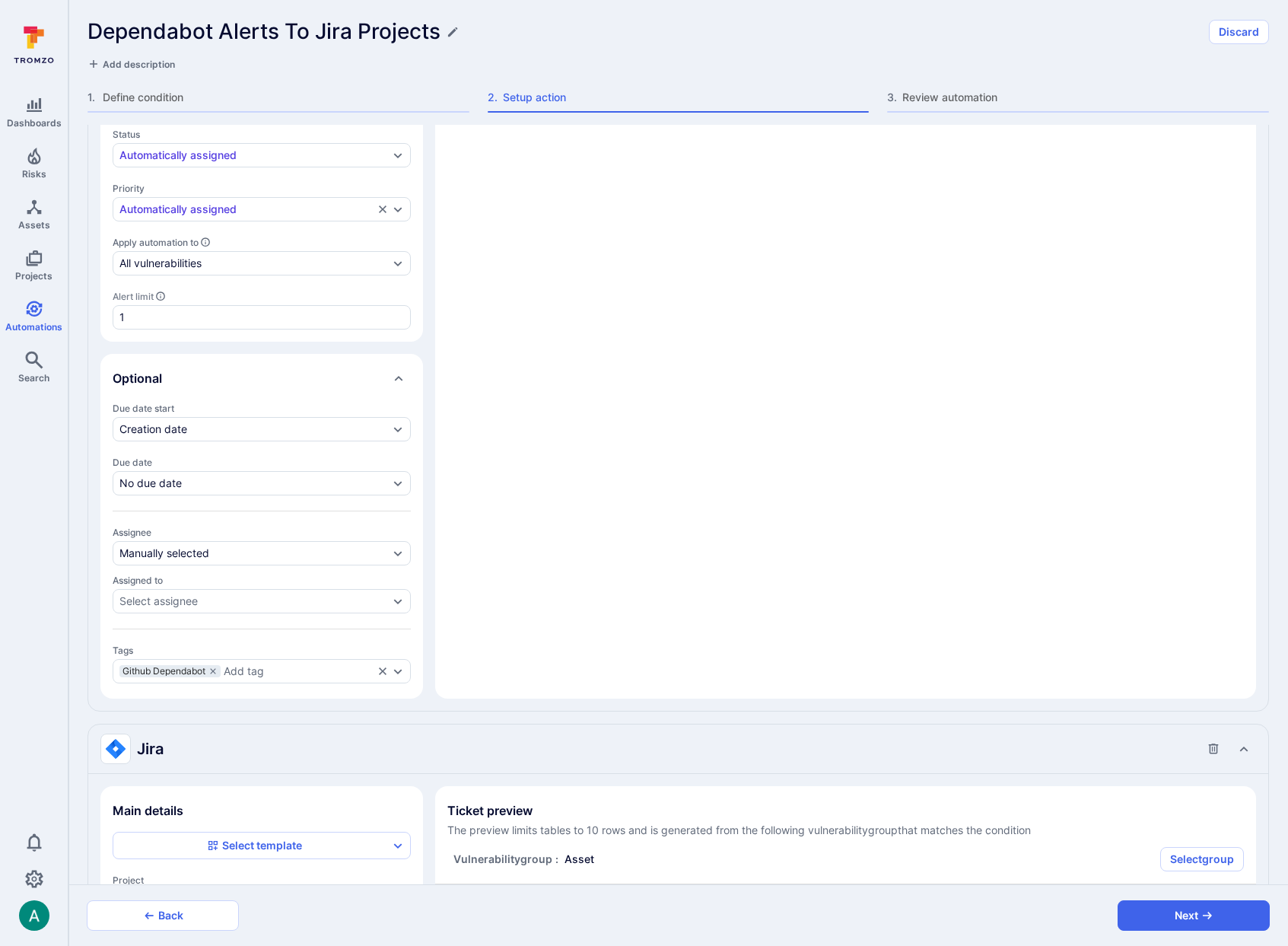
type textarea "x"
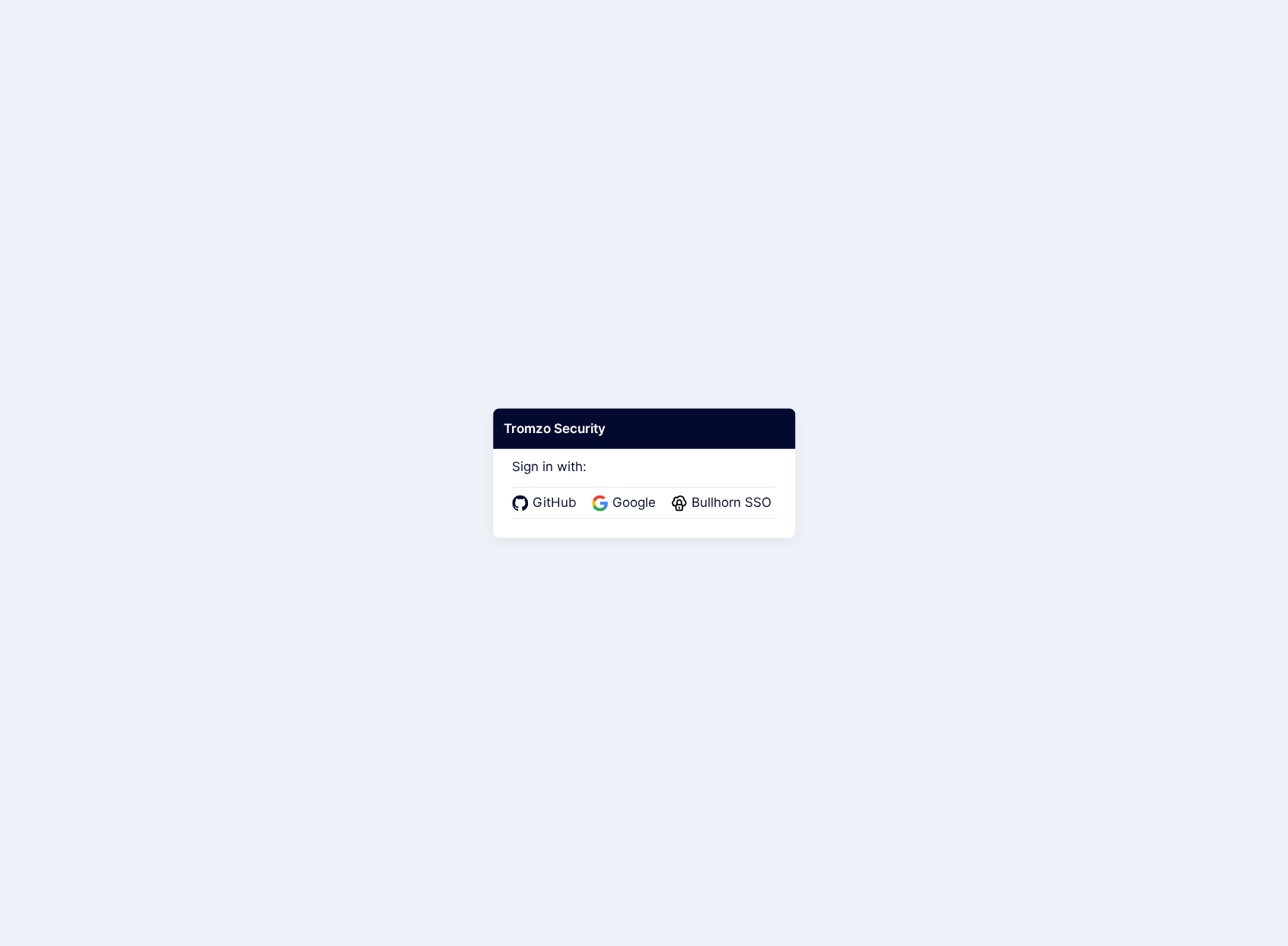
drag, startPoint x: 639, startPoint y: 491, endPoint x: 631, endPoint y: 487, distance: 8.9
click at [636, 488] on div "GitHub Google Bullhorn SSO" at bounding box center [643, 503] width 264 height 32
click at [624, 510] on span "Google" at bounding box center [634, 503] width 53 height 20
